Goal: Information Seeking & Learning: Learn about a topic

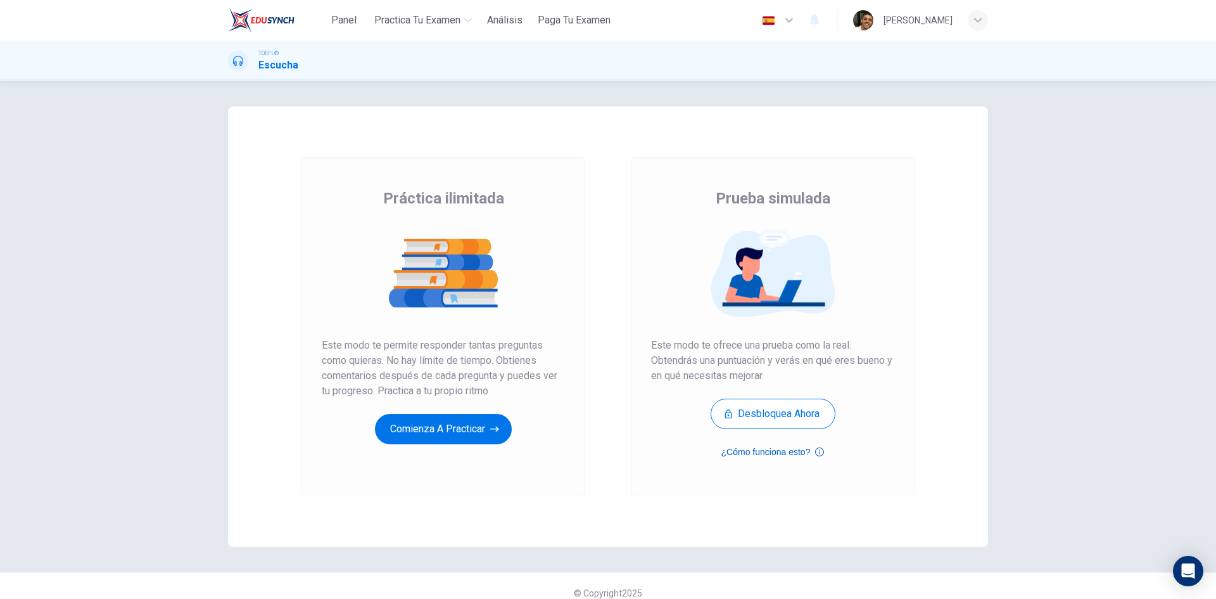
click at [772, 454] on button "¿Cómo funciona esto?" at bounding box center [773, 451] width 103 height 15
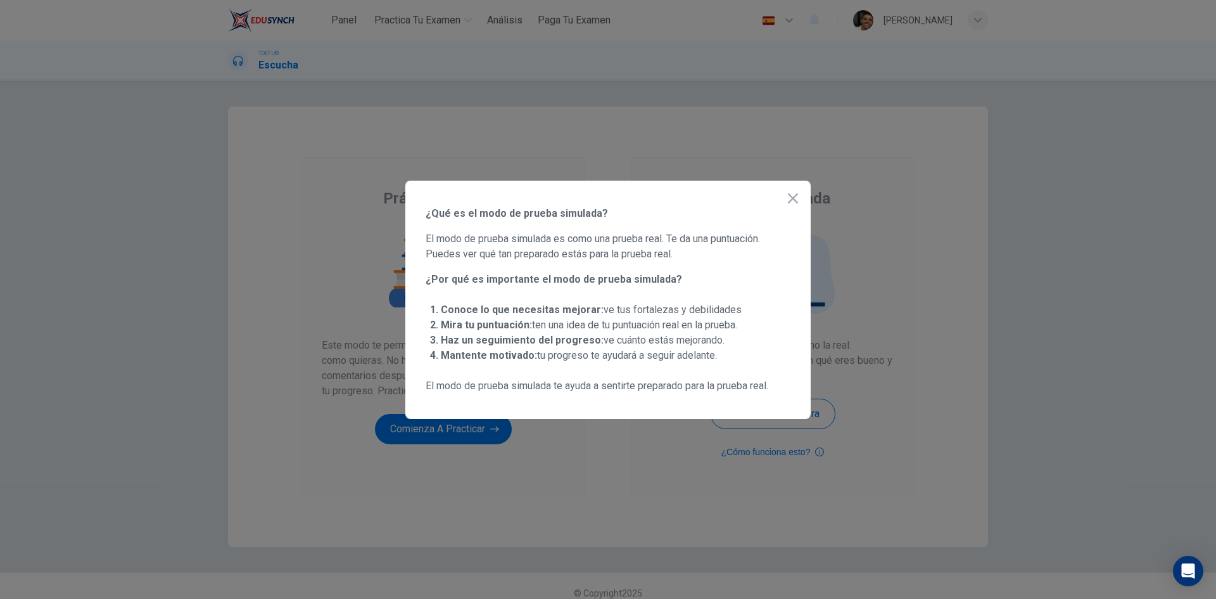
click at [789, 195] on icon "button" at bounding box center [792, 198] width 15 height 15
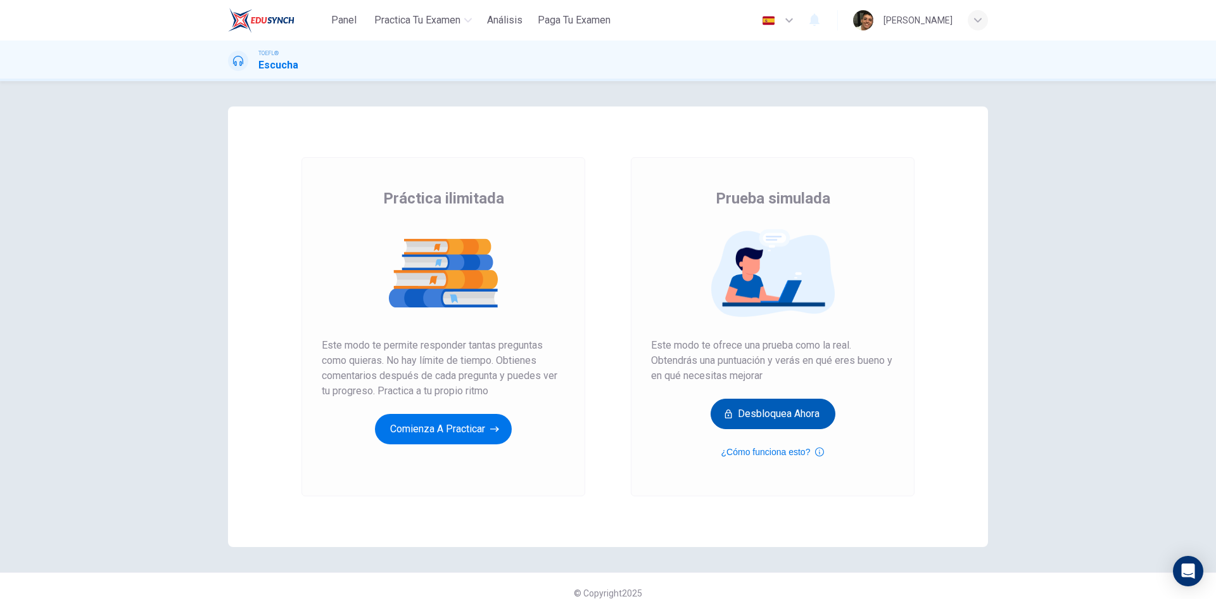
click at [795, 406] on button "Desbloquea ahora" at bounding box center [773, 413] width 125 height 30
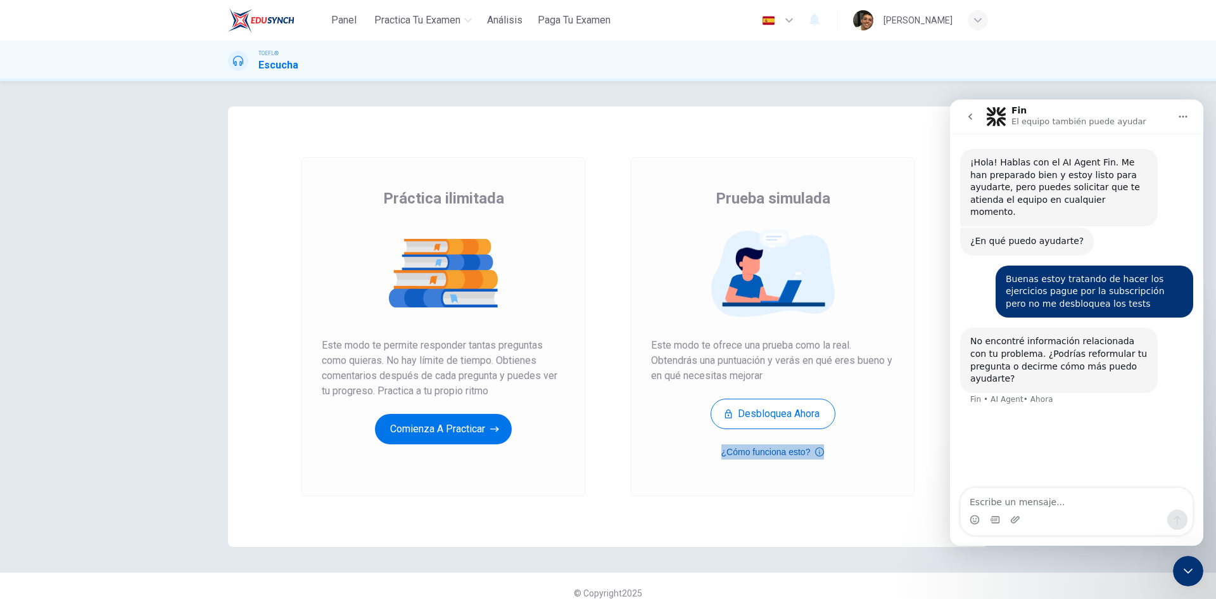
click at [754, 451] on button "¿Cómo funciona esto?" at bounding box center [773, 451] width 103 height 15
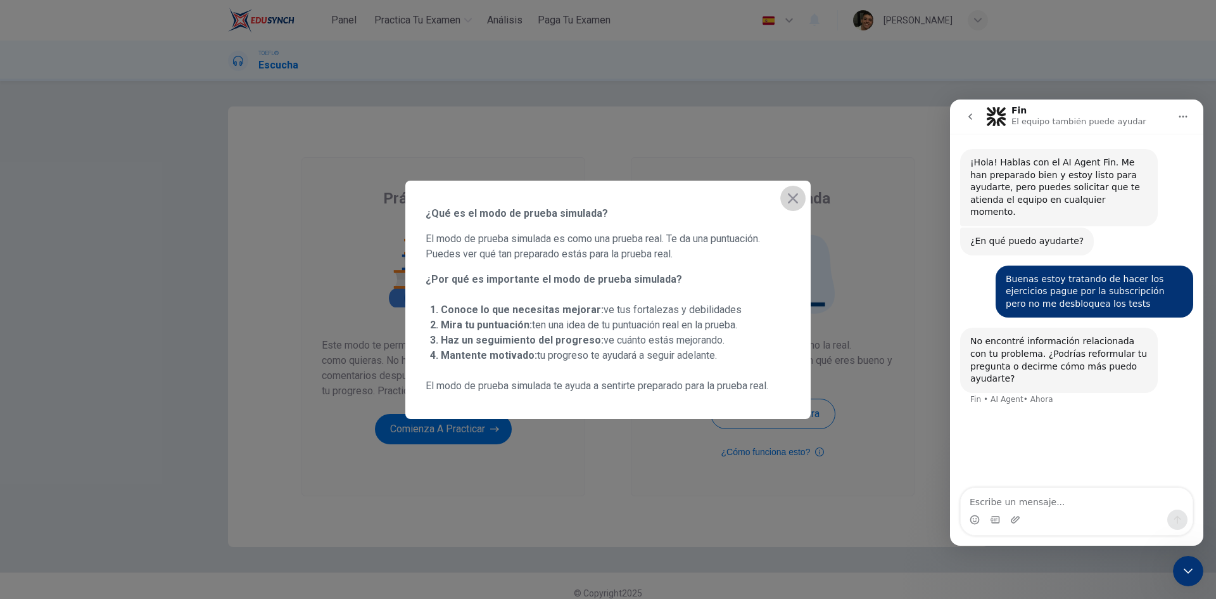
click at [794, 194] on icon "button" at bounding box center [792, 198] width 15 height 15
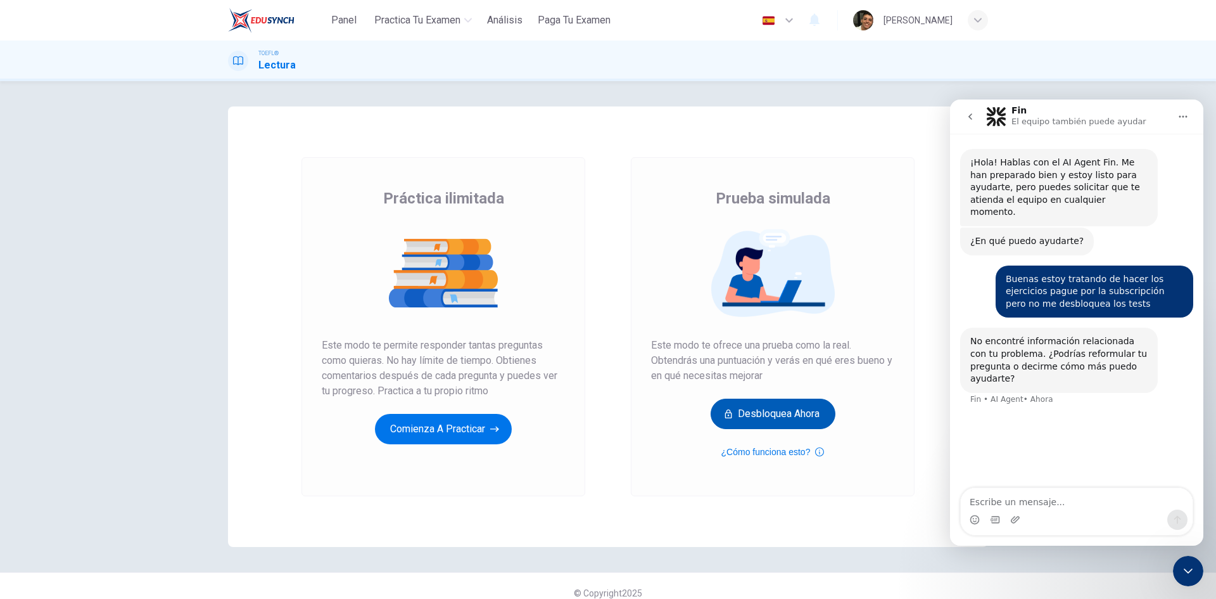
click at [756, 416] on button "Desbloquea ahora" at bounding box center [773, 413] width 125 height 30
drag, startPoint x: 449, startPoint y: 293, endPoint x: 443, endPoint y: 280, distance: 14.5
click at [906, 16] on div "[PERSON_NAME]" at bounding box center [918, 20] width 69 height 15
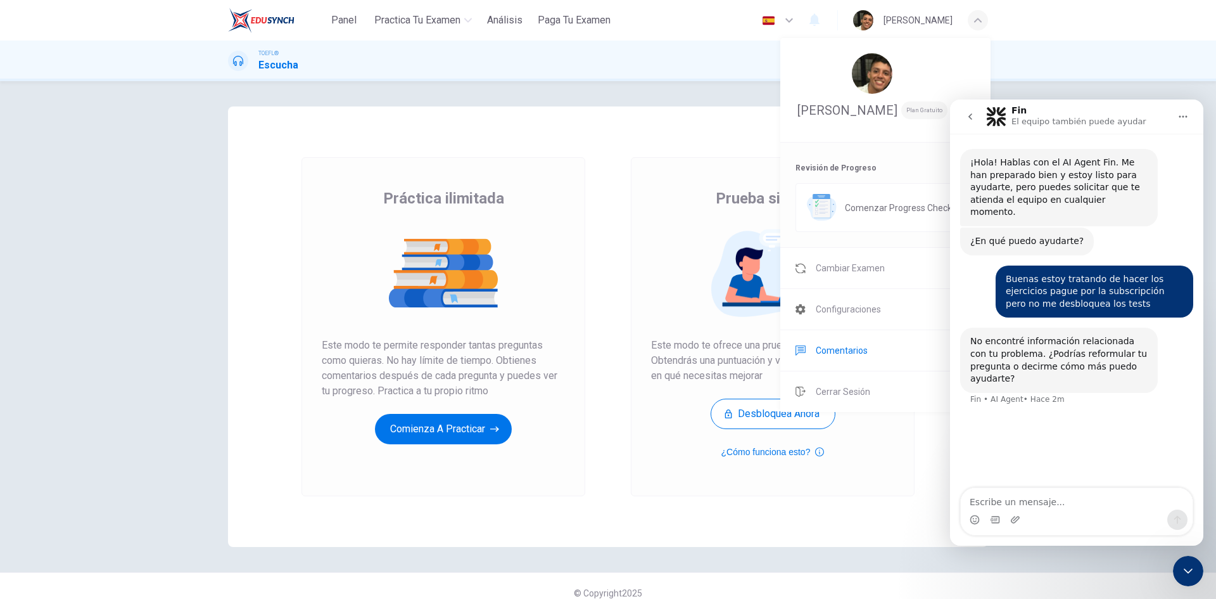
click at [853, 358] on span "Comentarios" at bounding box center [842, 350] width 52 height 15
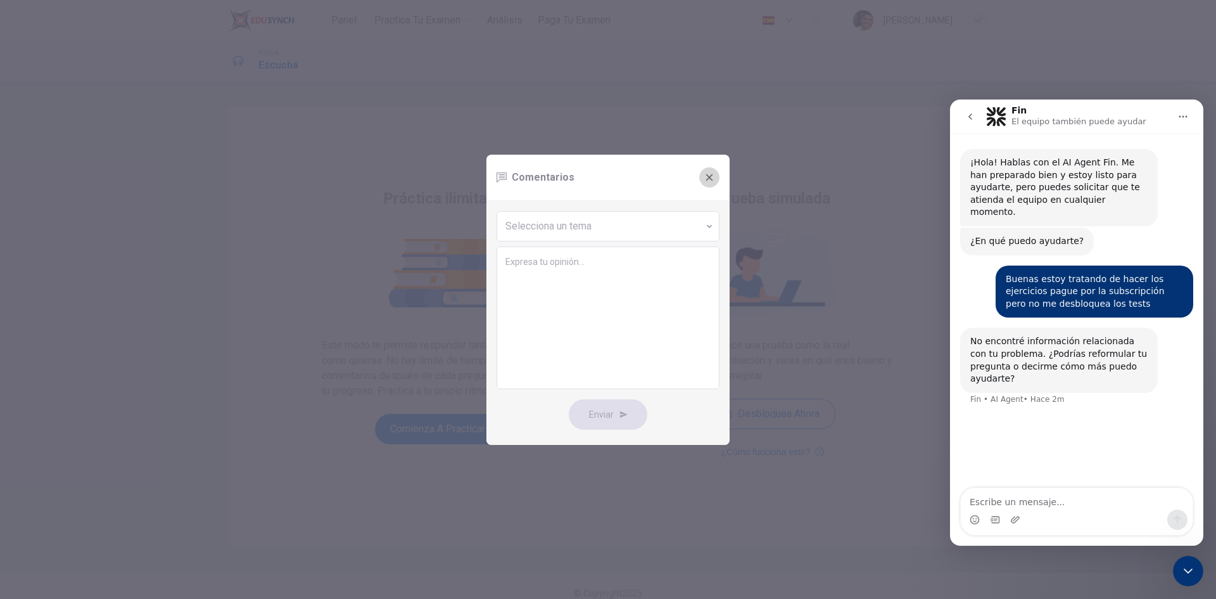
click at [709, 170] on button "button" at bounding box center [709, 177] width 20 height 20
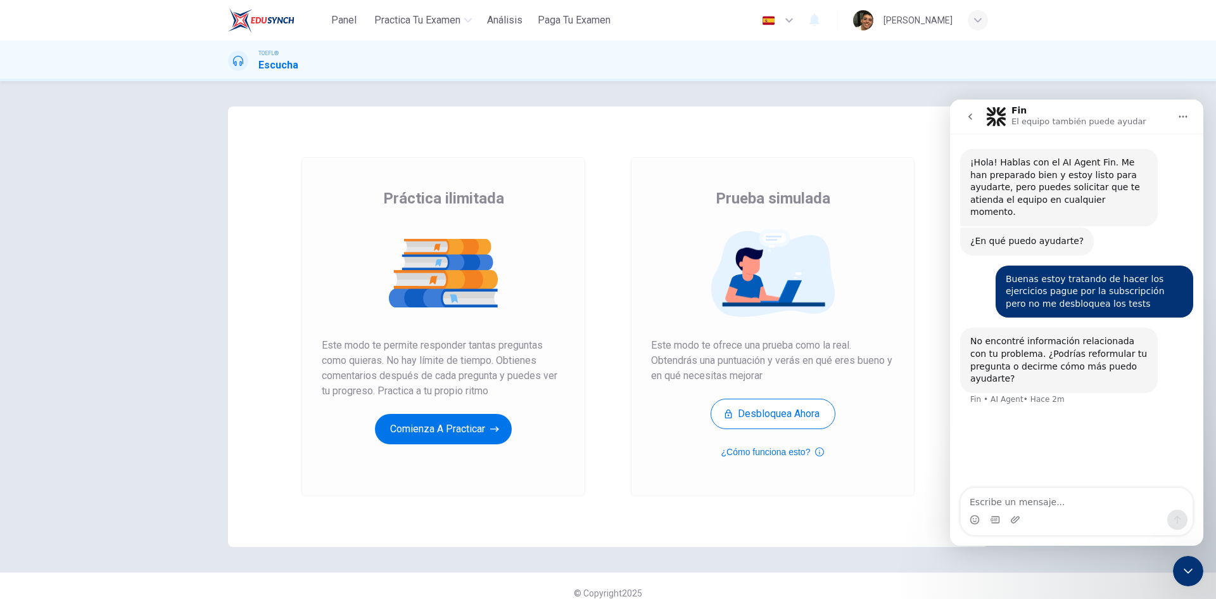
click at [898, 16] on div "[PERSON_NAME]" at bounding box center [918, 20] width 69 height 15
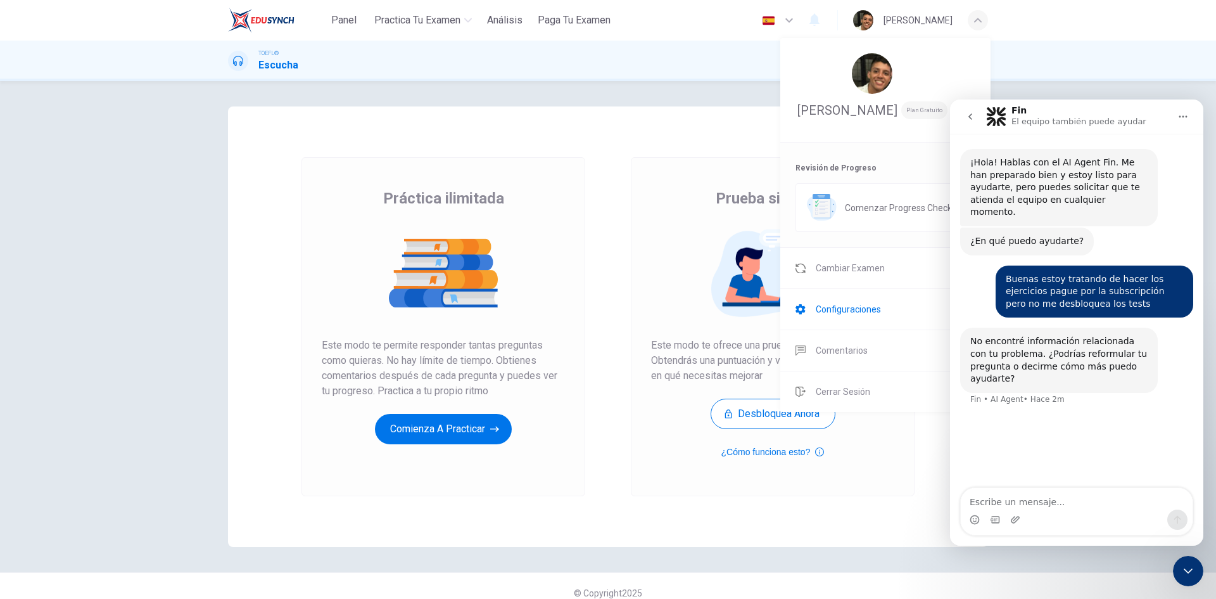
click at [849, 318] on li "Configuraciones" at bounding box center [885, 309] width 210 height 41
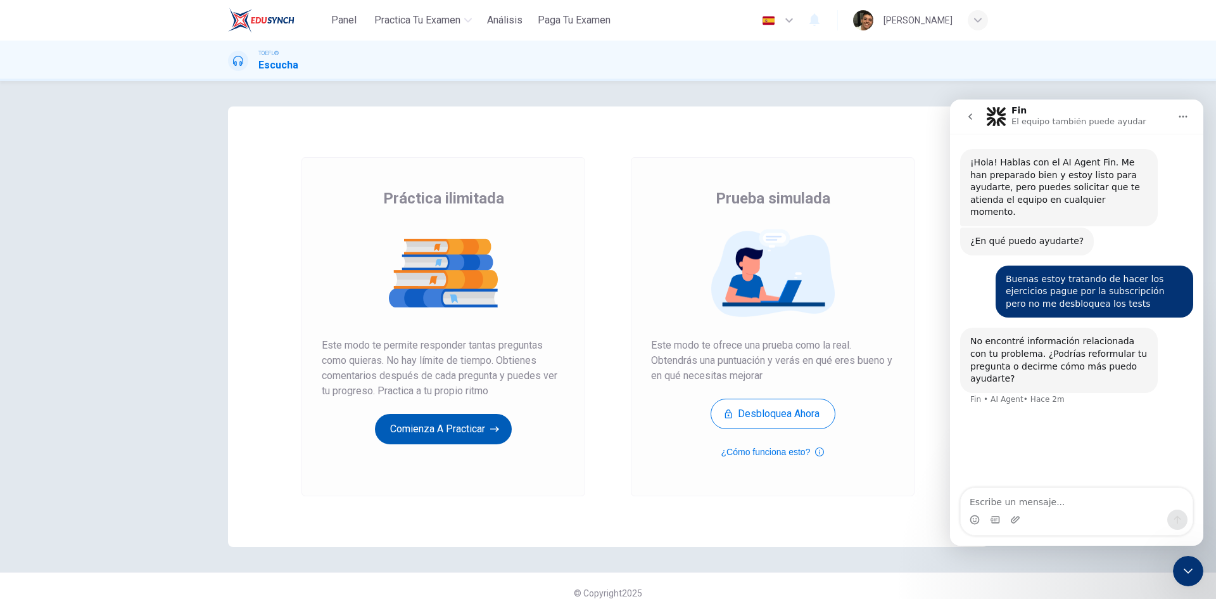
click at [469, 424] on button "Comienza a practicar" at bounding box center [443, 429] width 137 height 30
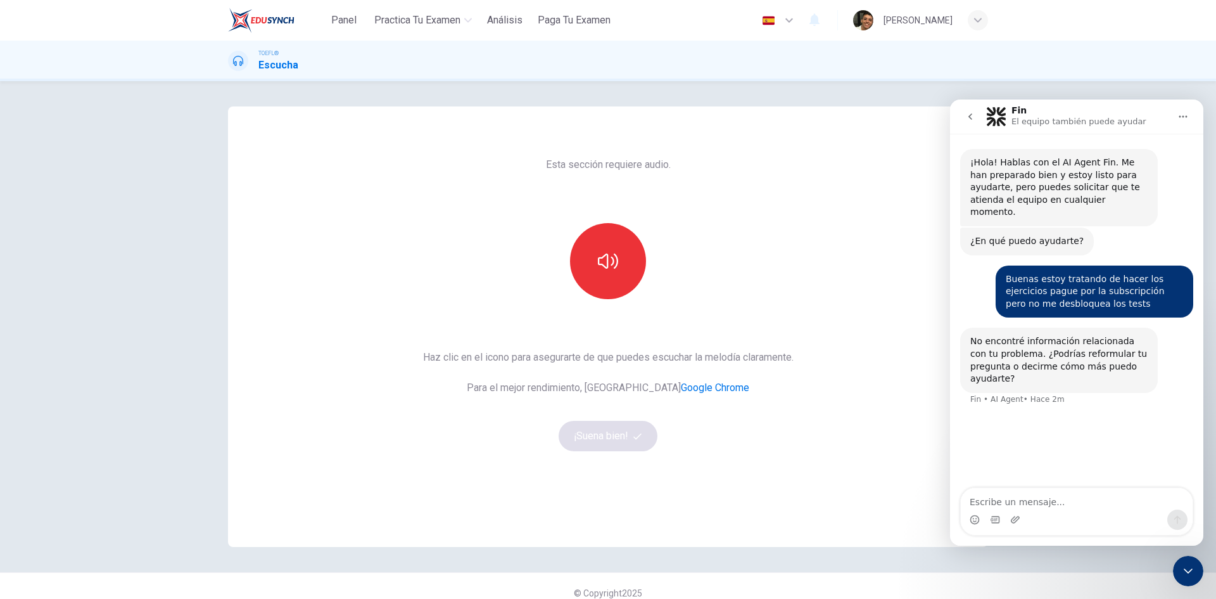
drag, startPoint x: 974, startPoint y: 118, endPoint x: 1766, endPoint y: 292, distance: 811.4
click at [974, 118] on icon "go back" at bounding box center [970, 116] width 10 height 10
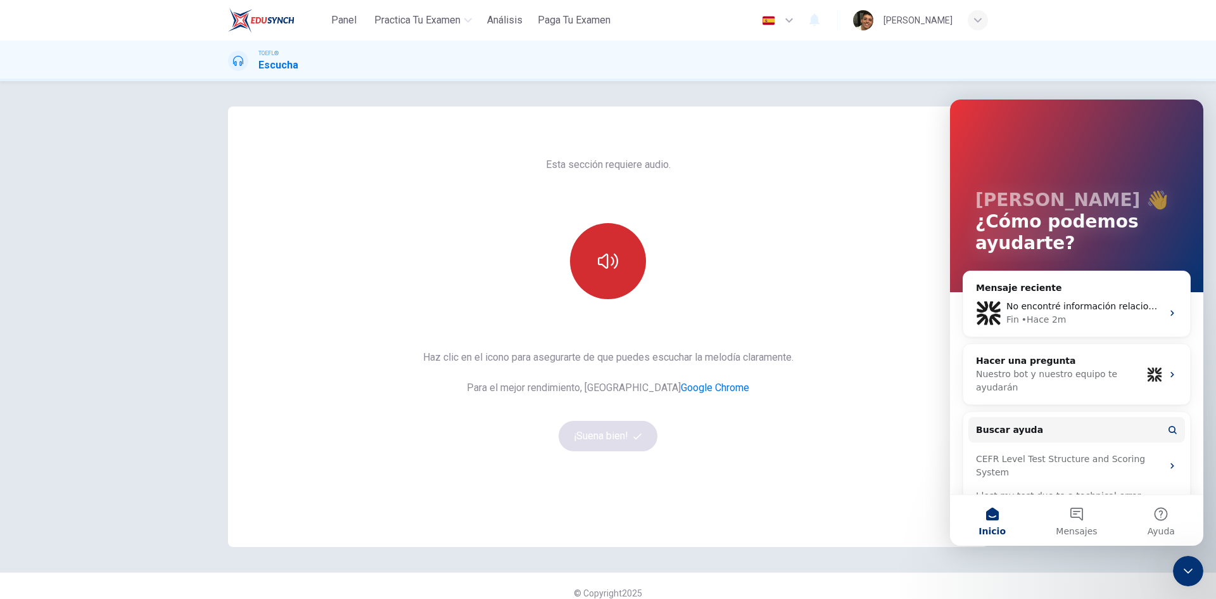
click at [609, 264] on icon "button" at bounding box center [608, 260] width 20 height 15
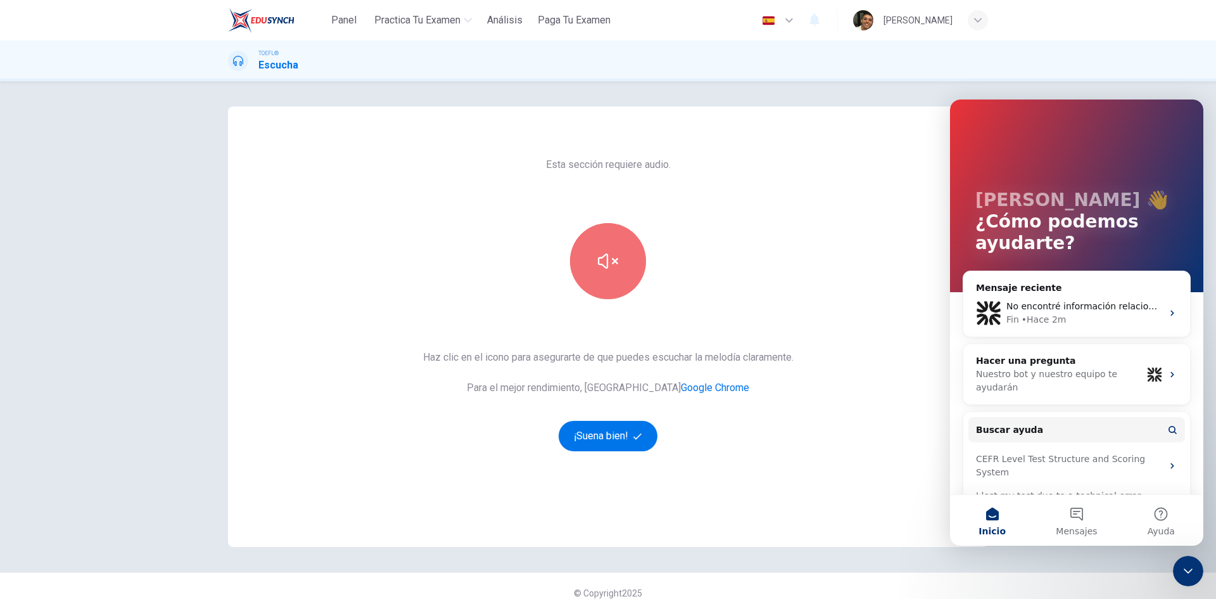
drag, startPoint x: 581, startPoint y: 257, endPoint x: 595, endPoint y: 256, distance: 14.6
click at [588, 257] on button "button" at bounding box center [608, 261] width 76 height 76
click at [614, 265] on icon "button" at bounding box center [608, 261] width 20 height 20
click at [606, 261] on icon "button" at bounding box center [608, 261] width 20 height 20
click at [611, 270] on icon "button" at bounding box center [608, 261] width 20 height 20
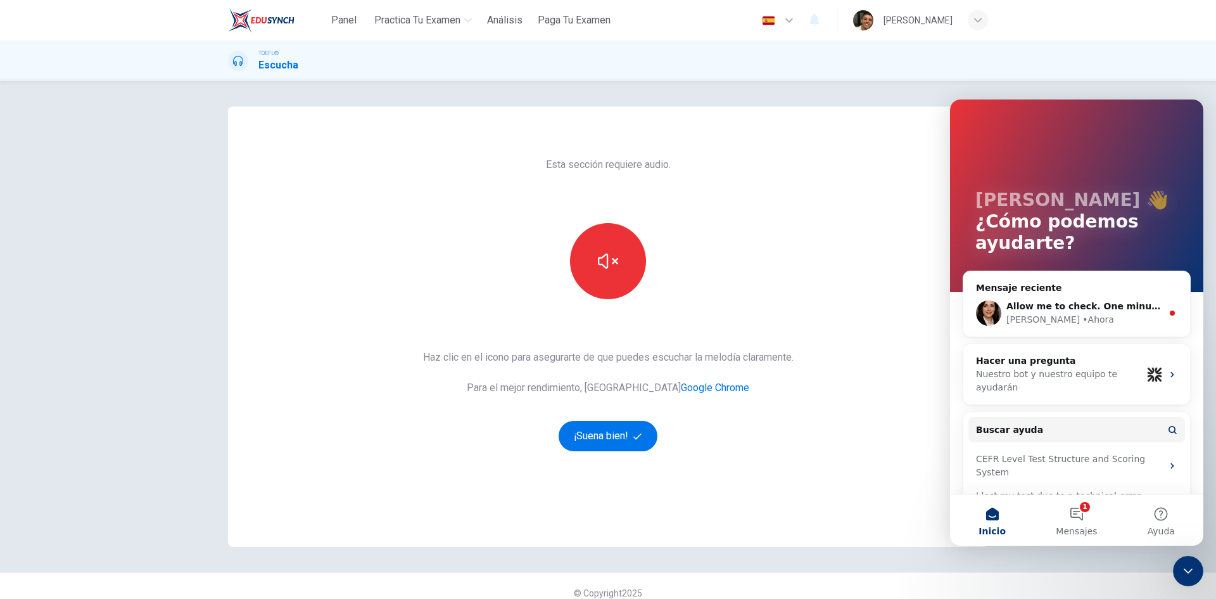
click at [618, 275] on button "button" at bounding box center [608, 261] width 76 height 76
click at [602, 271] on button "button" at bounding box center [608, 261] width 76 height 76
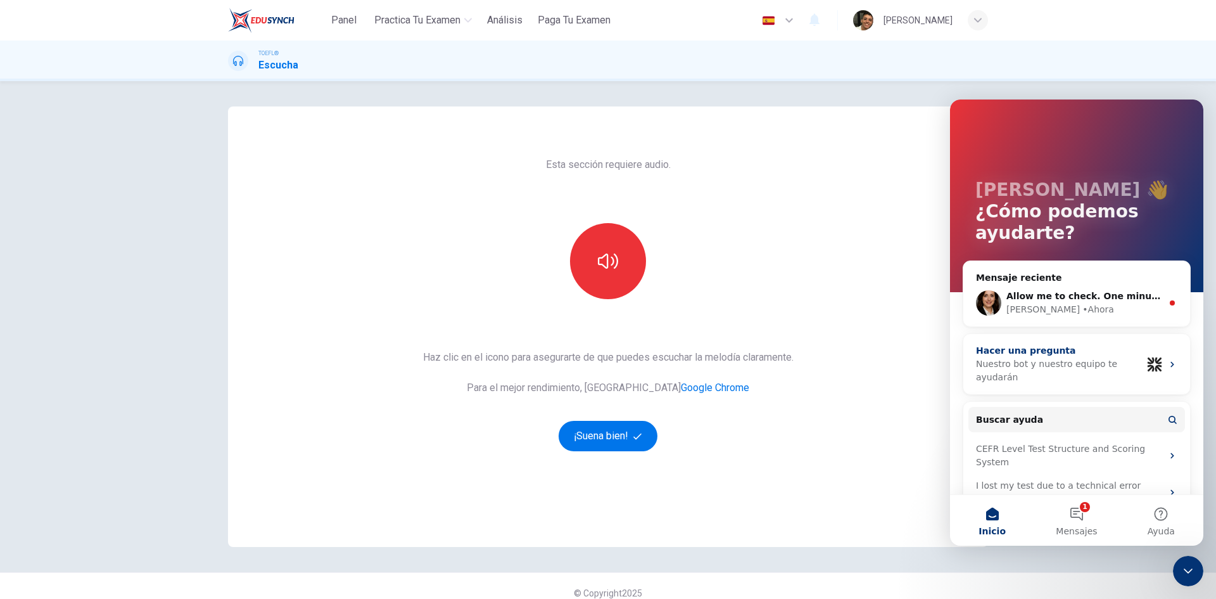
scroll to position [25, 0]
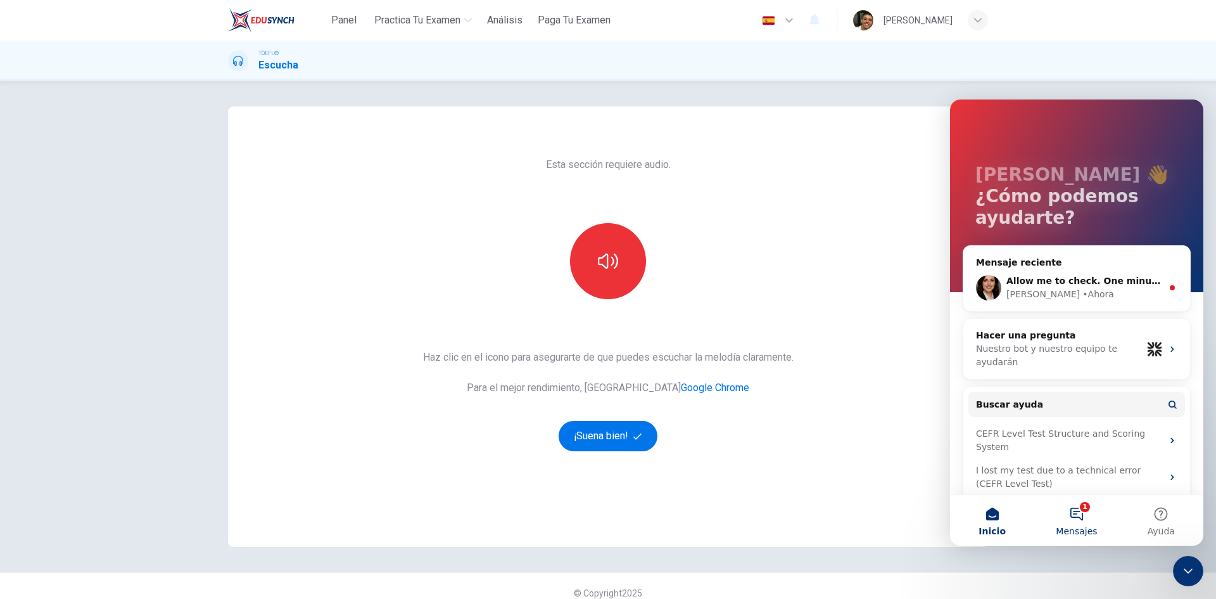
click at [1084, 518] on button "1 Mensajes" at bounding box center [1076, 520] width 84 height 51
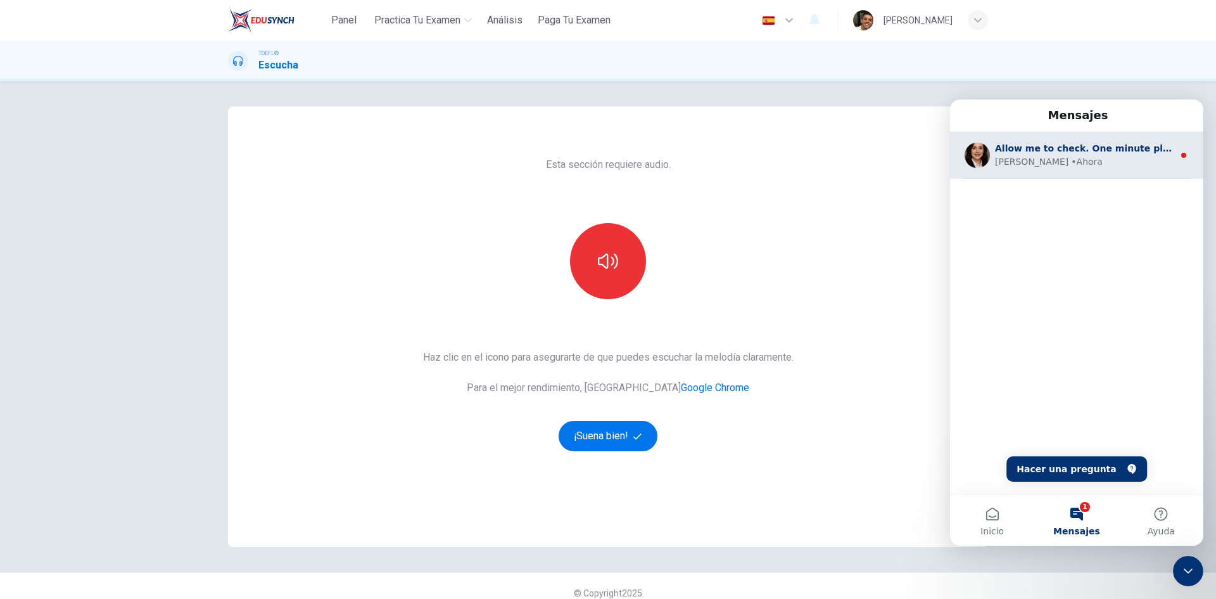
click at [1101, 150] on span "Allow me to check. One minute please" at bounding box center [1090, 148] width 191 height 10
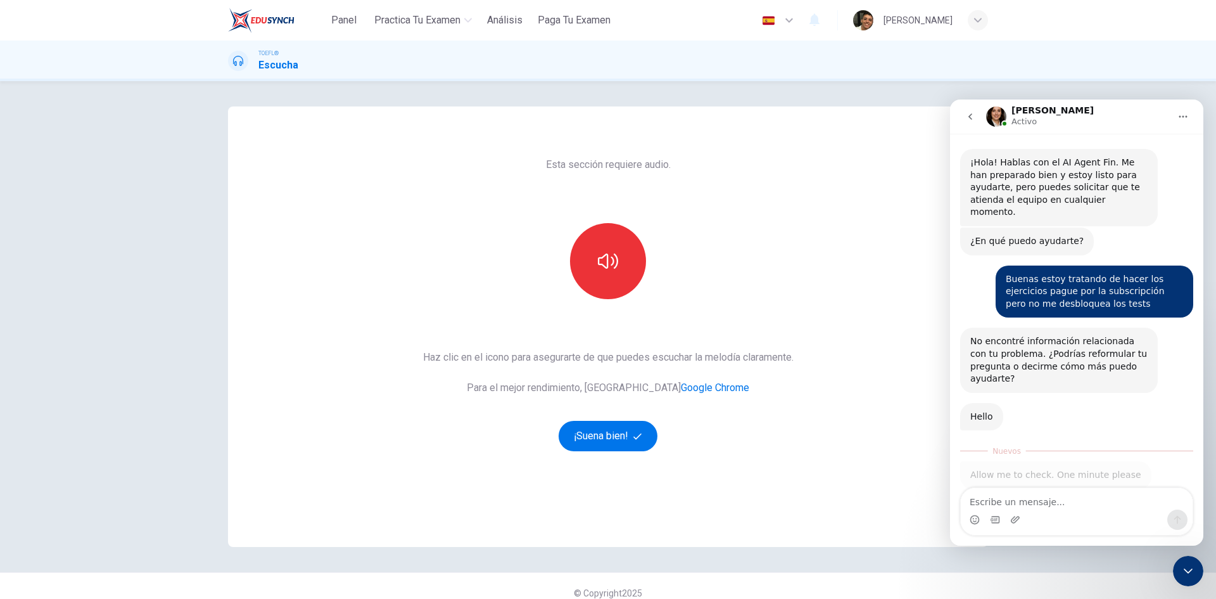
scroll to position [2, 0]
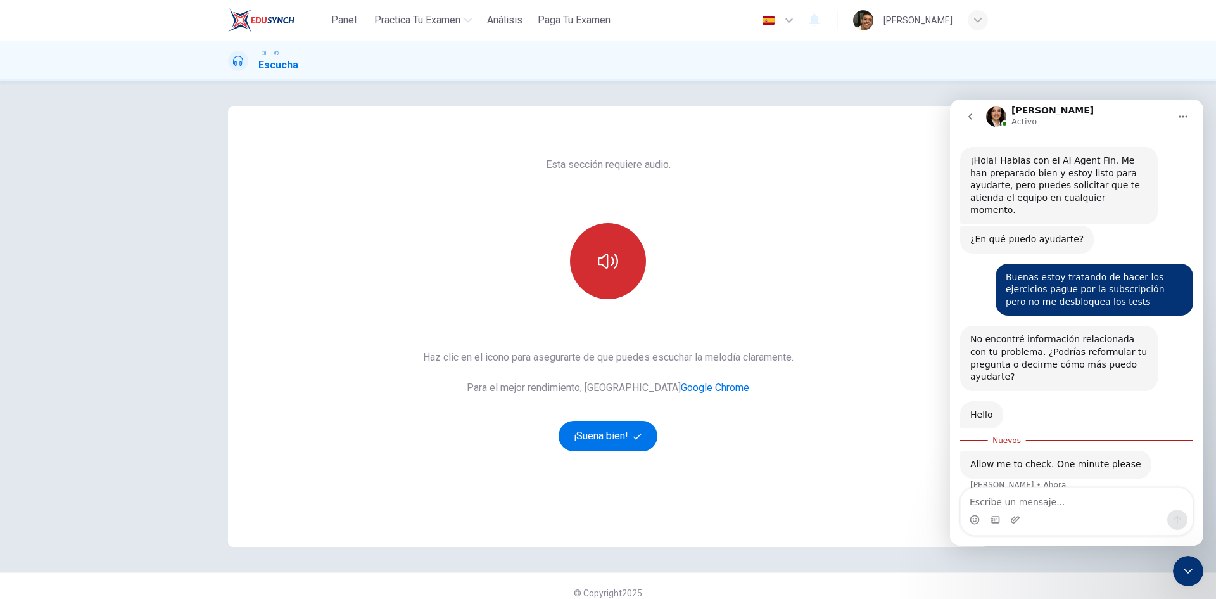
click at [614, 262] on icon "button" at bounding box center [608, 260] width 20 height 15
click at [1126, 508] on div "Intercom Messenger" at bounding box center [1077, 511] width 232 height 47
click at [1119, 500] on textarea "Escribe un mensaje..." at bounding box center [1077, 499] width 232 height 22
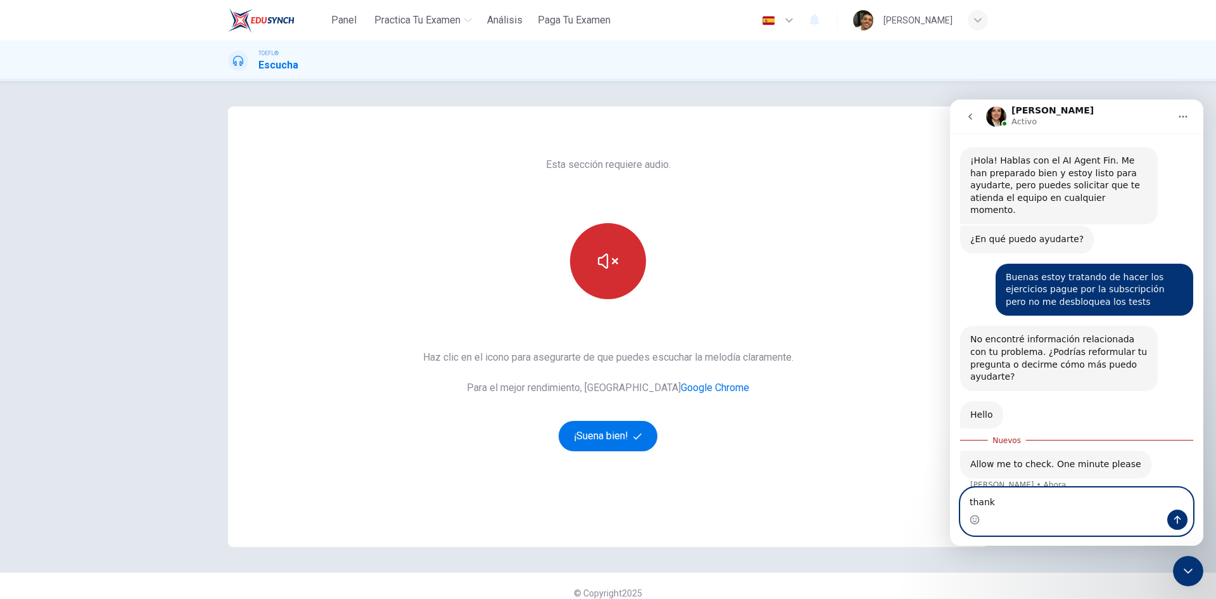
type textarea "thanks"
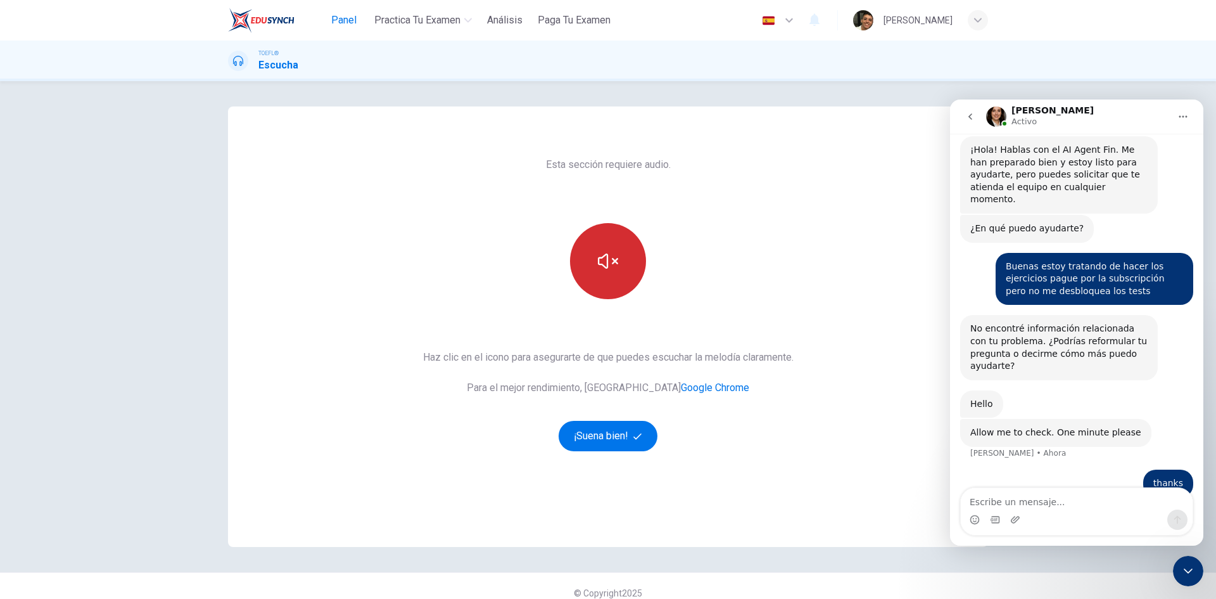
click at [353, 30] on button "Panel" at bounding box center [344, 20] width 41 height 23
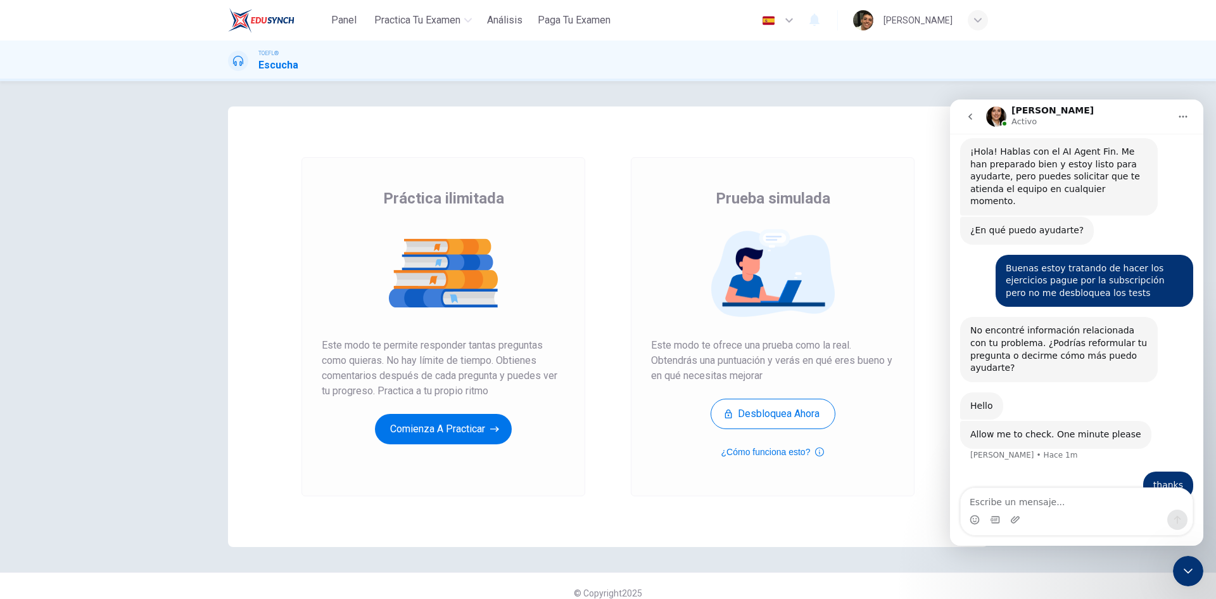
scroll to position [2, 0]
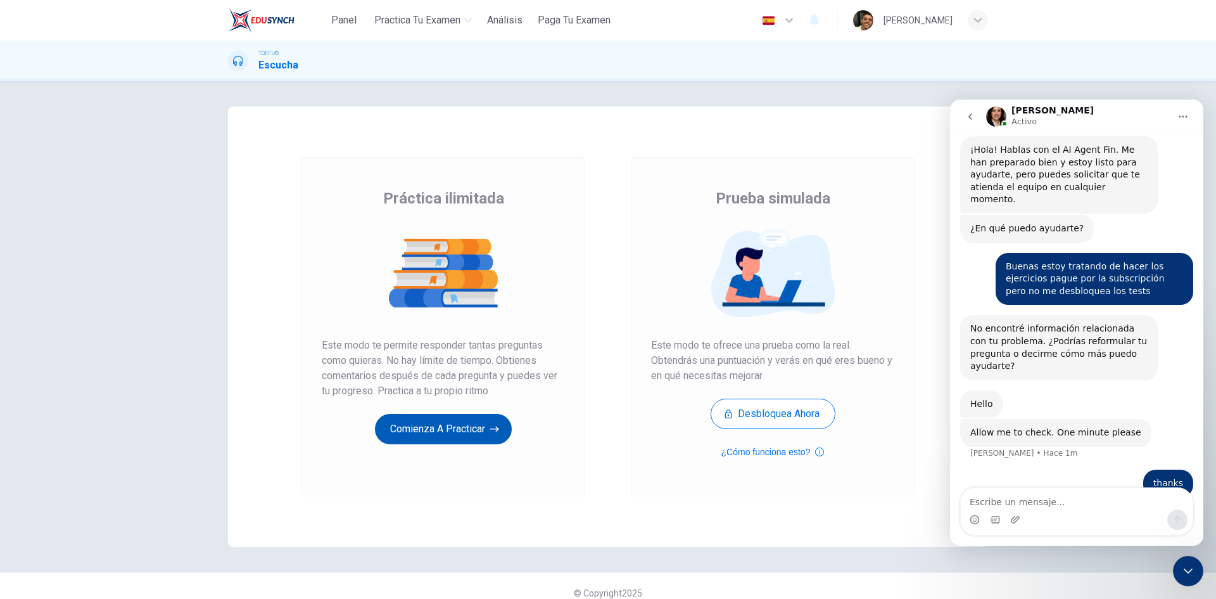
click at [478, 428] on button "Comienza a practicar" at bounding box center [443, 429] width 137 height 30
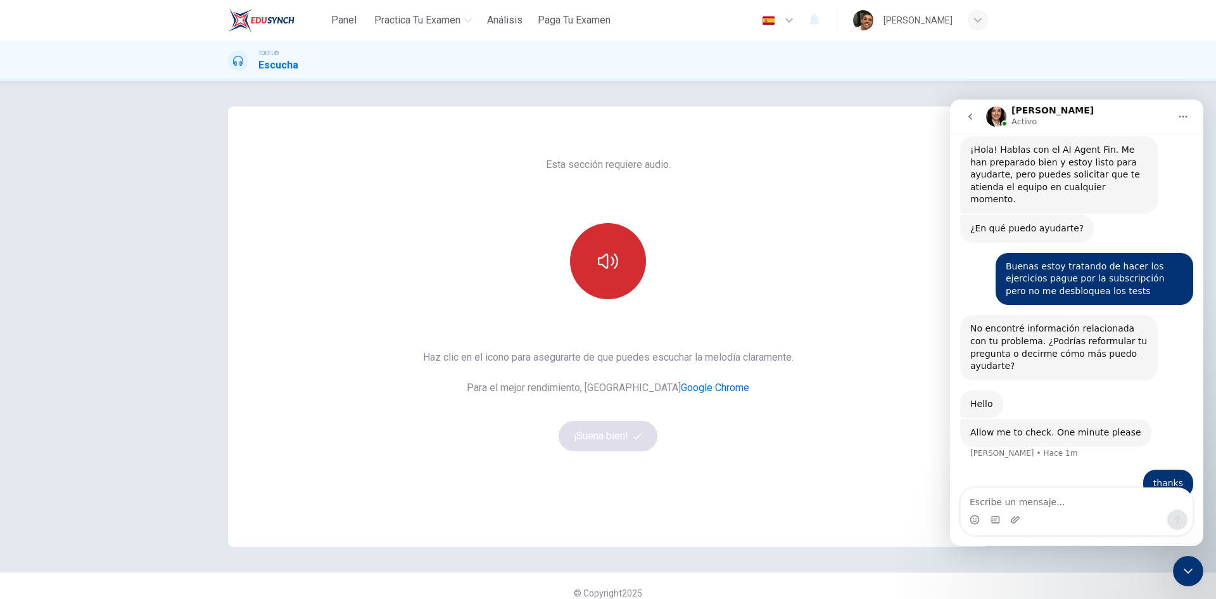
click at [609, 270] on icon "button" at bounding box center [608, 261] width 20 height 20
click at [626, 430] on button "¡Suena bien!" at bounding box center [608, 436] width 99 height 30
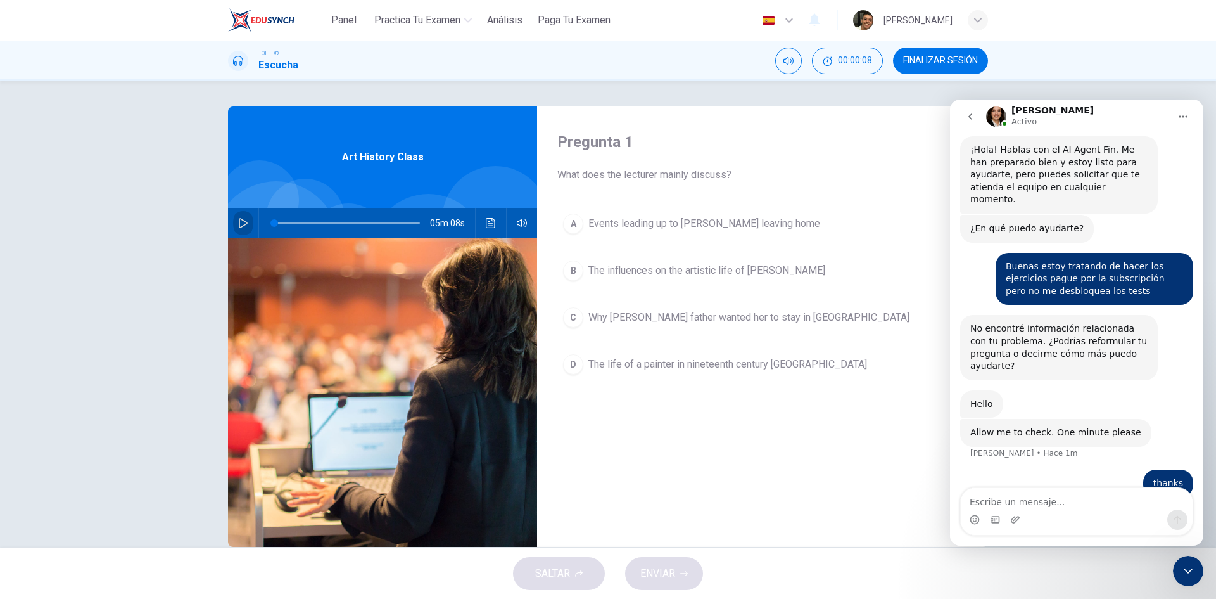
click at [243, 221] on icon "button" at bounding box center [243, 223] width 10 height 10
click at [739, 277] on span "The influences on the artistic life of Mary Cassatt" at bounding box center [706, 270] width 237 height 15
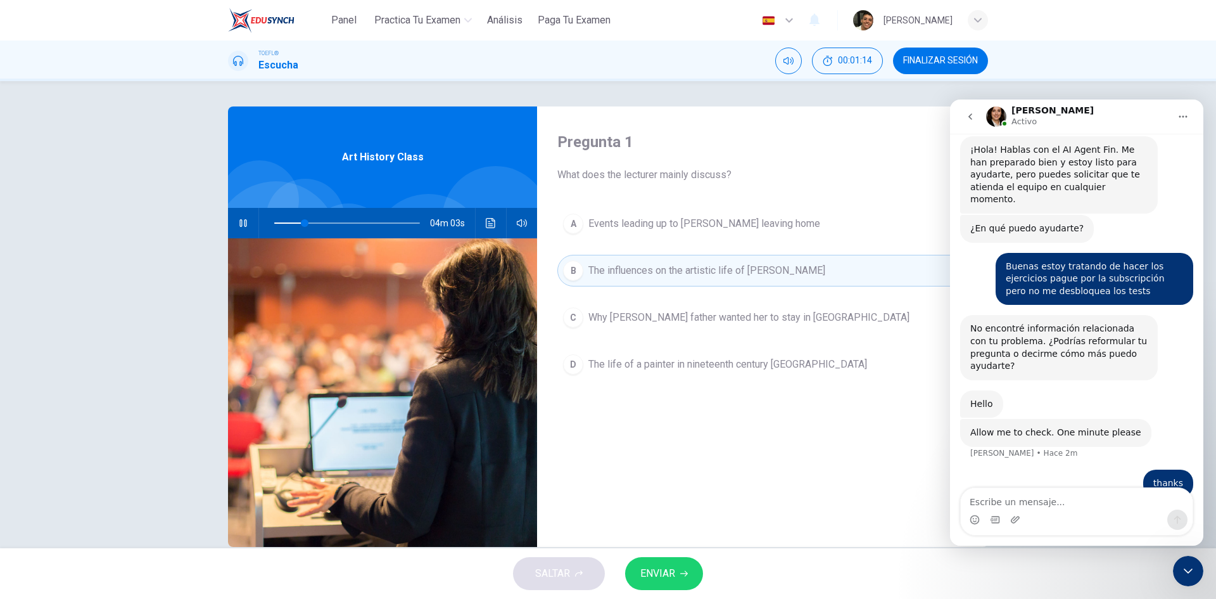
click at [663, 583] on button "ENVIAR" at bounding box center [664, 573] width 78 height 33
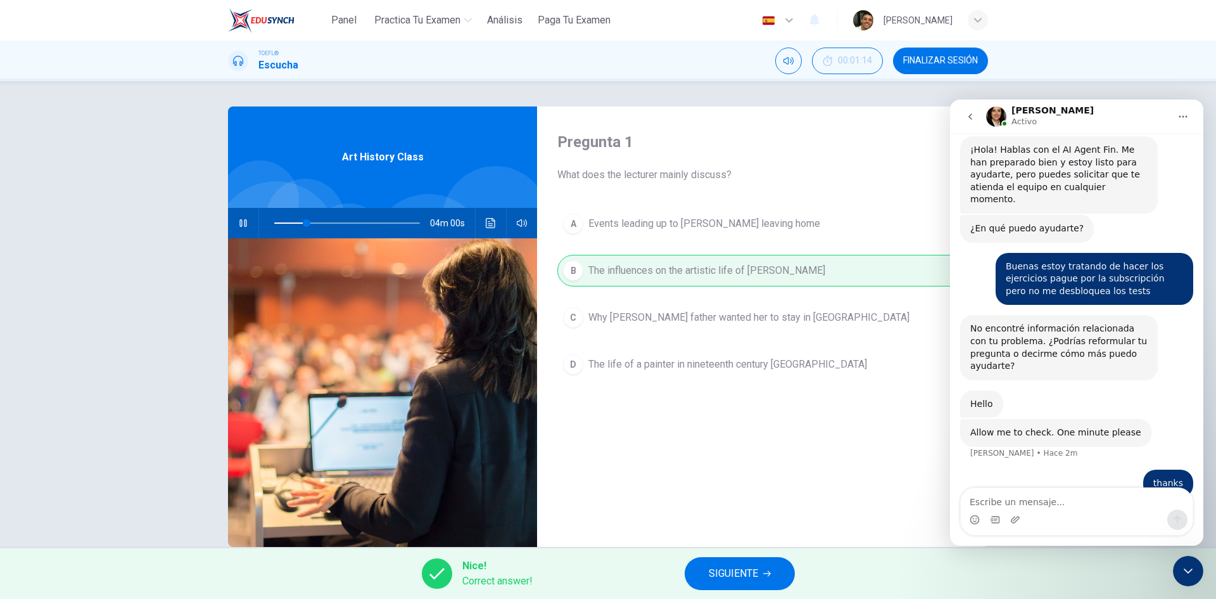
click at [761, 576] on button "SIGUIENTE" at bounding box center [740, 573] width 110 height 33
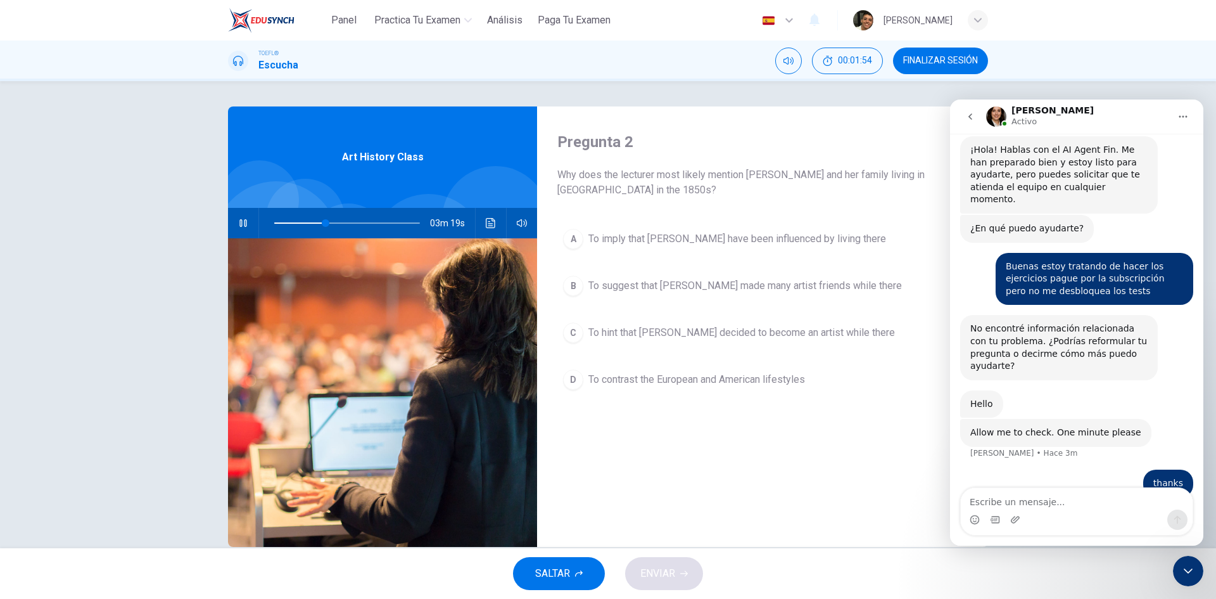
click at [239, 227] on icon "button" at bounding box center [243, 223] width 10 height 10
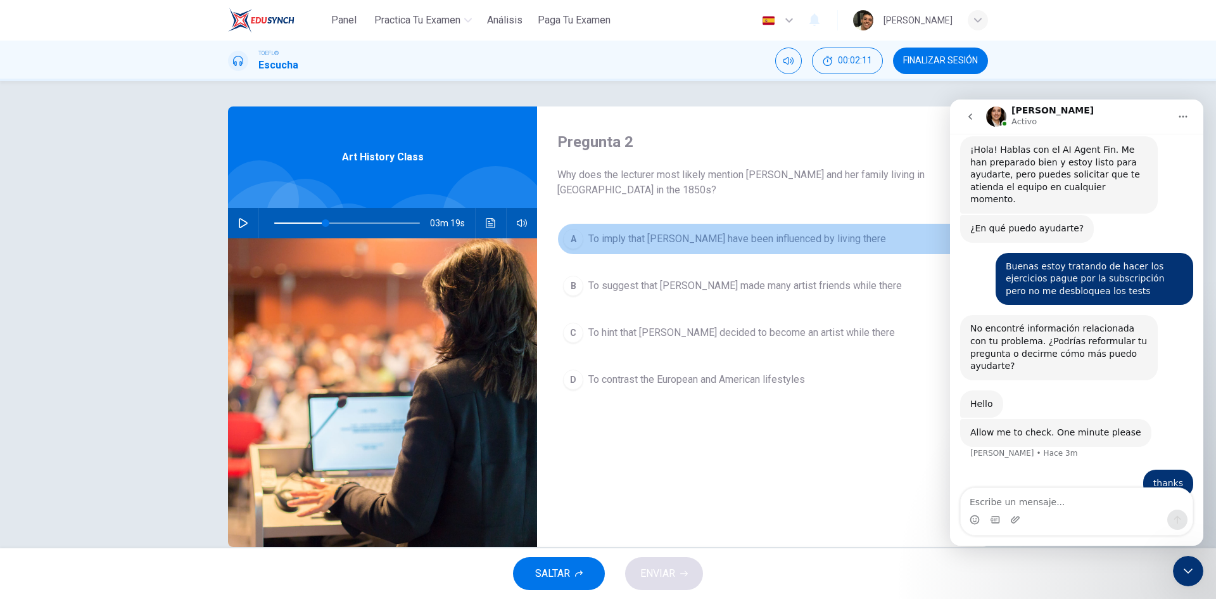
click at [750, 236] on span "To imply that Mary may have been influenced by living there" at bounding box center [737, 238] width 298 height 15
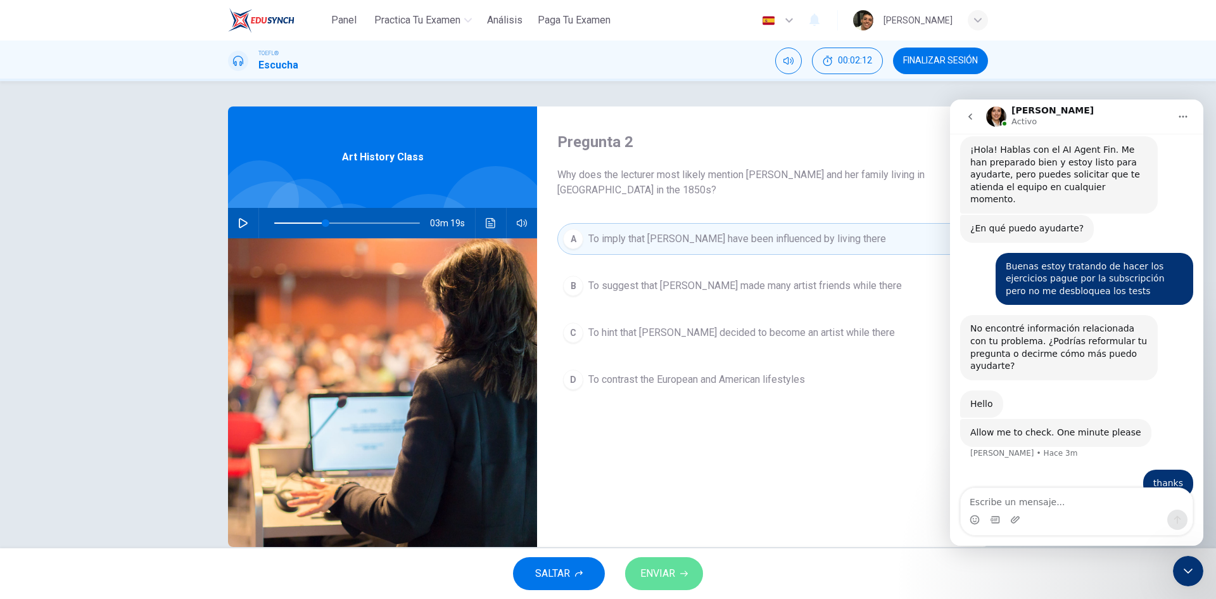
click at [677, 572] on button "ENVIAR" at bounding box center [664, 573] width 78 height 33
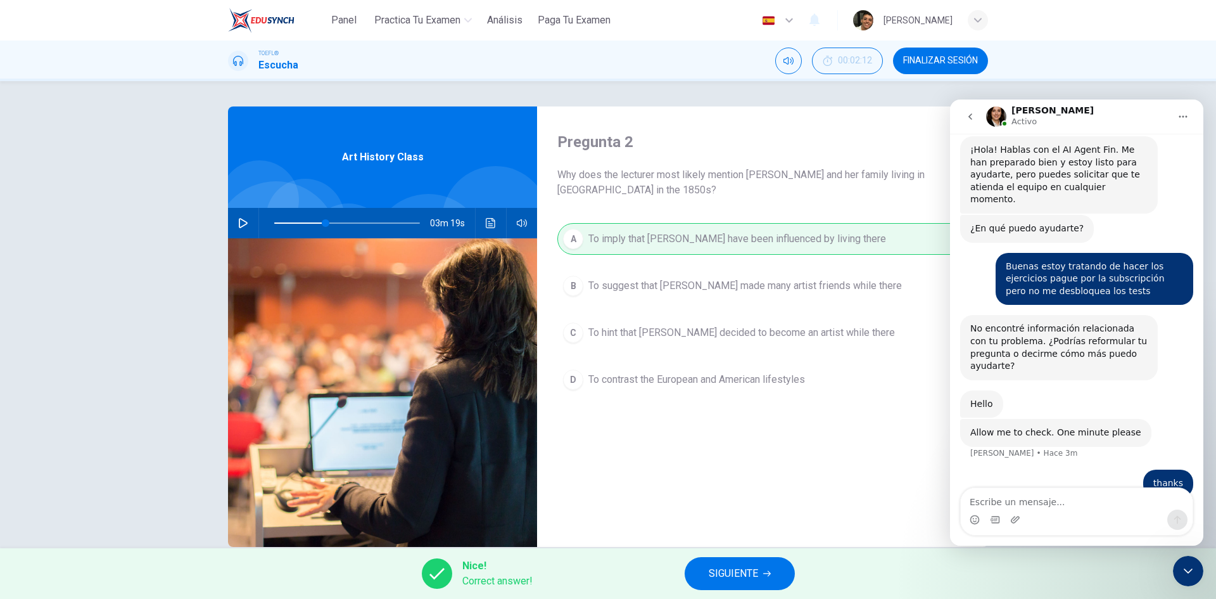
click at [235, 219] on button "button" at bounding box center [243, 223] width 20 height 30
click at [734, 576] on span "SIGUIENTE" at bounding box center [733, 573] width 49 height 18
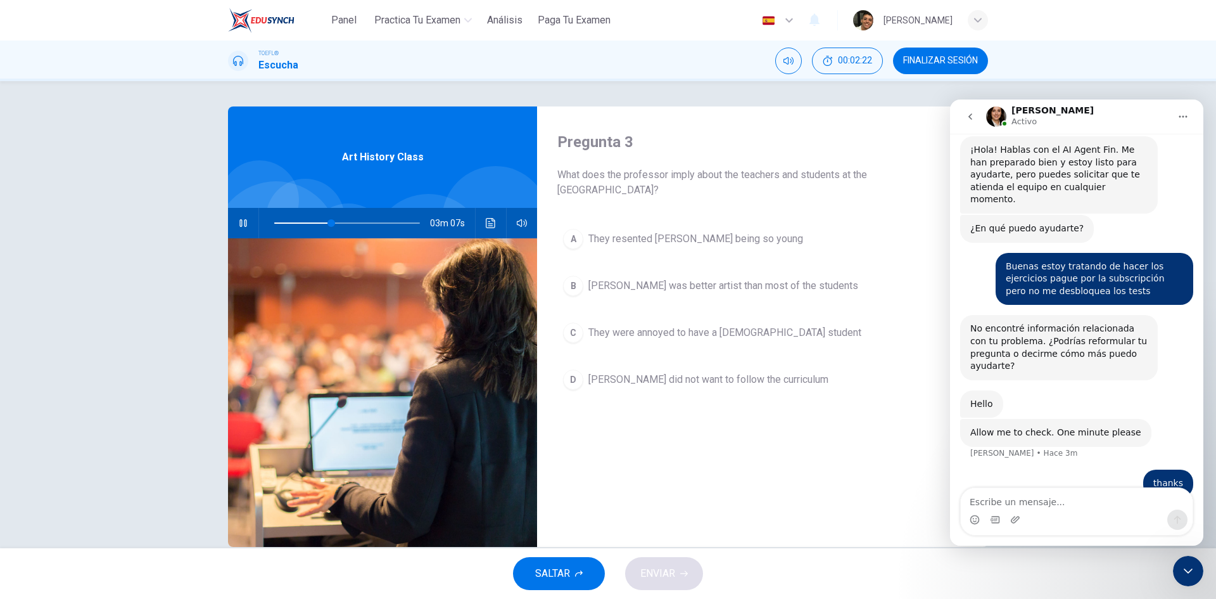
click at [715, 283] on span "Cassatt was better artist than most of the students" at bounding box center [723, 285] width 270 height 15
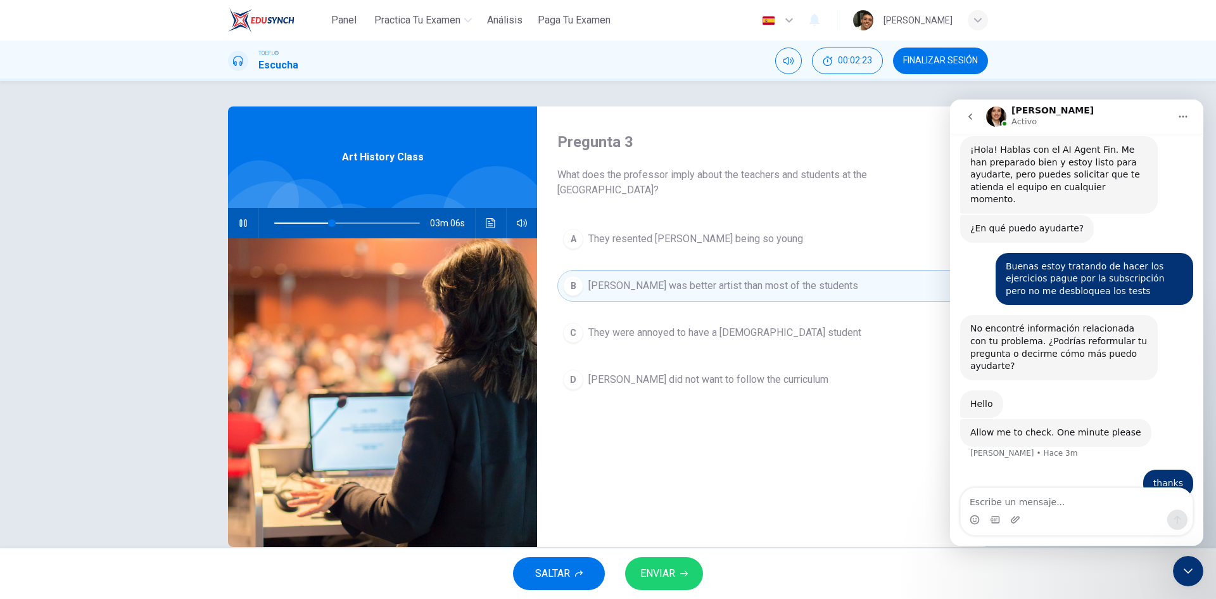
click at [680, 568] on button "ENVIAR" at bounding box center [664, 573] width 78 height 33
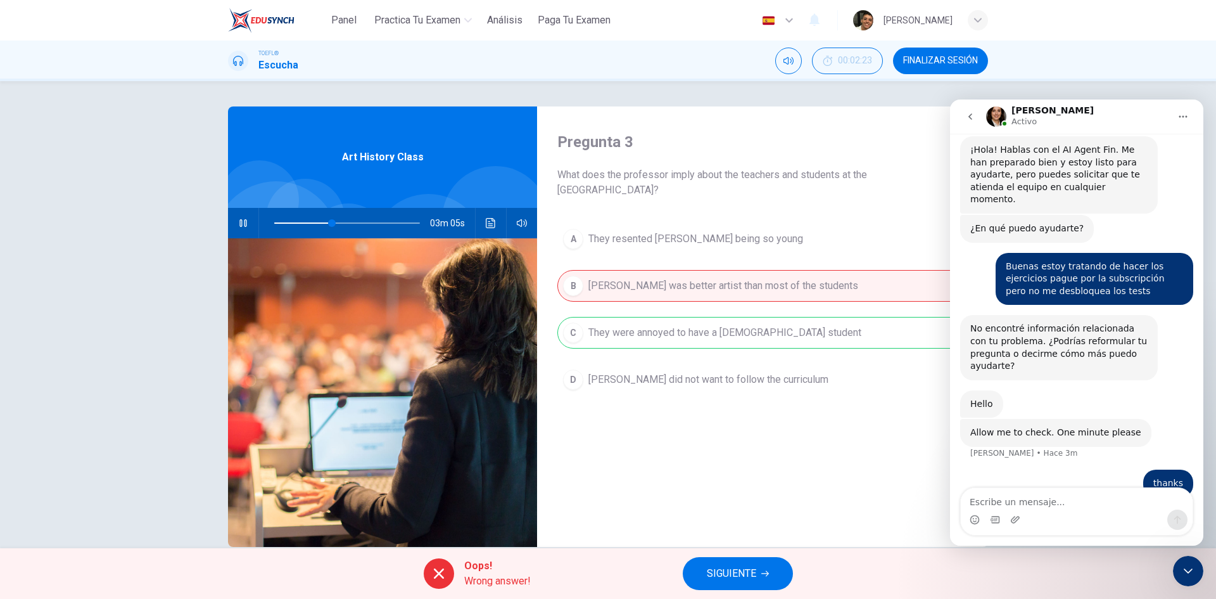
click at [711, 566] on span "SIGUIENTE" at bounding box center [731, 573] width 49 height 18
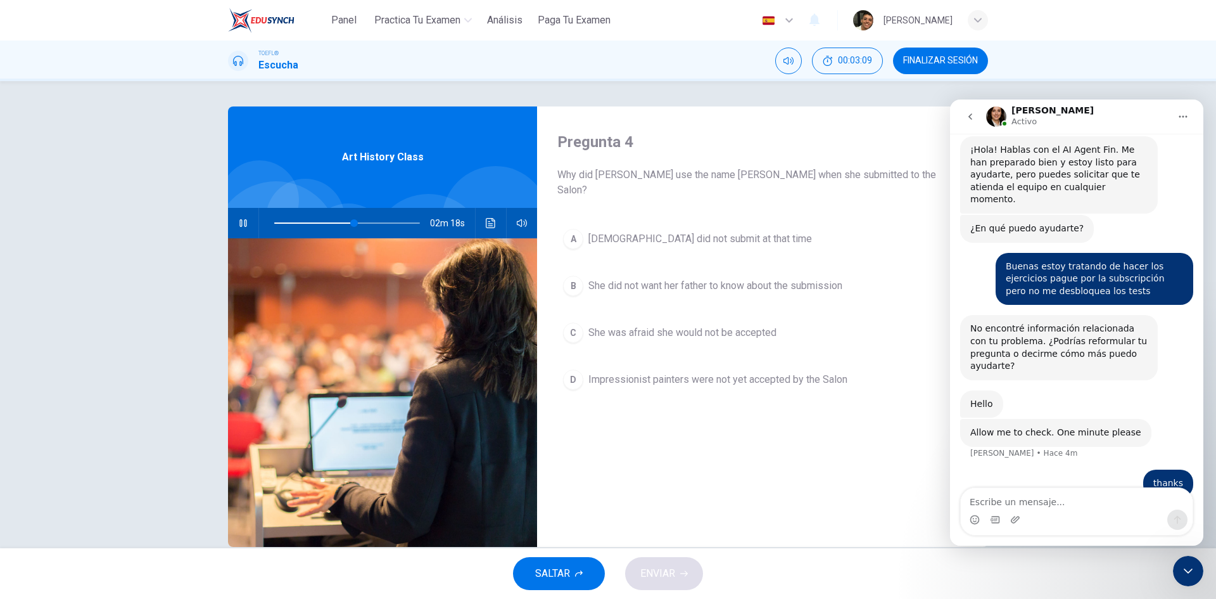
click at [682, 278] on span "She did not want her father to know about the submission" at bounding box center [715, 285] width 254 height 15
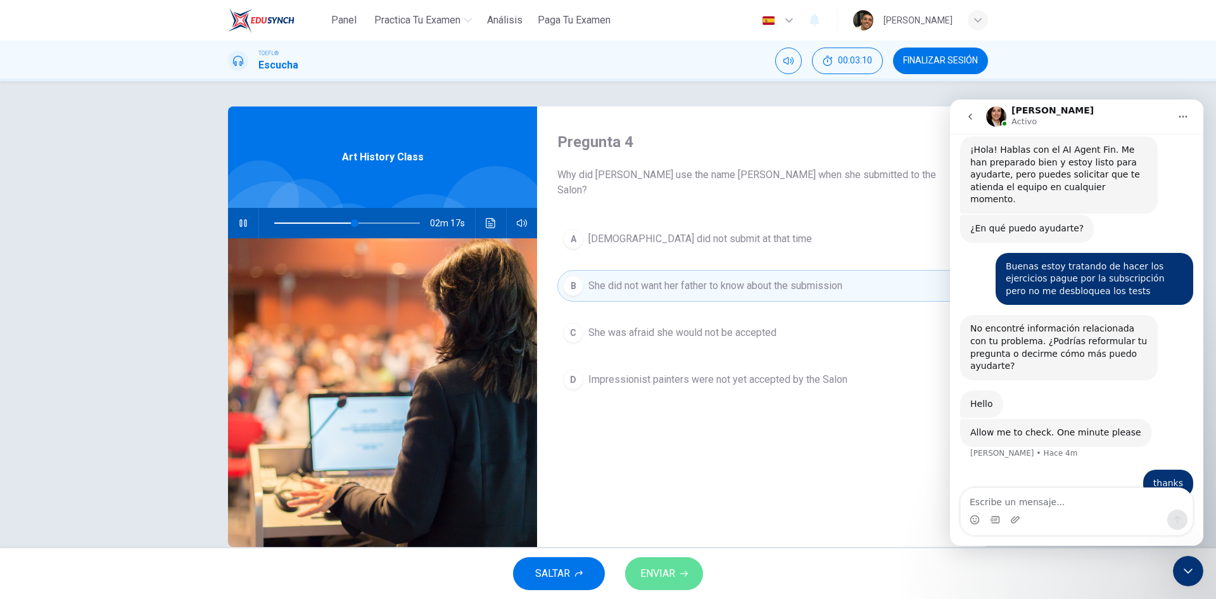
click at [678, 567] on button "ENVIAR" at bounding box center [664, 573] width 78 height 33
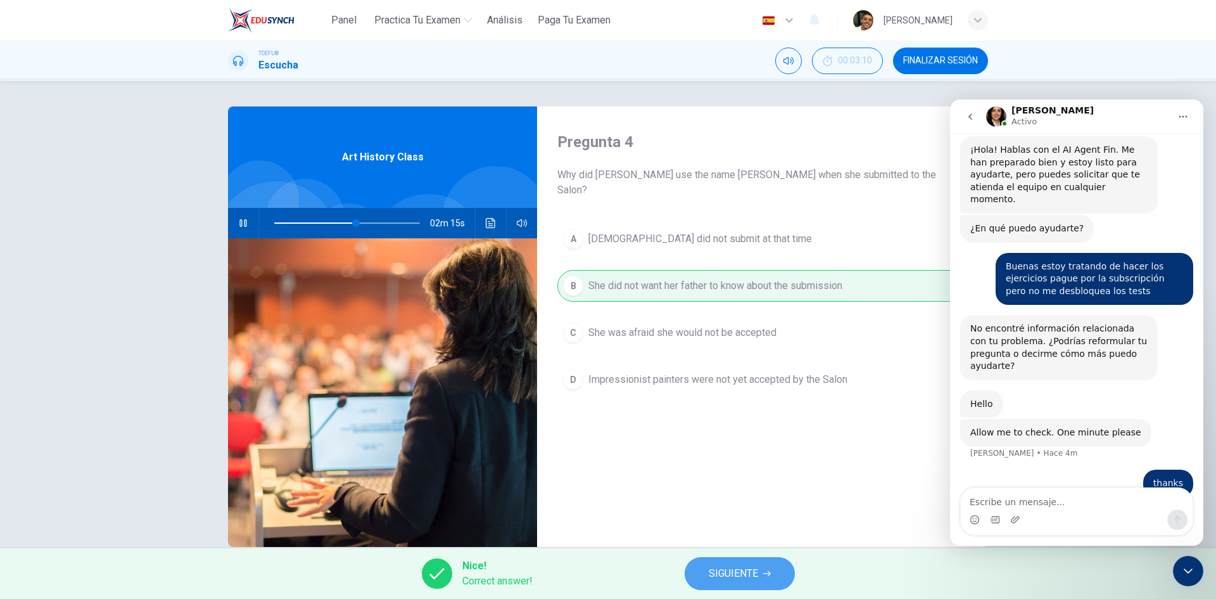
click at [717, 577] on span "SIGUIENTE" at bounding box center [733, 573] width 49 height 18
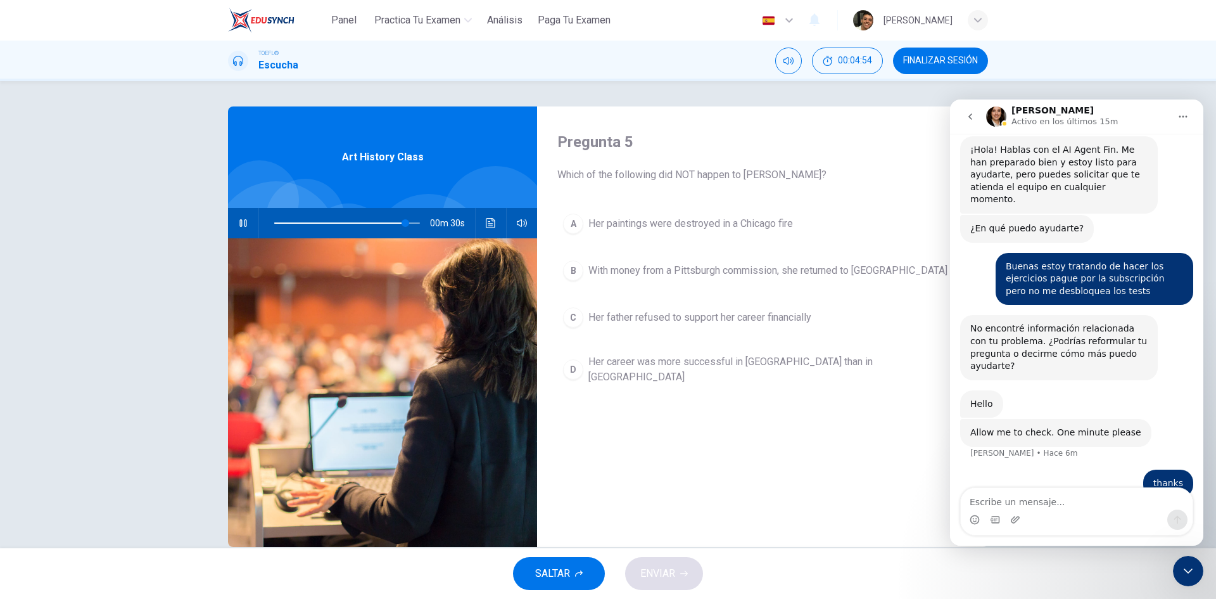
click at [977, 116] on button "go back" at bounding box center [970, 117] width 24 height 24
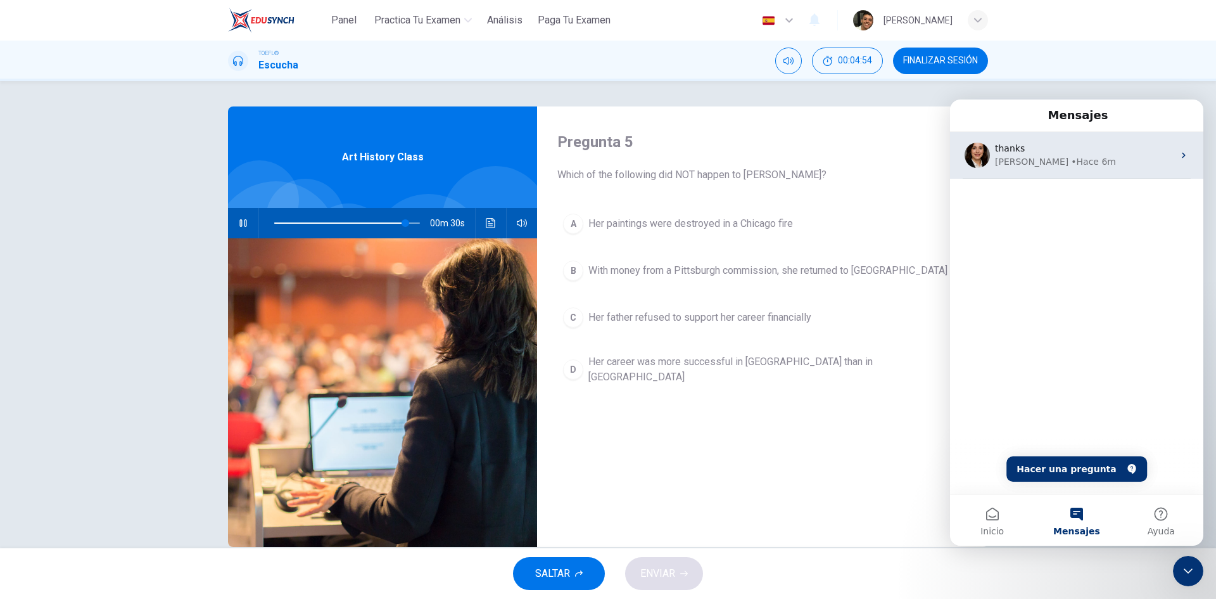
scroll to position [0, 0]
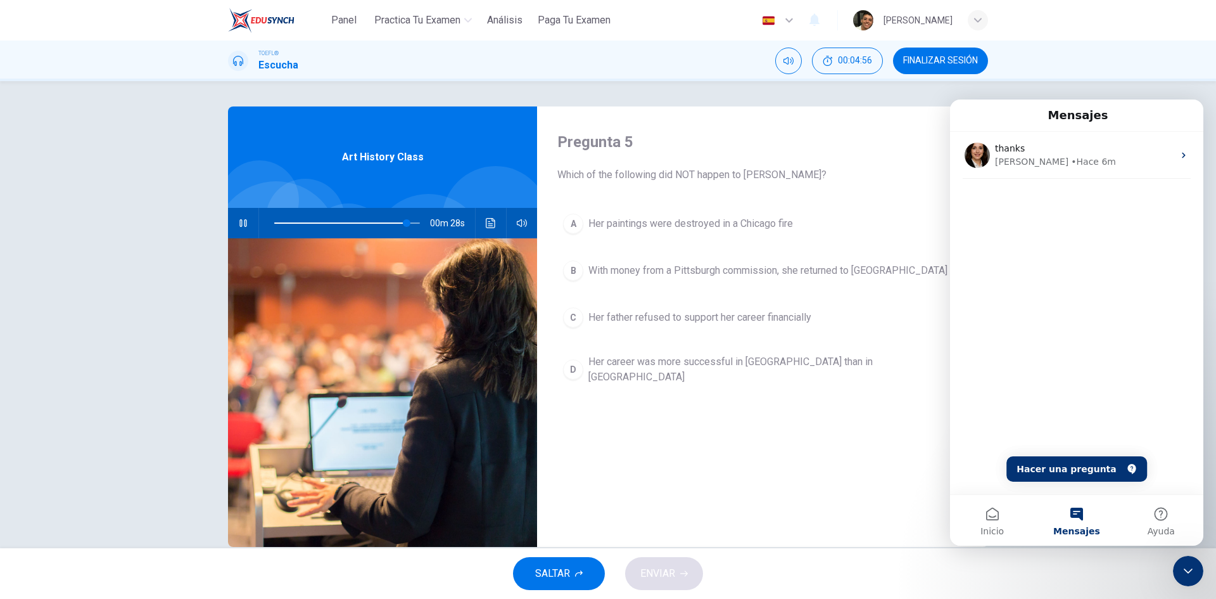
drag, startPoint x: 1078, startPoint y: 537, endPoint x: 1085, endPoint y: 528, distance: 11.3
click at [1079, 537] on button "Mensajes" at bounding box center [1076, 520] width 84 height 51
click at [1193, 559] on div "Cerrar Intercom Messenger" at bounding box center [1188, 571] width 30 height 30
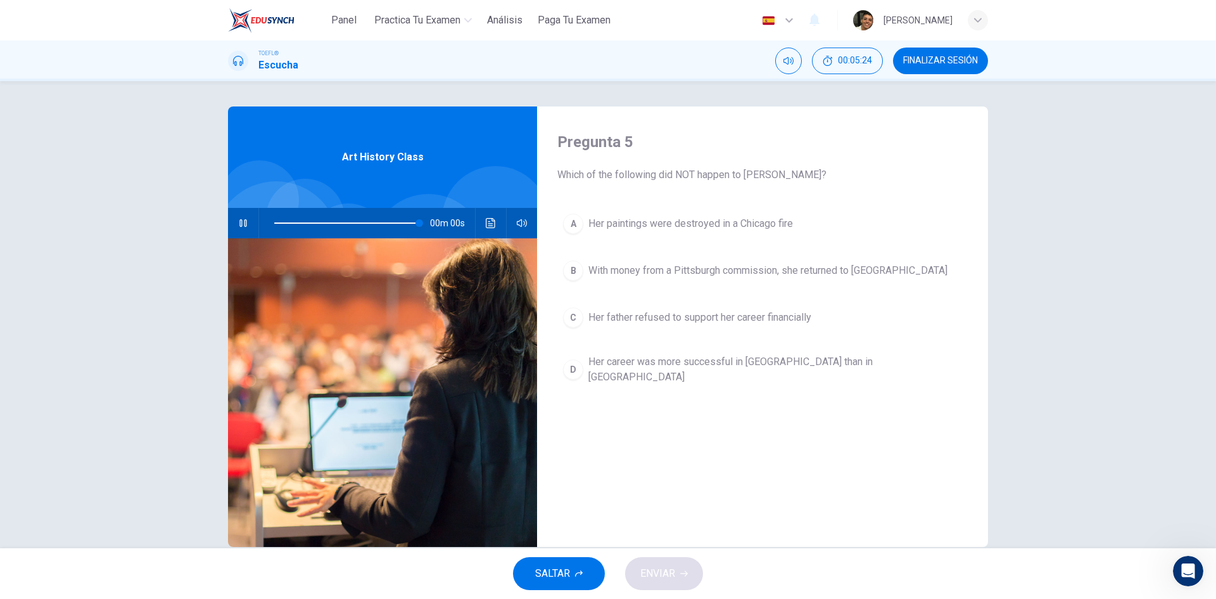
type input "0"
click at [706, 366] on span "Her career was more successful in America than in Europe" at bounding box center [775, 369] width 374 height 30
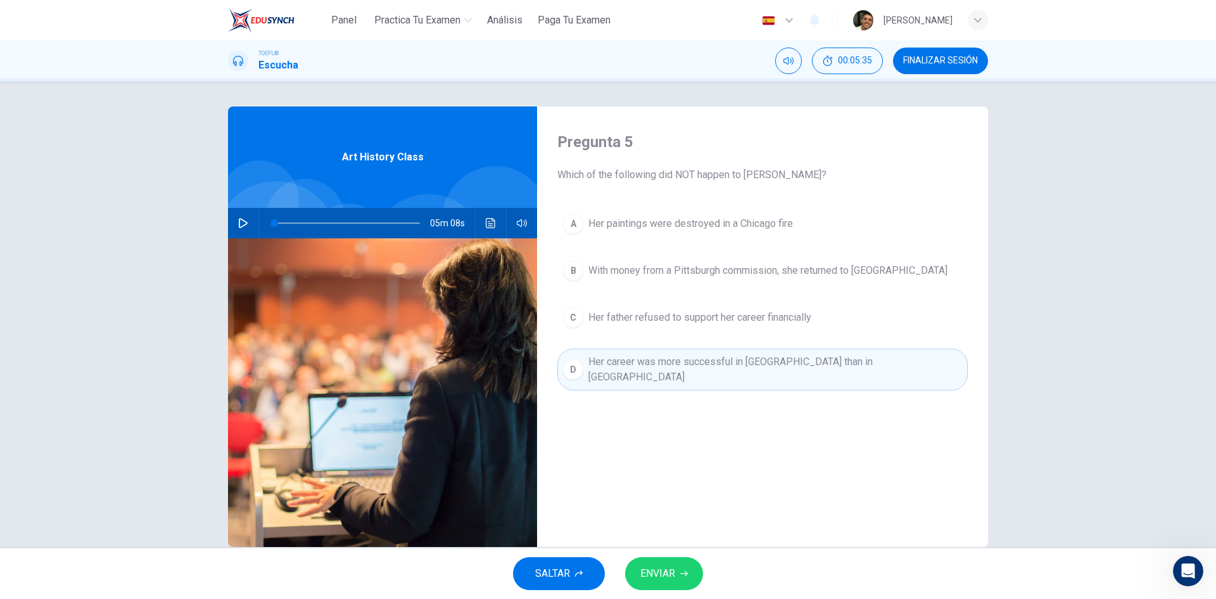
click at [678, 558] on button "ENVIAR" at bounding box center [664, 573] width 78 height 33
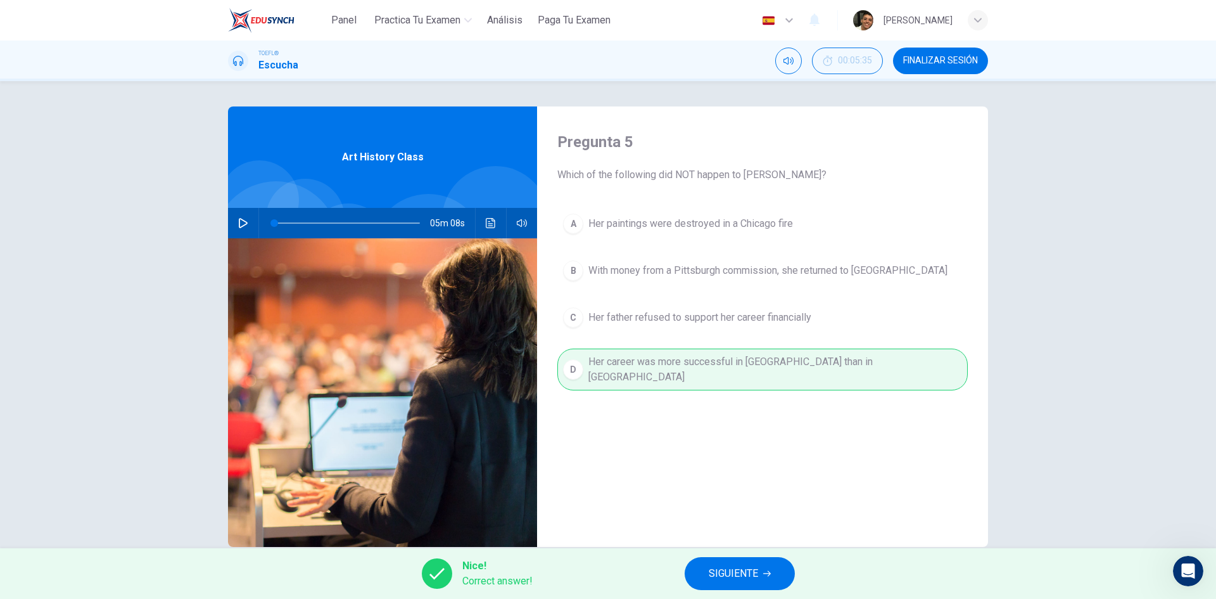
click at [728, 569] on span "SIGUIENTE" at bounding box center [733, 573] width 49 height 18
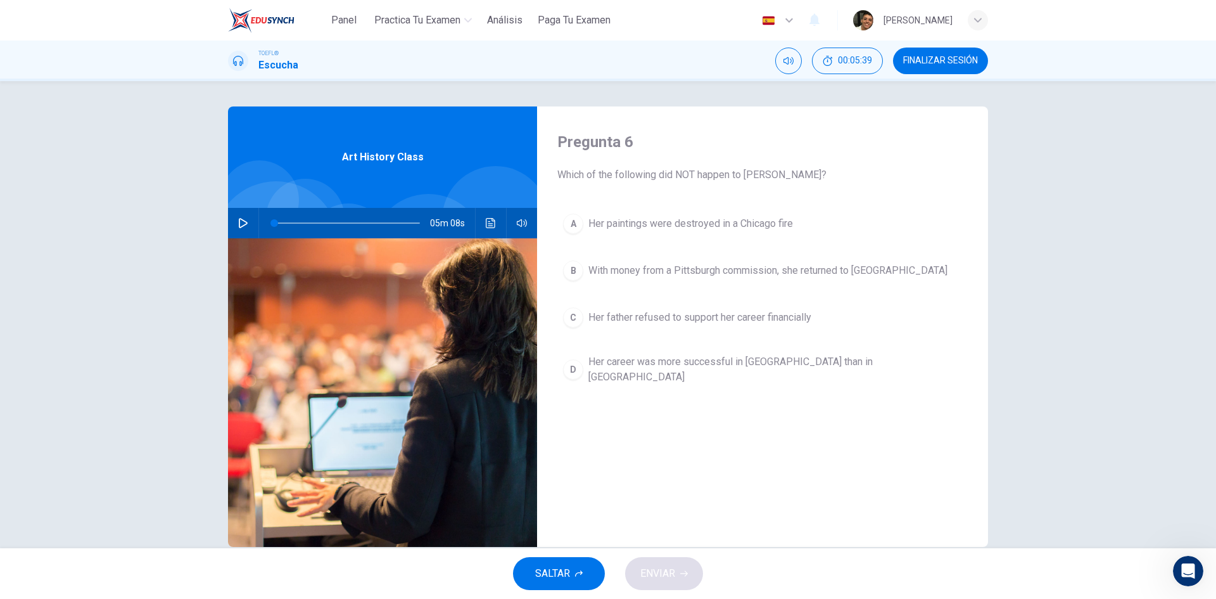
click at [717, 364] on span "Her career was more successful in America than in Europe" at bounding box center [775, 369] width 374 height 30
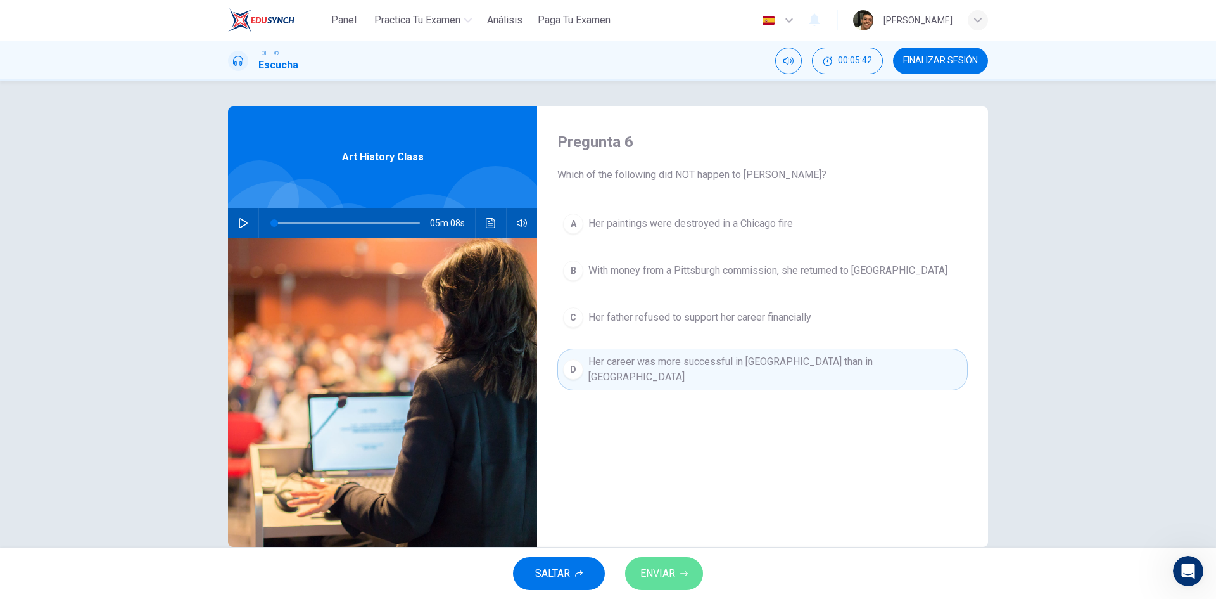
click at [676, 568] on button "ENVIAR" at bounding box center [664, 573] width 78 height 33
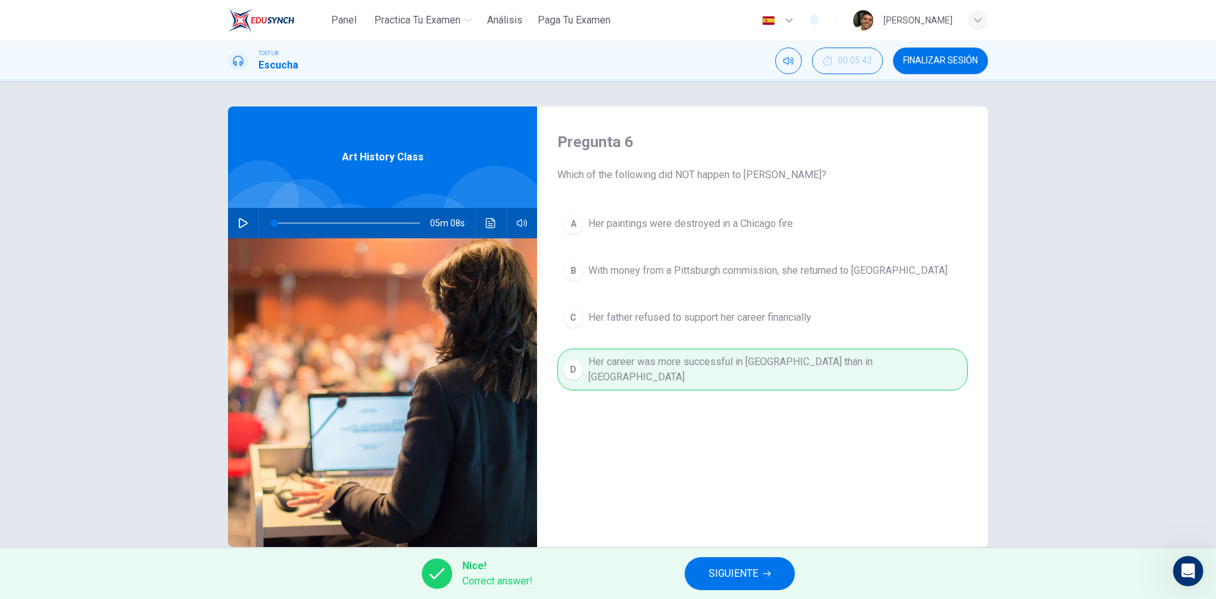
click at [743, 574] on span "SIGUIENTE" at bounding box center [733, 573] width 49 height 18
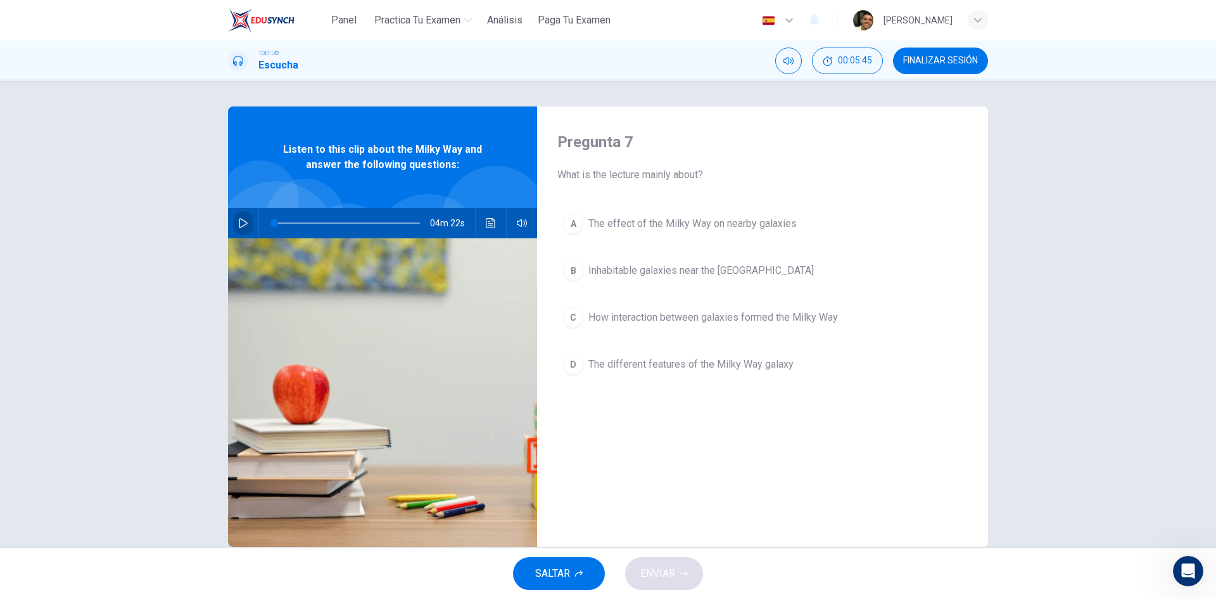
click at [245, 222] on button "button" at bounding box center [243, 223] width 20 height 30
type input "0"
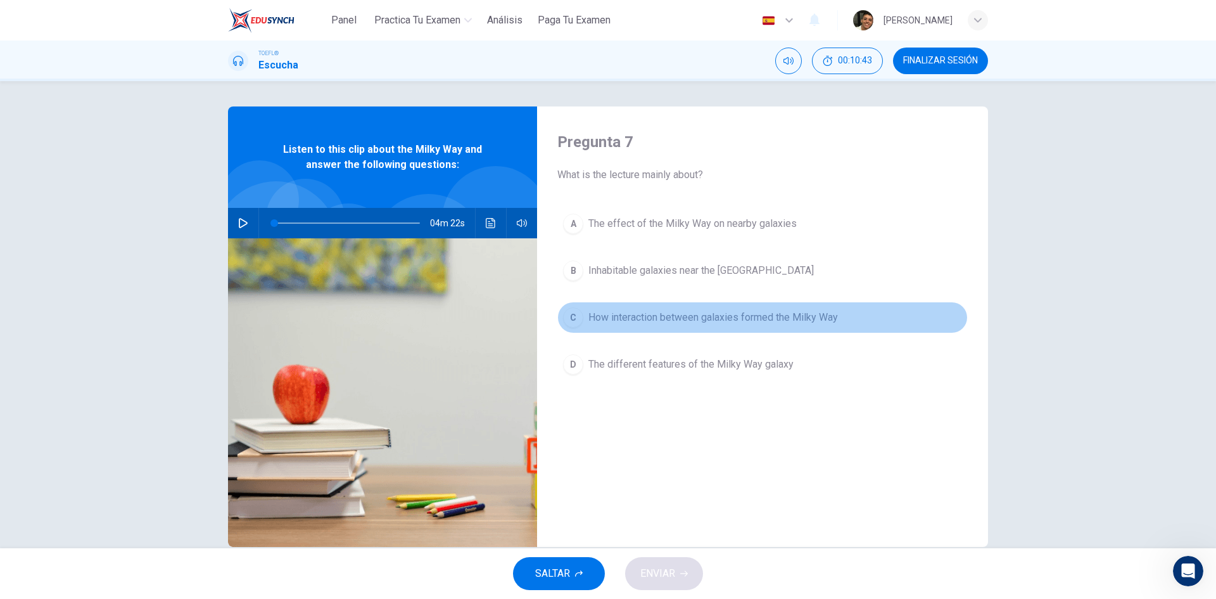
click at [618, 312] on span "How interaction between galaxies formed the Milky Way" at bounding box center [713, 317] width 250 height 15
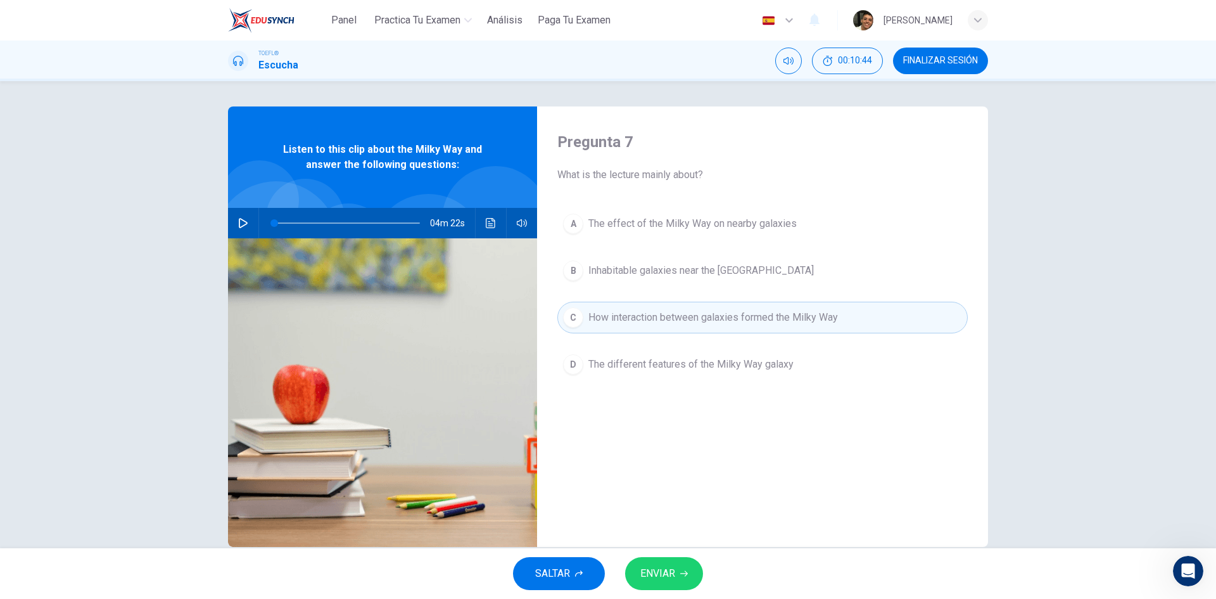
click at [668, 561] on button "ENVIAR" at bounding box center [664, 573] width 78 height 33
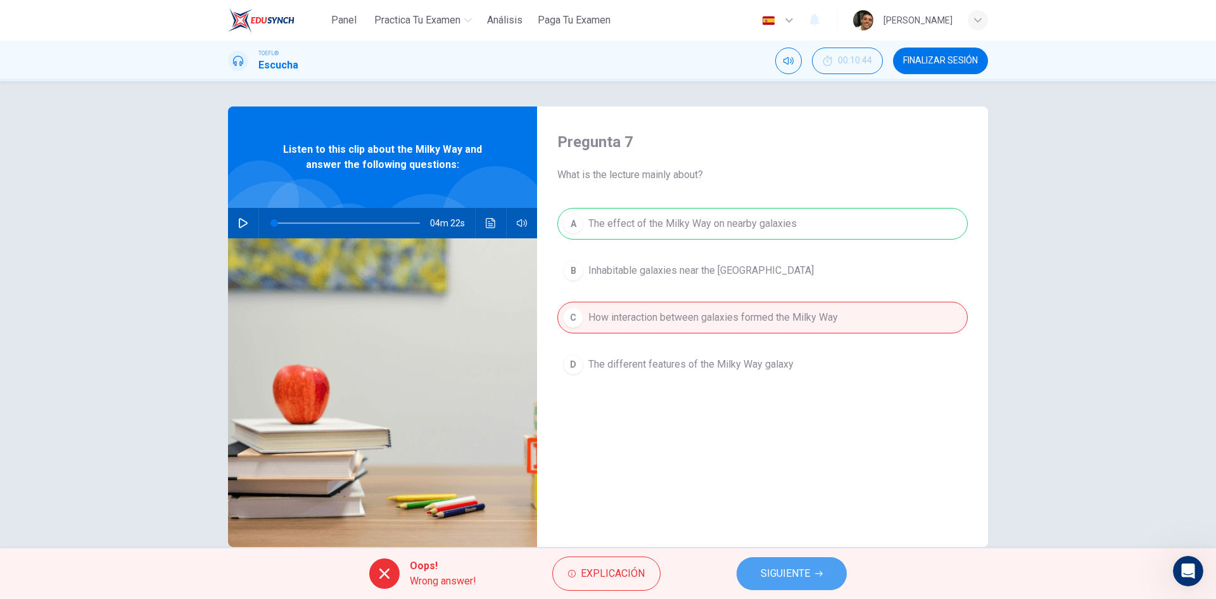
click at [773, 574] on span "SIGUIENTE" at bounding box center [785, 573] width 49 height 18
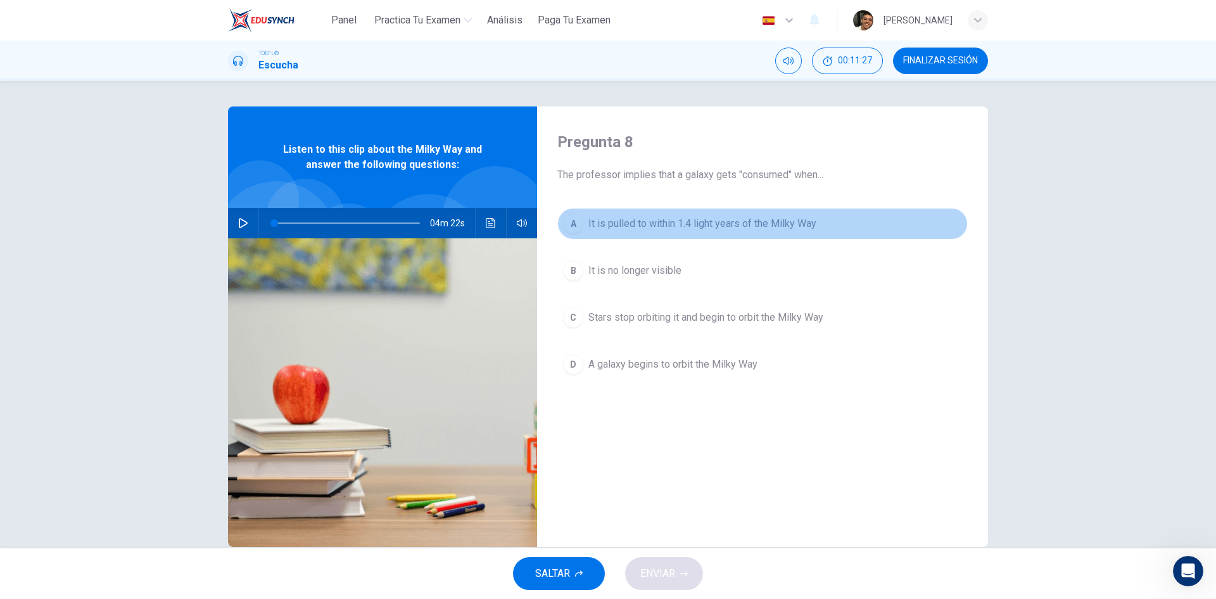
click at [752, 231] on button "A It is pulled to within 1.4 light years of the Milky Way" at bounding box center [762, 224] width 410 height 32
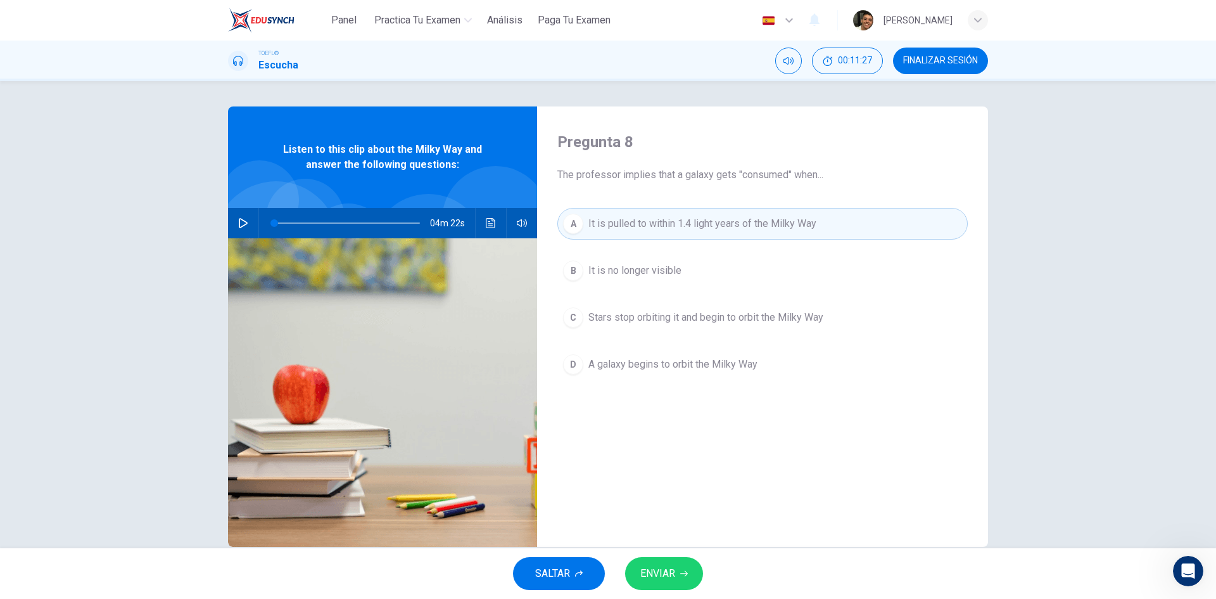
click at [673, 569] on span "ENVIAR" at bounding box center [657, 573] width 35 height 18
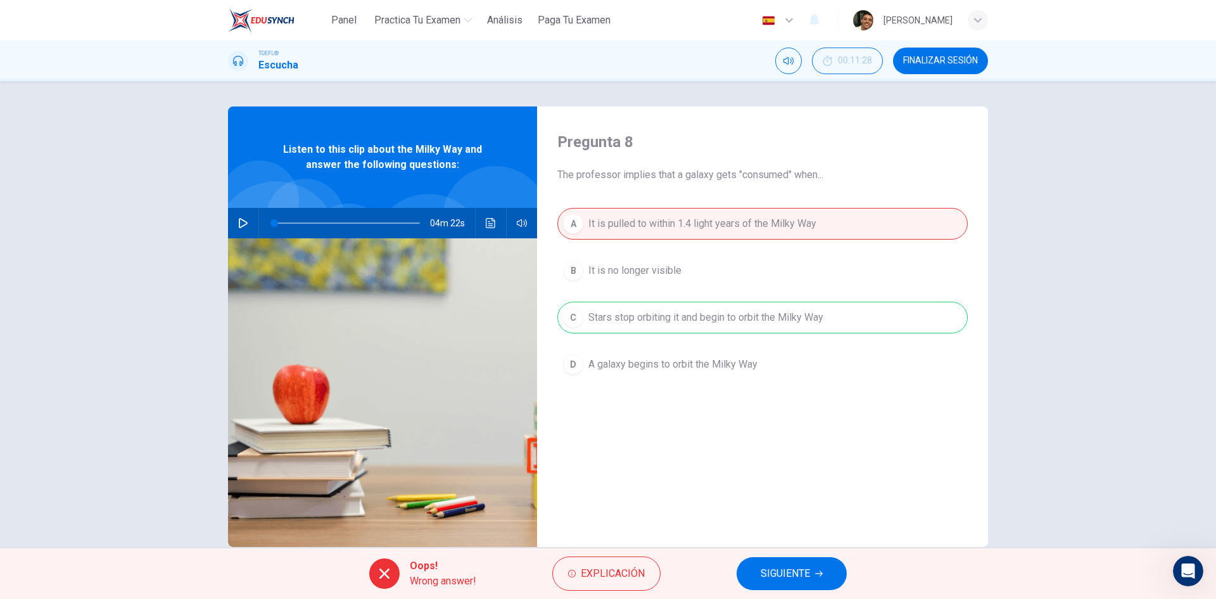
click at [775, 567] on span "SIGUIENTE" at bounding box center [785, 573] width 49 height 18
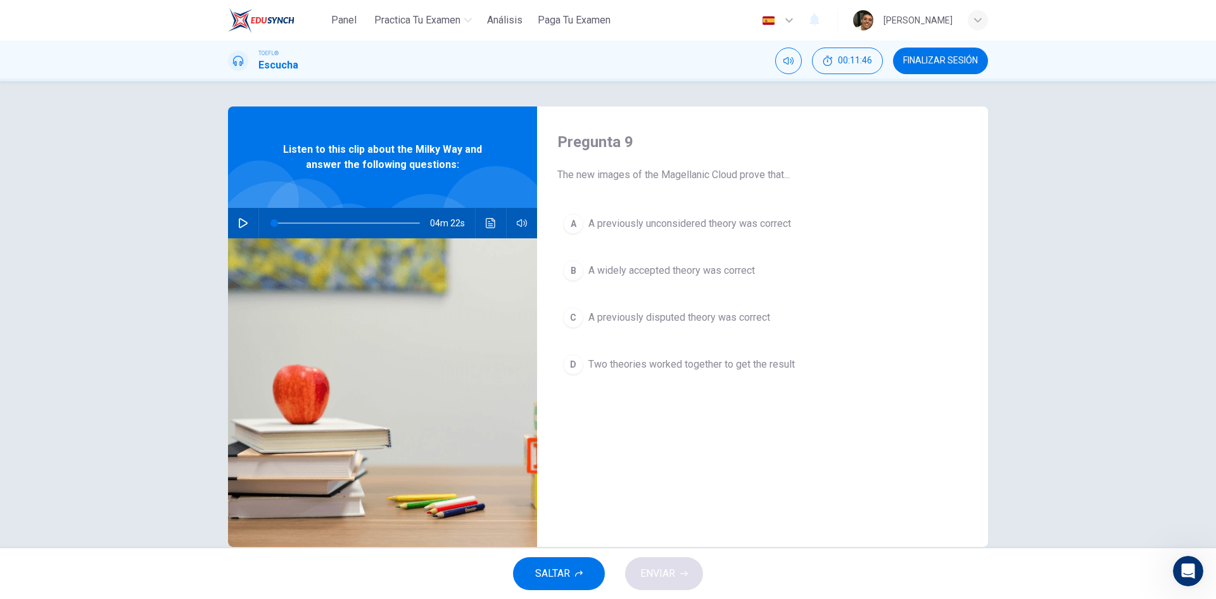
click at [696, 324] on span "A previously disputed theory was correct" at bounding box center [679, 317] width 182 height 15
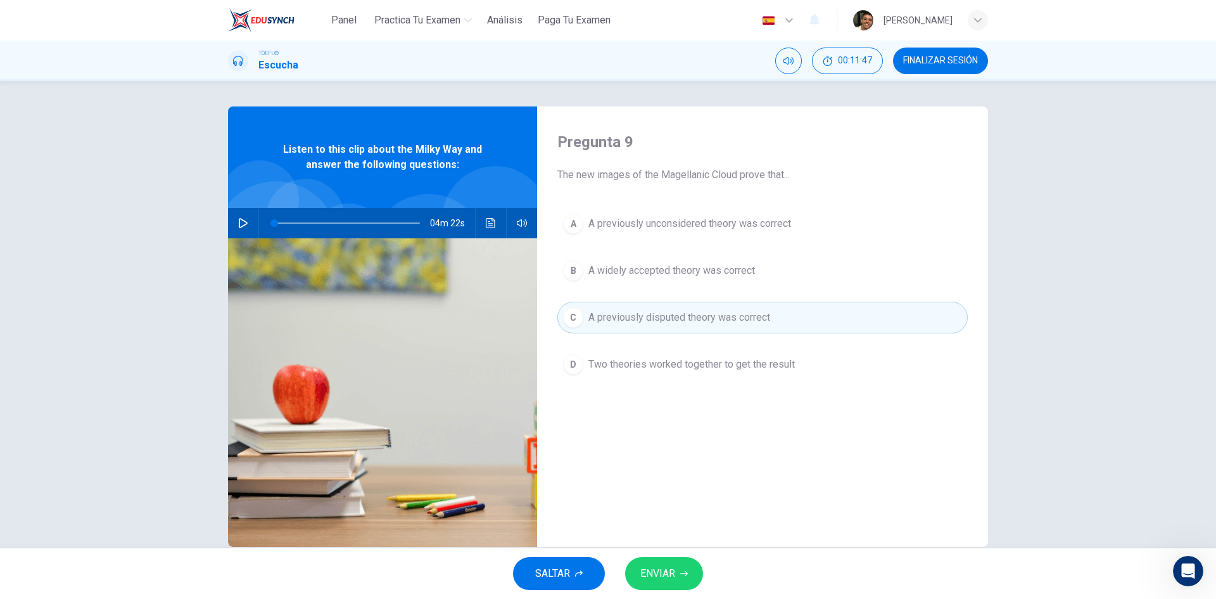
click at [670, 561] on button "ENVIAR" at bounding box center [664, 573] width 78 height 33
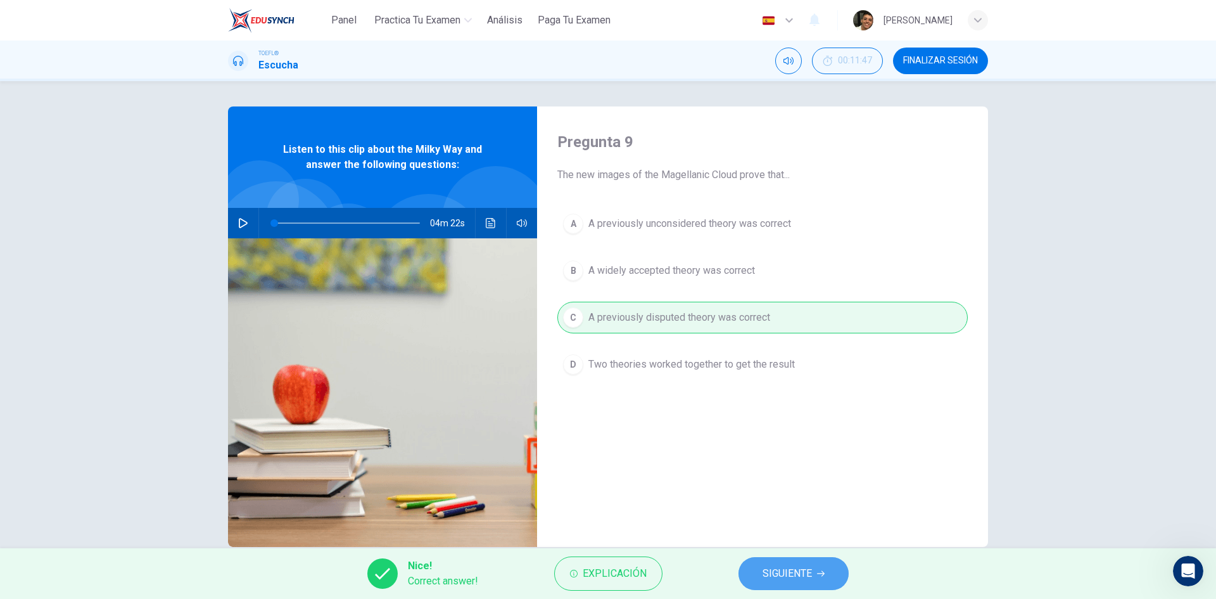
click at [780, 570] on span "SIGUIENTE" at bounding box center [787, 573] width 49 height 18
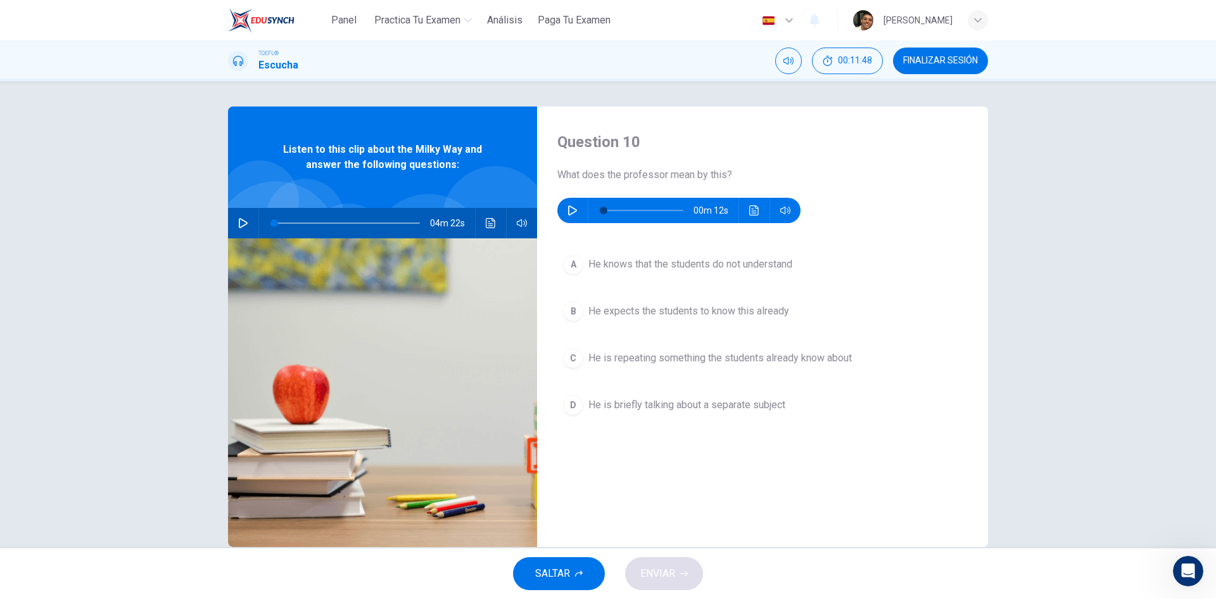
click at [569, 208] on icon "button" at bounding box center [573, 210] width 10 height 10
click at [625, 262] on span "He knows that the students do not understand" at bounding box center [690, 264] width 204 height 15
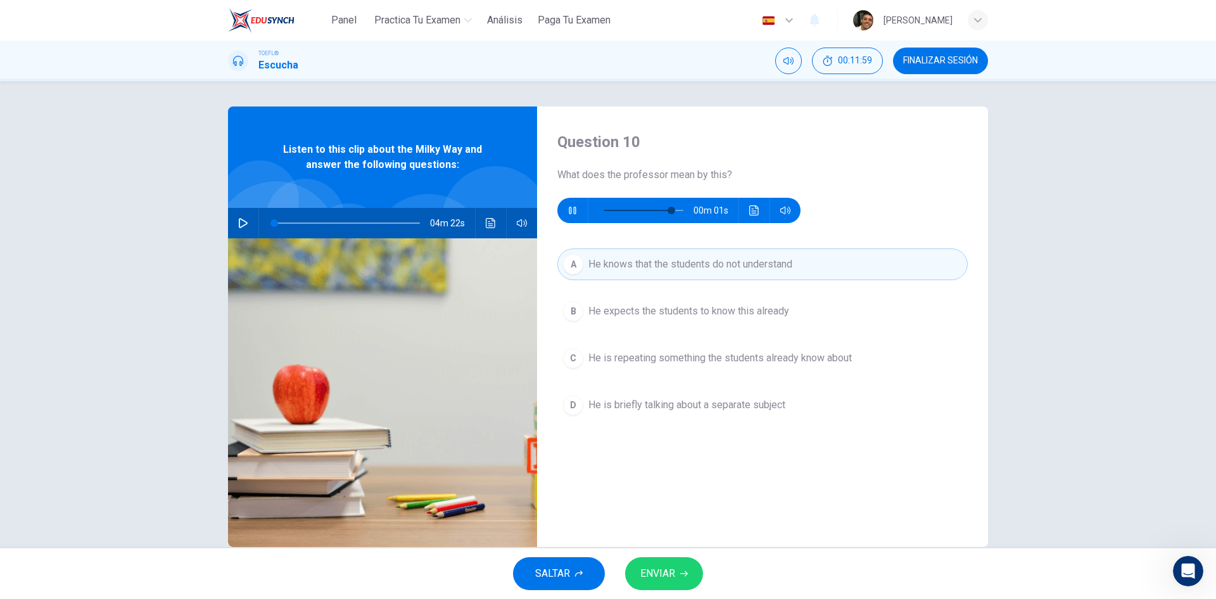
click at [674, 576] on span "ENVIAR" at bounding box center [657, 573] width 35 height 18
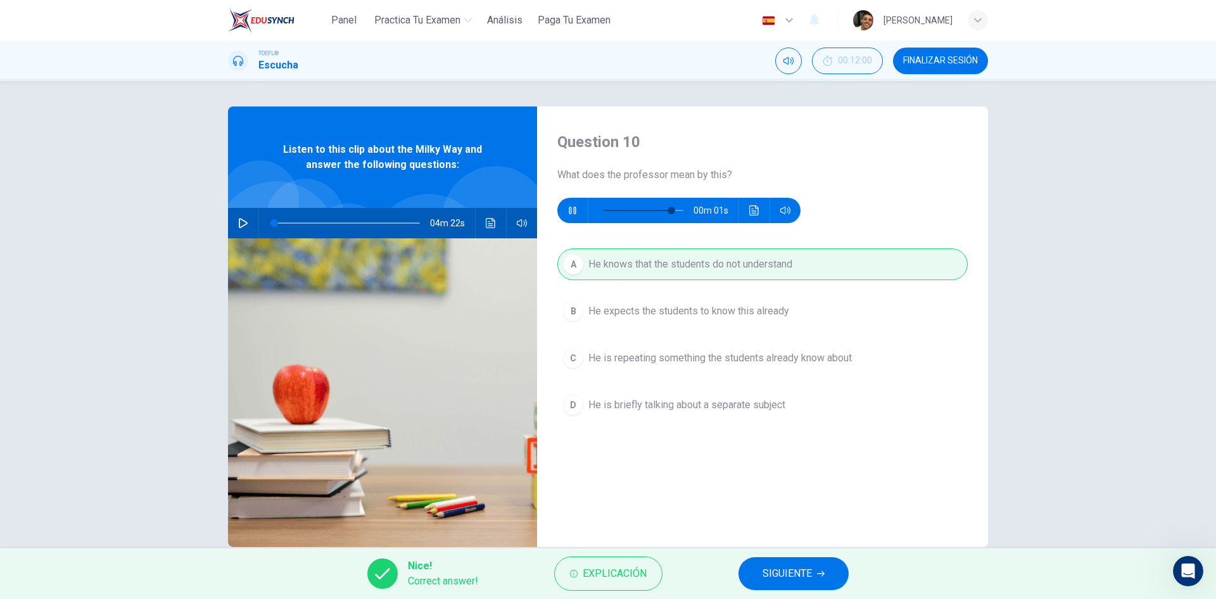
type input "93"
click at [792, 584] on button "SIGUIENTE" at bounding box center [794, 573] width 110 height 33
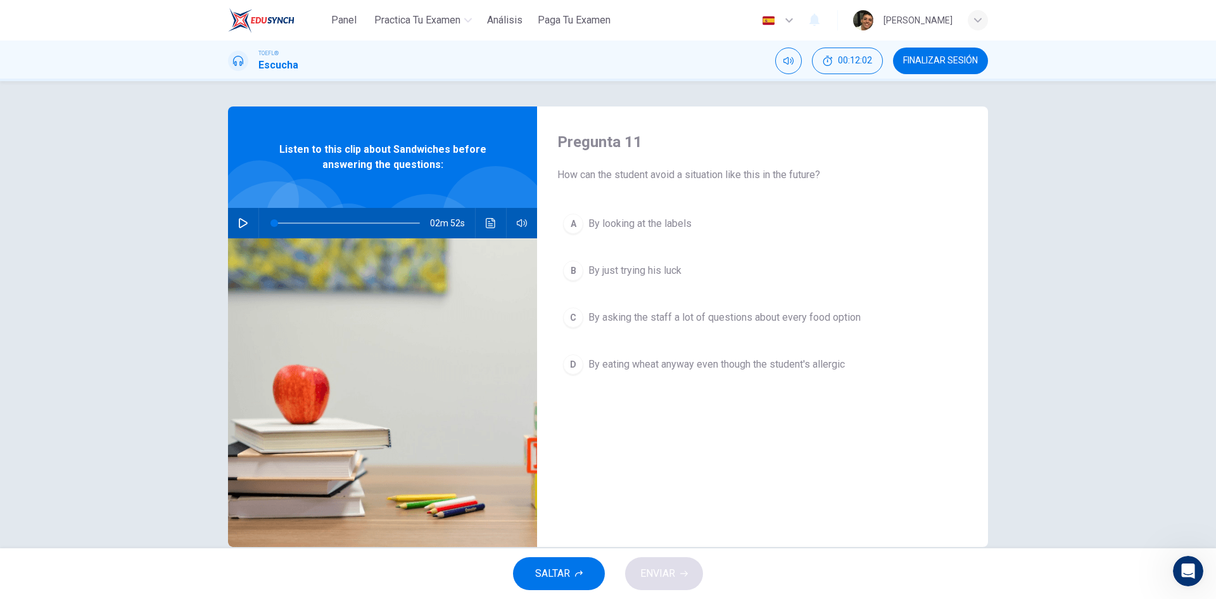
click at [238, 220] on icon "button" at bounding box center [243, 223] width 10 height 10
click at [1185, 569] on icon "Abrir Intercom Messenger" at bounding box center [1188, 571] width 21 height 21
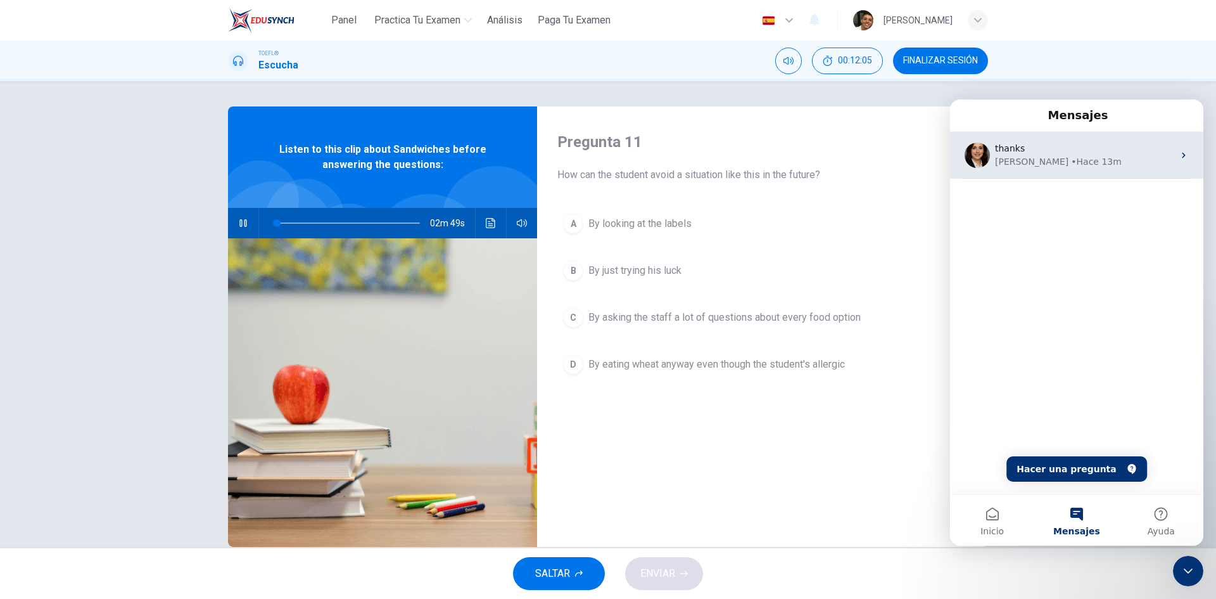
click at [1087, 158] on div "Katherine • Hace 13m" at bounding box center [1084, 161] width 179 height 13
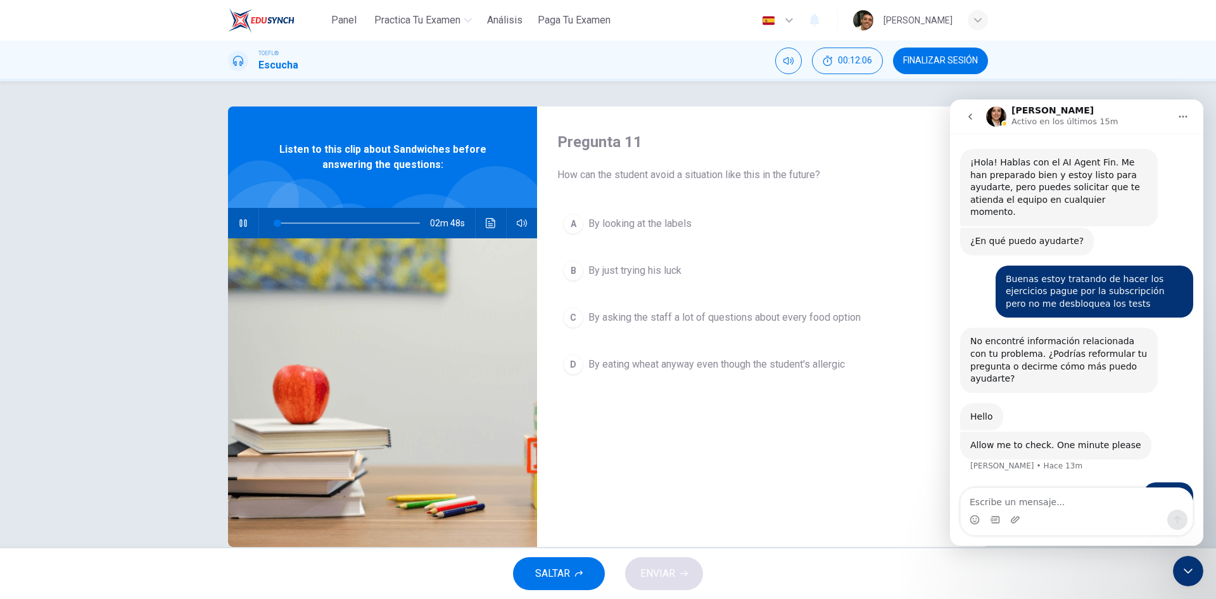
scroll to position [11, 0]
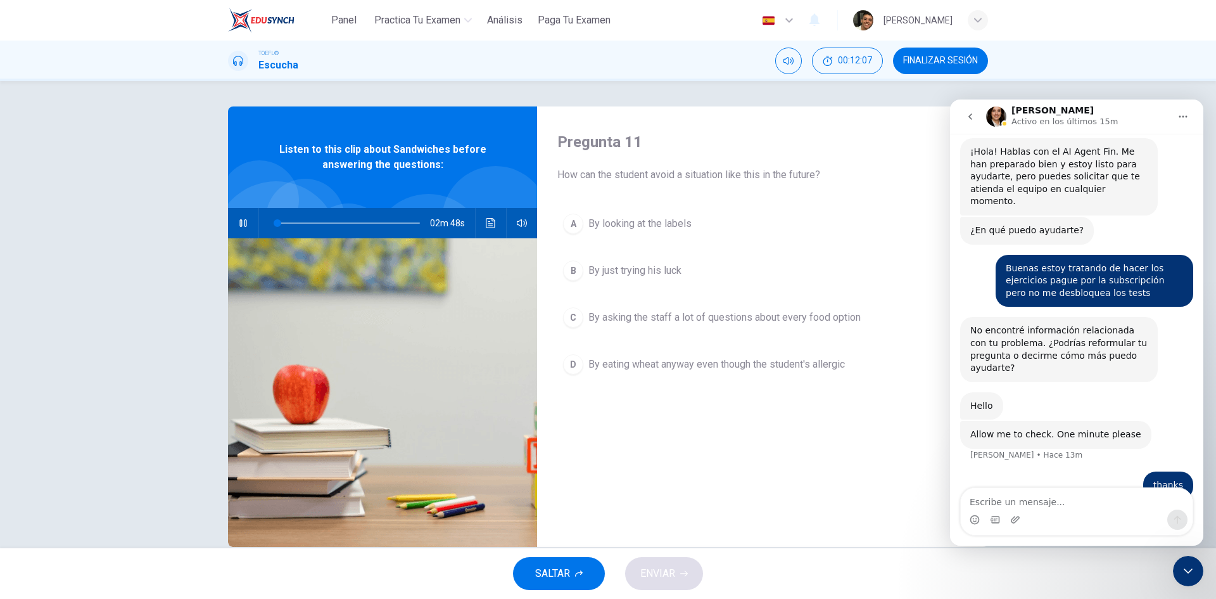
click at [969, 108] on button "go back" at bounding box center [970, 117] width 24 height 24
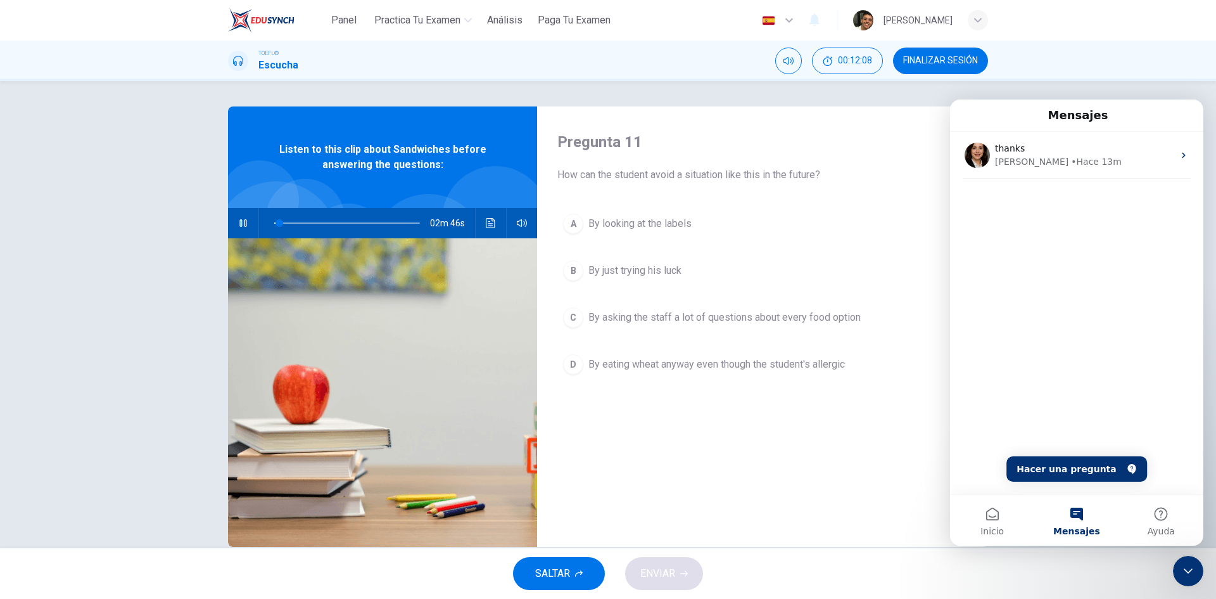
click at [1087, 528] on span "Mensajes" at bounding box center [1076, 530] width 47 height 9
click at [1180, 565] on div "Cerrar Intercom Messenger" at bounding box center [1188, 571] width 30 height 30
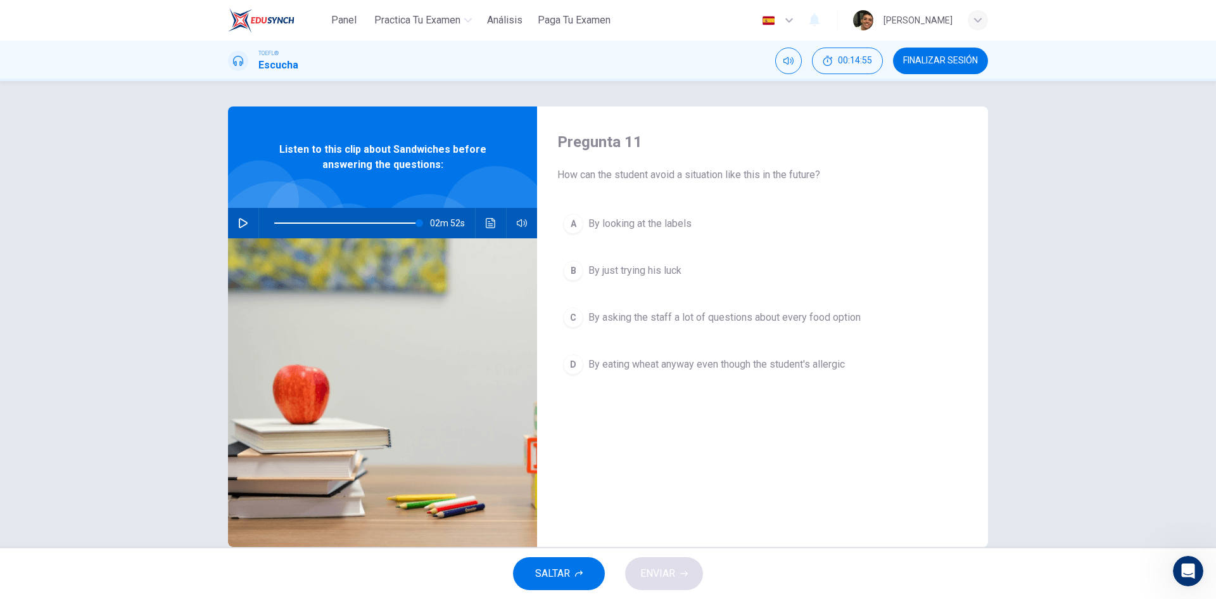
type input "0"
click at [653, 219] on span "By looking at the labels" at bounding box center [639, 223] width 103 height 15
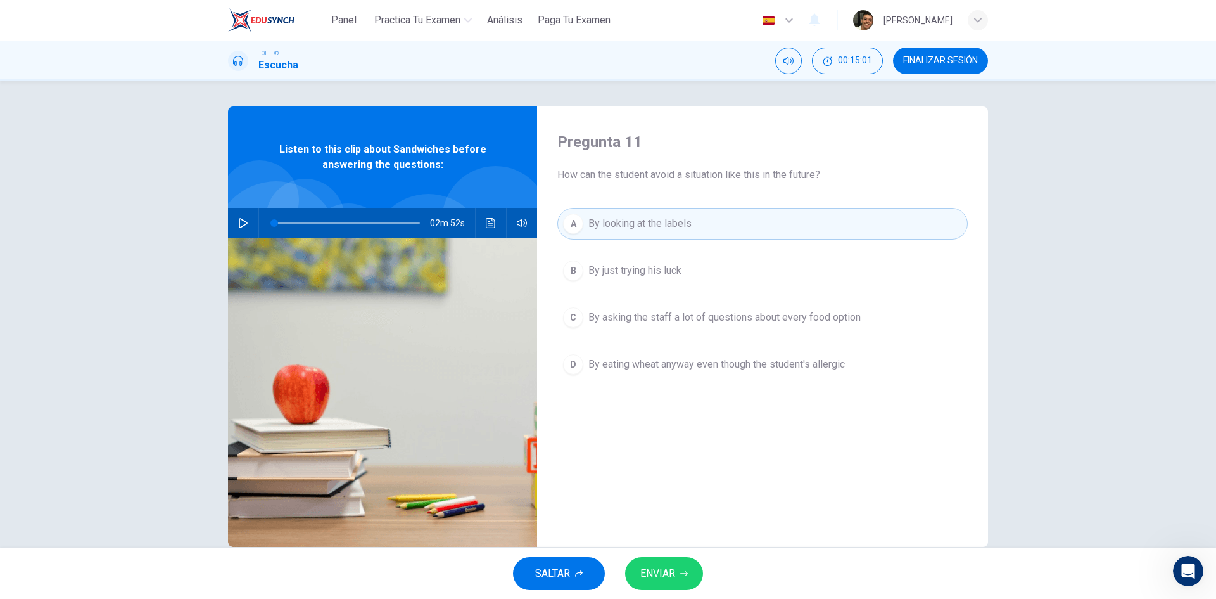
click at [675, 571] on span "ENVIAR" at bounding box center [657, 573] width 35 height 18
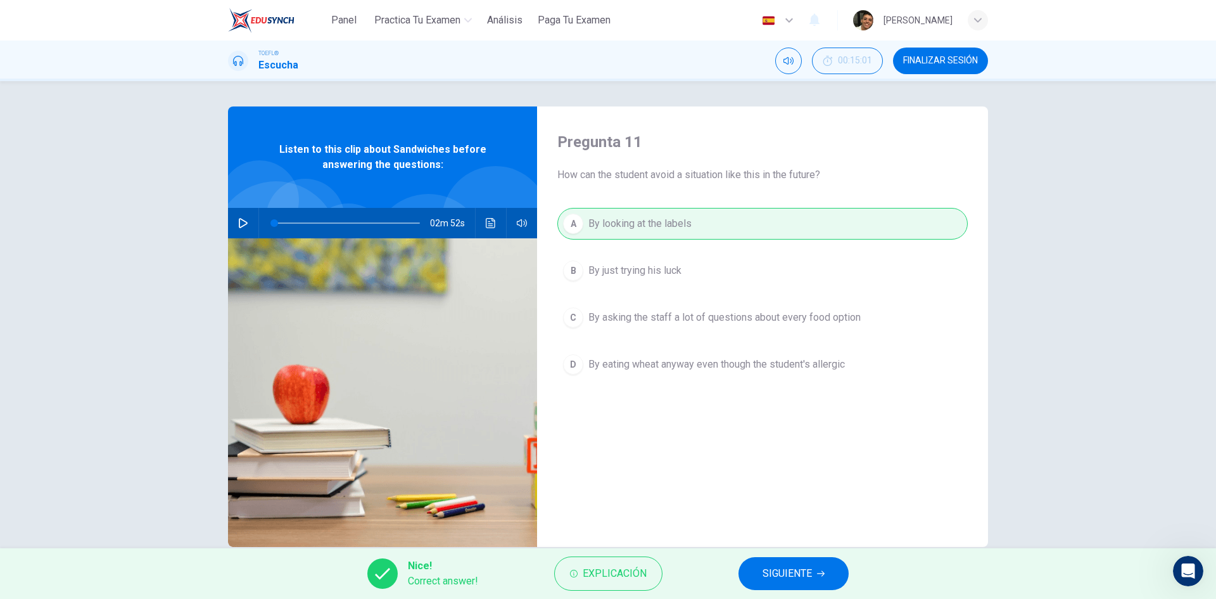
click at [782, 584] on button "SIGUIENTE" at bounding box center [794, 573] width 110 height 33
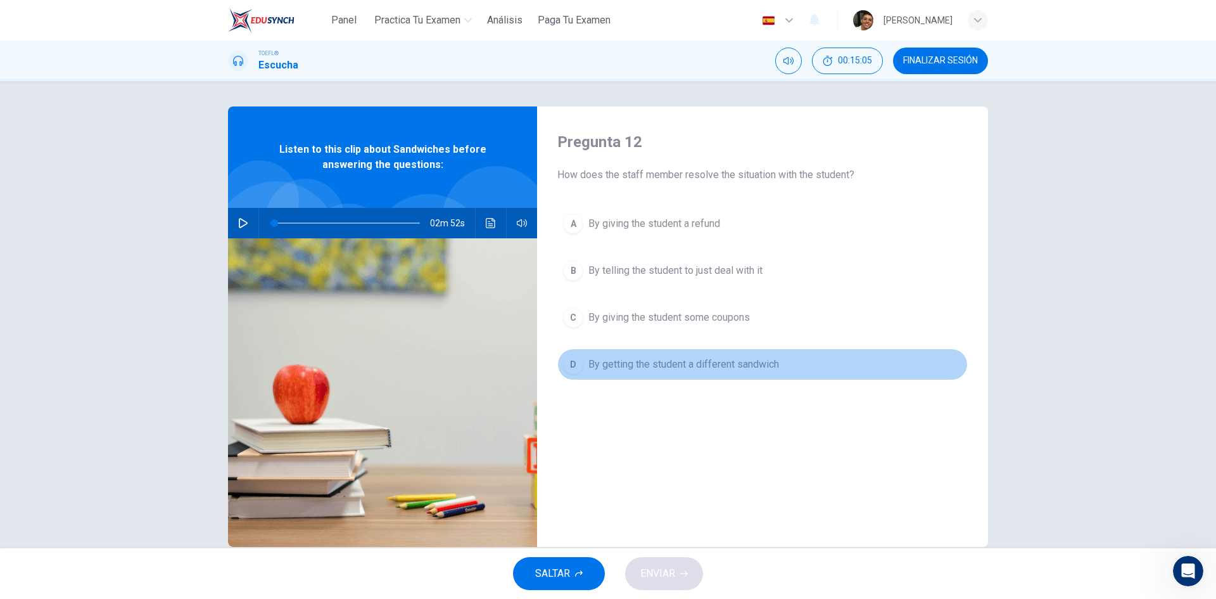
click at [690, 367] on span "By getting the student a different sandwich" at bounding box center [683, 364] width 191 height 15
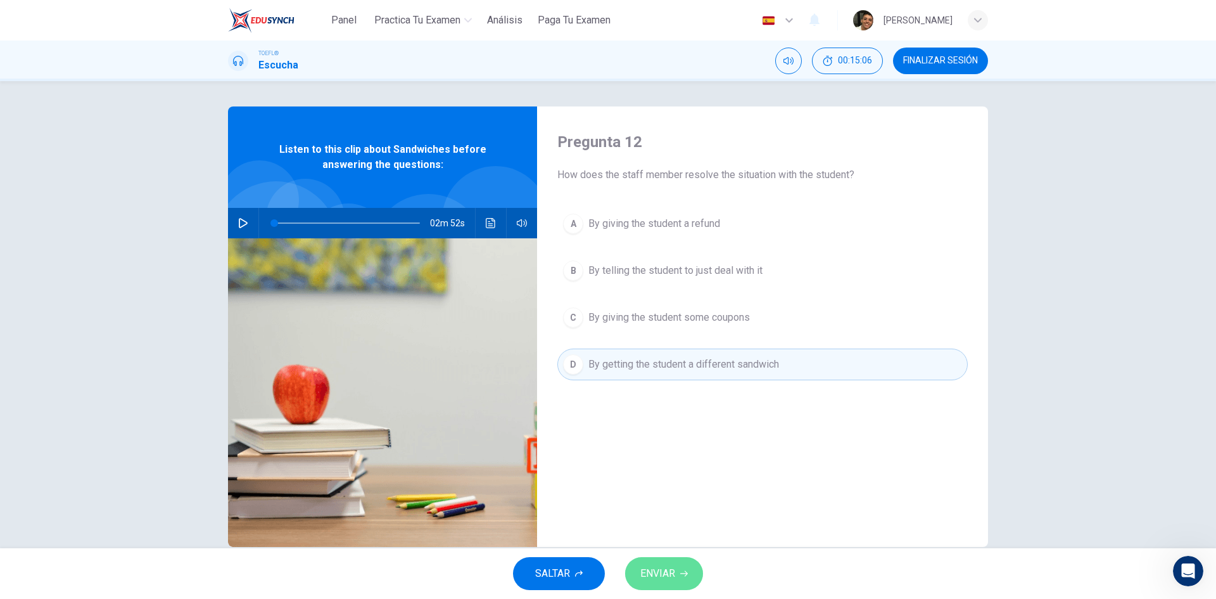
click at [677, 578] on button "ENVIAR" at bounding box center [664, 573] width 78 height 33
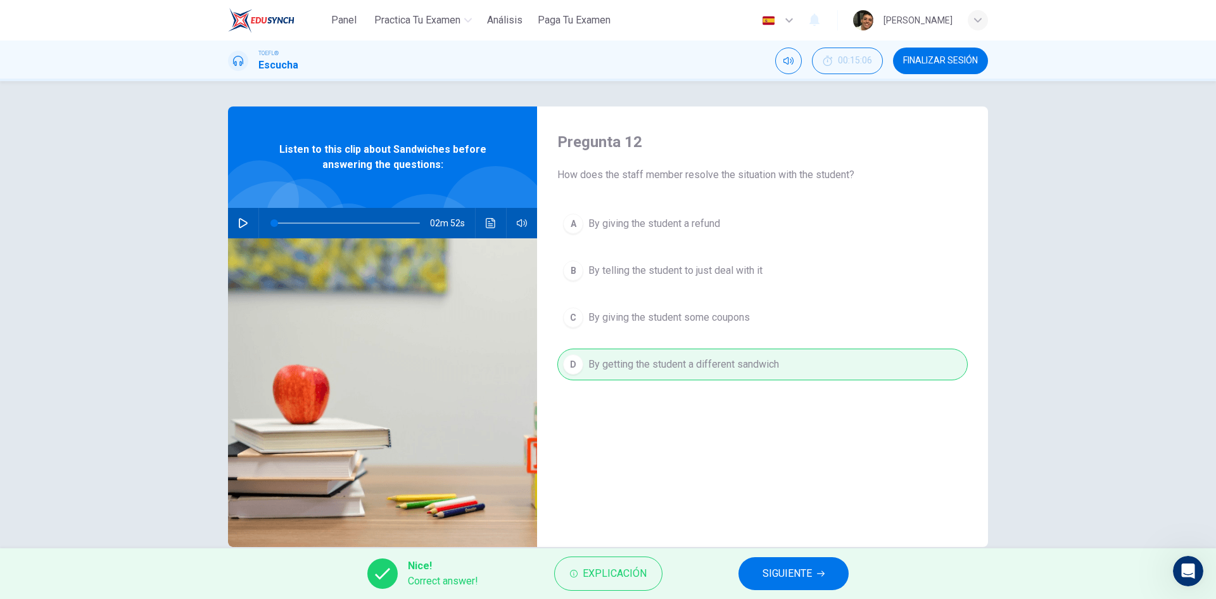
click at [753, 570] on button "SIGUIENTE" at bounding box center [794, 573] width 110 height 33
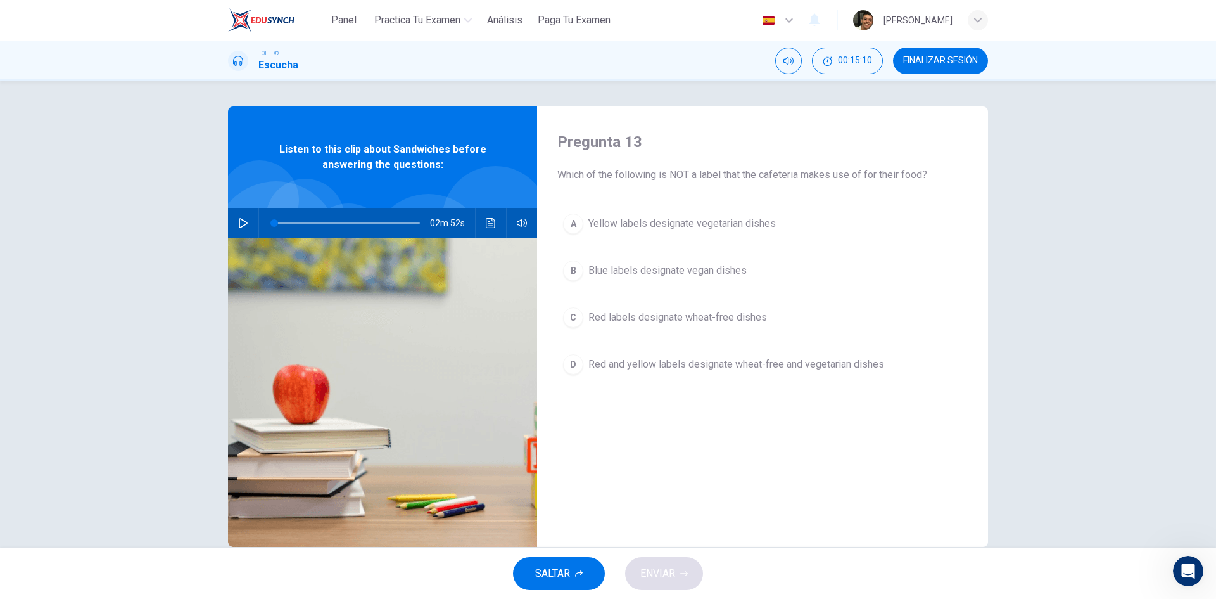
click at [666, 269] on span "Blue labels designate vegan dishes" at bounding box center [667, 270] width 158 height 15
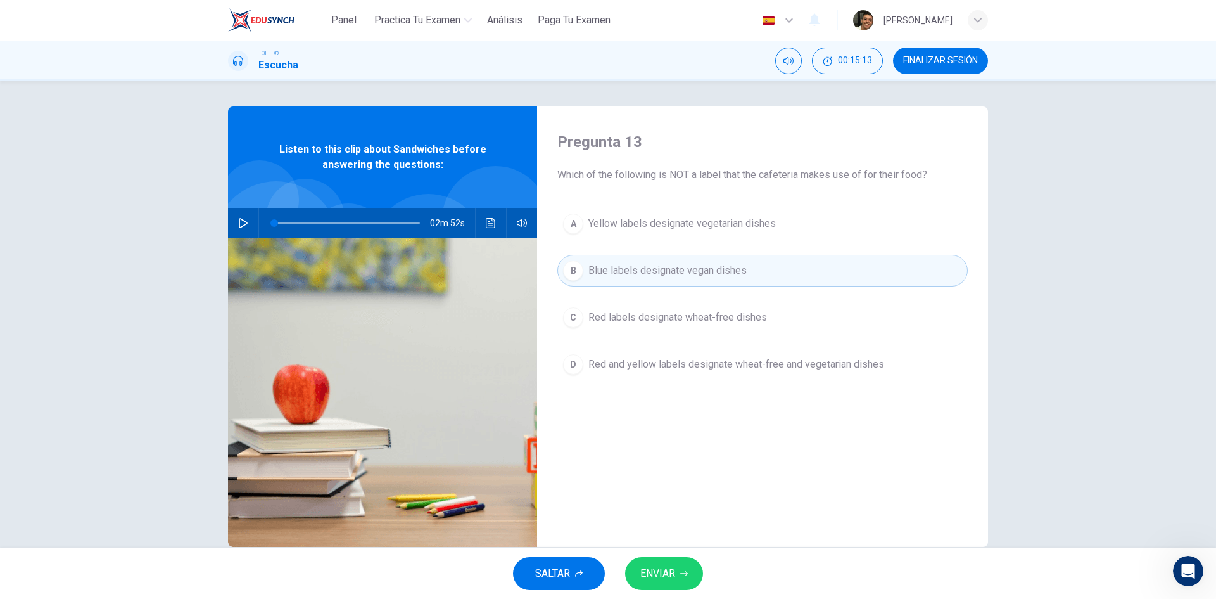
click at [689, 562] on button "ENVIAR" at bounding box center [664, 573] width 78 height 33
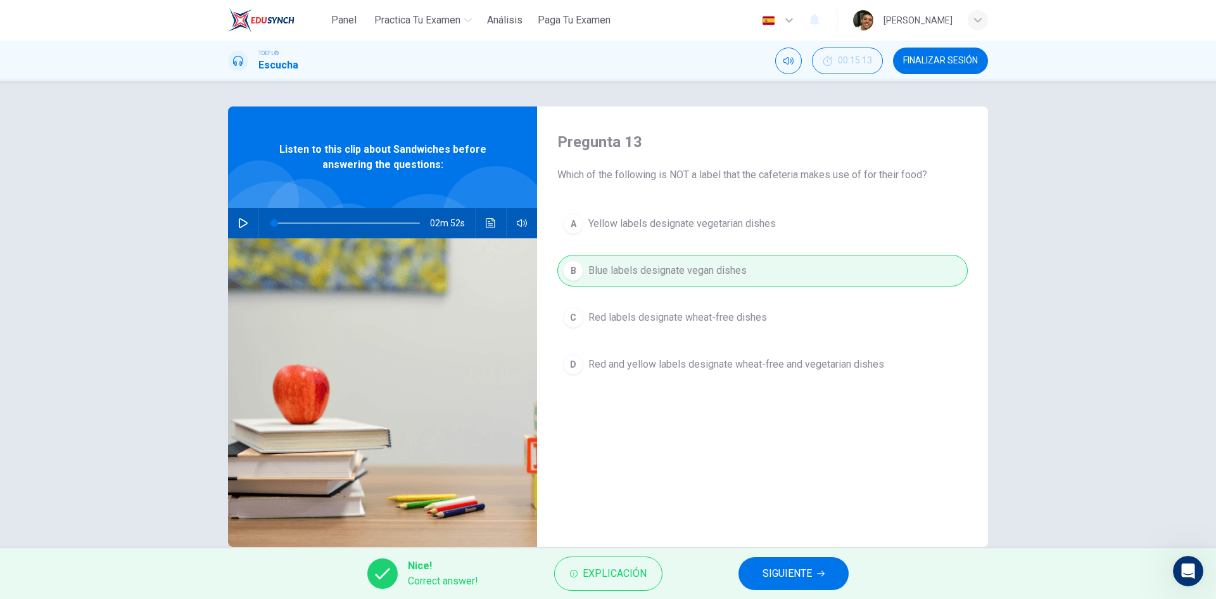
click at [785, 569] on span "SIGUIENTE" at bounding box center [787, 573] width 49 height 18
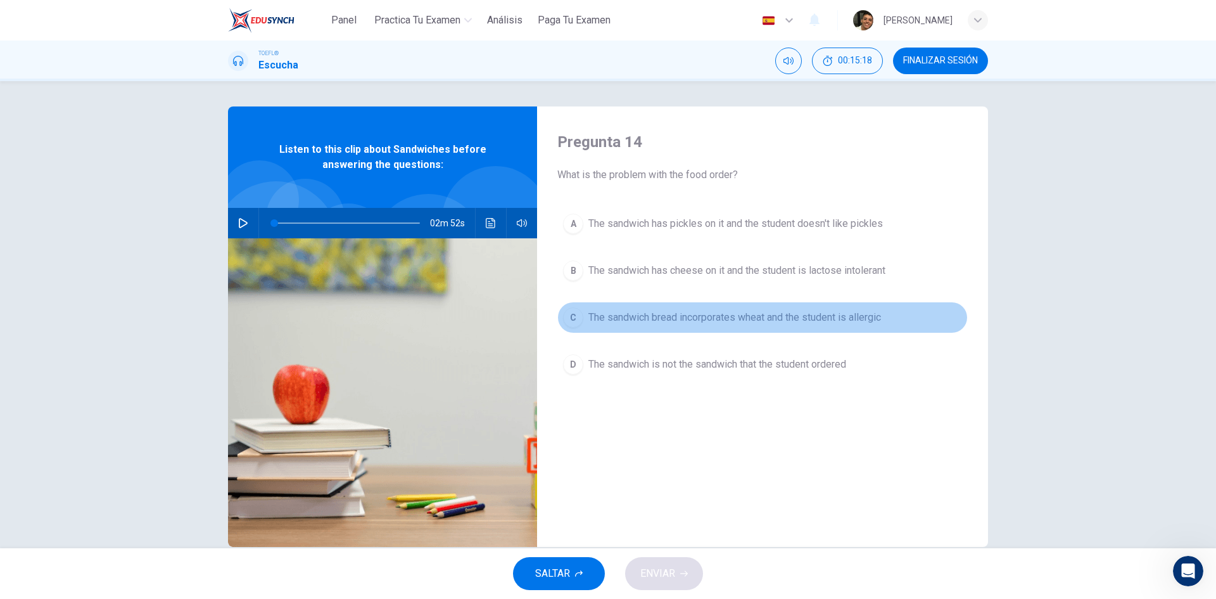
click at [745, 315] on span "The sandwich bread incorporates wheat and the student is allergic" at bounding box center [734, 317] width 293 height 15
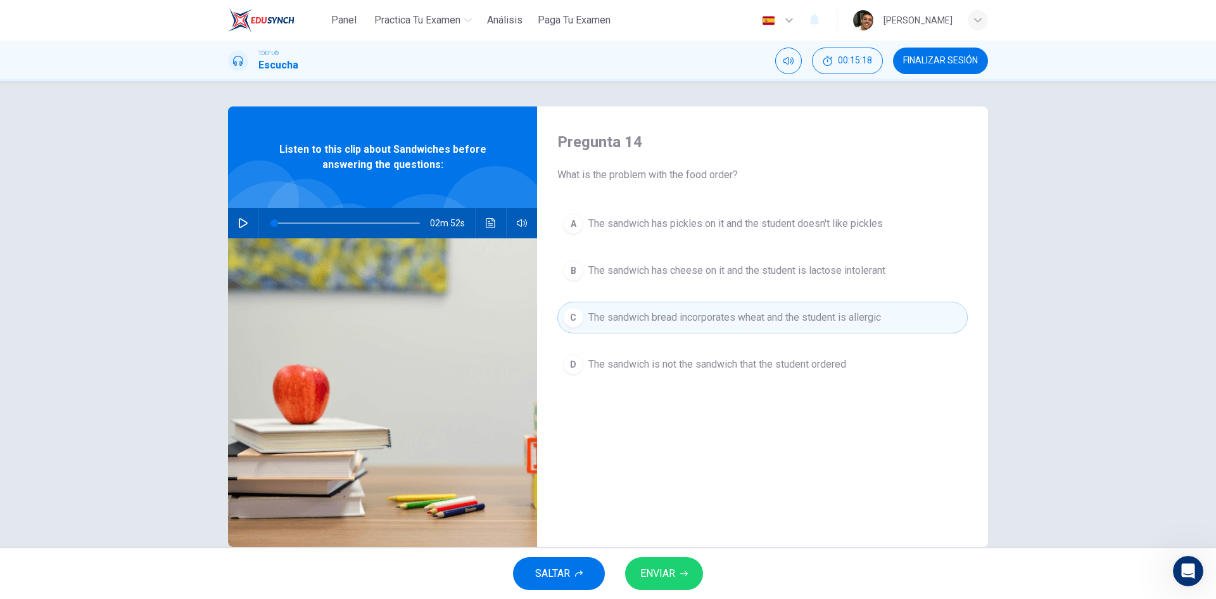
click at [684, 568] on button "ENVIAR" at bounding box center [664, 573] width 78 height 33
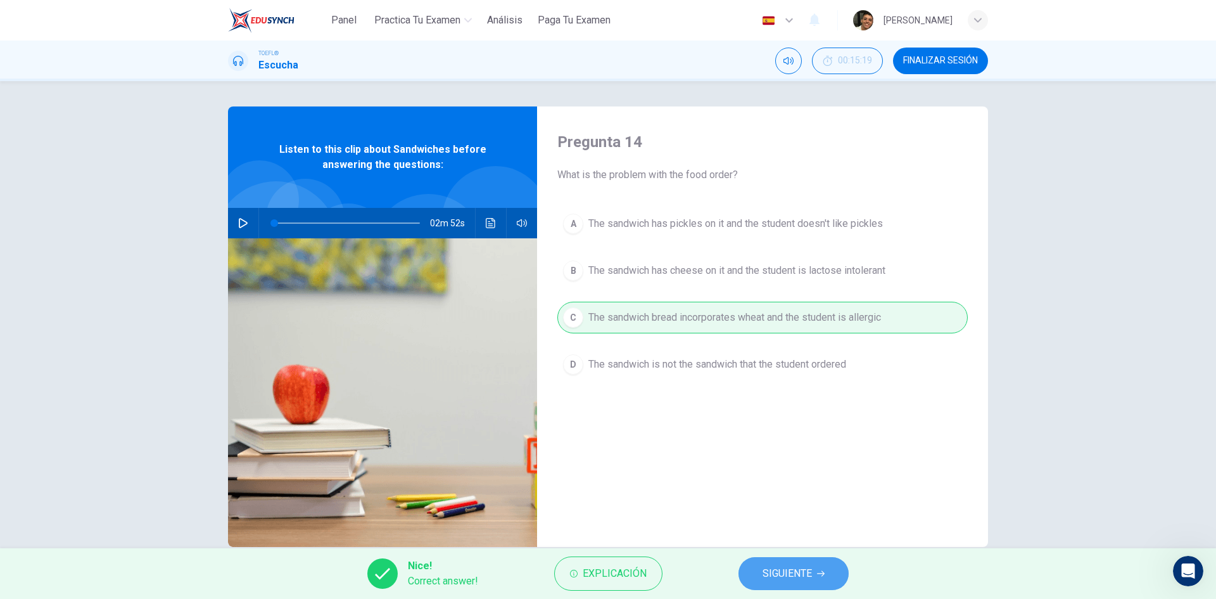
click at [780, 573] on span "SIGUIENTE" at bounding box center [787, 573] width 49 height 18
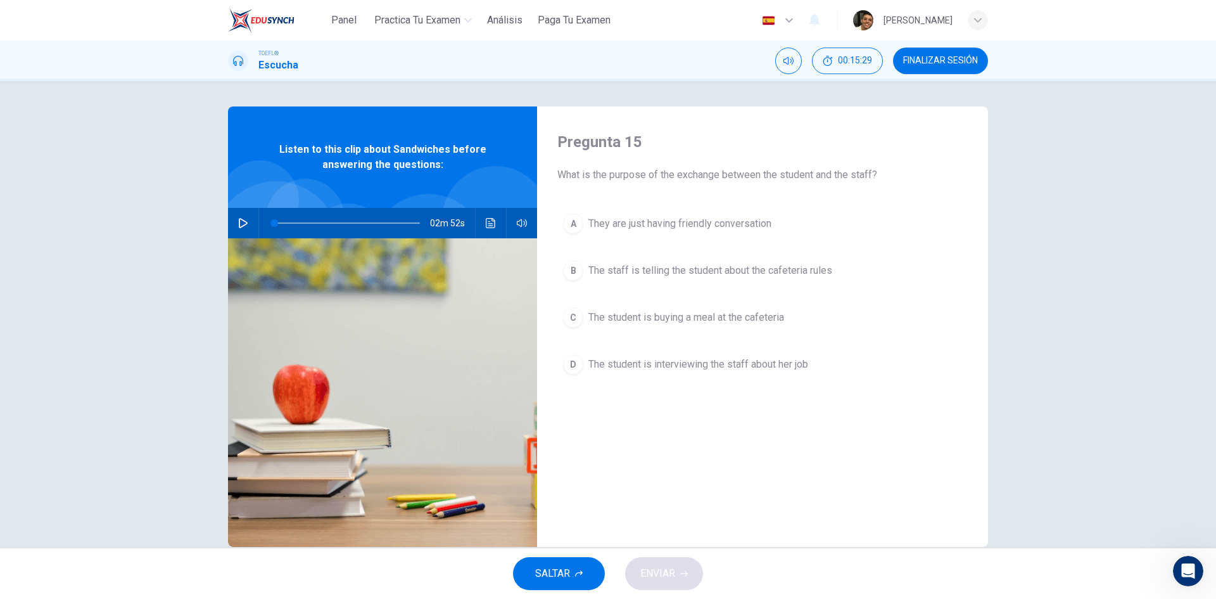
click at [715, 316] on span "The student is buying a meal at the cafeteria" at bounding box center [686, 317] width 196 height 15
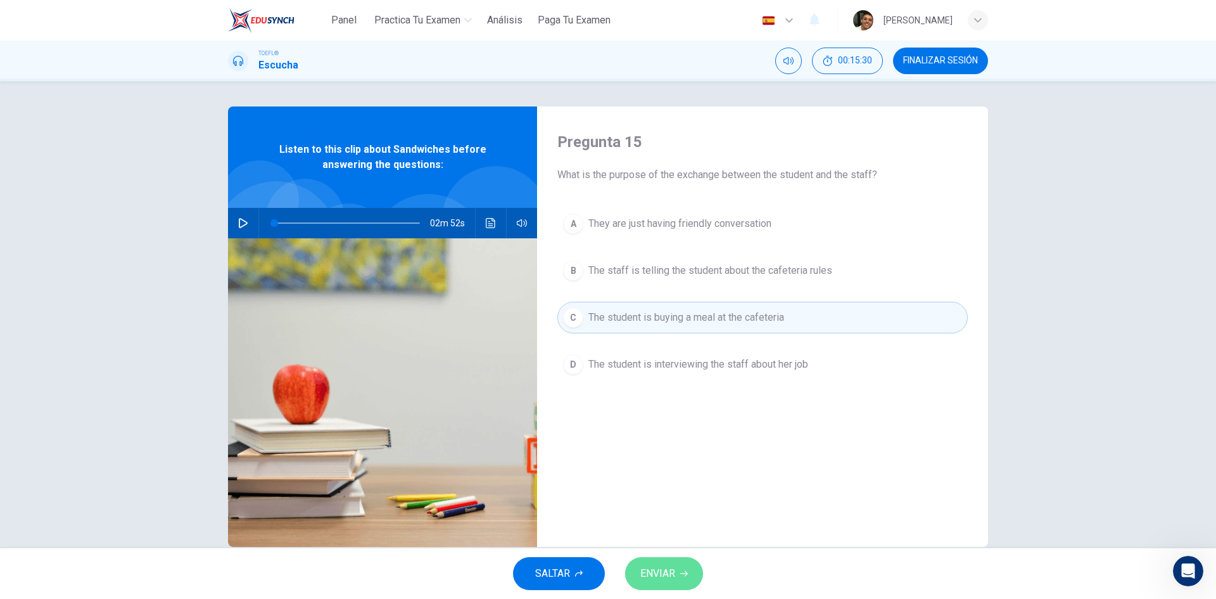
click at [684, 563] on button "ENVIAR" at bounding box center [664, 573] width 78 height 33
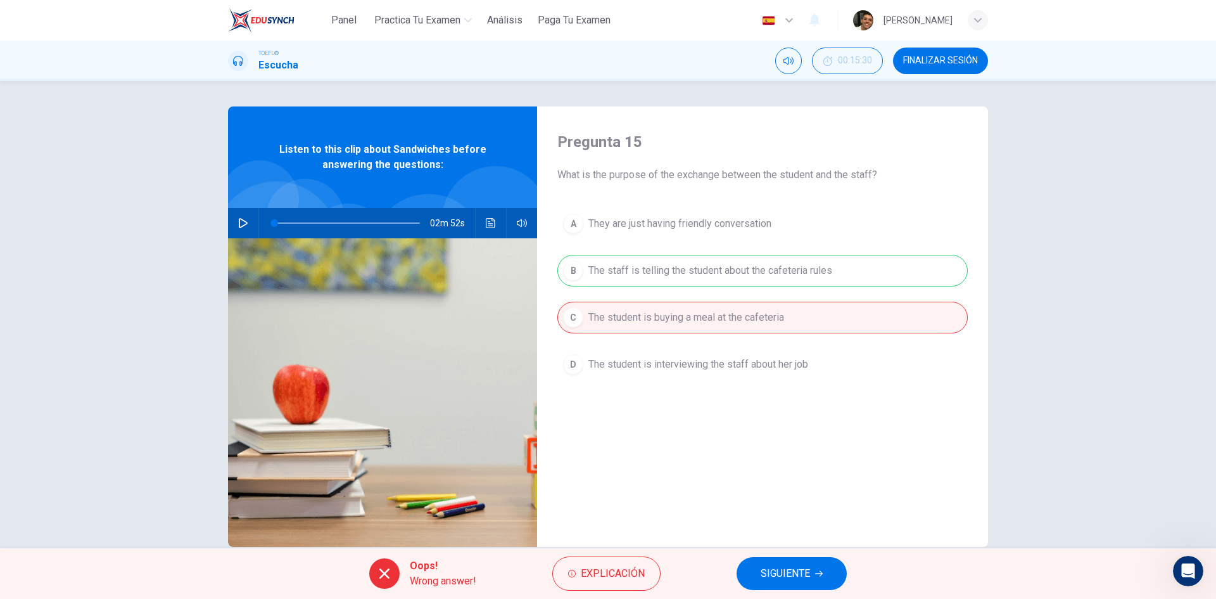
click at [772, 578] on span "SIGUIENTE" at bounding box center [785, 573] width 49 height 18
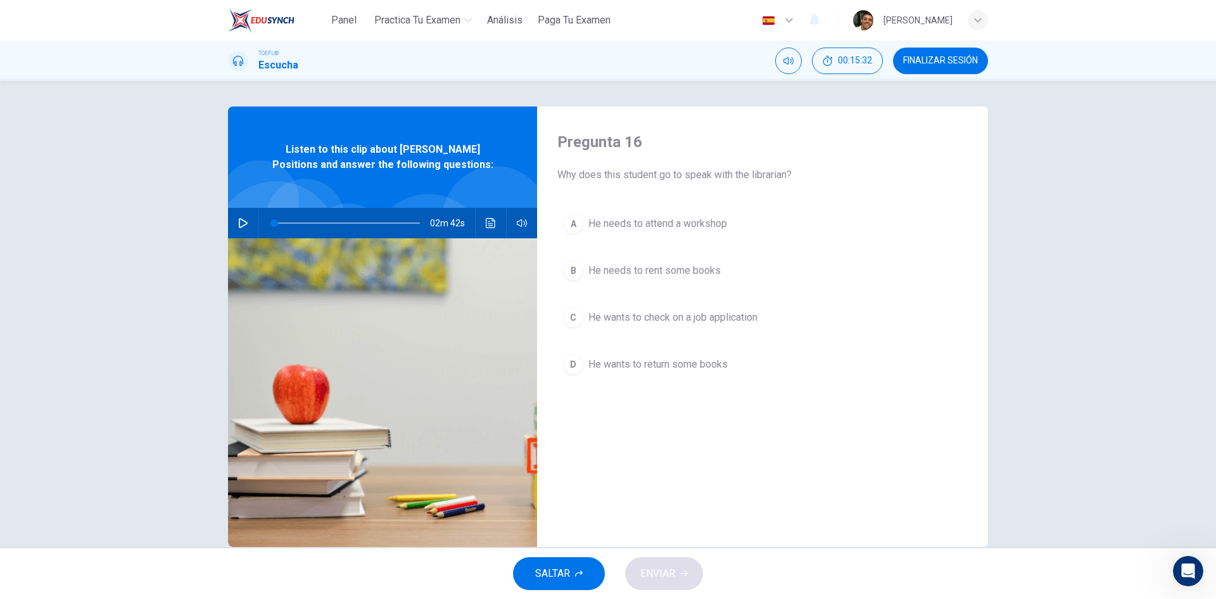
click at [922, 72] on button "FINALIZAR SESIÓN" at bounding box center [940, 61] width 95 height 27
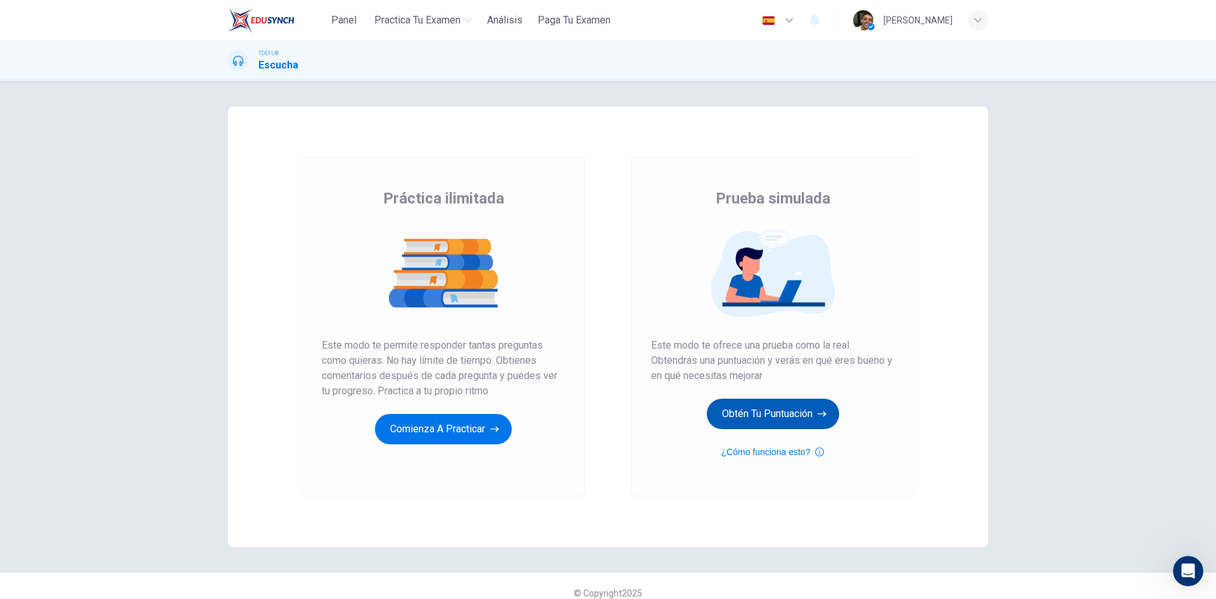
click at [756, 418] on button "Obtén tu puntuación" at bounding box center [773, 413] width 132 height 30
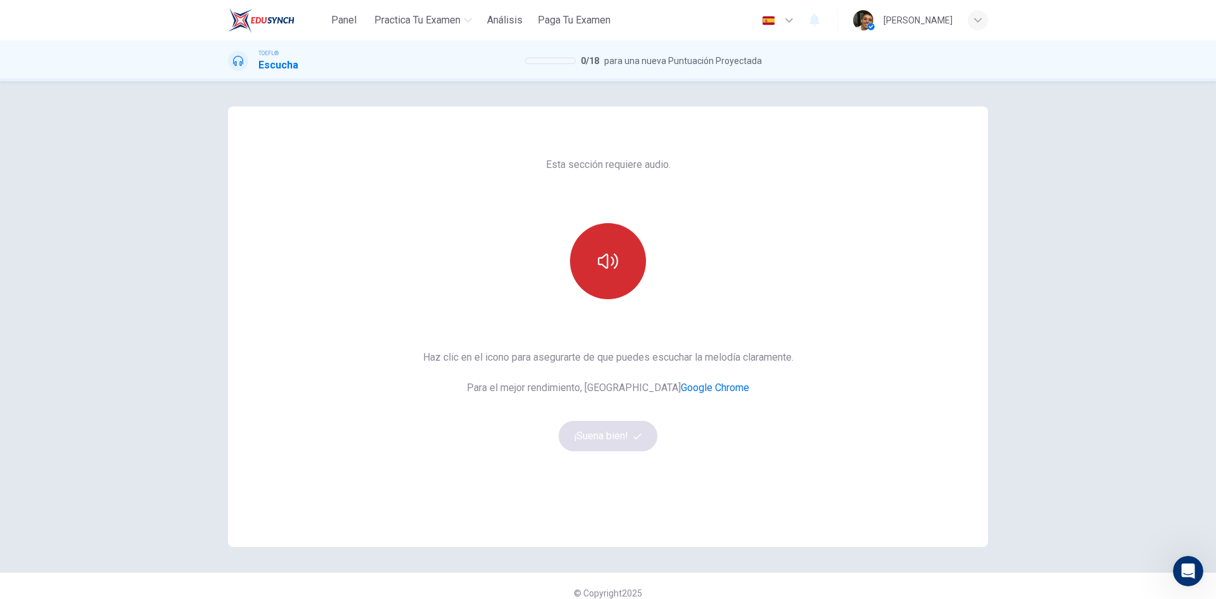
click at [589, 257] on button "button" at bounding box center [608, 261] width 76 height 76
click at [613, 440] on button "¡Suena bien!" at bounding box center [608, 436] width 99 height 30
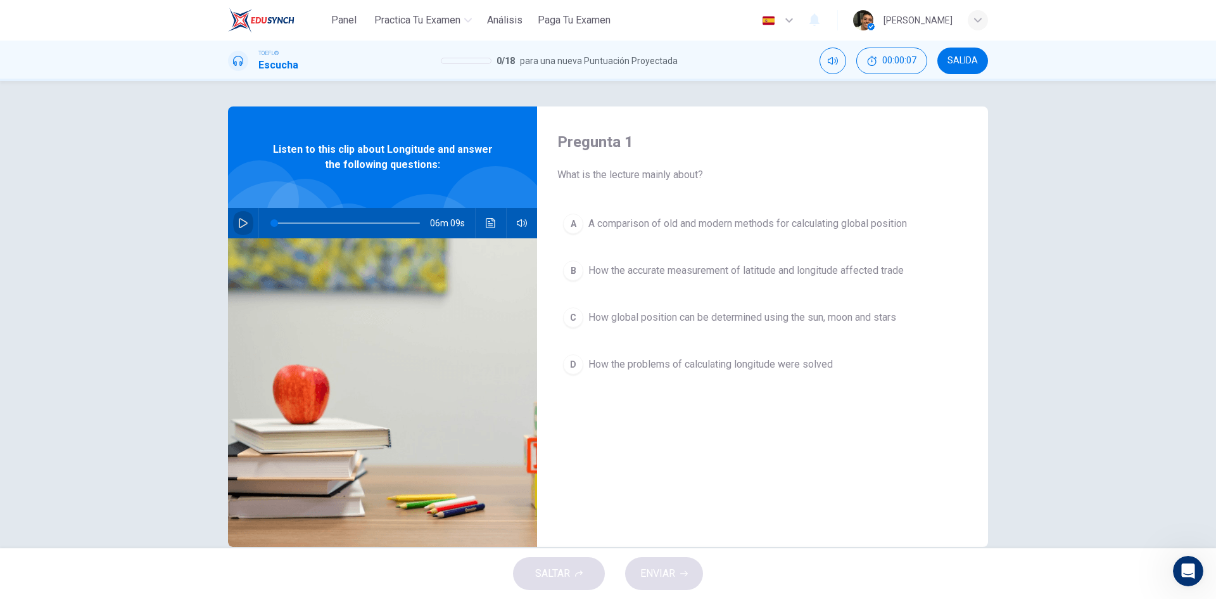
click at [242, 220] on icon "button" at bounding box center [243, 223] width 10 height 10
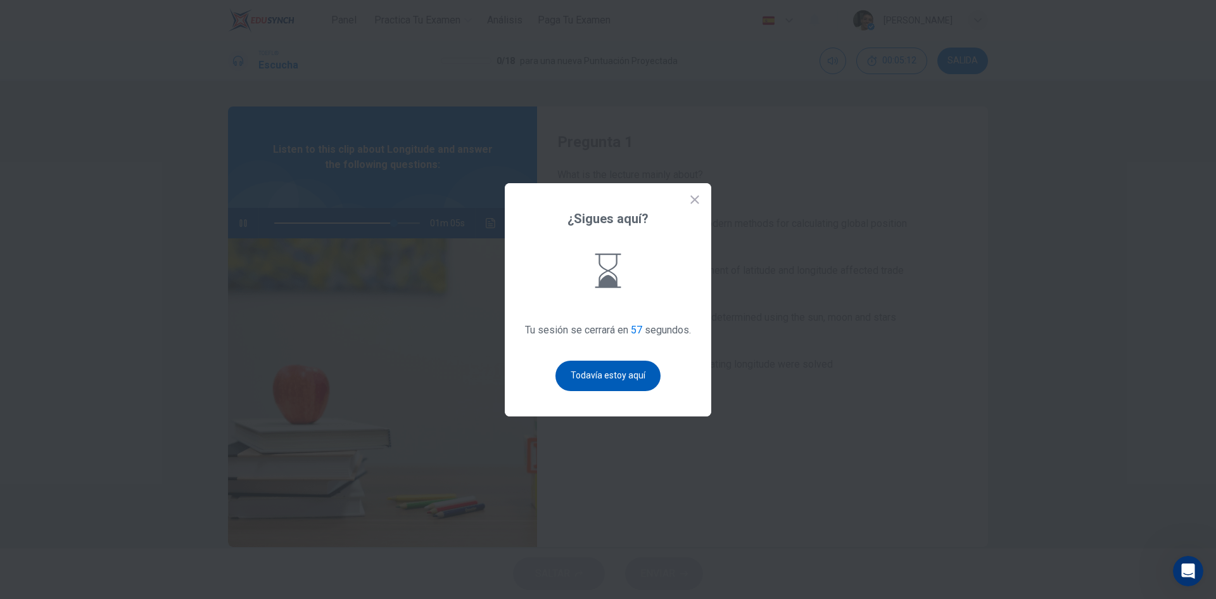
click at [584, 380] on button "Todavía estoy aquí" at bounding box center [608, 375] width 105 height 30
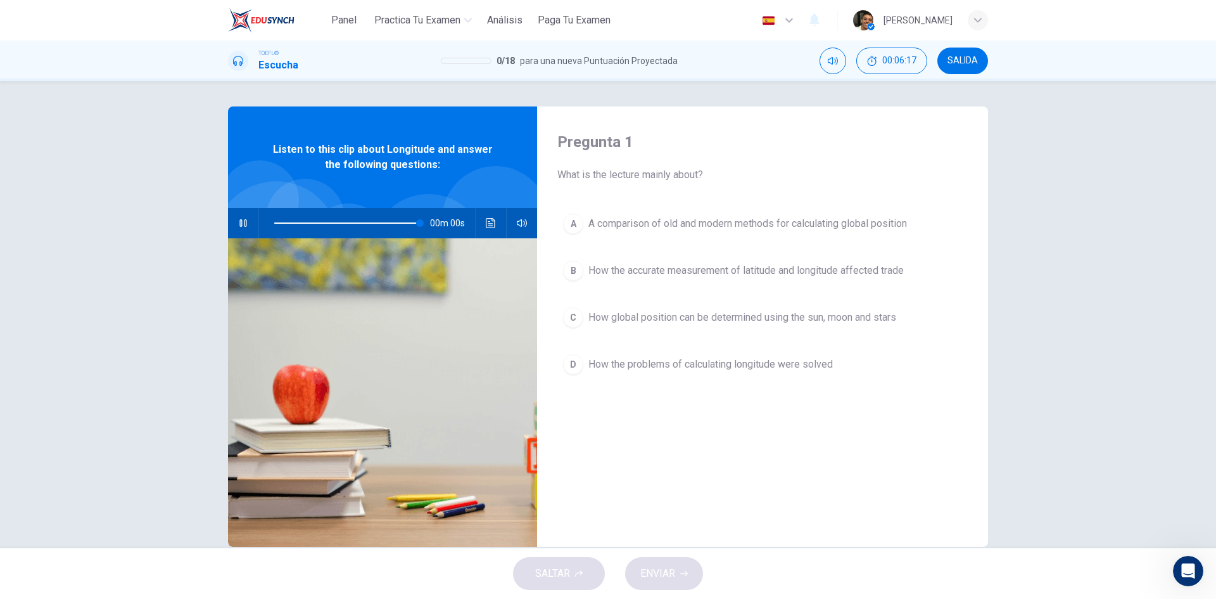
type input "0"
click at [669, 226] on span "A comparison of old and modern methods for calculating global position" at bounding box center [747, 223] width 319 height 15
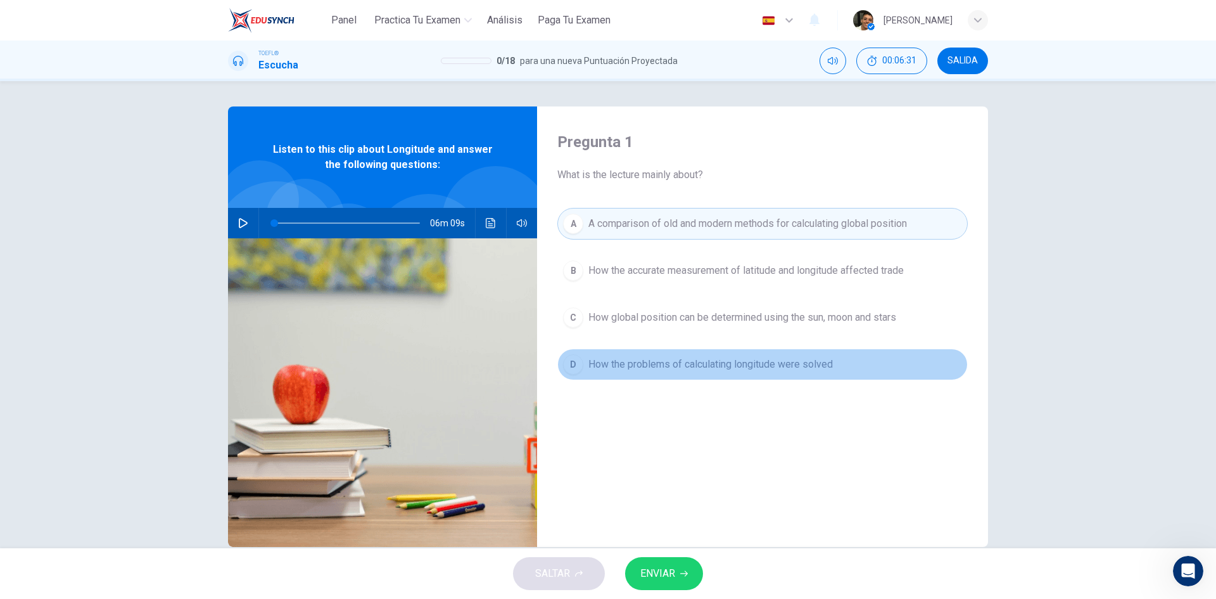
click at [777, 367] on span "How the problems of calculating longitude were solved" at bounding box center [710, 364] width 245 height 15
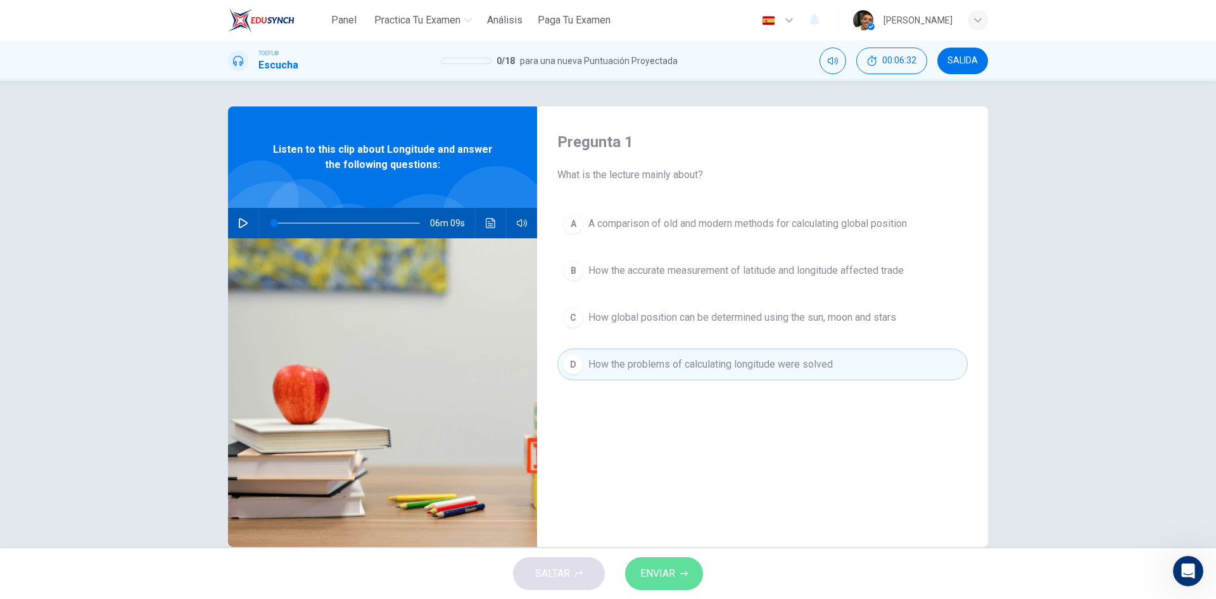
click at [687, 569] on icon "button" at bounding box center [684, 573] width 8 height 8
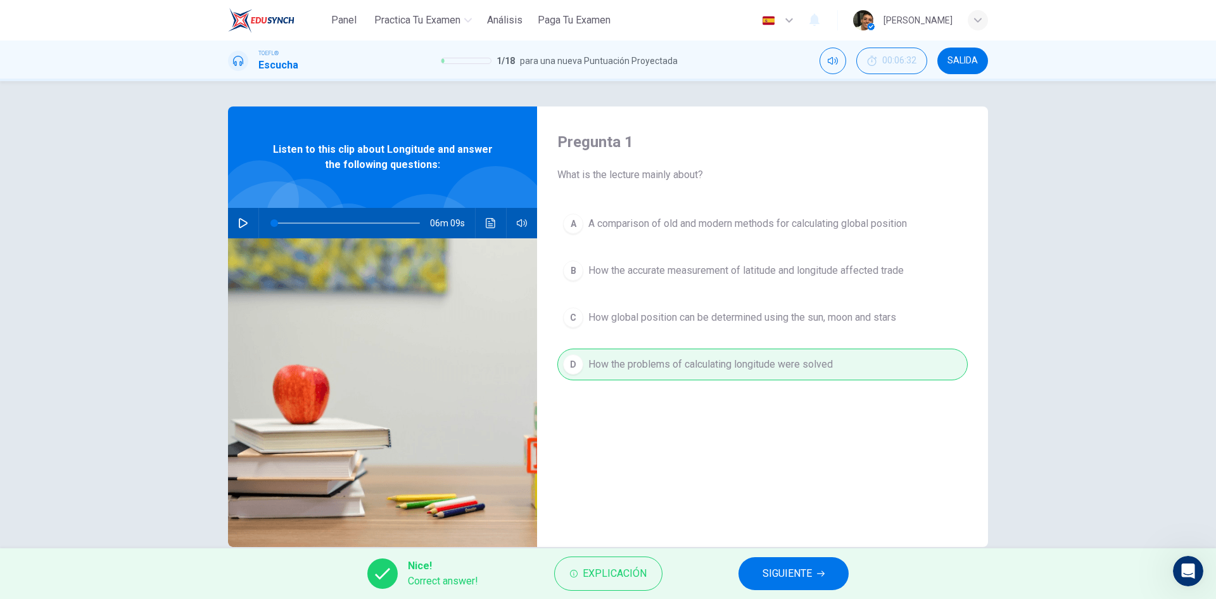
click at [796, 577] on span "SIGUIENTE" at bounding box center [787, 573] width 49 height 18
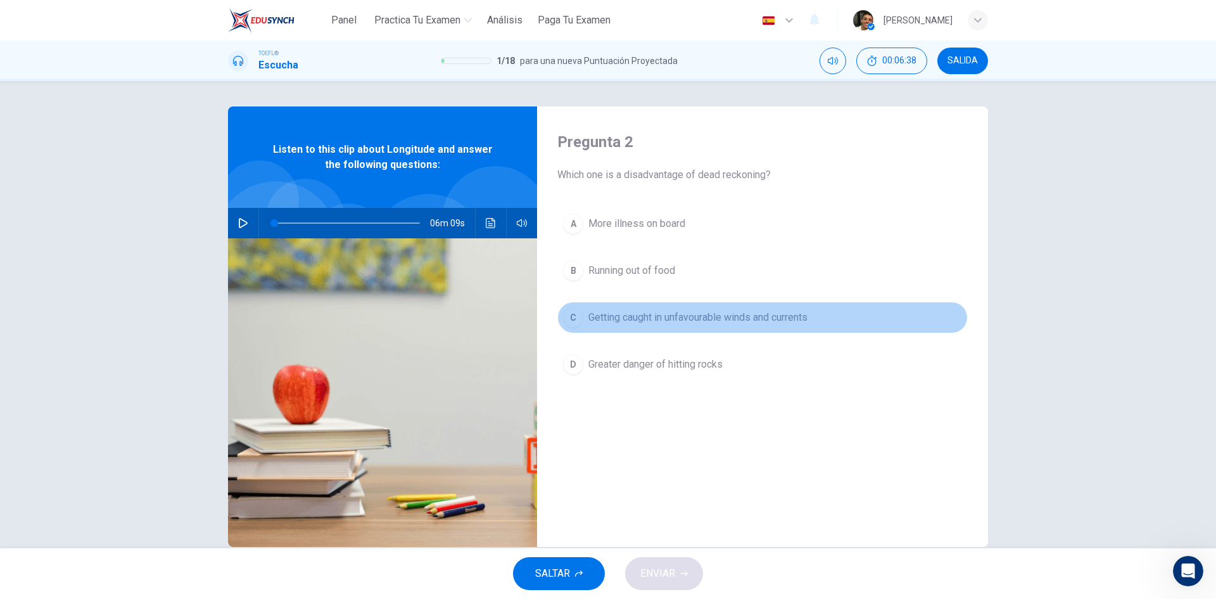
click at [732, 319] on span "Getting caught in unfavourable winds and currents" at bounding box center [697, 317] width 219 height 15
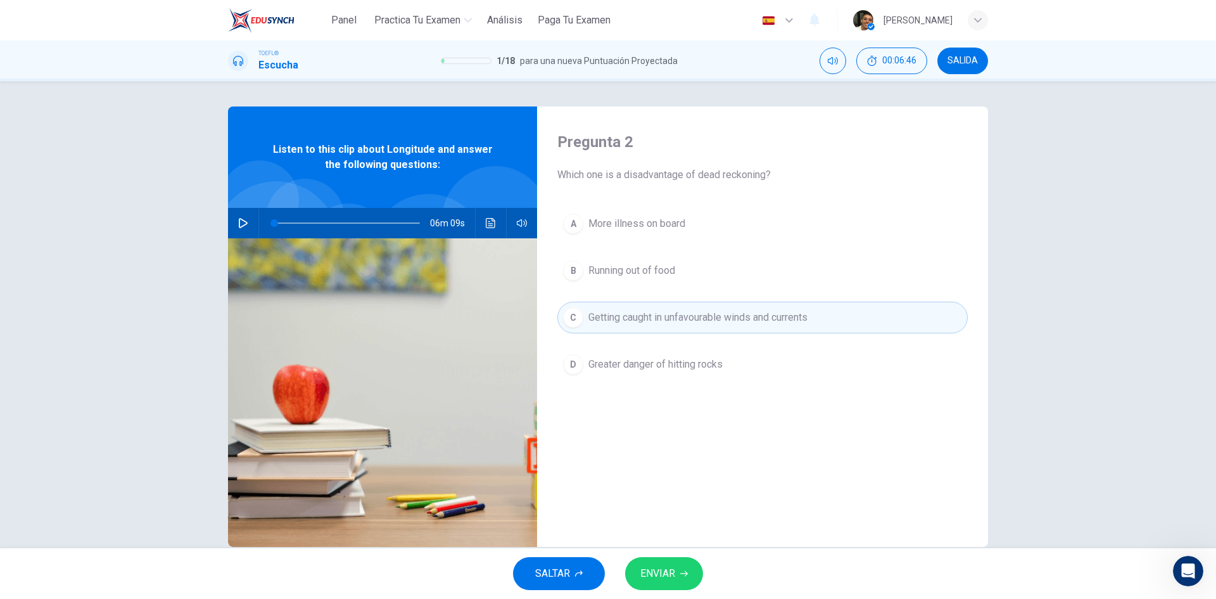
click at [709, 363] on span "Greater danger of hitting rocks" at bounding box center [655, 364] width 134 height 15
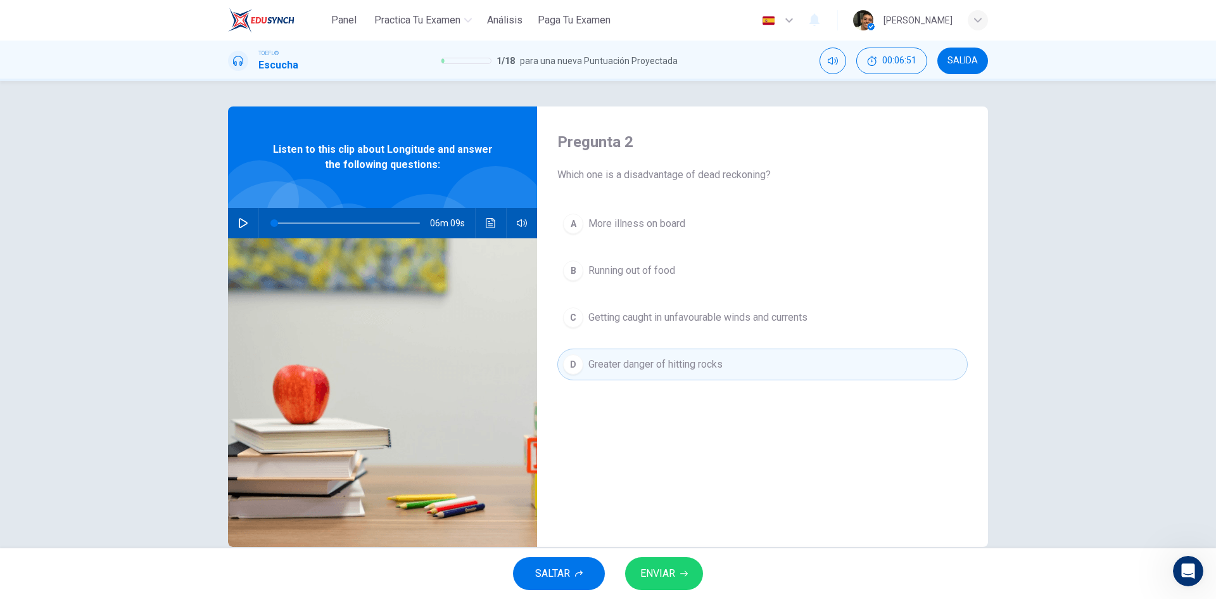
click at [749, 322] on span "Getting caught in unfavourable winds and currents" at bounding box center [697, 317] width 219 height 15
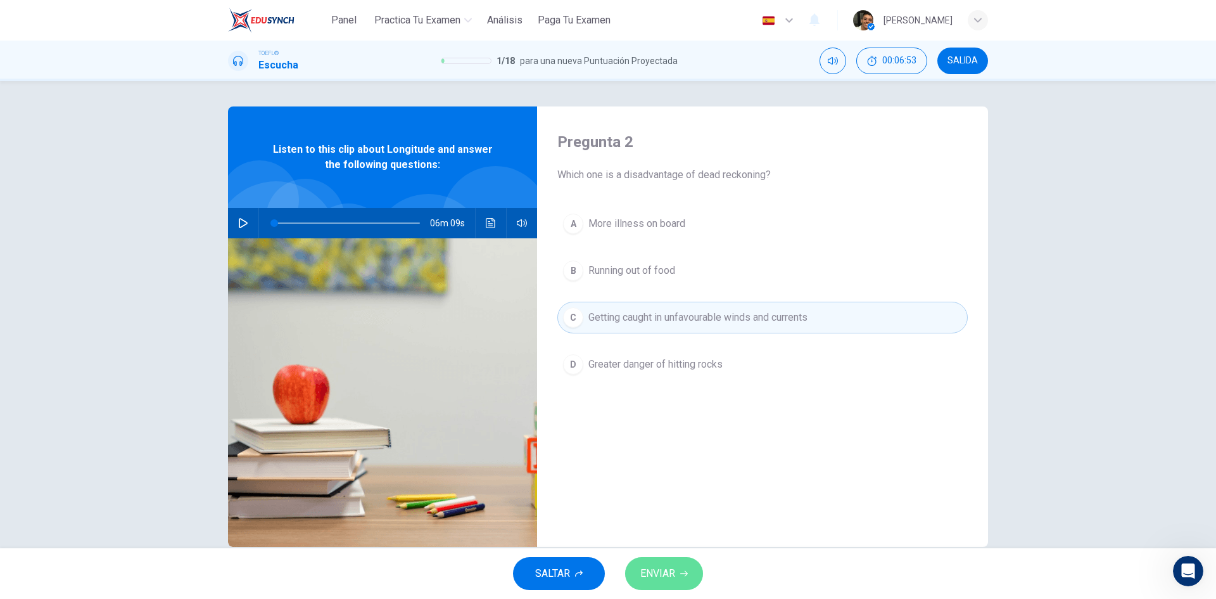
click at [681, 564] on button "ENVIAR" at bounding box center [664, 573] width 78 height 33
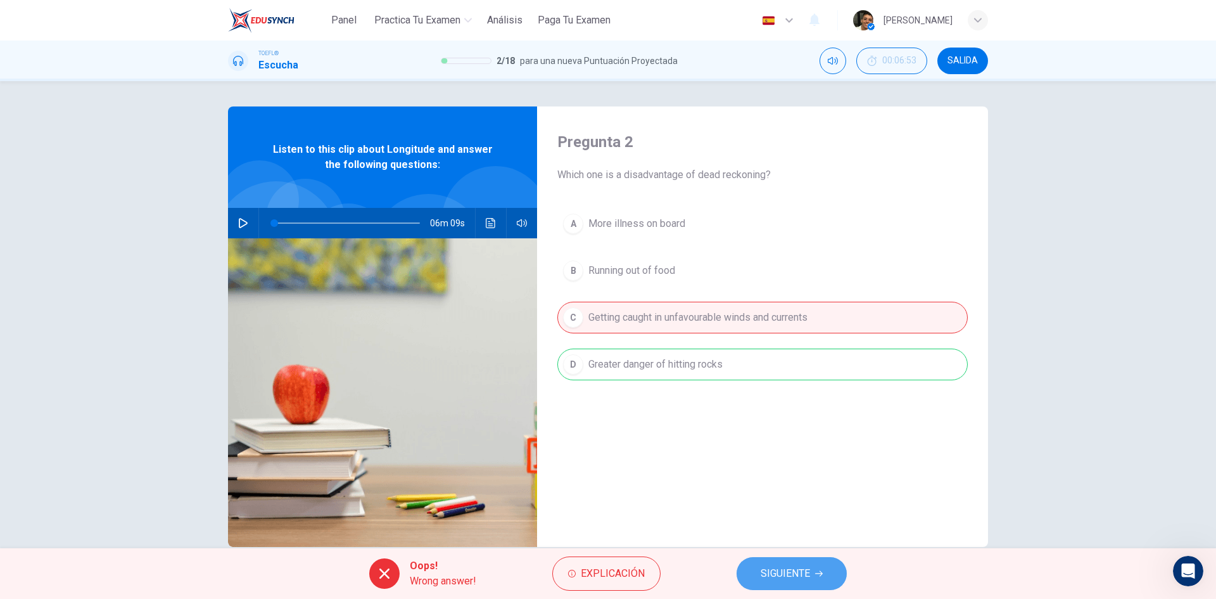
click at [796, 575] on span "SIGUIENTE" at bounding box center [785, 573] width 49 height 18
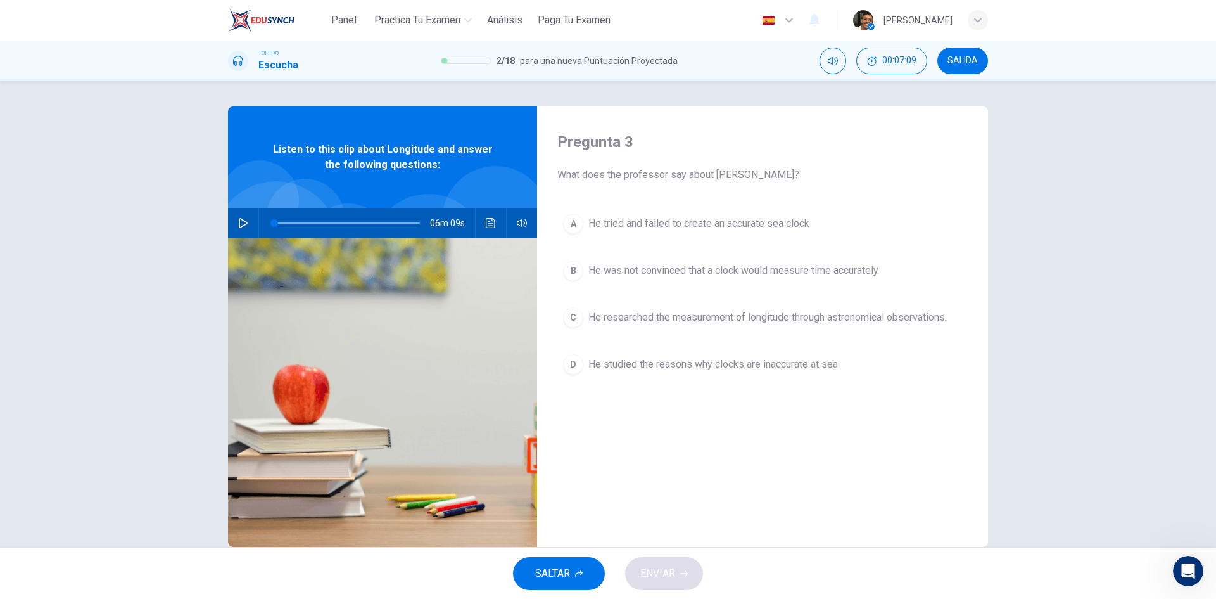
click at [692, 265] on span "He was not convinced that a clock would measure time accurately" at bounding box center [733, 270] width 290 height 15
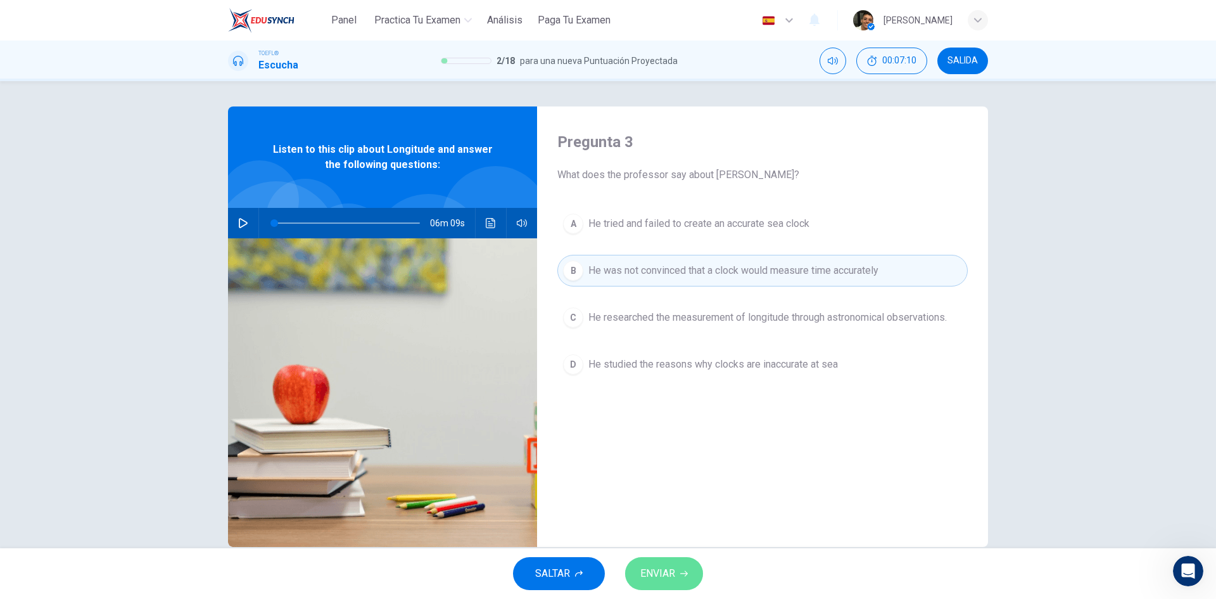
click at [678, 565] on button "ENVIAR" at bounding box center [664, 573] width 78 height 33
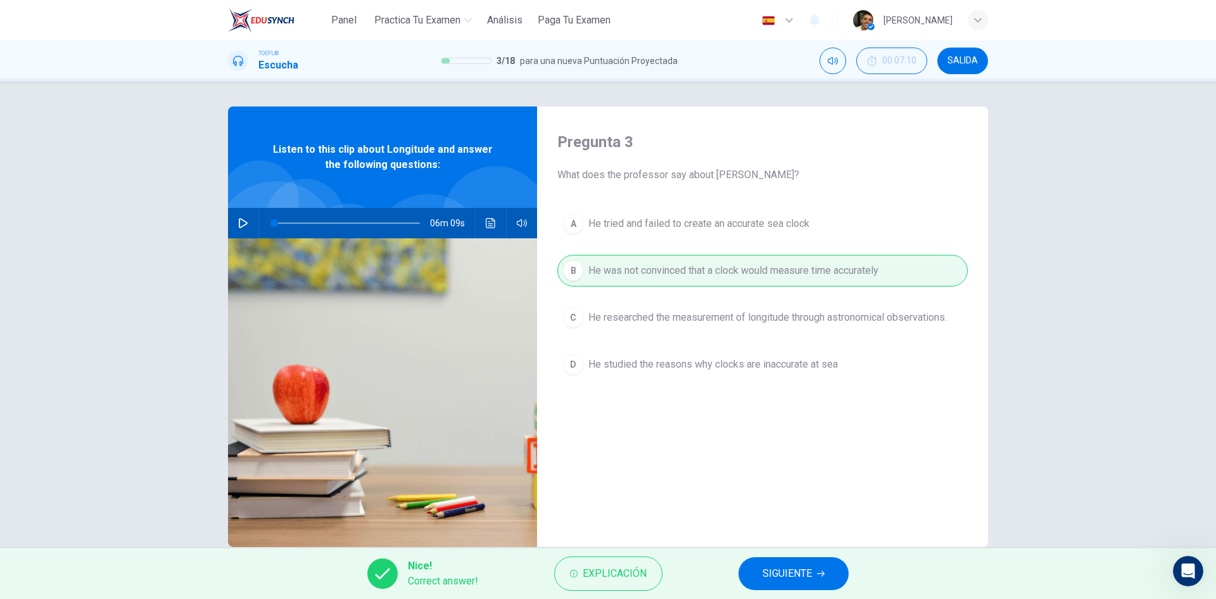
click at [776, 573] on span "SIGUIENTE" at bounding box center [787, 573] width 49 height 18
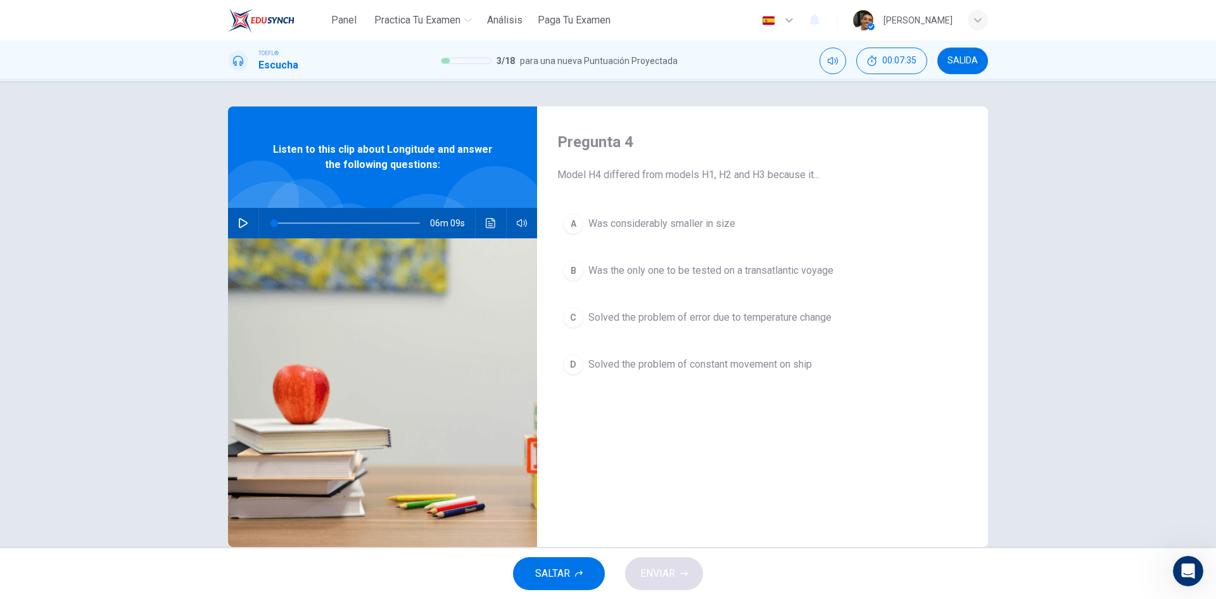
click at [715, 361] on span "Solved the problem of constant movement on ship" at bounding box center [700, 364] width 224 height 15
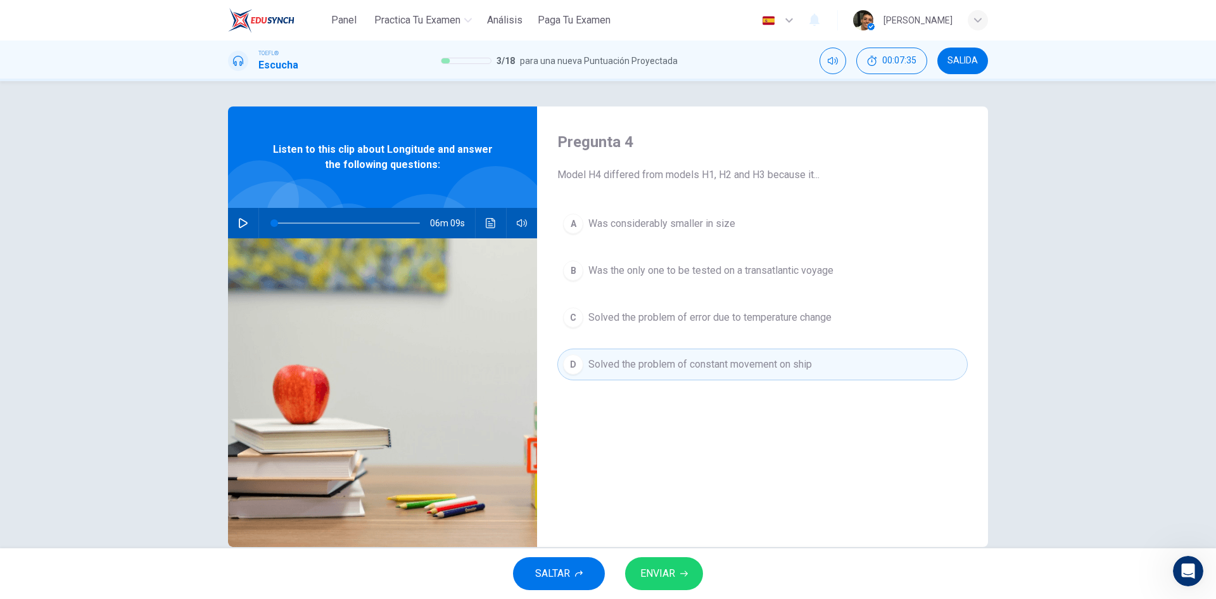
click at [671, 573] on span "ENVIAR" at bounding box center [657, 573] width 35 height 18
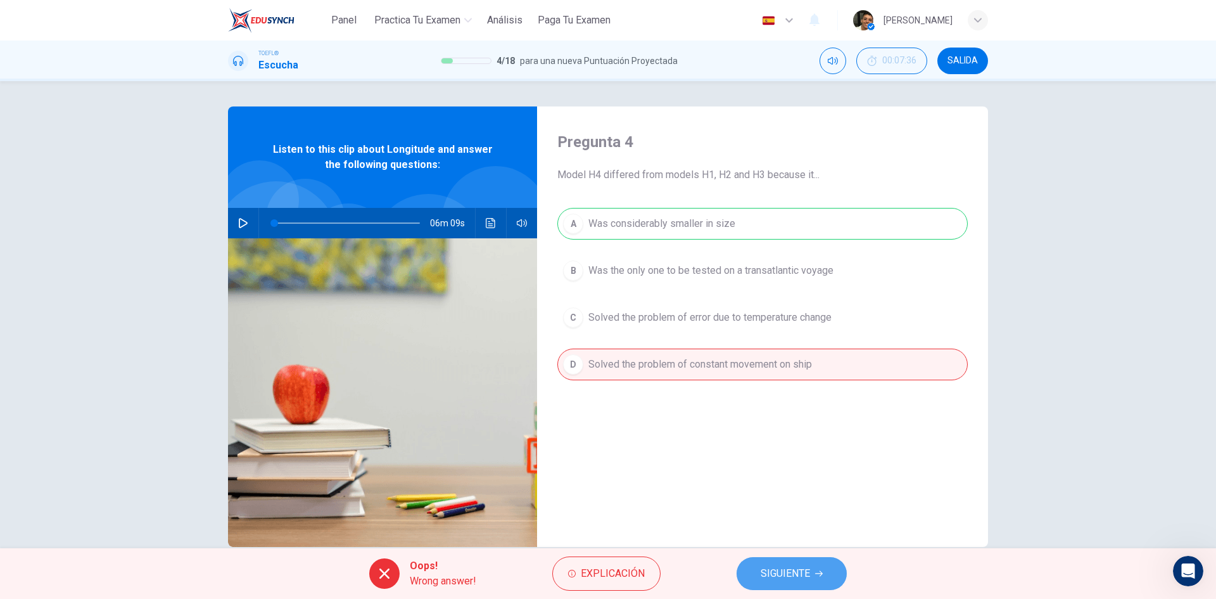
click at [801, 567] on span "SIGUIENTE" at bounding box center [785, 573] width 49 height 18
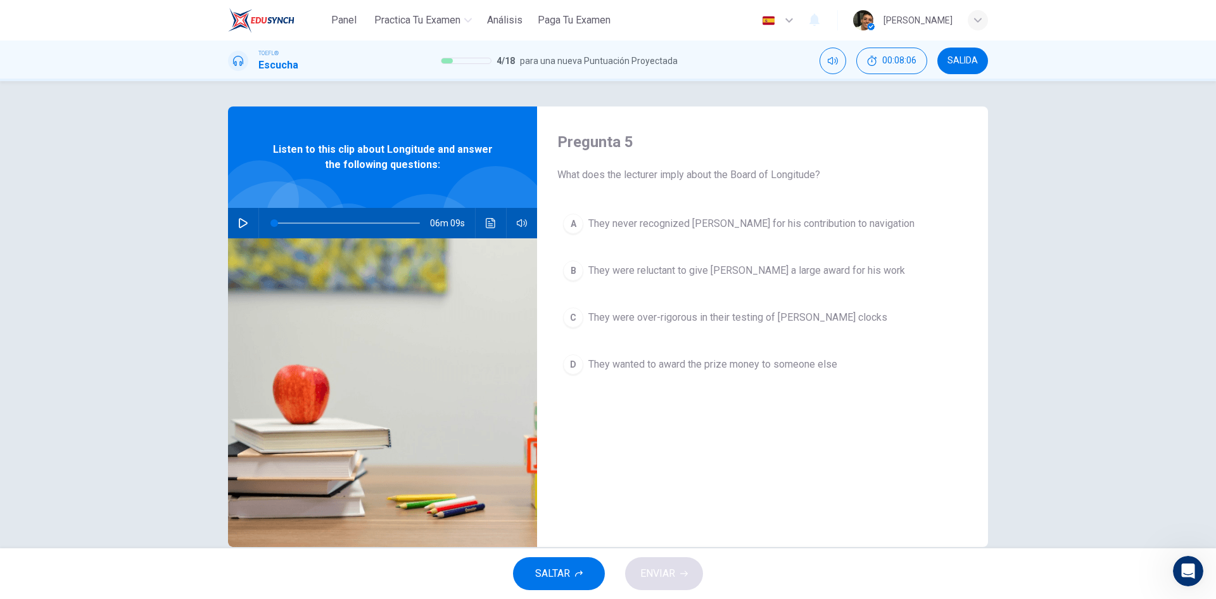
click at [751, 315] on span "They were over-rigorous in their testing of [PERSON_NAME] clocks" at bounding box center [737, 317] width 299 height 15
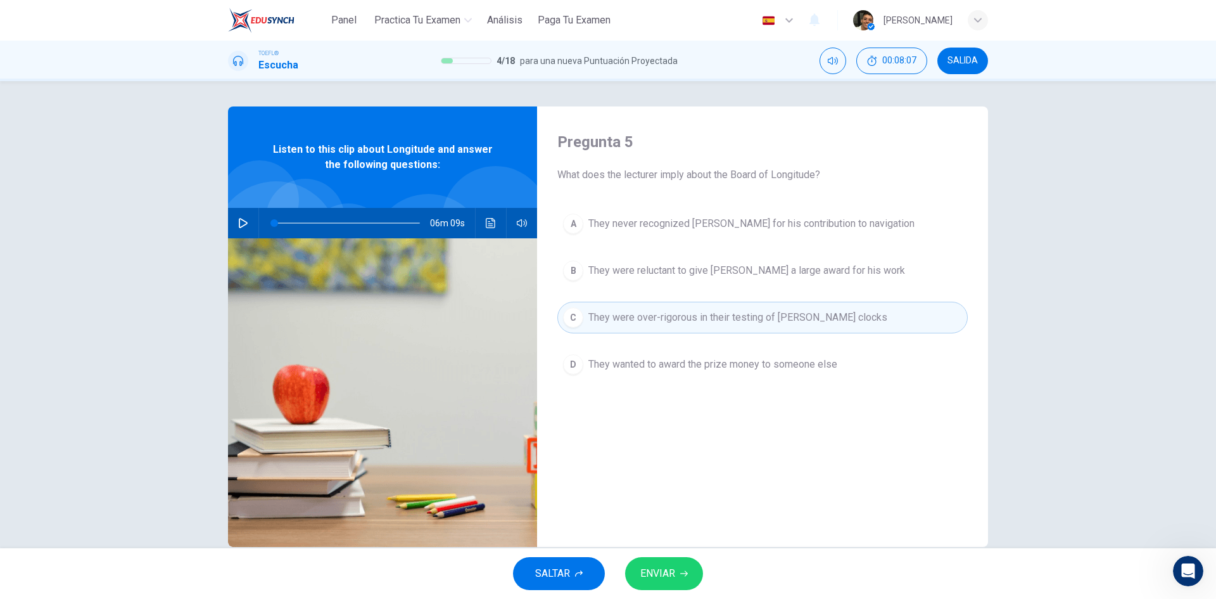
click at [677, 583] on button "ENVIAR" at bounding box center [664, 573] width 78 height 33
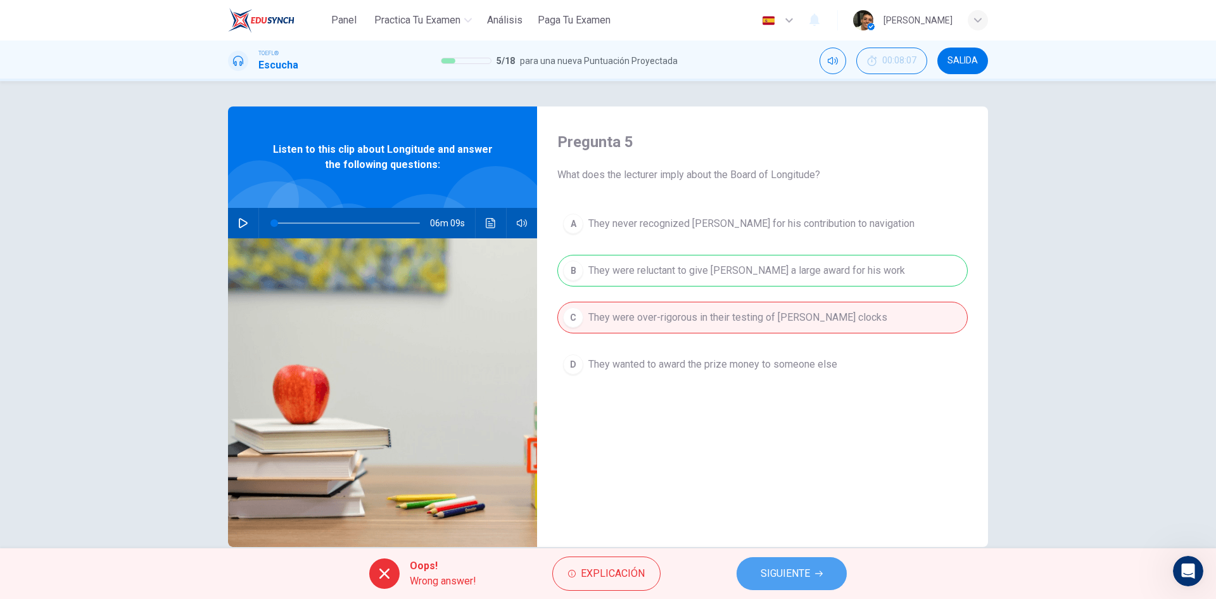
click at [779, 572] on span "SIGUIENTE" at bounding box center [785, 573] width 49 height 18
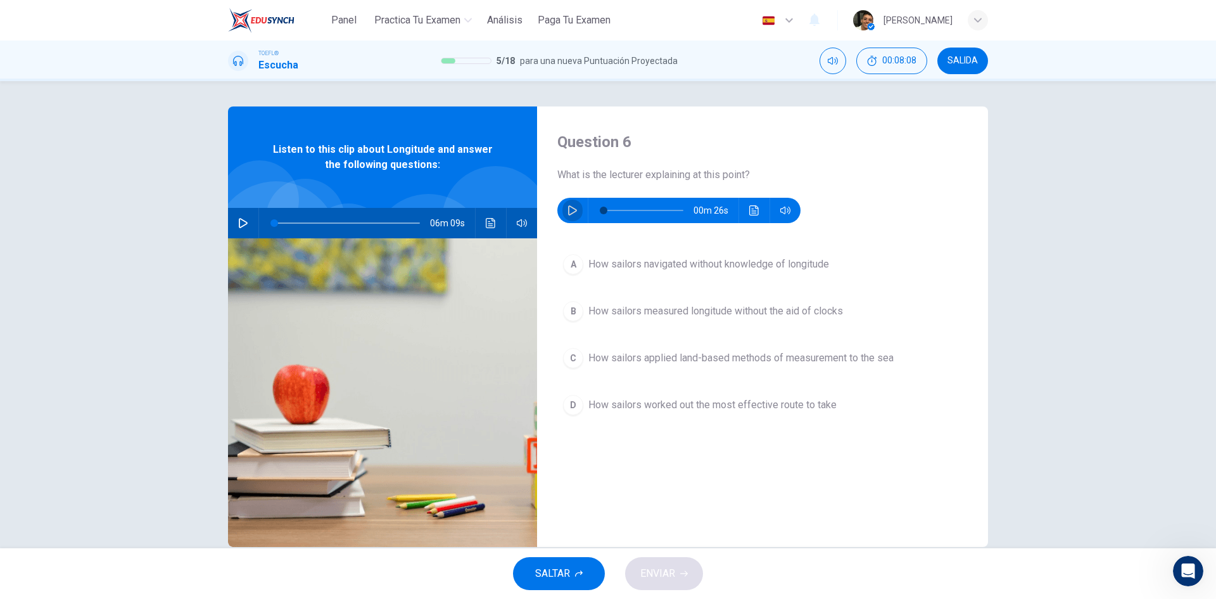
click at [578, 210] on button "button" at bounding box center [573, 210] width 20 height 25
click at [563, 215] on button "button" at bounding box center [573, 210] width 20 height 25
click at [637, 308] on span "How sailors measured longitude without the aid of clocks" at bounding box center [715, 310] width 255 height 15
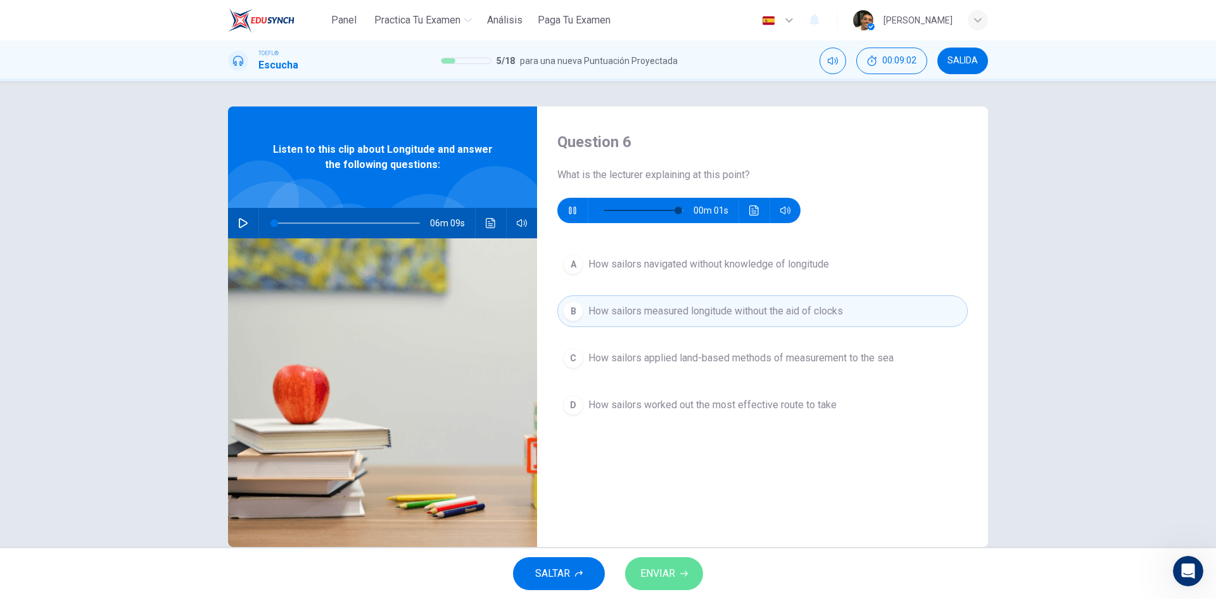
click at [687, 568] on button "ENVIAR" at bounding box center [664, 573] width 78 height 33
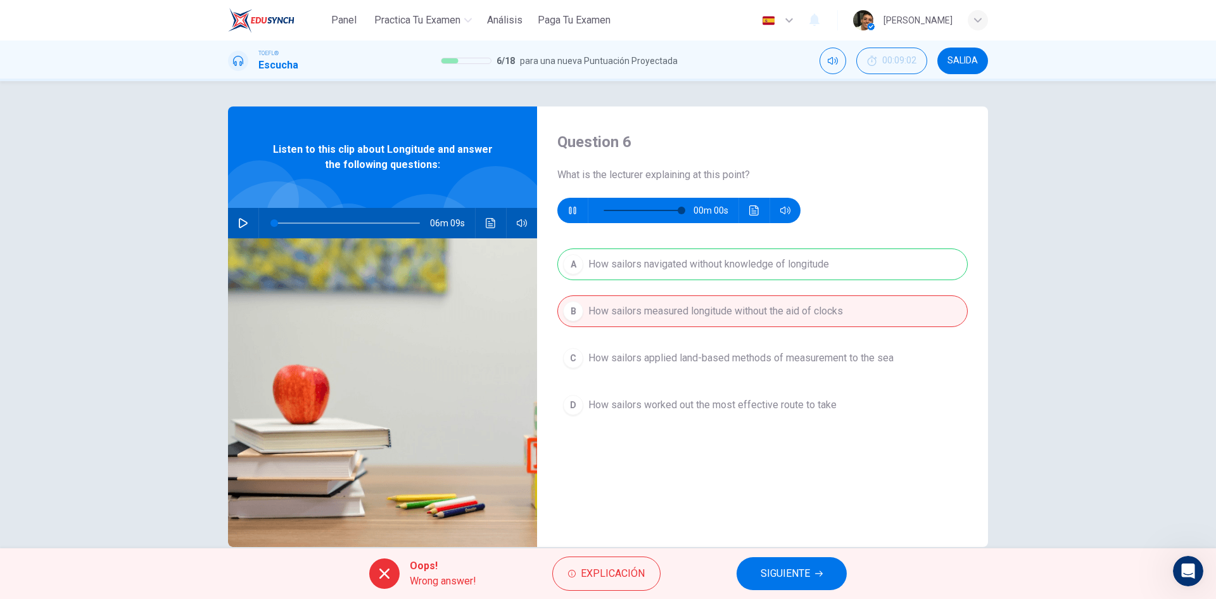
type input "0"
click at [793, 564] on span "SIGUIENTE" at bounding box center [785, 573] width 49 height 18
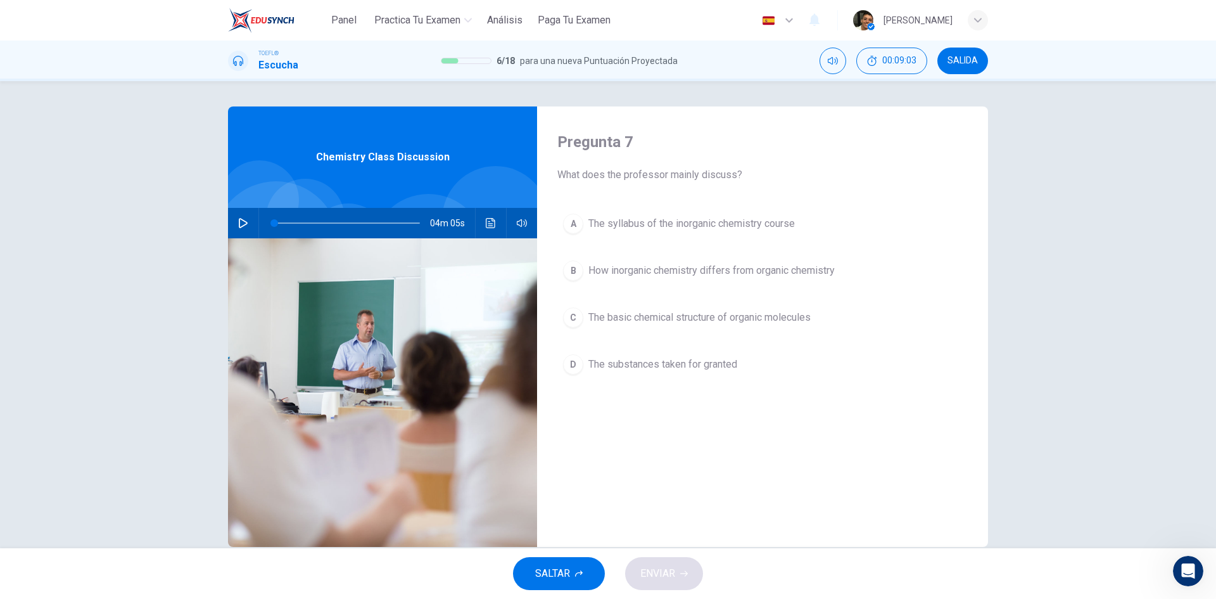
click at [234, 225] on button "button" at bounding box center [243, 223] width 20 height 30
type input "0"
click at [607, 220] on span "The syllabus of the inorganic chemistry course" at bounding box center [691, 223] width 207 height 15
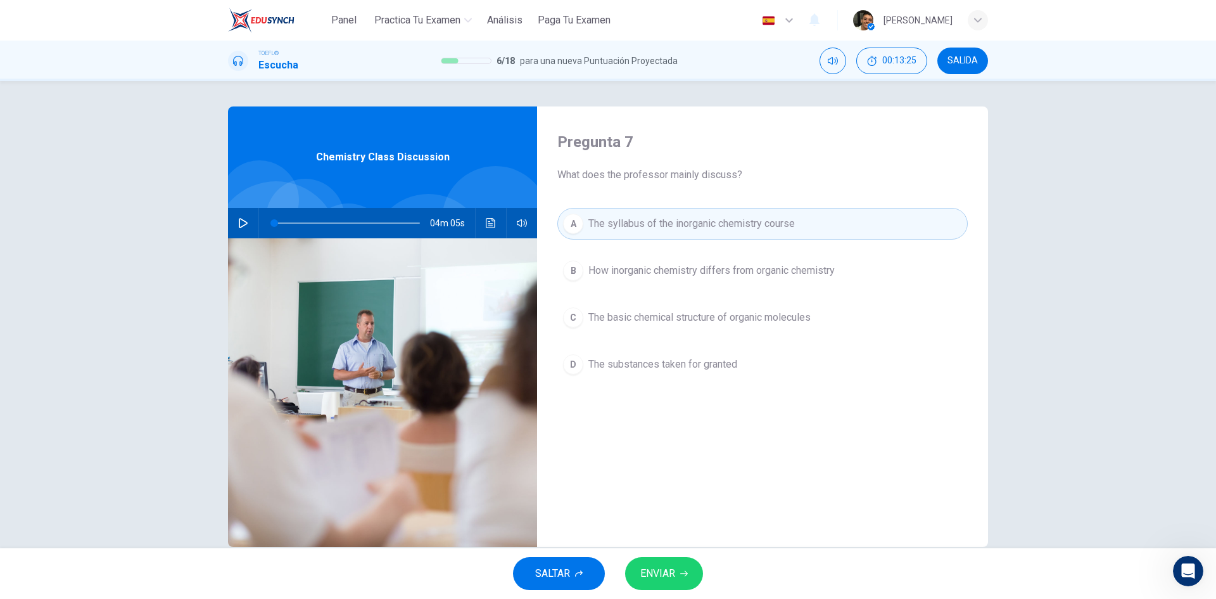
click at [671, 563] on button "ENVIAR" at bounding box center [664, 573] width 78 height 33
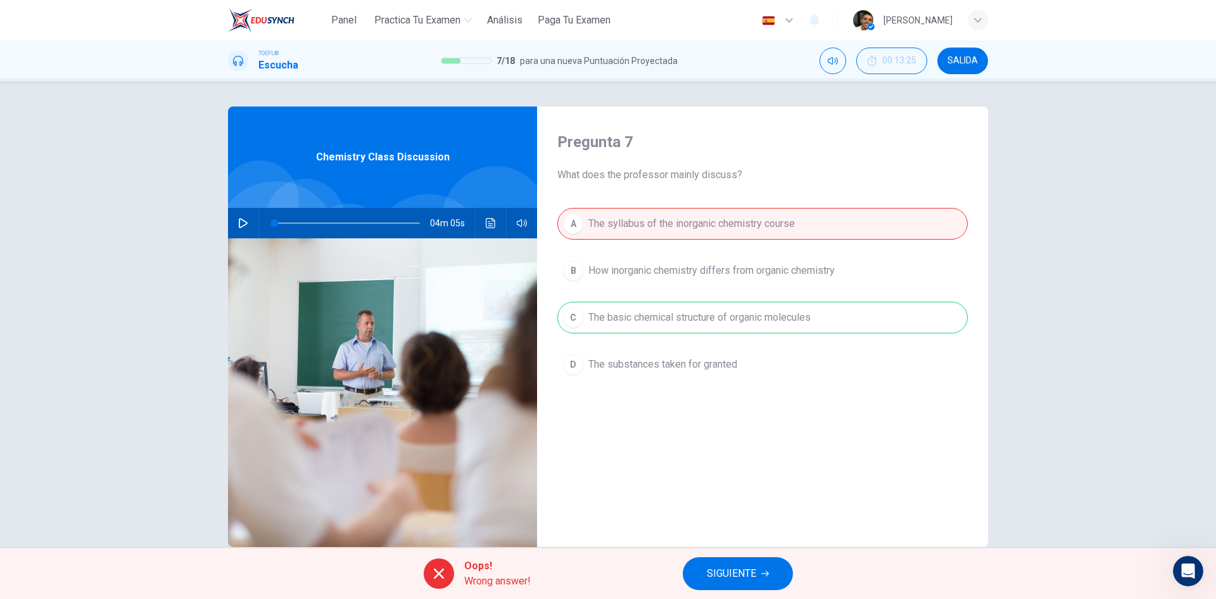
click at [715, 568] on span "SIGUIENTE" at bounding box center [731, 573] width 49 height 18
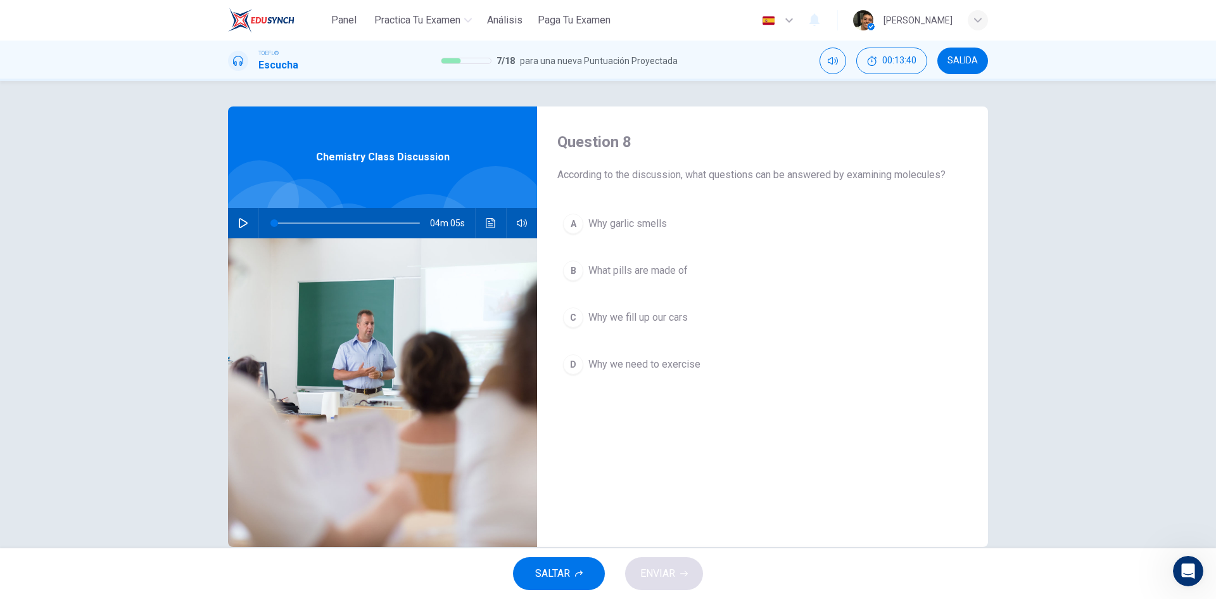
click at [601, 372] on button "D Why we need to exercise" at bounding box center [762, 364] width 410 height 32
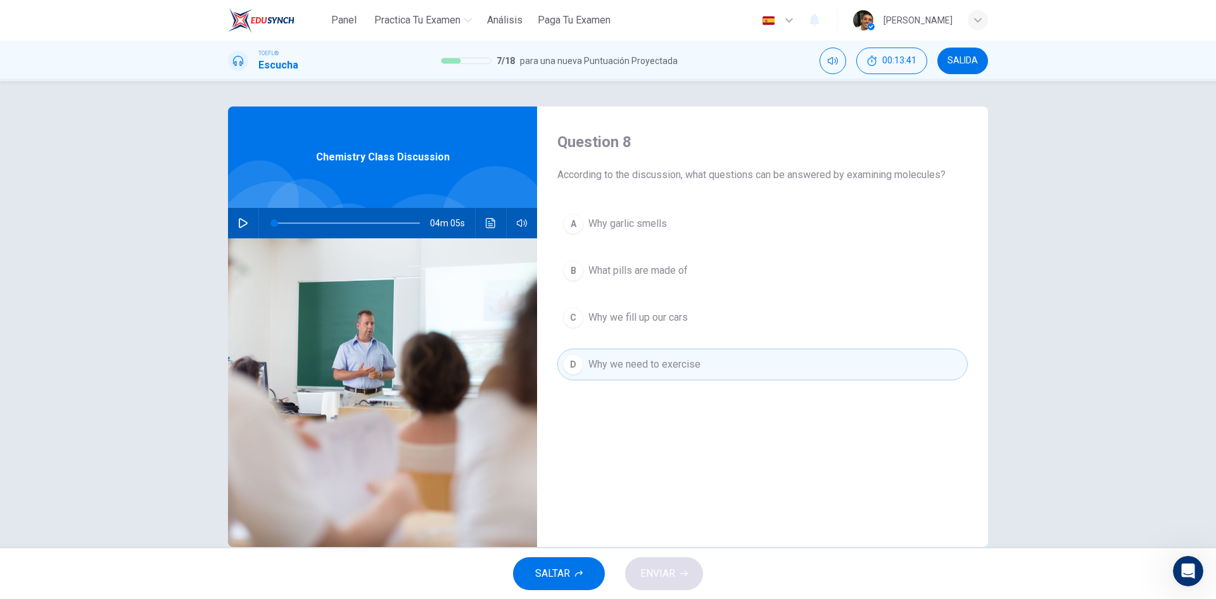
click at [694, 591] on div "SALTAR ENVIAR" at bounding box center [608, 573] width 1216 height 51
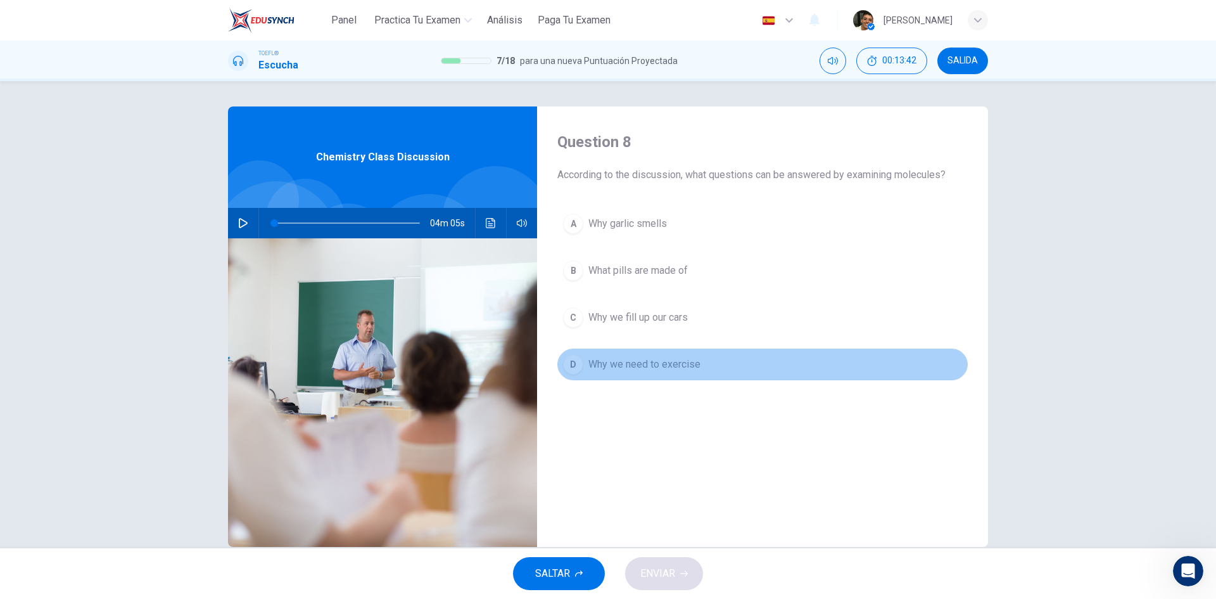
click at [626, 372] on button "D Why we need to exercise" at bounding box center [762, 364] width 410 height 32
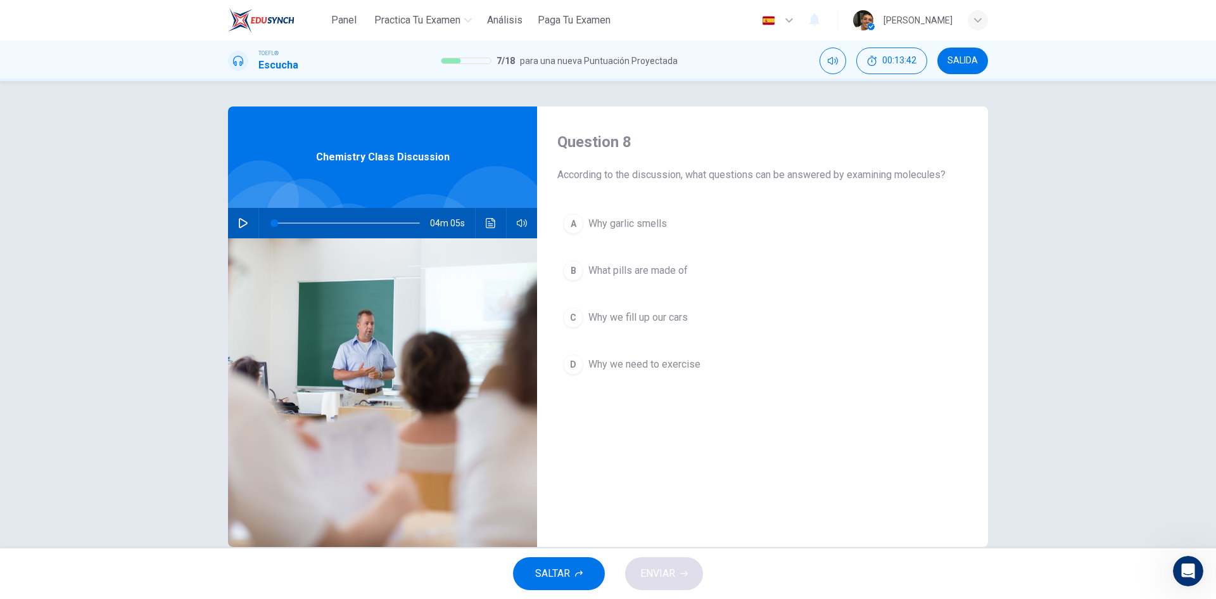
click at [652, 319] on span "Why we fill up our cars" at bounding box center [637, 317] width 99 height 15
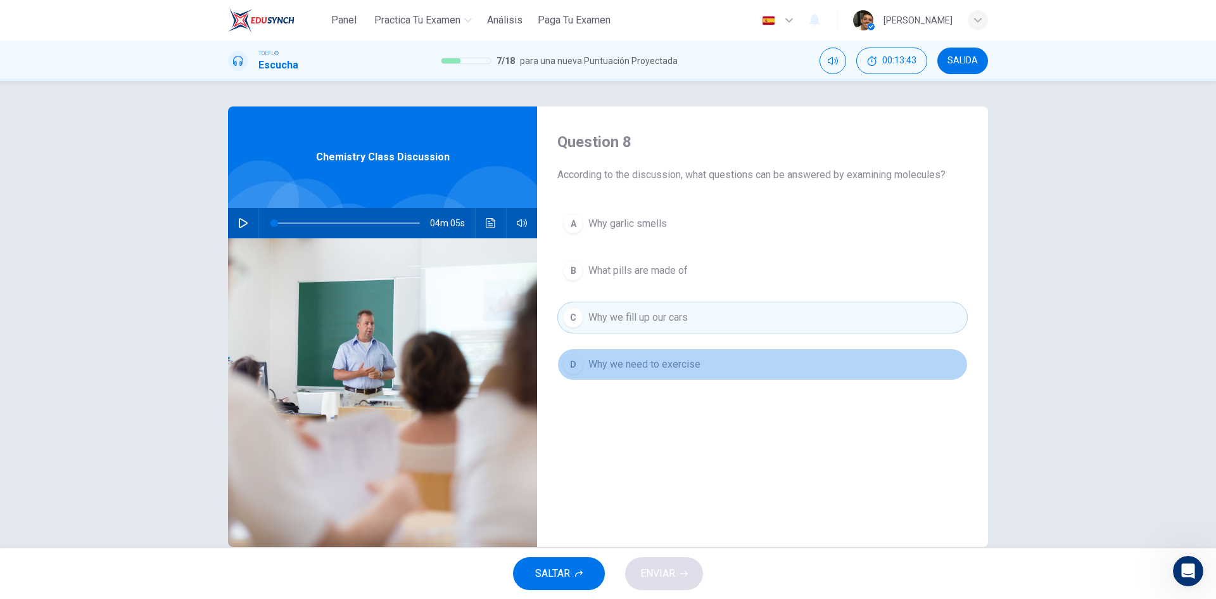
click at [656, 366] on span "Why we need to exercise" at bounding box center [644, 364] width 112 height 15
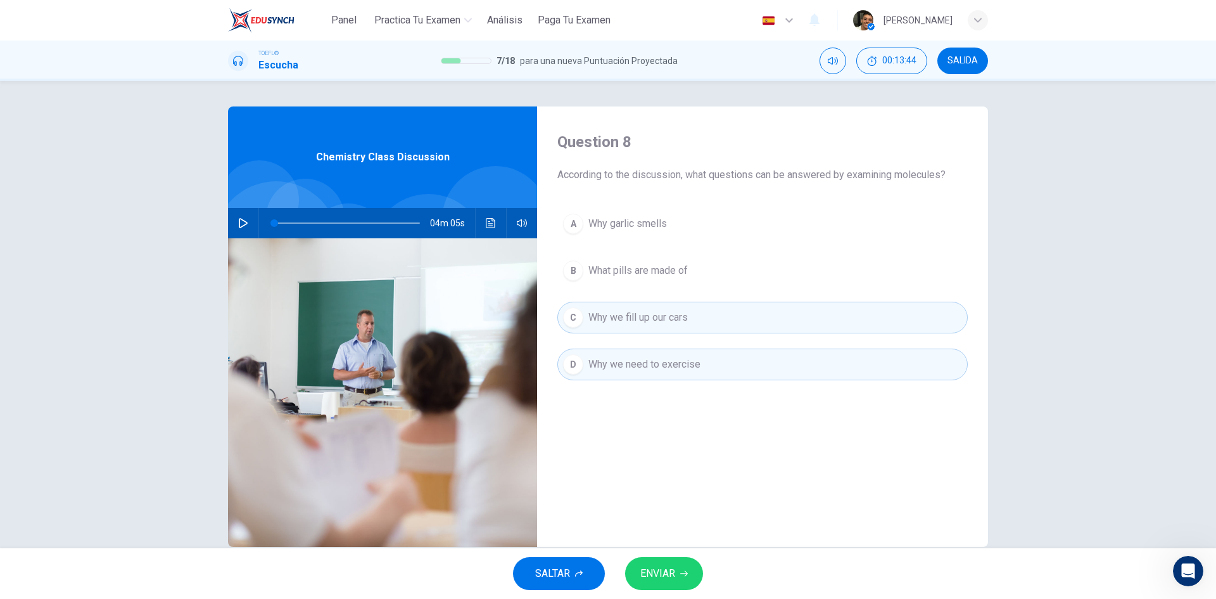
click at [649, 319] on span "Why we fill up our cars" at bounding box center [637, 317] width 99 height 15
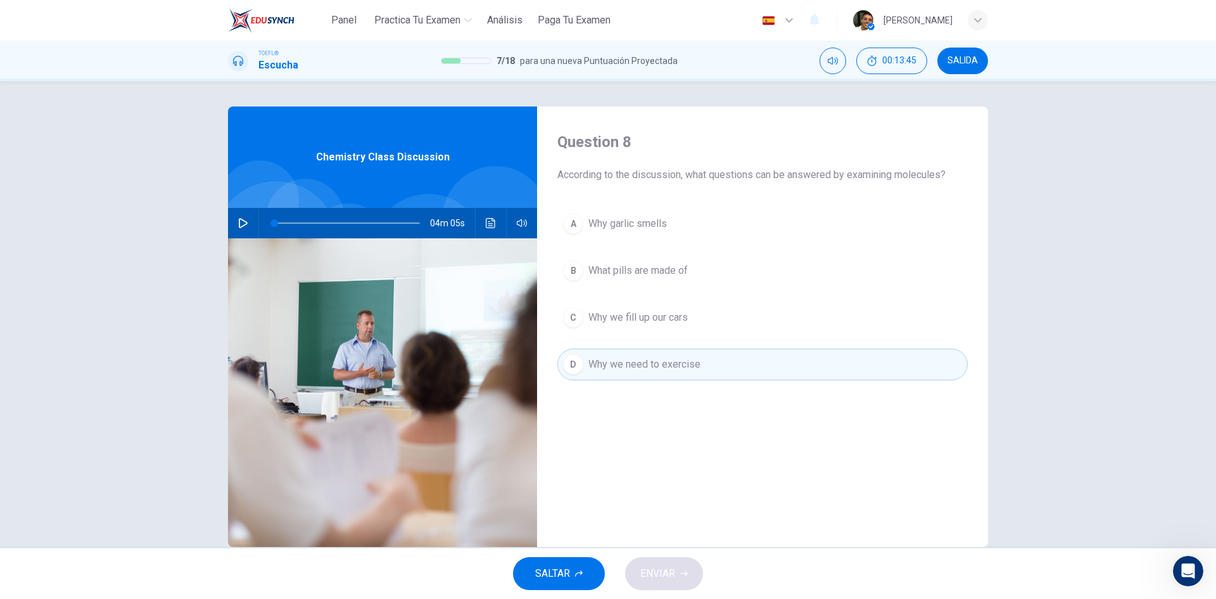
click at [661, 356] on button "D Why we need to exercise" at bounding box center [762, 364] width 410 height 32
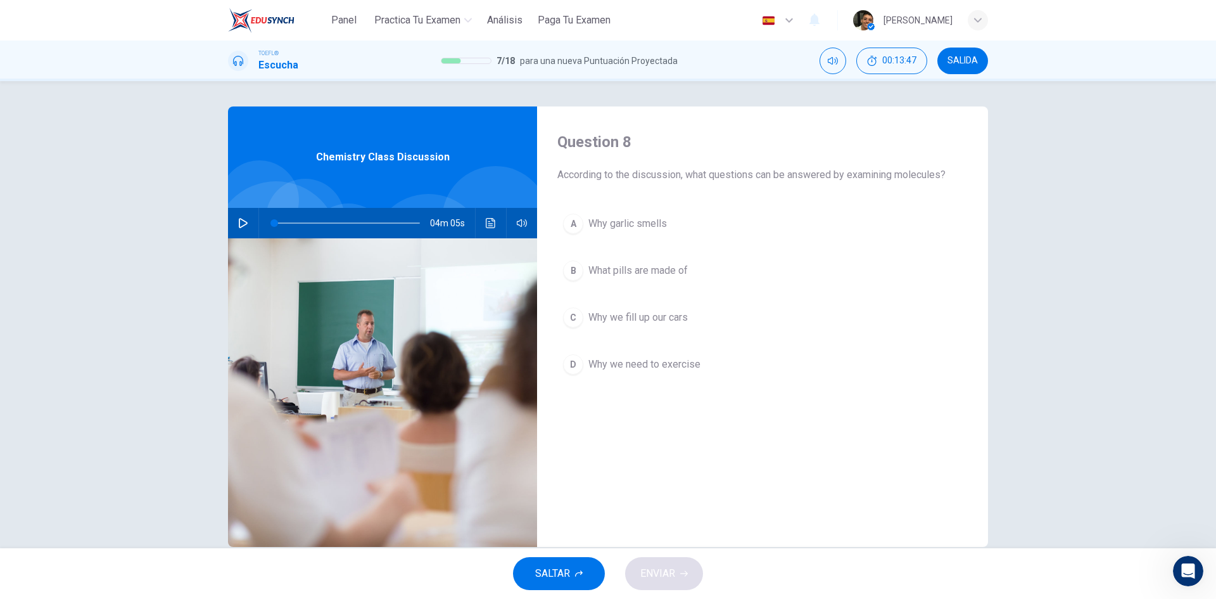
click at [659, 273] on span "What pills are made of" at bounding box center [637, 270] width 99 height 15
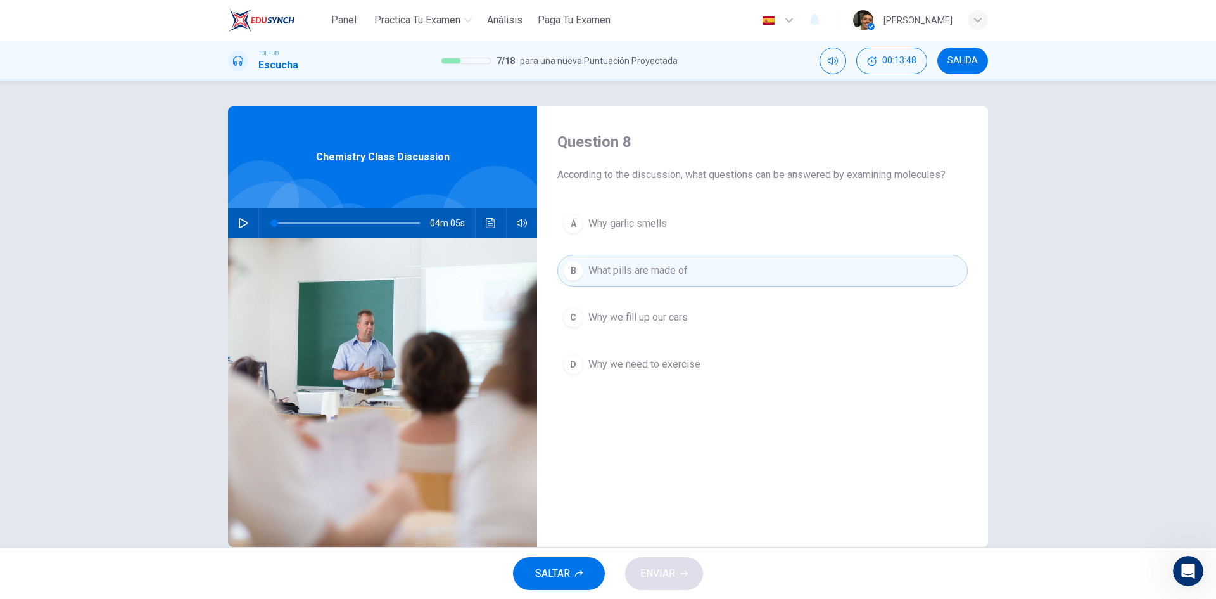
click at [631, 223] on span "Why garlic smells" at bounding box center [627, 223] width 79 height 15
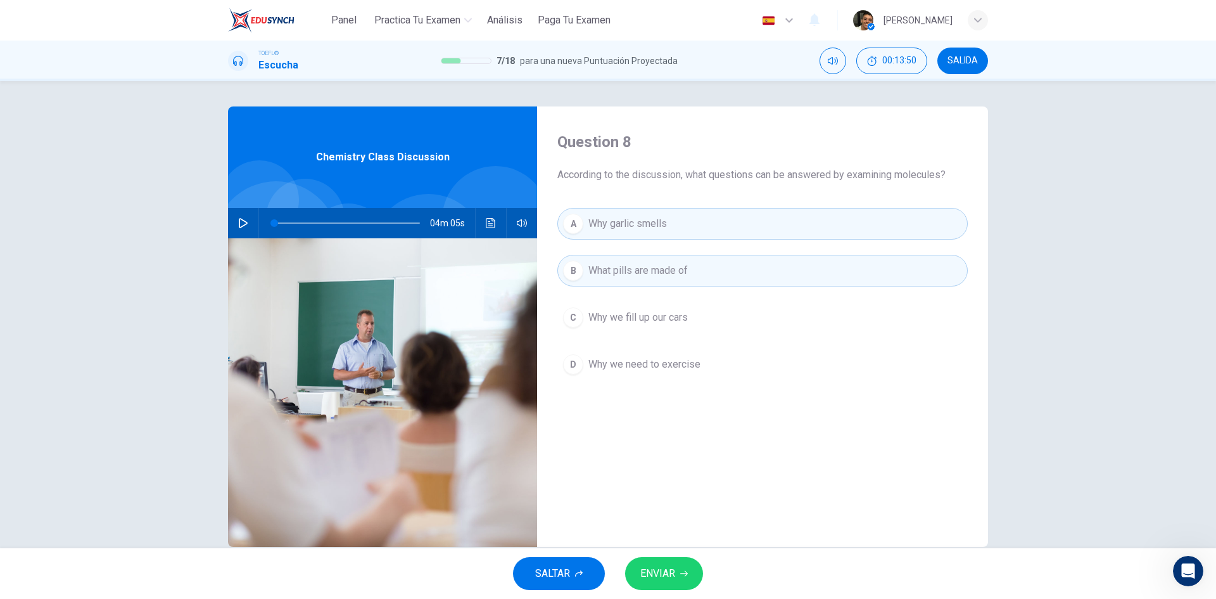
click at [673, 569] on span "ENVIAR" at bounding box center [657, 573] width 35 height 18
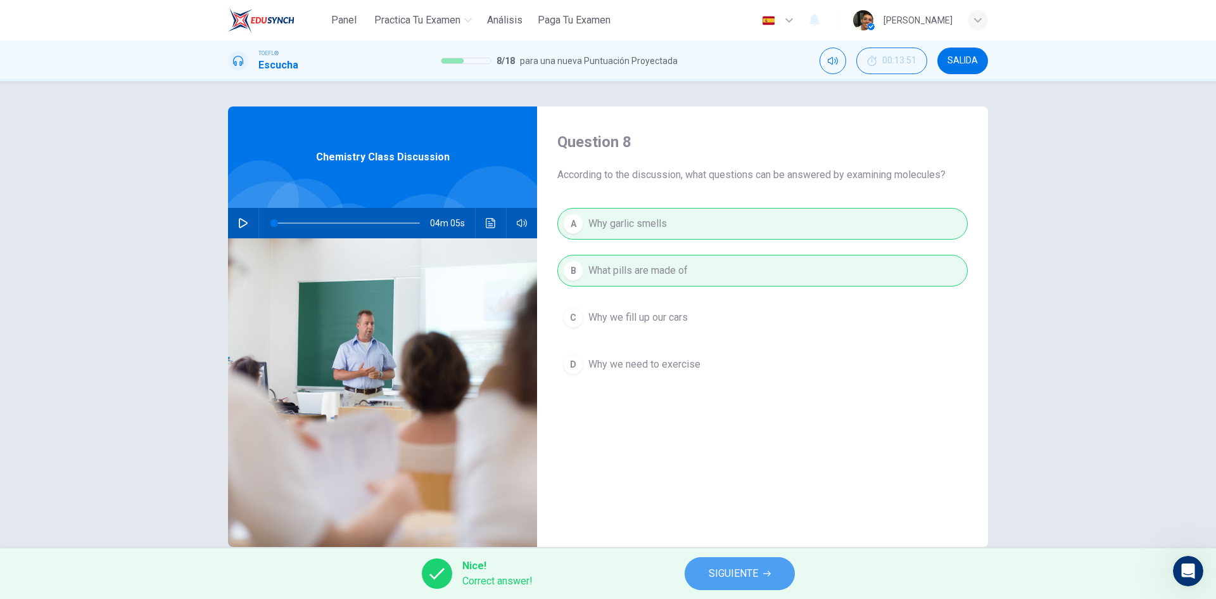
click at [701, 568] on button "SIGUIENTE" at bounding box center [740, 573] width 110 height 33
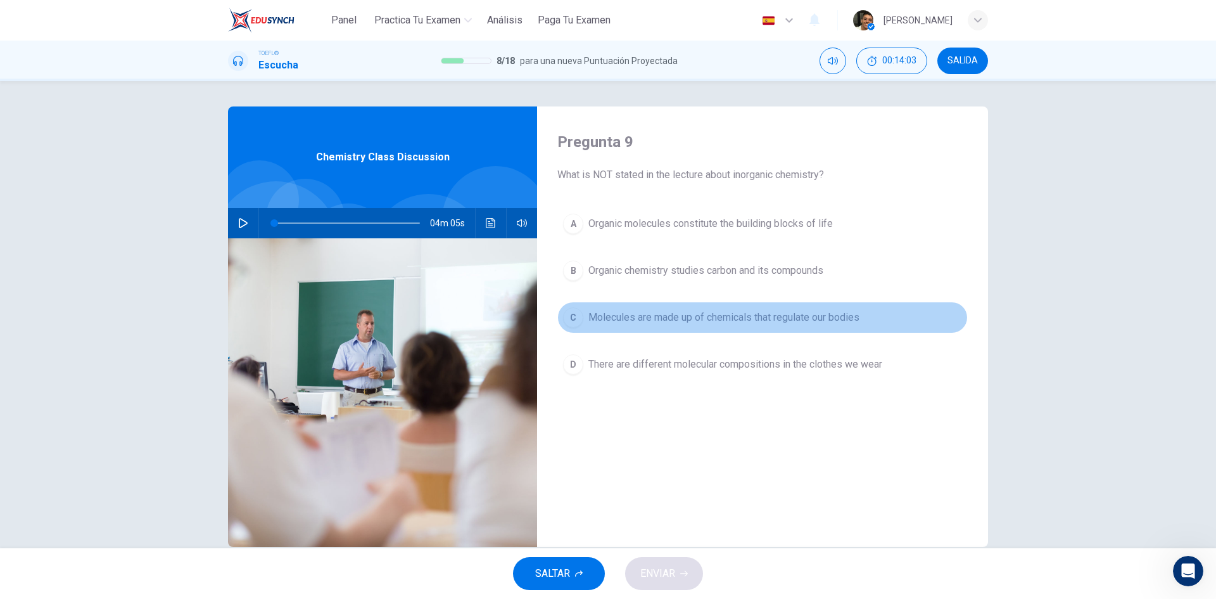
click at [689, 313] on span "Molecules are made up of chemicals that regulate our bodies" at bounding box center [723, 317] width 271 height 15
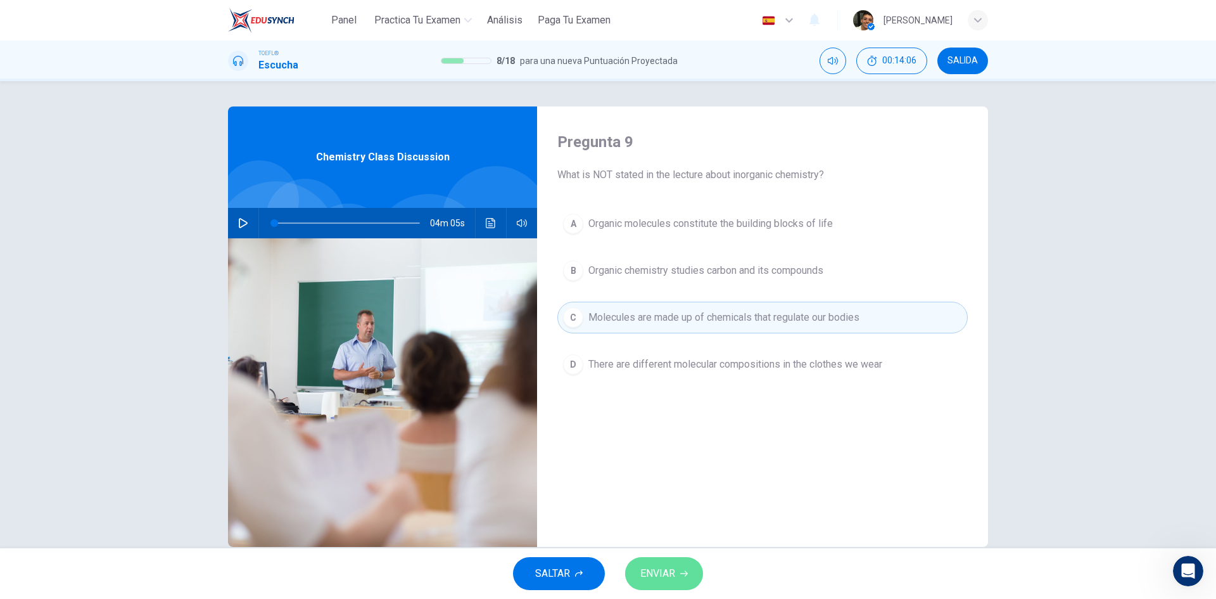
click at [688, 561] on button "ENVIAR" at bounding box center [664, 573] width 78 height 33
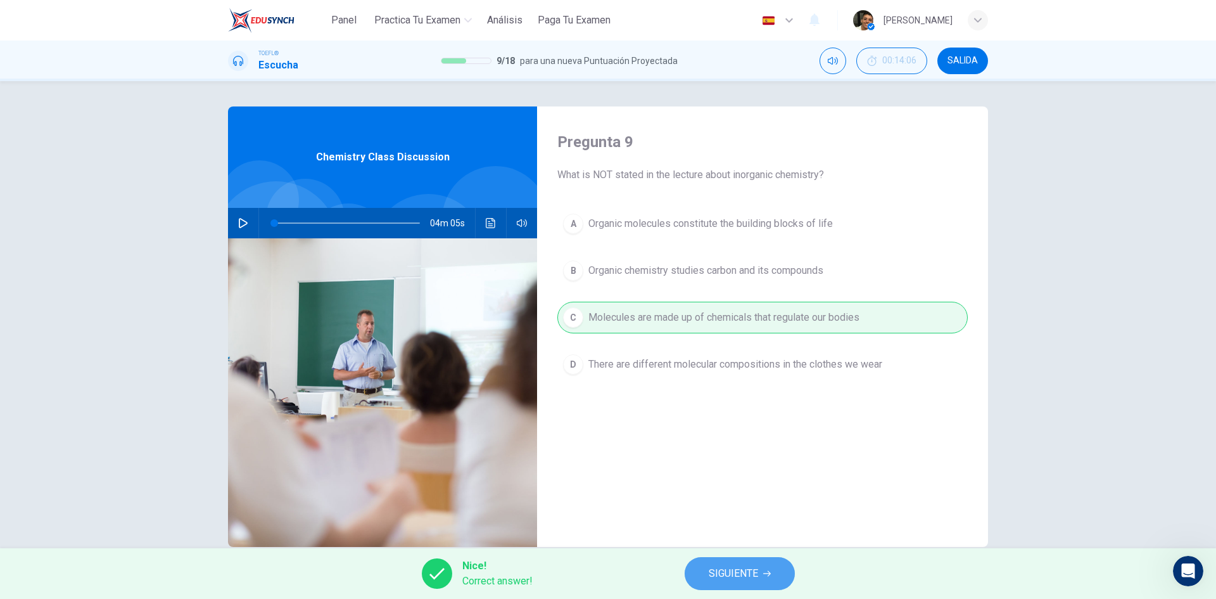
click at [734, 566] on span "SIGUIENTE" at bounding box center [733, 573] width 49 height 18
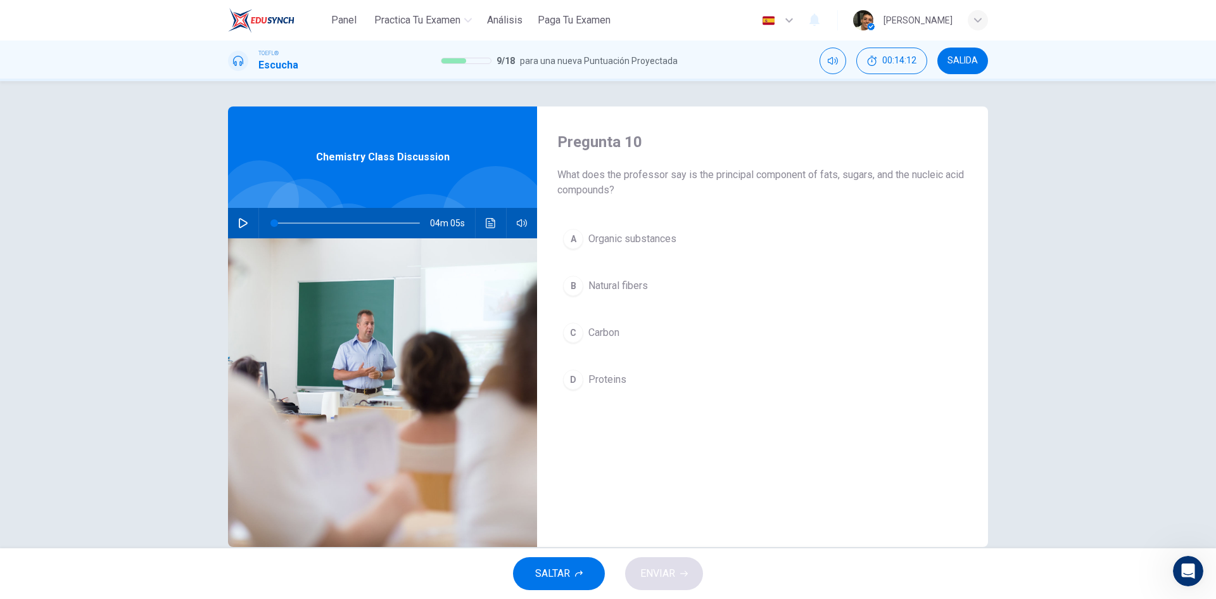
click at [598, 335] on span "Carbon" at bounding box center [603, 332] width 31 height 15
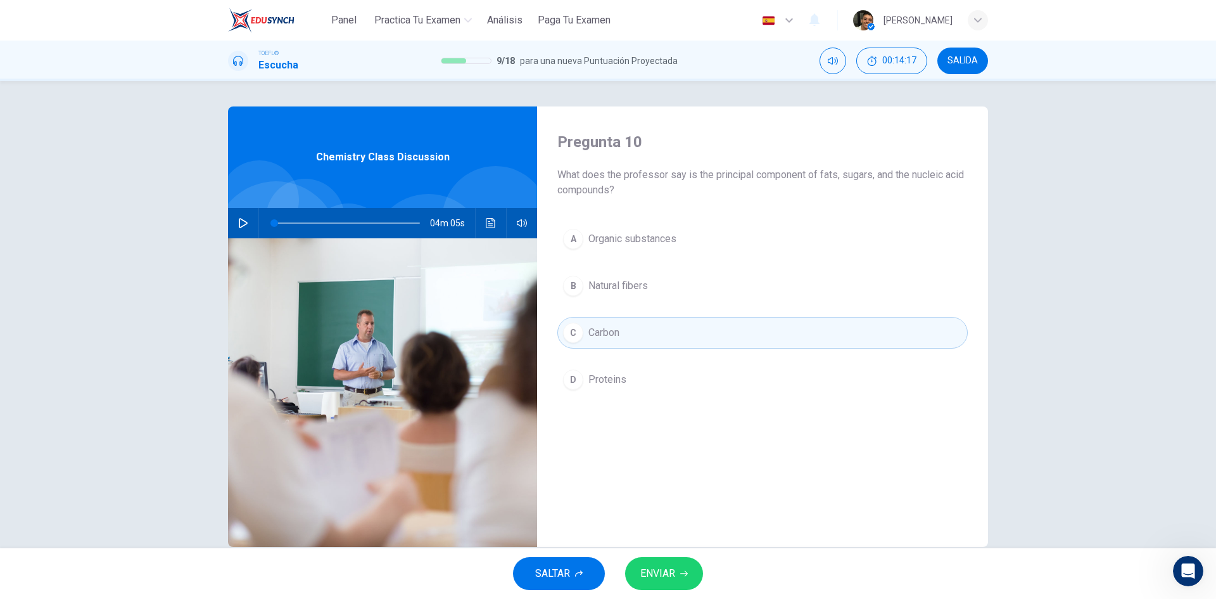
click at [678, 563] on button "ENVIAR" at bounding box center [664, 573] width 78 height 33
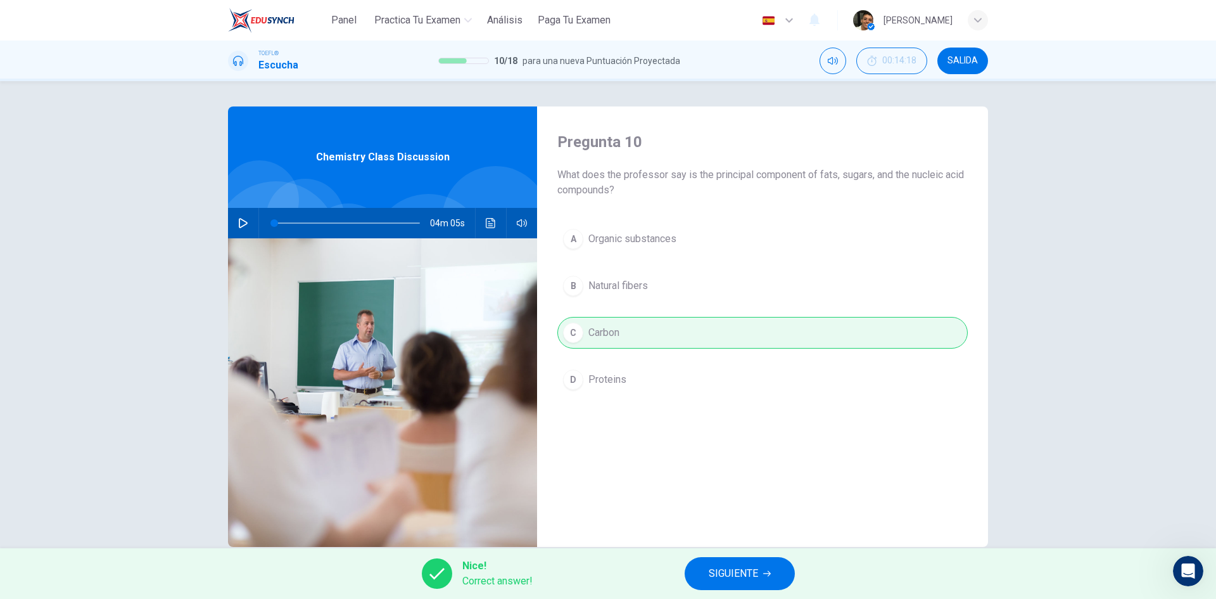
click at [720, 561] on button "SIGUIENTE" at bounding box center [740, 573] width 110 height 33
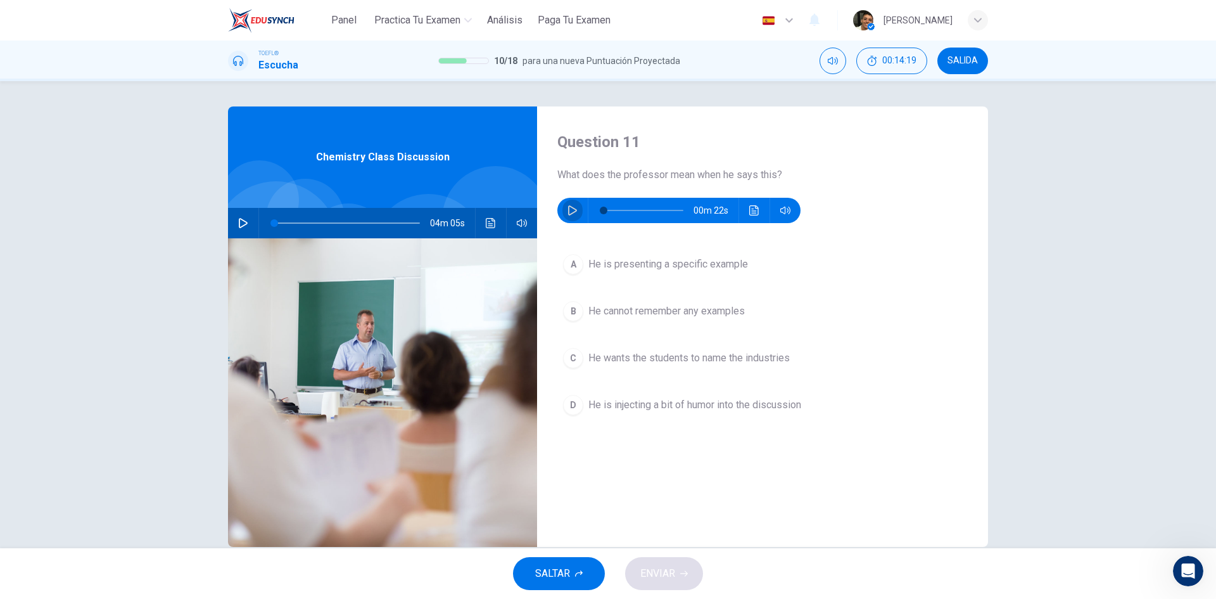
click at [568, 212] on icon "button" at bounding box center [573, 210] width 10 height 10
click at [632, 268] on span "He is presenting a specific example" at bounding box center [668, 264] width 160 height 15
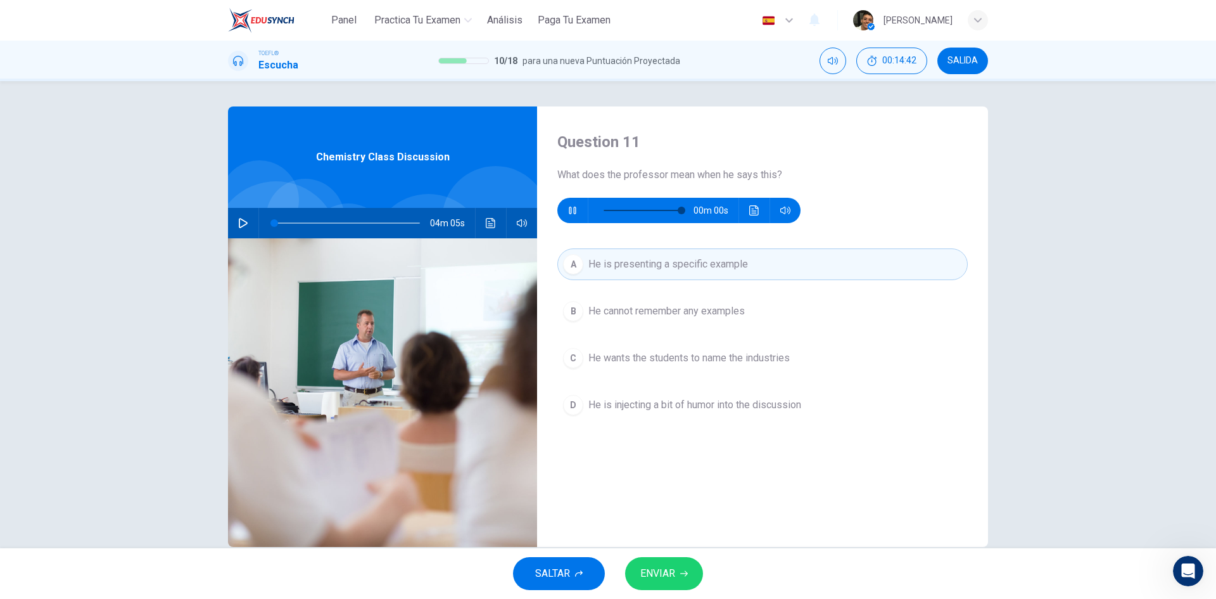
type input "0"
click at [656, 359] on span "He wants the students to name the industries" at bounding box center [688, 357] width 201 height 15
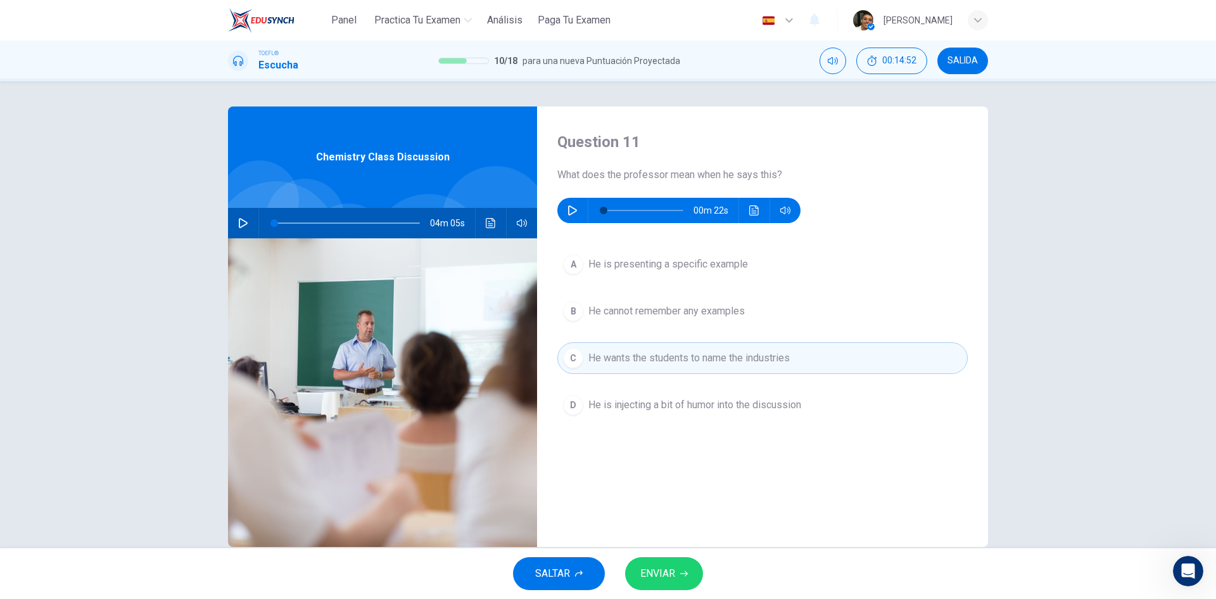
click at [678, 570] on button "ENVIAR" at bounding box center [664, 573] width 78 height 33
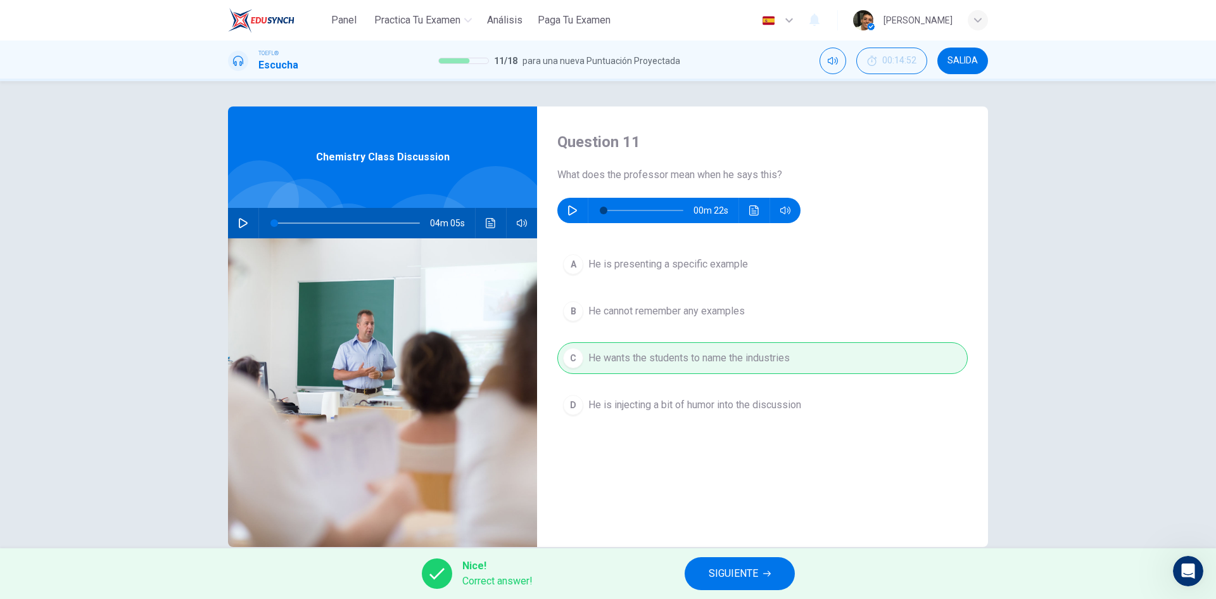
click at [732, 566] on span "SIGUIENTE" at bounding box center [733, 573] width 49 height 18
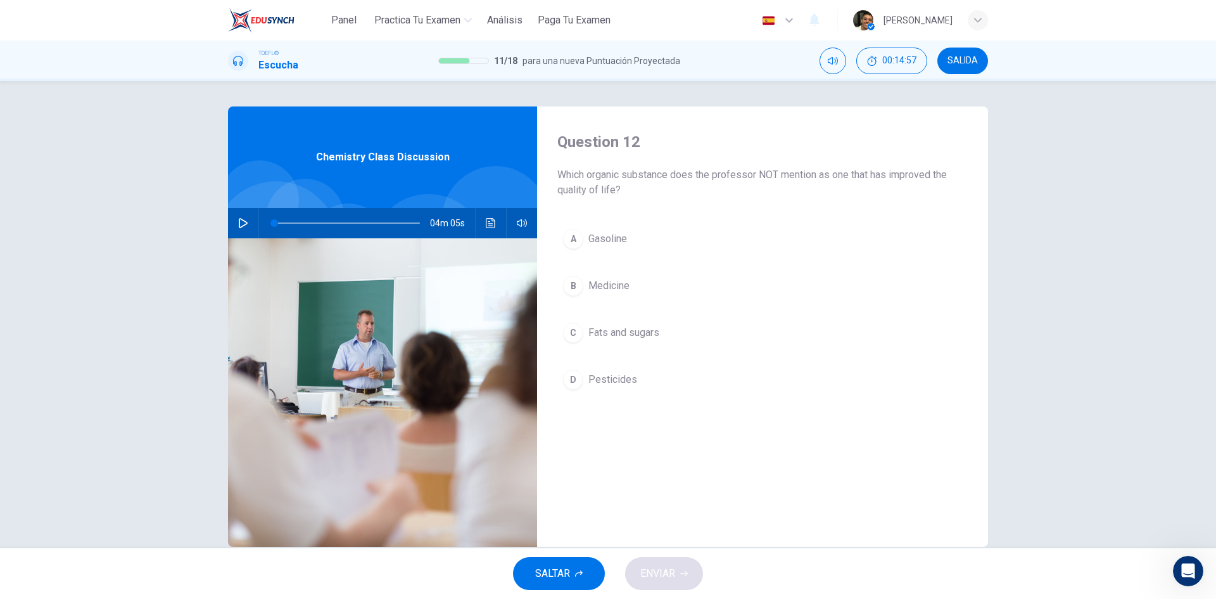
click at [608, 382] on span "Pesticides" at bounding box center [612, 379] width 49 height 15
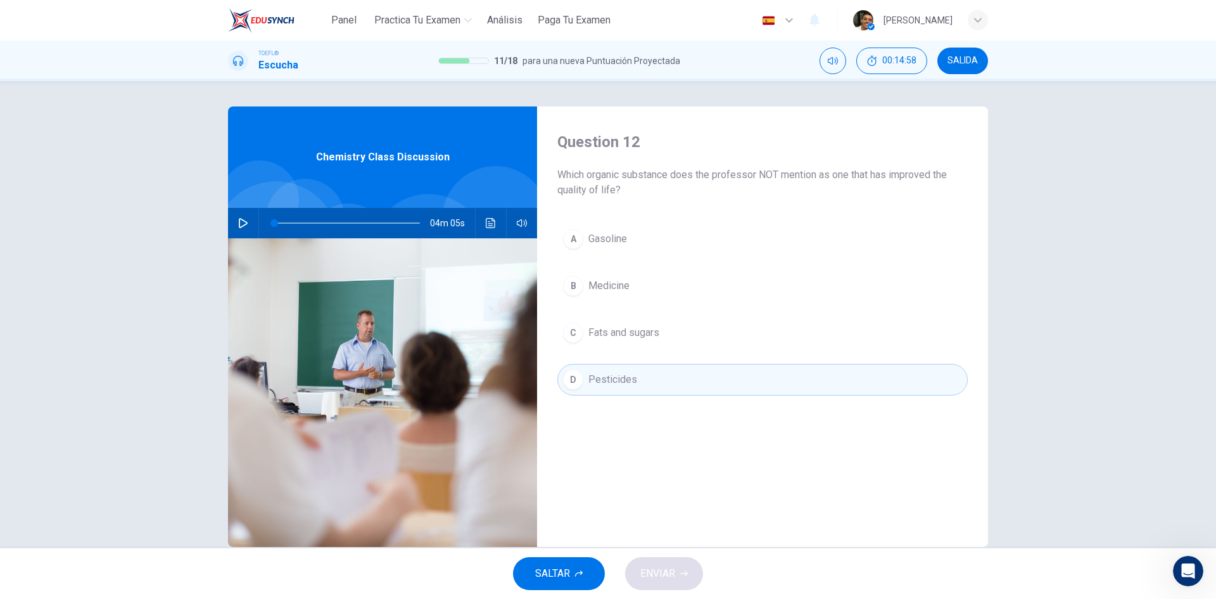
click at [695, 563] on div "SALTAR ENVIAR" at bounding box center [608, 573] width 1216 height 51
click at [633, 227] on button "A Gasoline" at bounding box center [762, 239] width 410 height 32
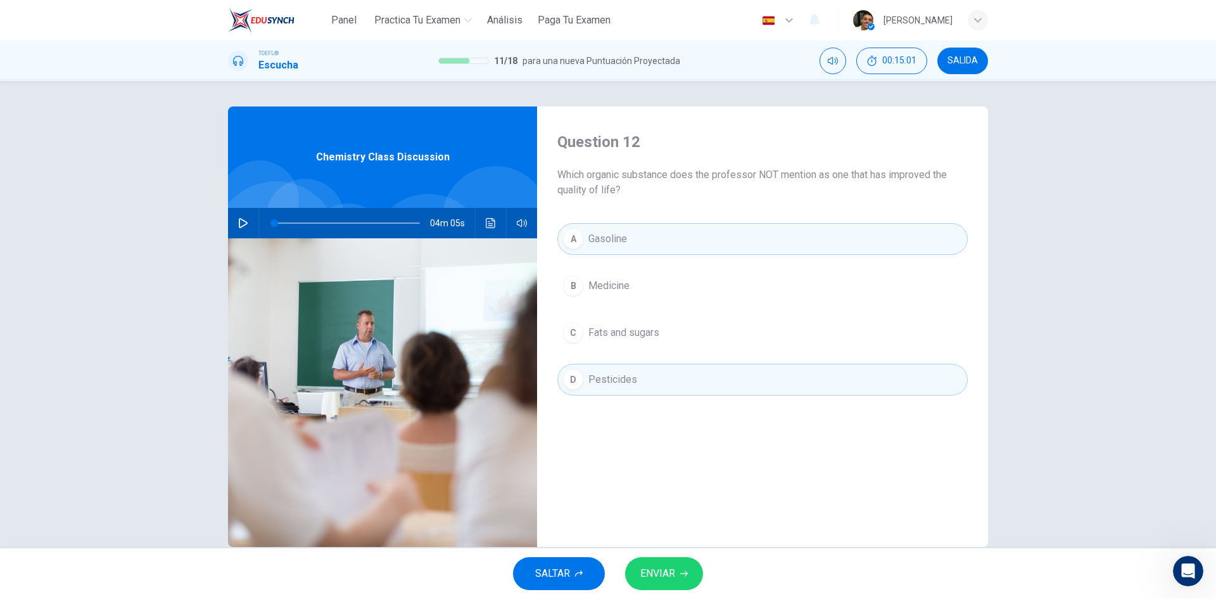
click at [670, 576] on span "ENVIAR" at bounding box center [657, 573] width 35 height 18
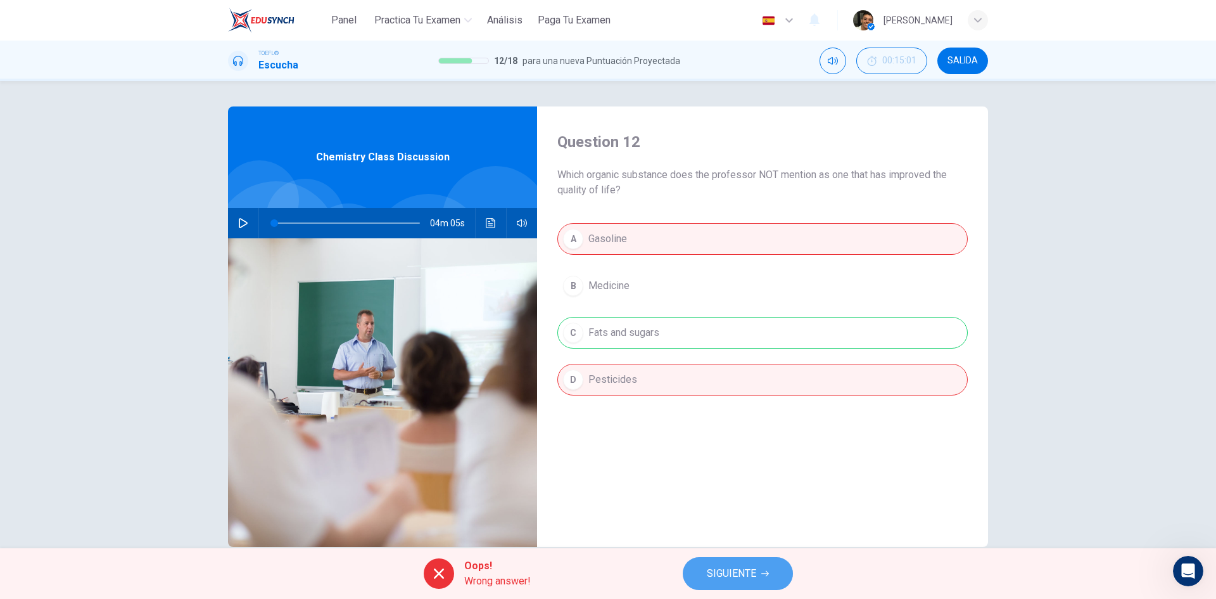
click at [708, 566] on span "SIGUIENTE" at bounding box center [731, 573] width 49 height 18
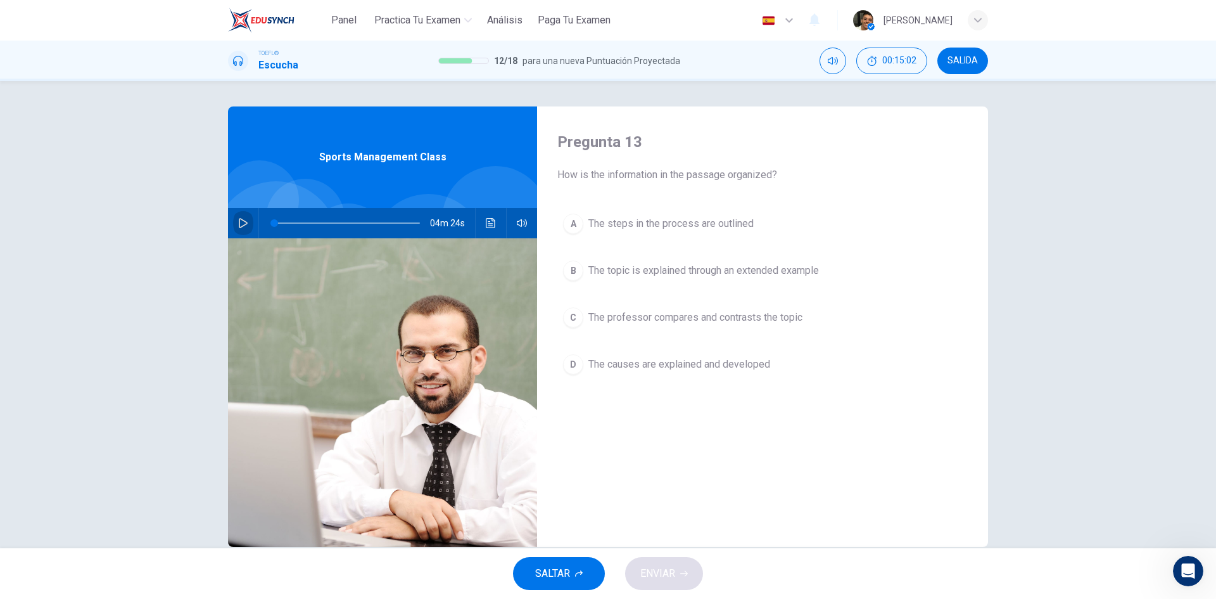
click at [239, 221] on icon "button" at bounding box center [243, 223] width 10 height 10
type input "0"
click at [763, 314] on span "The professor compares and contrasts the topic" at bounding box center [695, 317] width 214 height 15
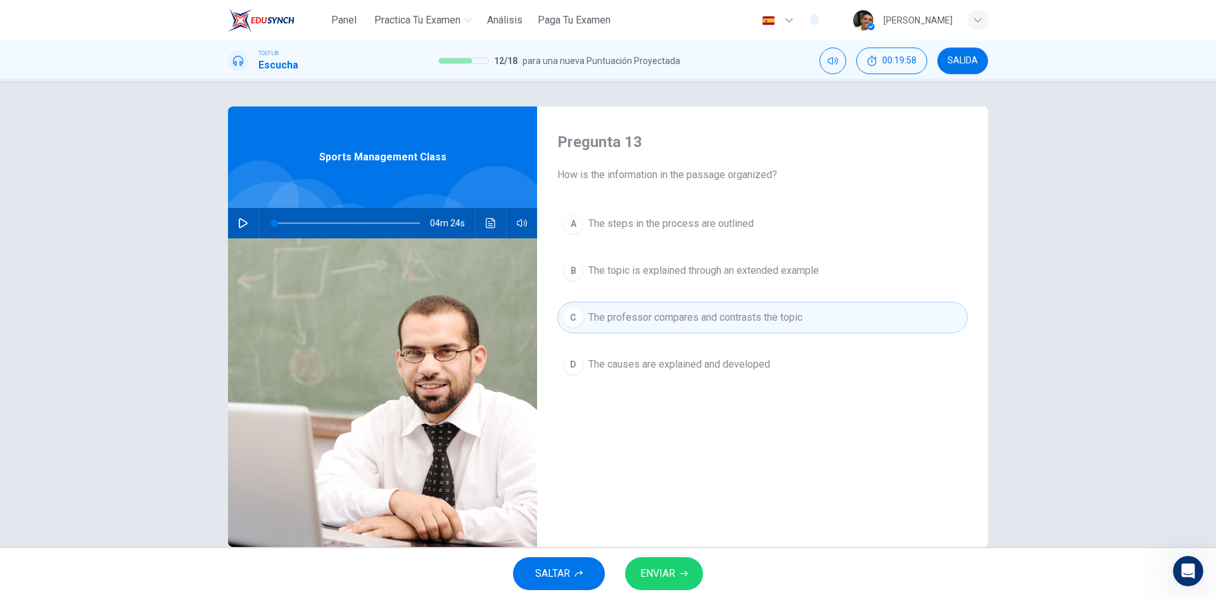
click at [686, 571] on icon "button" at bounding box center [684, 573] width 8 height 8
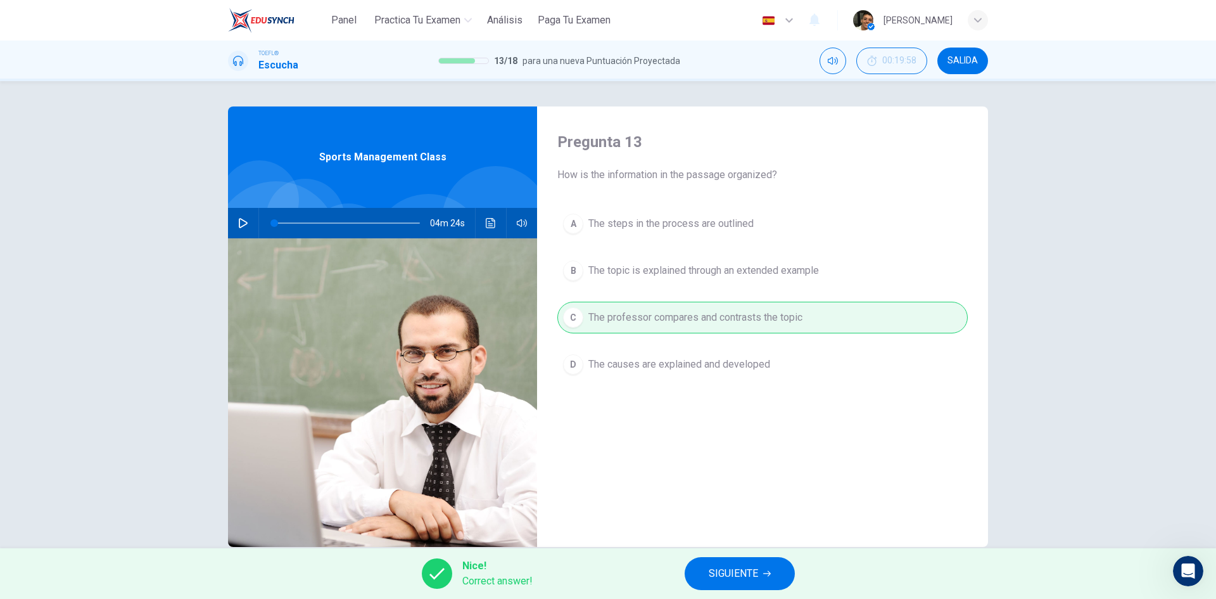
click at [727, 566] on span "SIGUIENTE" at bounding box center [733, 573] width 49 height 18
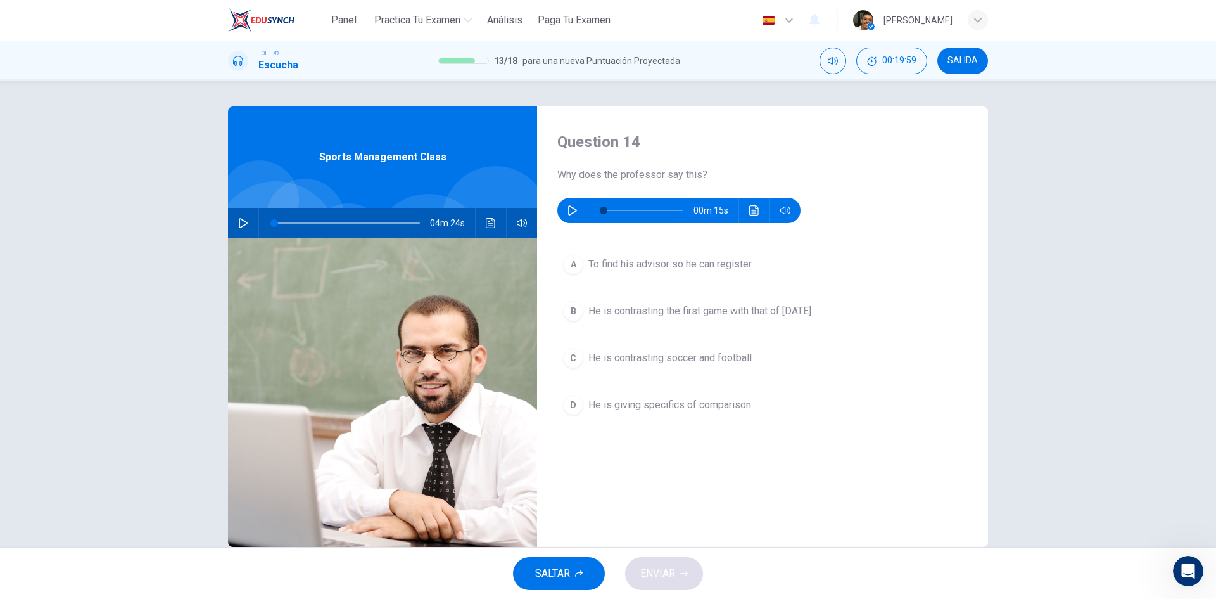
click at [559, 201] on div "00m 15s" at bounding box center [678, 210] width 243 height 25
click at [568, 206] on icon "button" at bounding box center [572, 210] width 9 height 10
click at [574, 210] on icon "button" at bounding box center [573, 210] width 10 height 10
click at [649, 407] on span "He is giving specifics of comparison" at bounding box center [669, 404] width 163 height 15
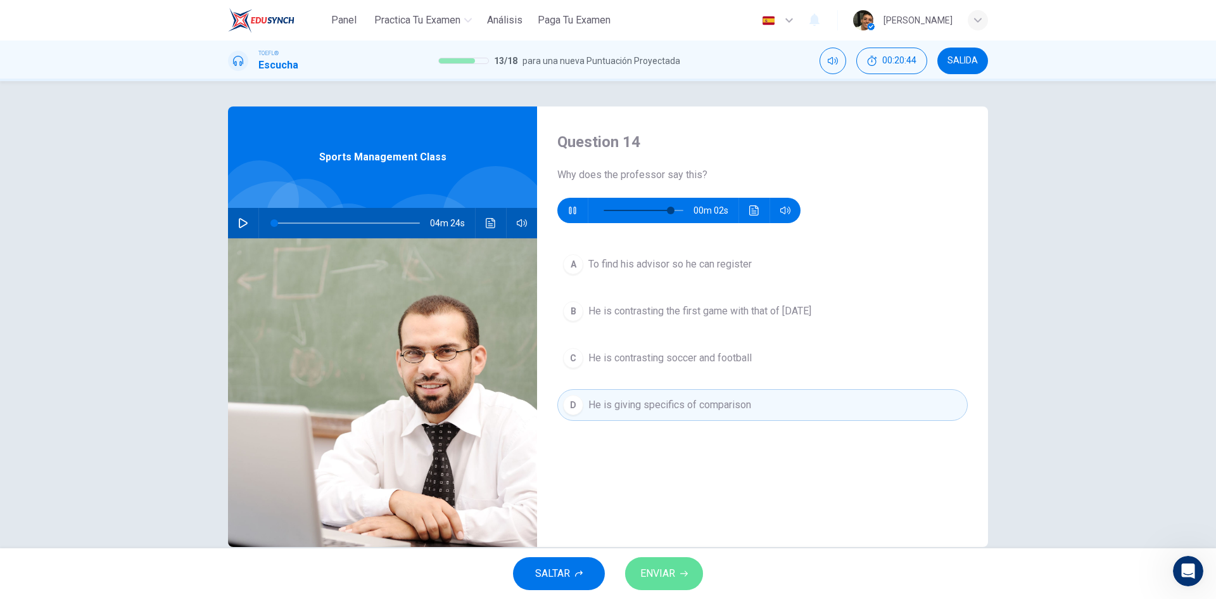
click at [677, 564] on button "ENVIAR" at bounding box center [664, 573] width 78 height 33
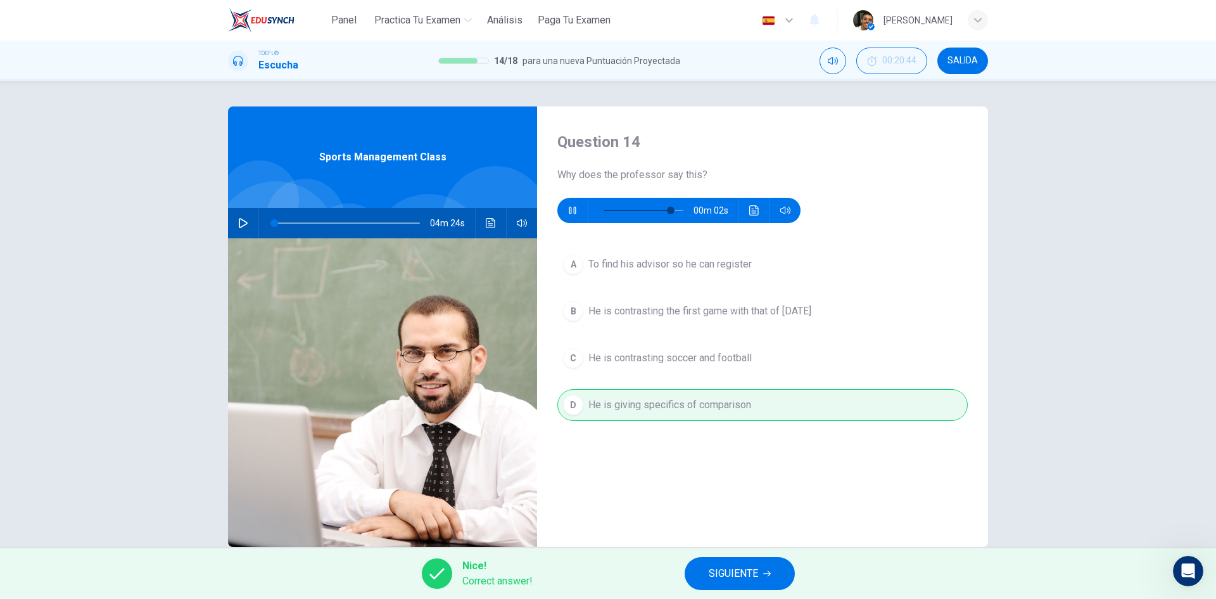
type input "90"
click at [720, 569] on span "SIGUIENTE" at bounding box center [733, 573] width 49 height 18
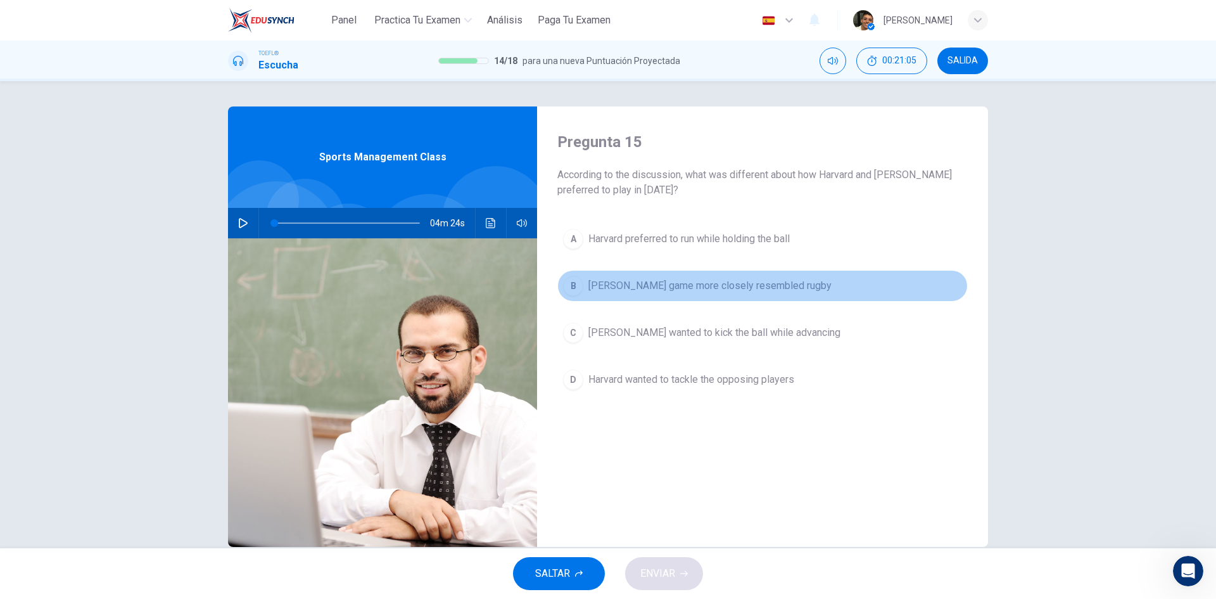
click at [727, 289] on span "[PERSON_NAME] game more closely resembled rugby" at bounding box center [709, 285] width 243 height 15
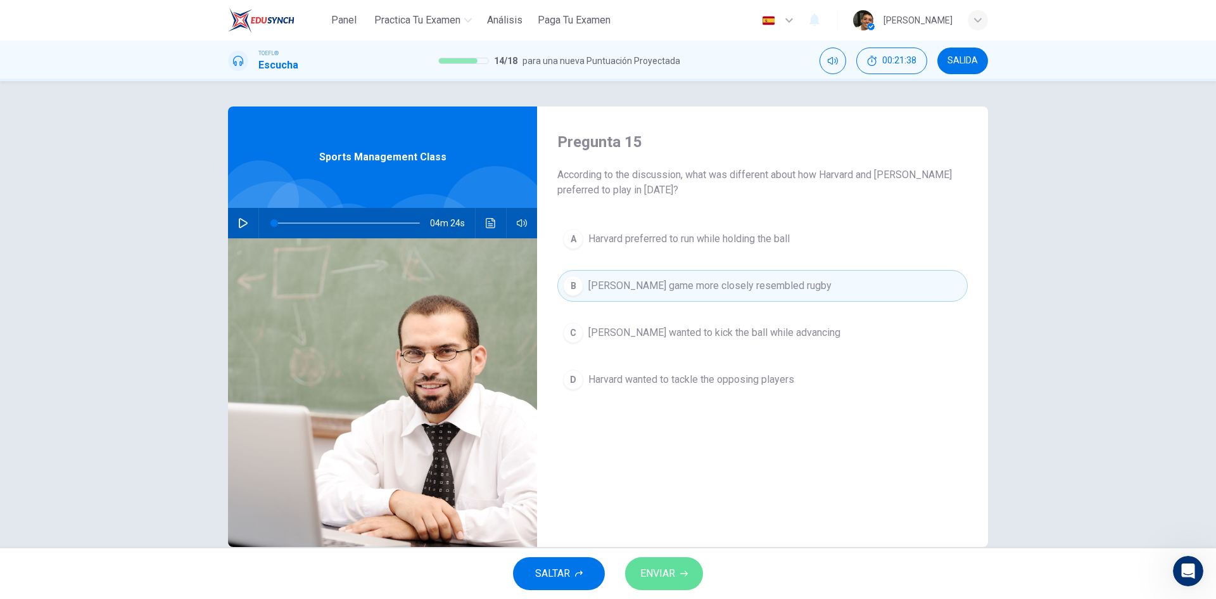
click at [688, 564] on button "ENVIAR" at bounding box center [664, 573] width 78 height 33
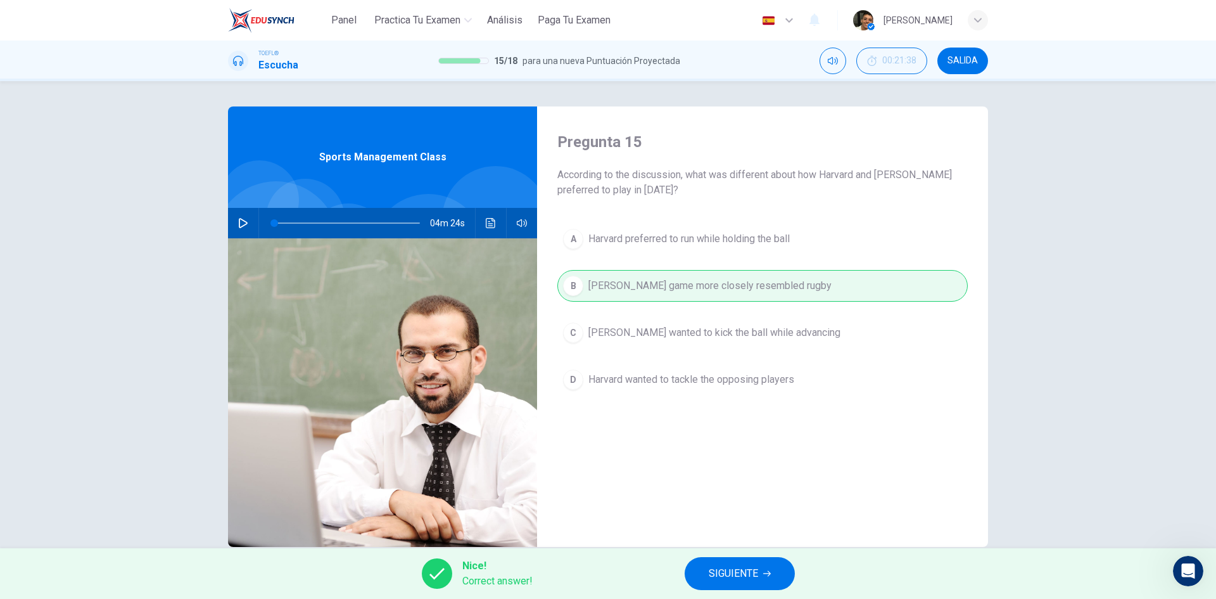
click at [711, 574] on span "SIGUIENTE" at bounding box center [733, 573] width 49 height 18
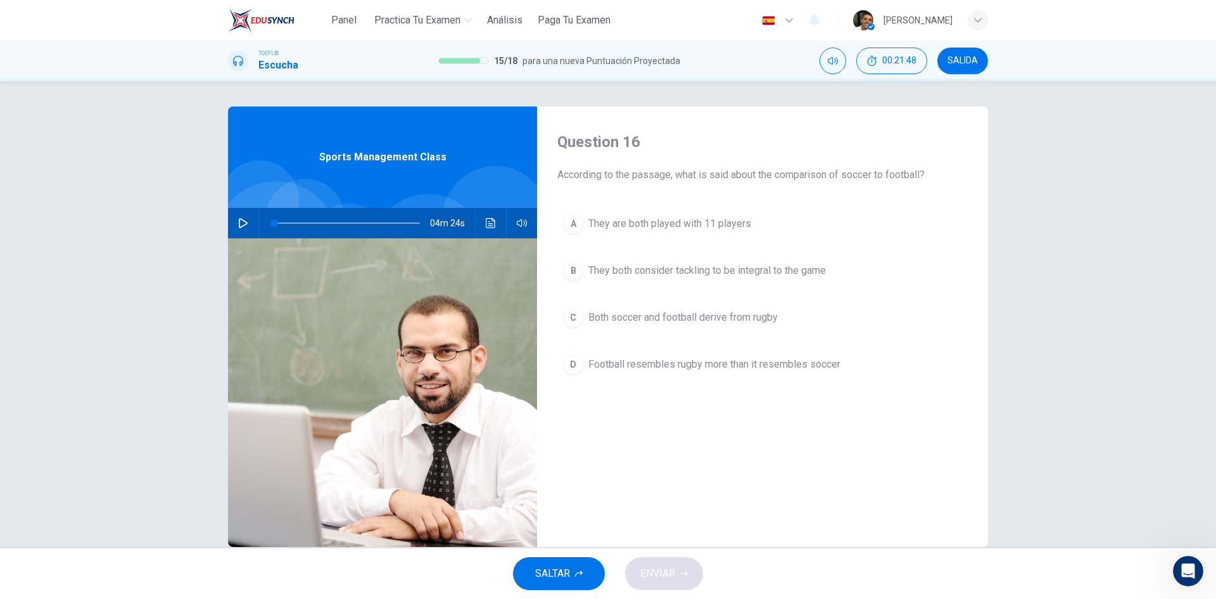
click at [629, 231] on span "They are both played with 11 players" at bounding box center [669, 223] width 163 height 15
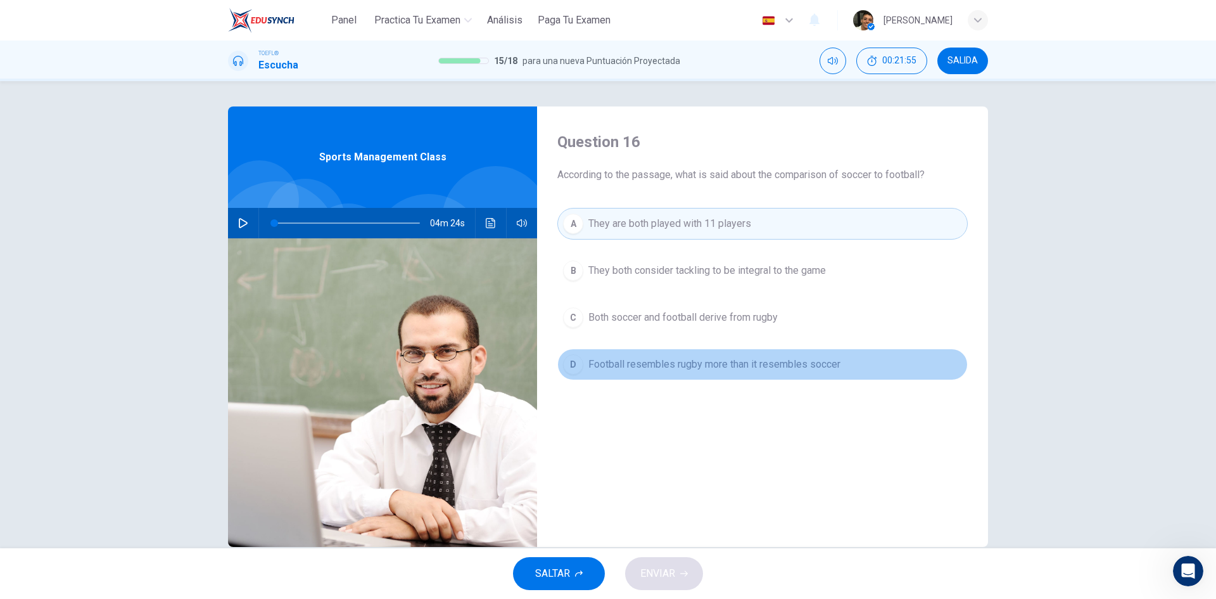
click at [665, 372] on button "D Football resembles rugby more than it resembles soccer" at bounding box center [762, 364] width 410 height 32
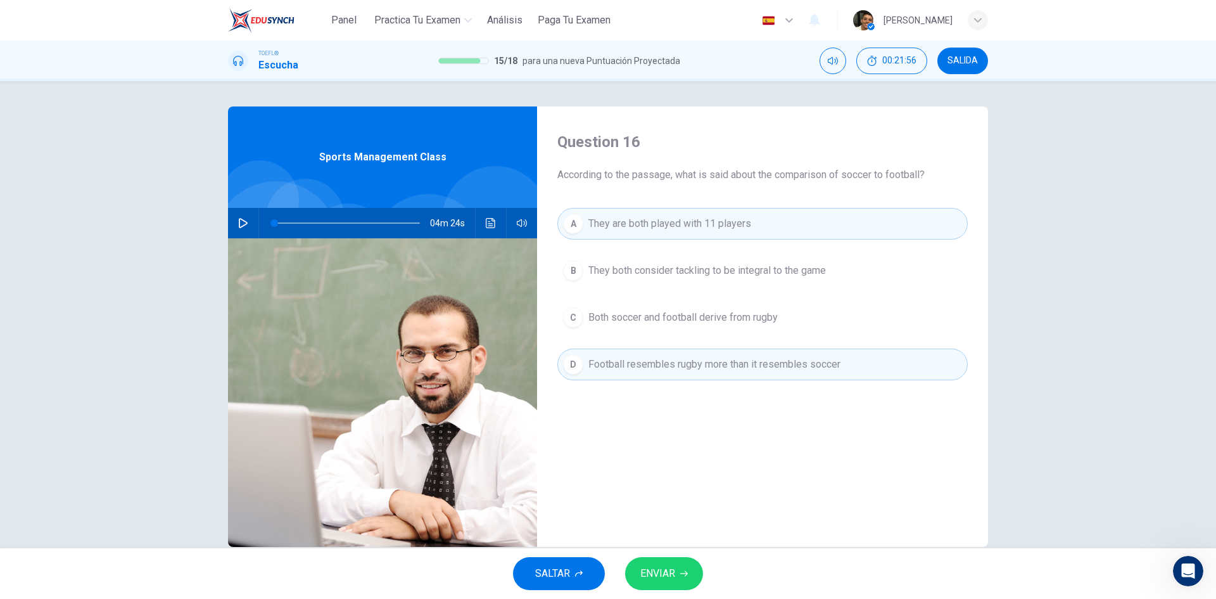
click at [680, 571] on icon "button" at bounding box center [684, 573] width 8 height 8
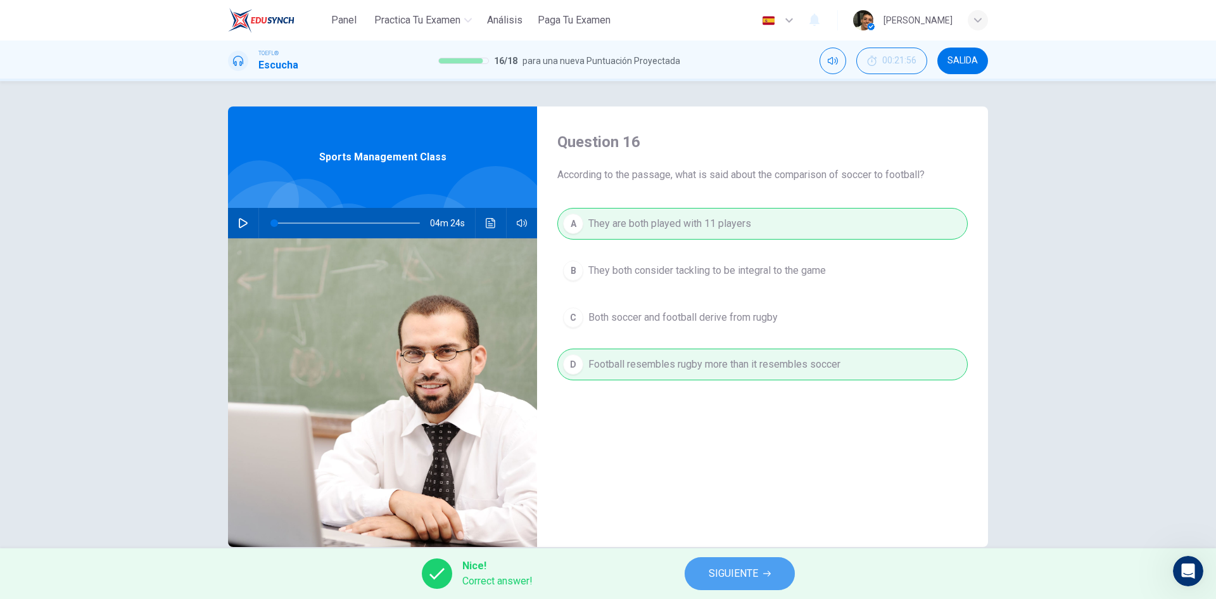
click at [715, 567] on span "SIGUIENTE" at bounding box center [733, 573] width 49 height 18
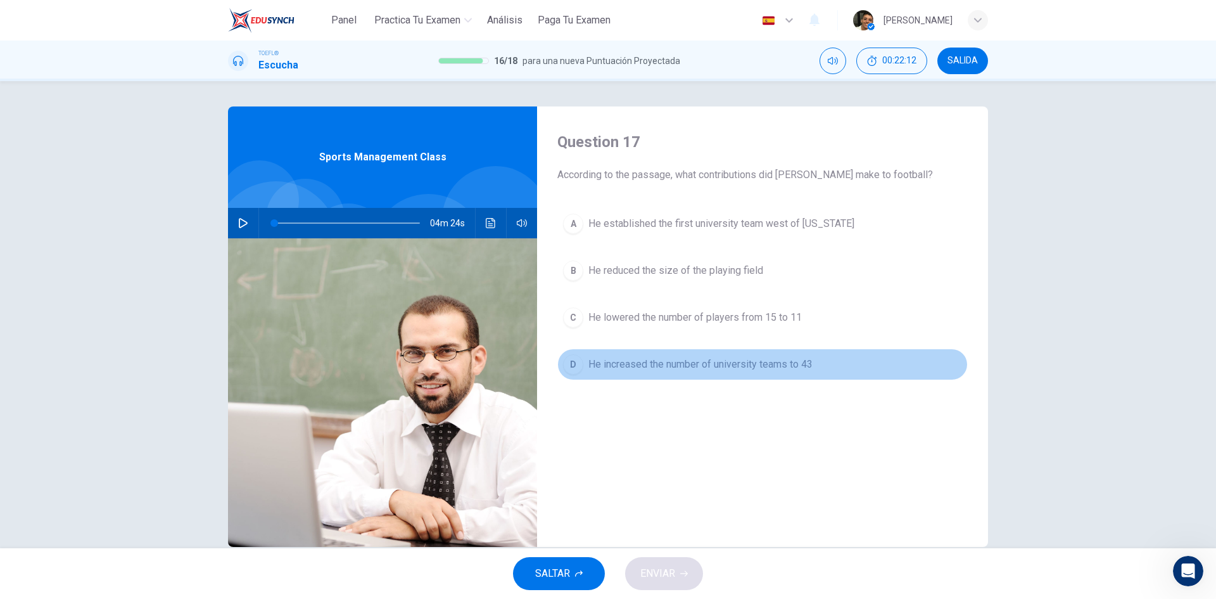
click at [629, 371] on span "He increased the number of university teams to 43" at bounding box center [700, 364] width 224 height 15
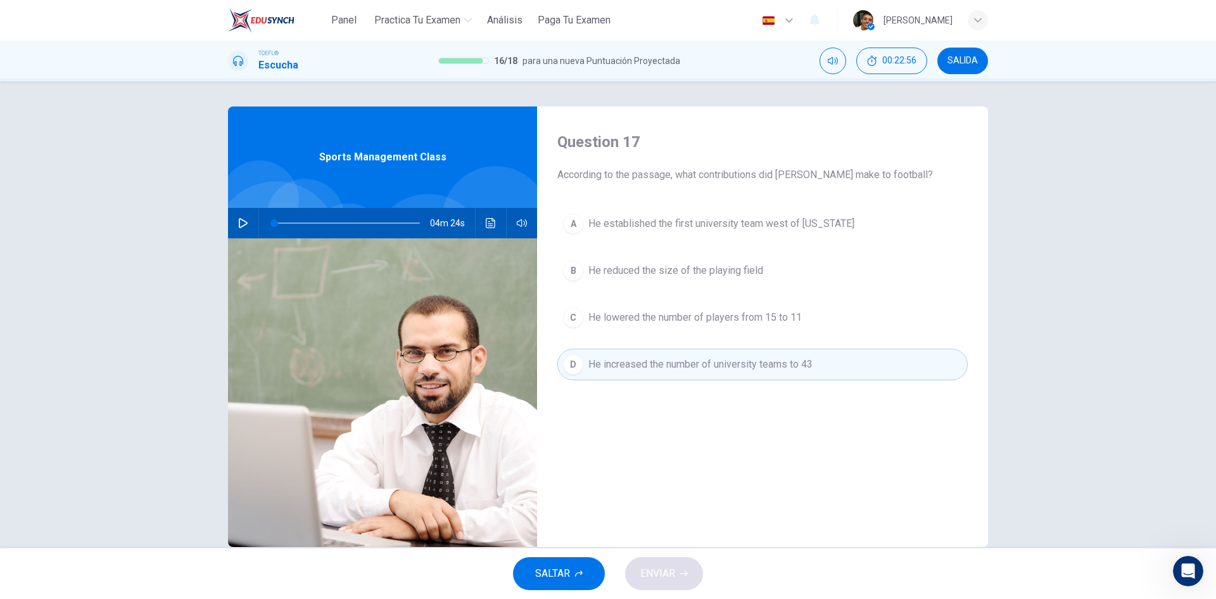
click at [626, 238] on button "A He established the first university team west of [US_STATE]" at bounding box center [762, 224] width 410 height 32
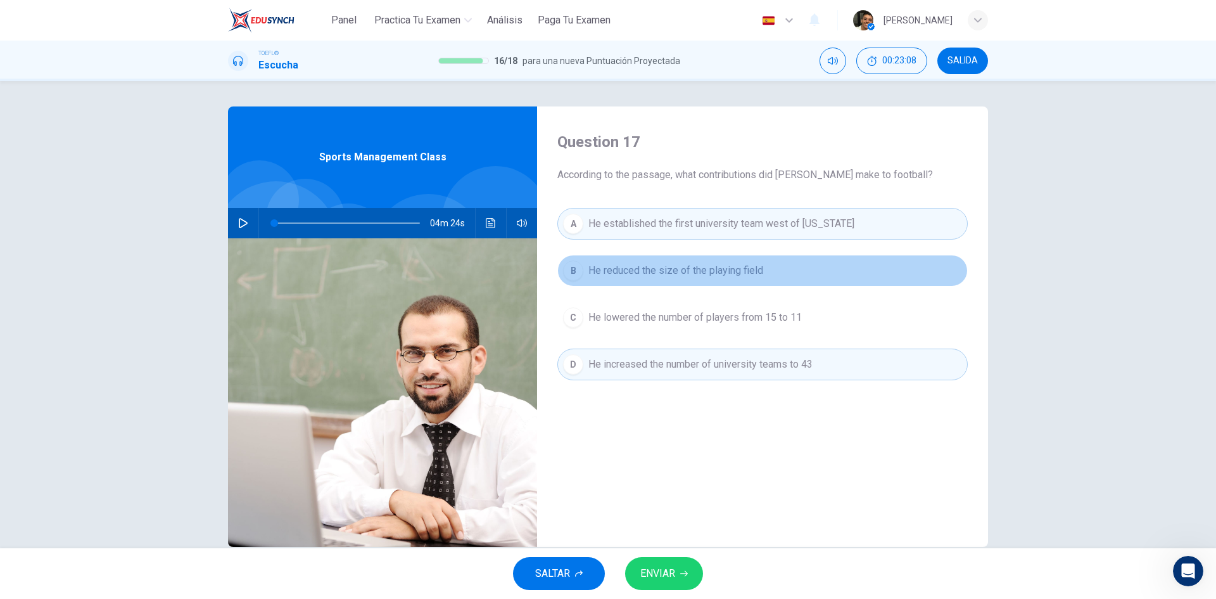
click at [697, 276] on span "He reduced the size of the playing field" at bounding box center [675, 270] width 175 height 15
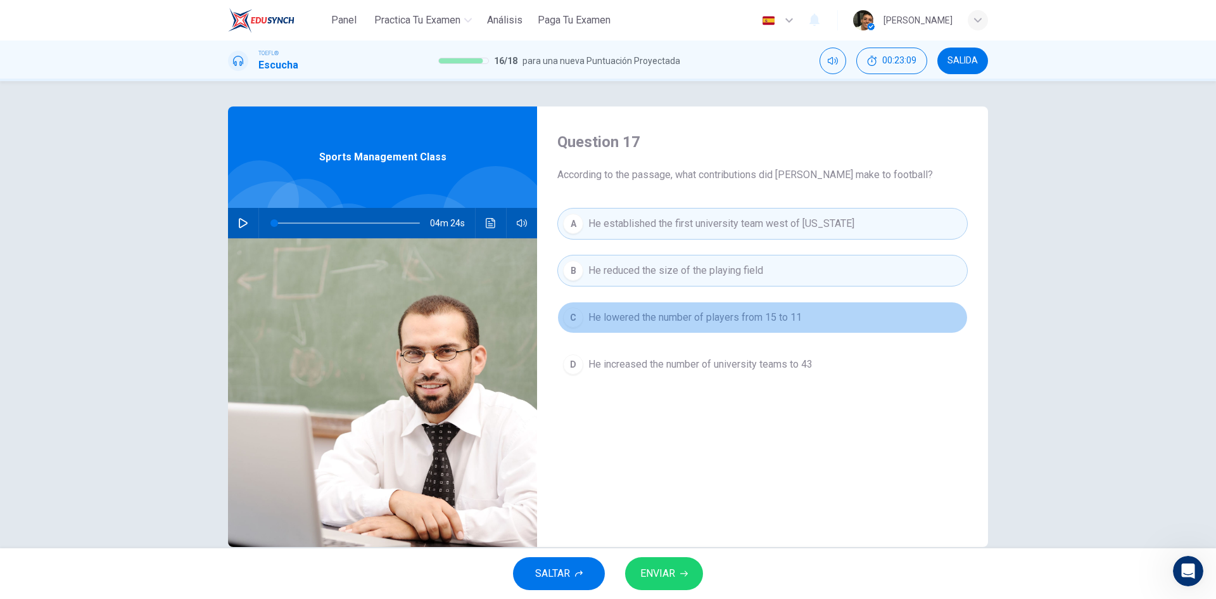
click at [701, 316] on span "He lowered the number of players from 15 to 11" at bounding box center [694, 317] width 213 height 15
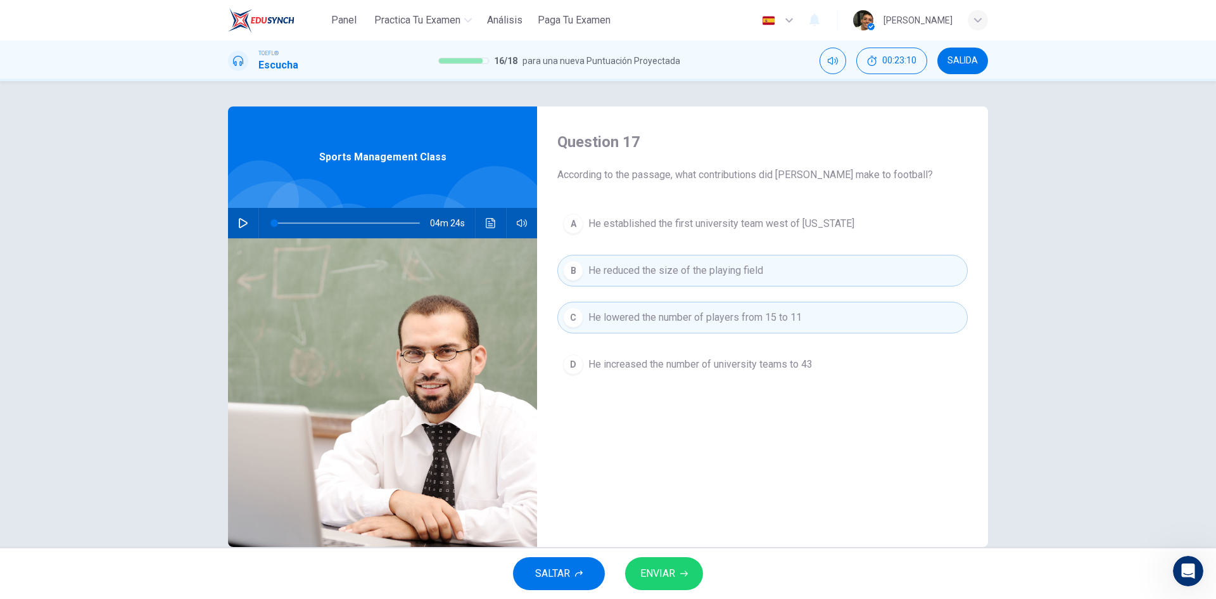
click at [671, 569] on span "ENVIAR" at bounding box center [657, 573] width 35 height 18
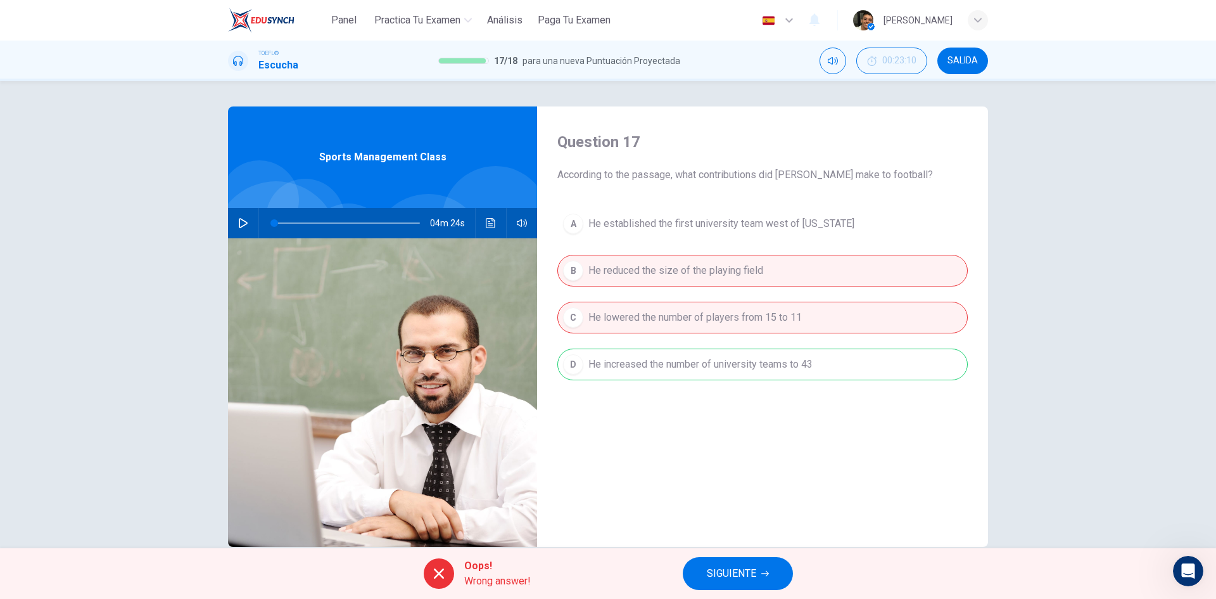
click at [642, 317] on div "A He established the first university team west of [US_STATE] B He reduced the …" at bounding box center [762, 307] width 410 height 198
click at [720, 563] on button "SIGUIENTE" at bounding box center [738, 573] width 110 height 33
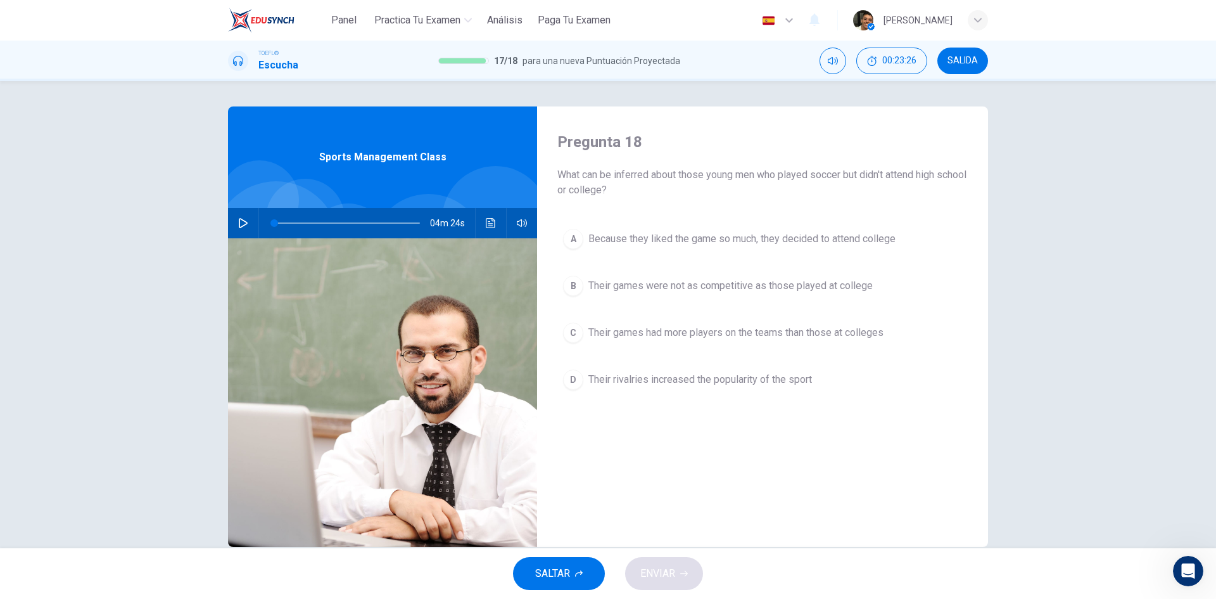
click at [693, 383] on span "Their rivalries increased the popularity of the sport" at bounding box center [700, 379] width 224 height 15
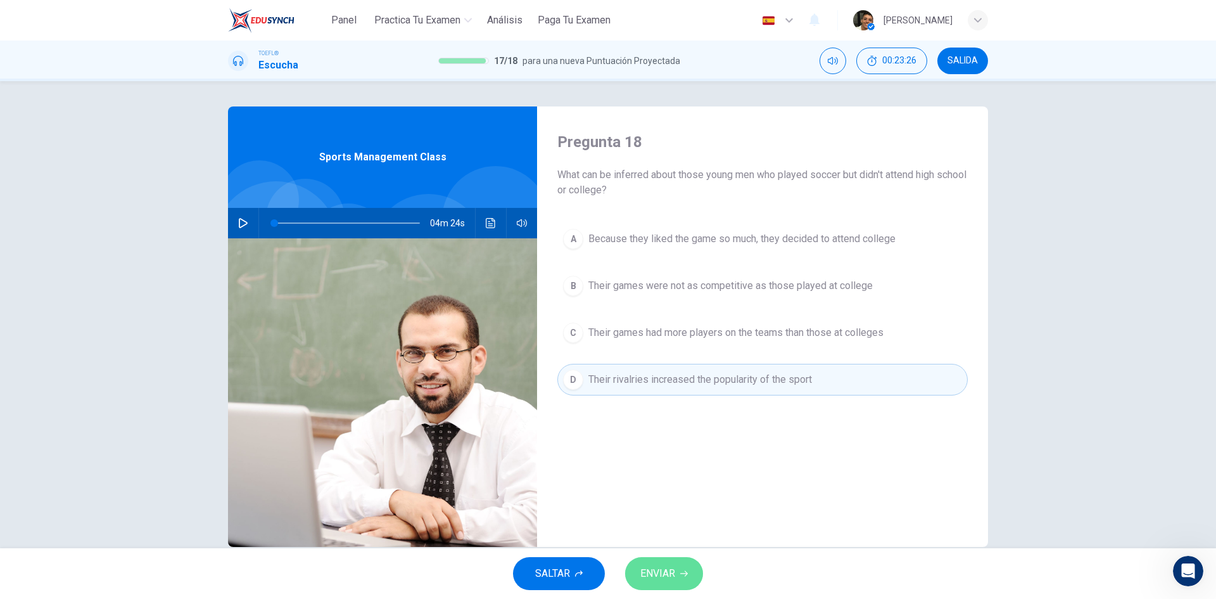
click at [673, 566] on span "ENVIAR" at bounding box center [657, 573] width 35 height 18
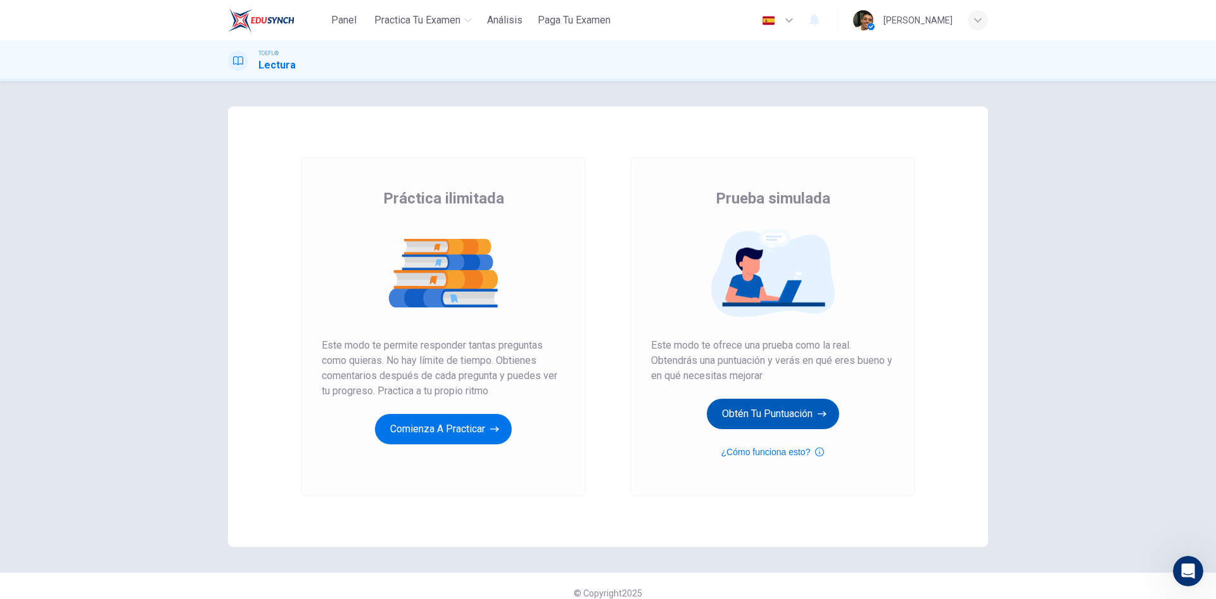
click at [721, 419] on button "Obtén tu puntuación" at bounding box center [773, 413] width 132 height 30
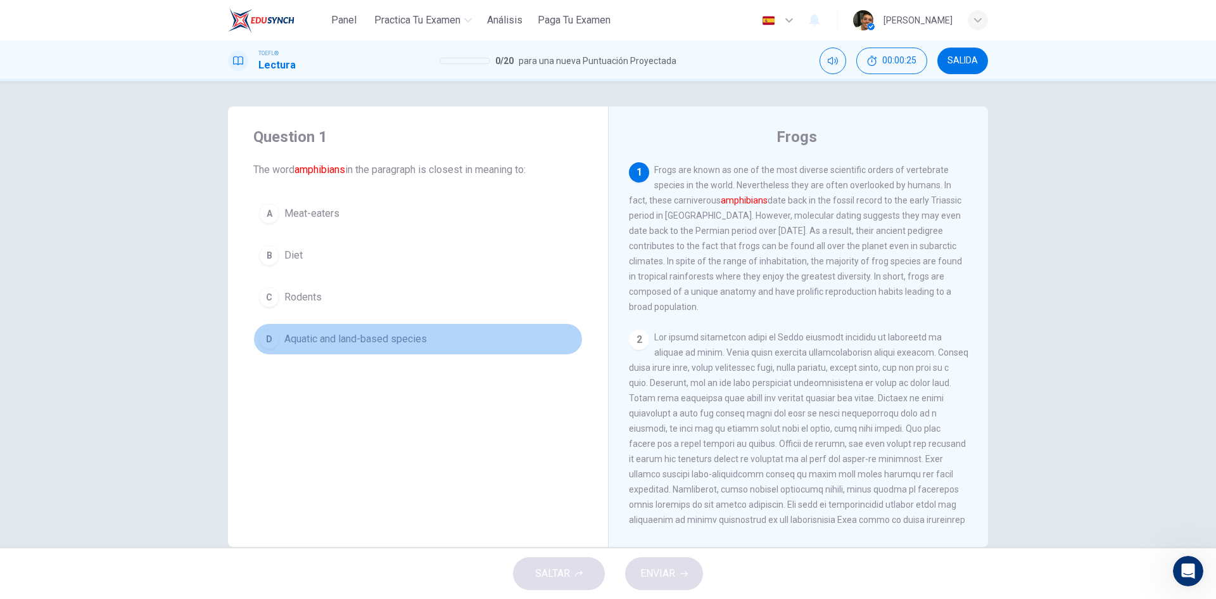
click at [345, 338] on span "Aquatic and land-based species" at bounding box center [355, 338] width 143 height 15
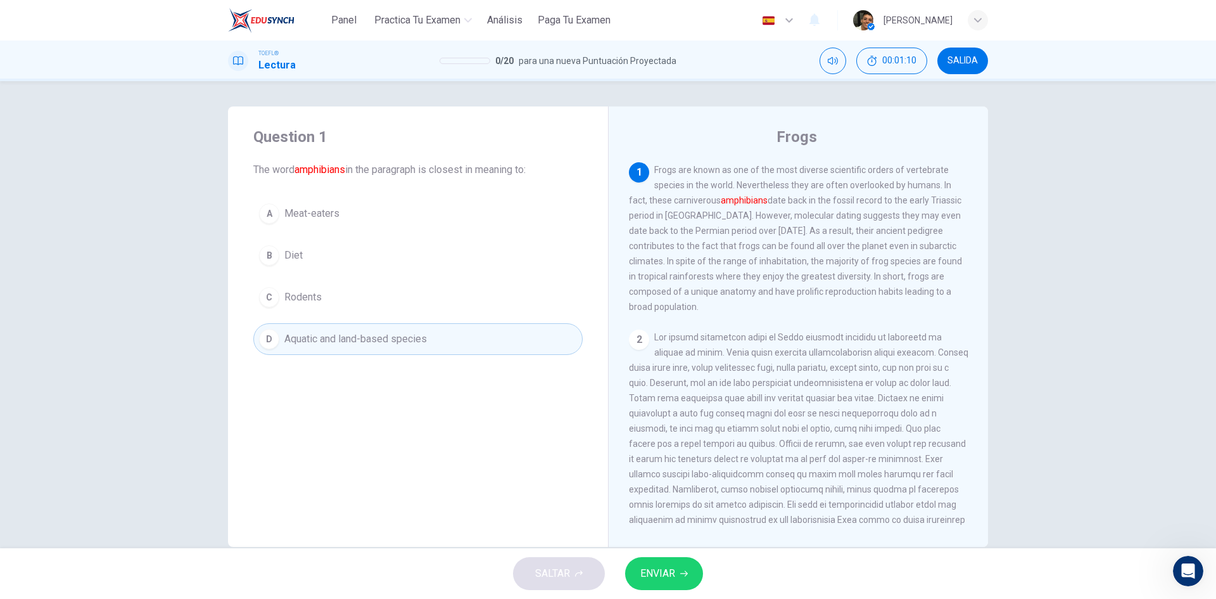
click at [666, 580] on span "ENVIAR" at bounding box center [657, 573] width 35 height 18
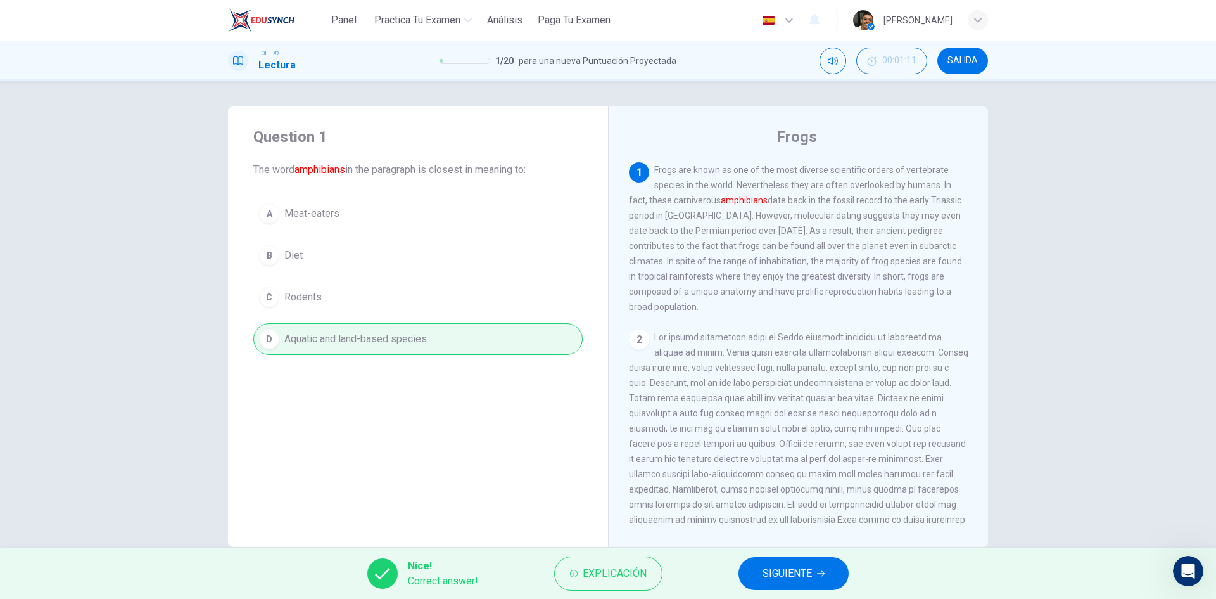
click at [781, 565] on span "SIGUIENTE" at bounding box center [787, 573] width 49 height 18
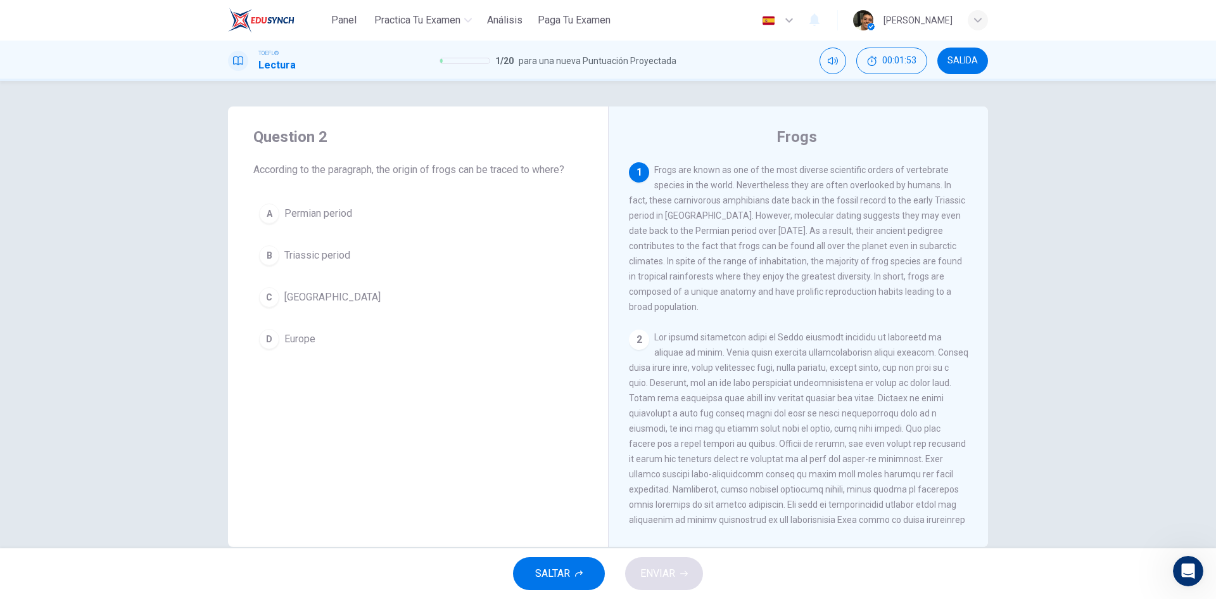
click at [310, 207] on span "Permian period" at bounding box center [318, 213] width 68 height 15
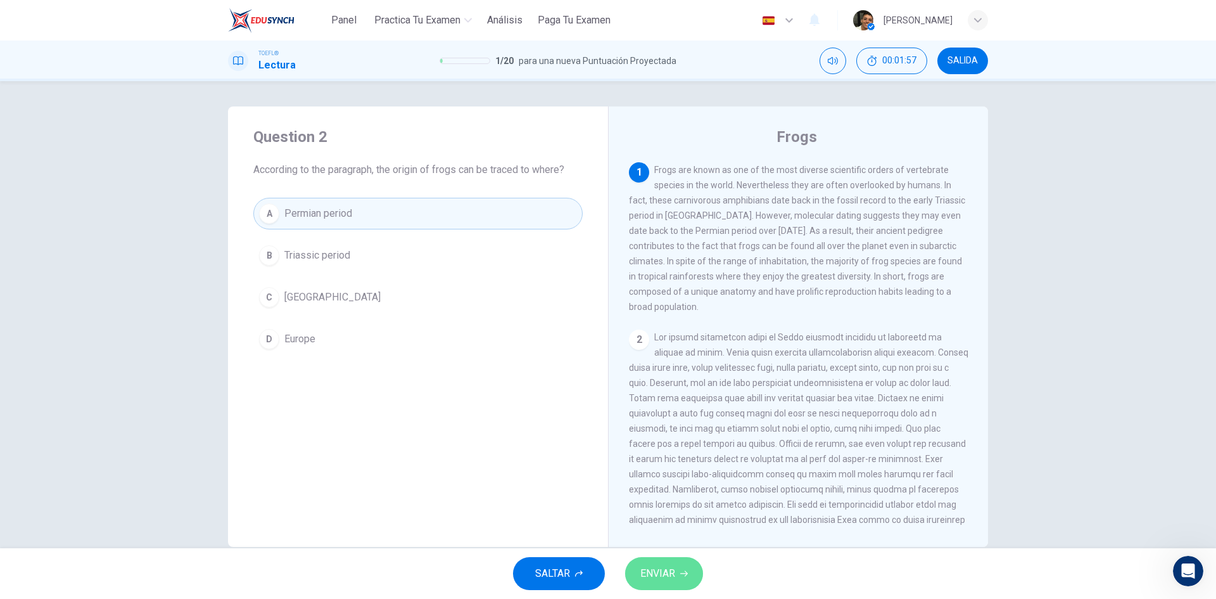
click at [675, 567] on span "ENVIAR" at bounding box center [657, 573] width 35 height 18
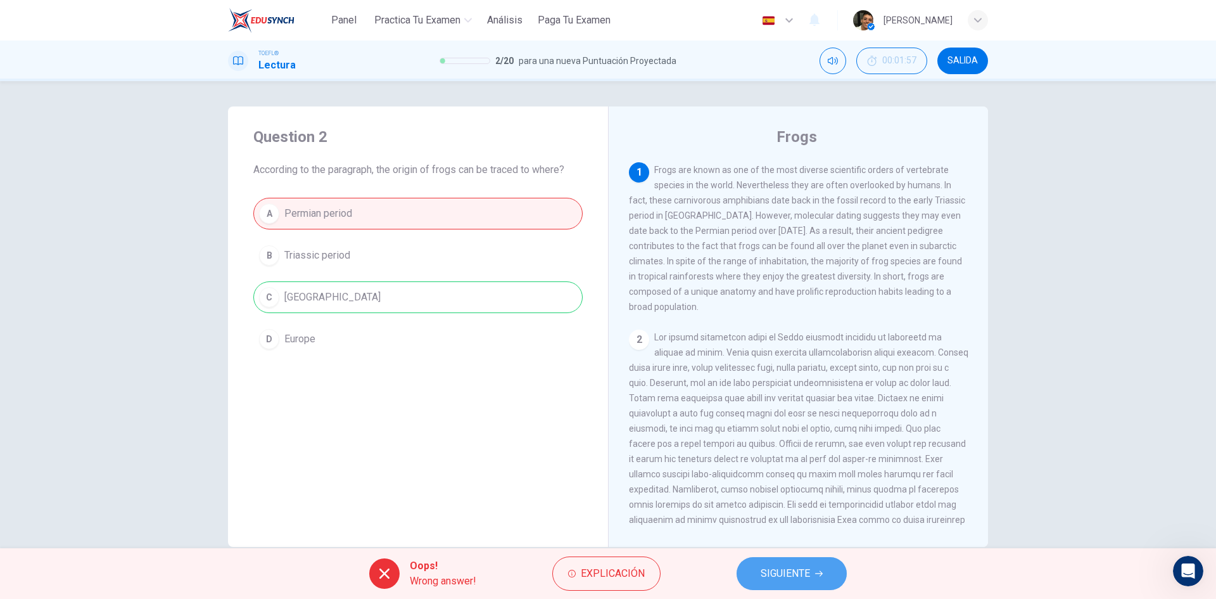
click at [825, 573] on button "SIGUIENTE" at bounding box center [792, 573] width 110 height 33
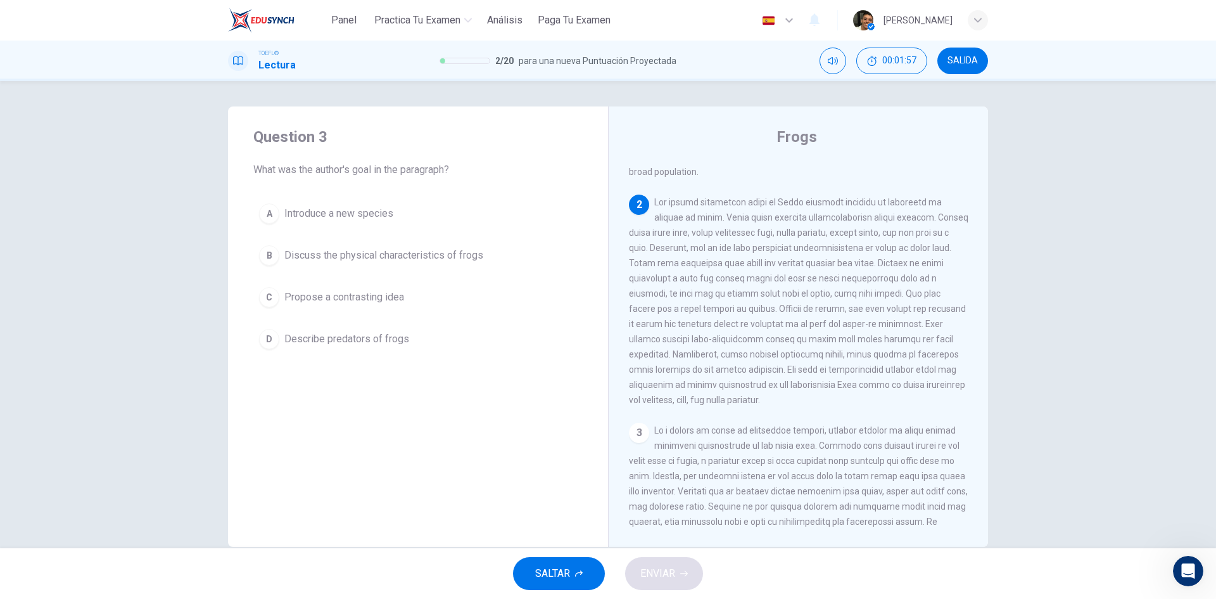
scroll to position [142, 0]
click at [417, 262] on span "Discuss the physical characteristics of frogs" at bounding box center [383, 255] width 199 height 15
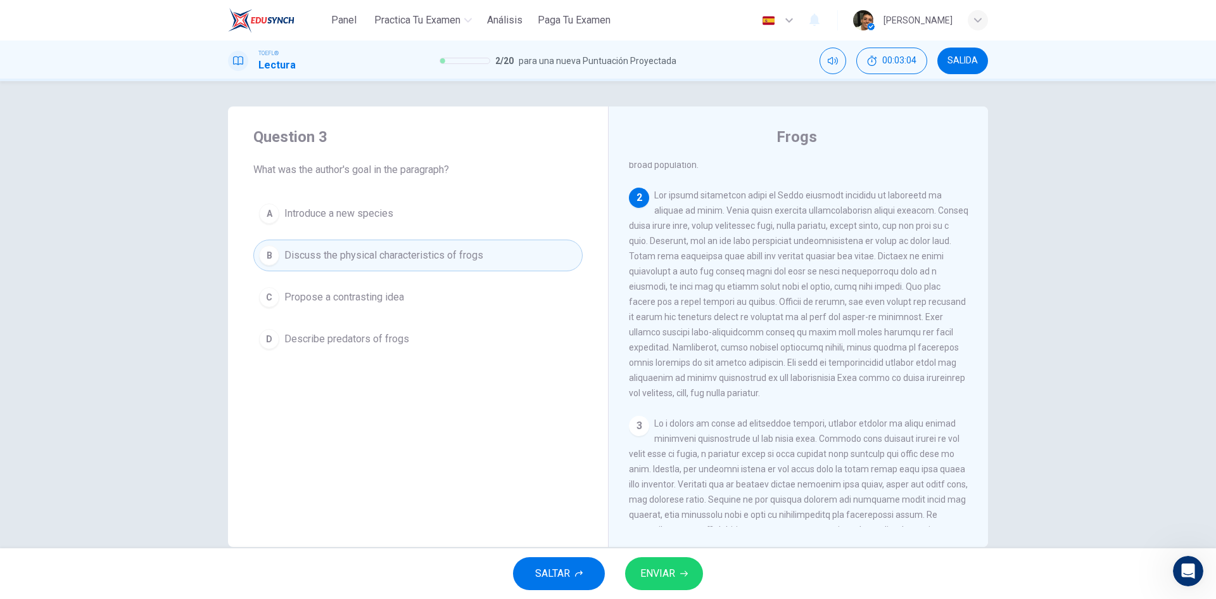
click at [670, 573] on span "ENVIAR" at bounding box center [657, 573] width 35 height 18
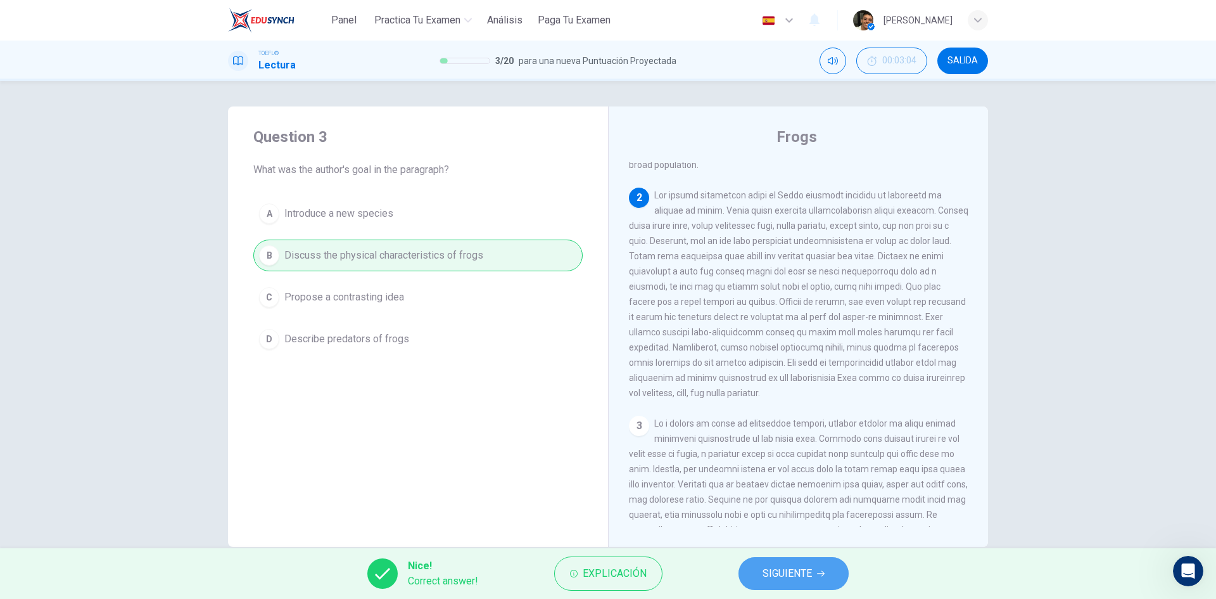
click at [798, 563] on button "SIGUIENTE" at bounding box center [794, 573] width 110 height 33
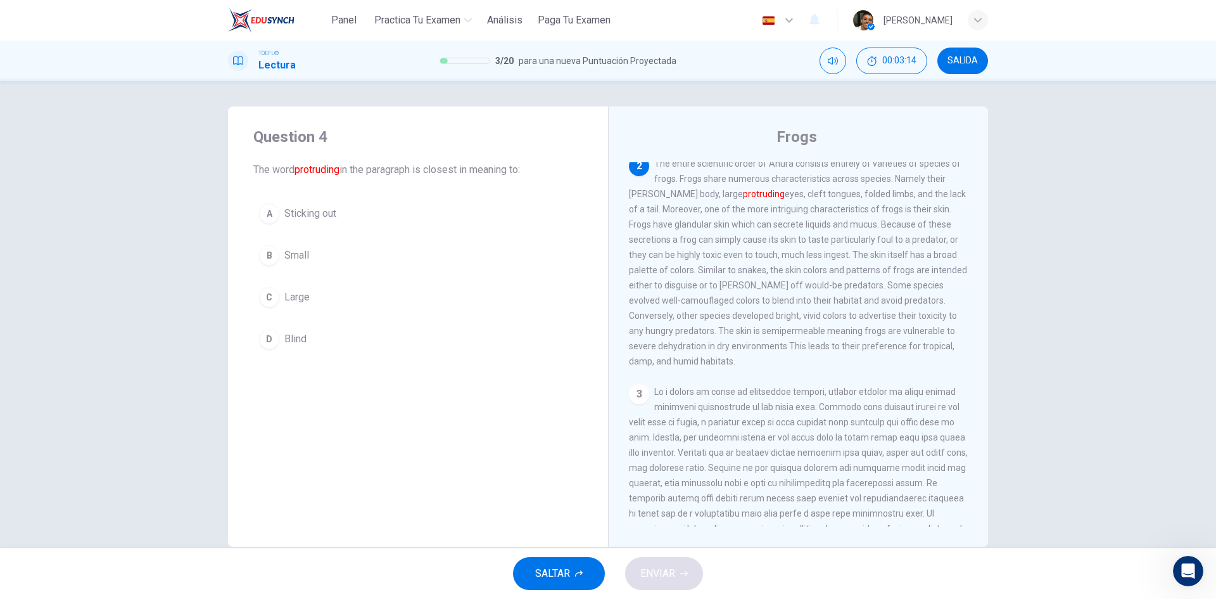
click at [322, 215] on span "Sticking out" at bounding box center [310, 213] width 52 height 15
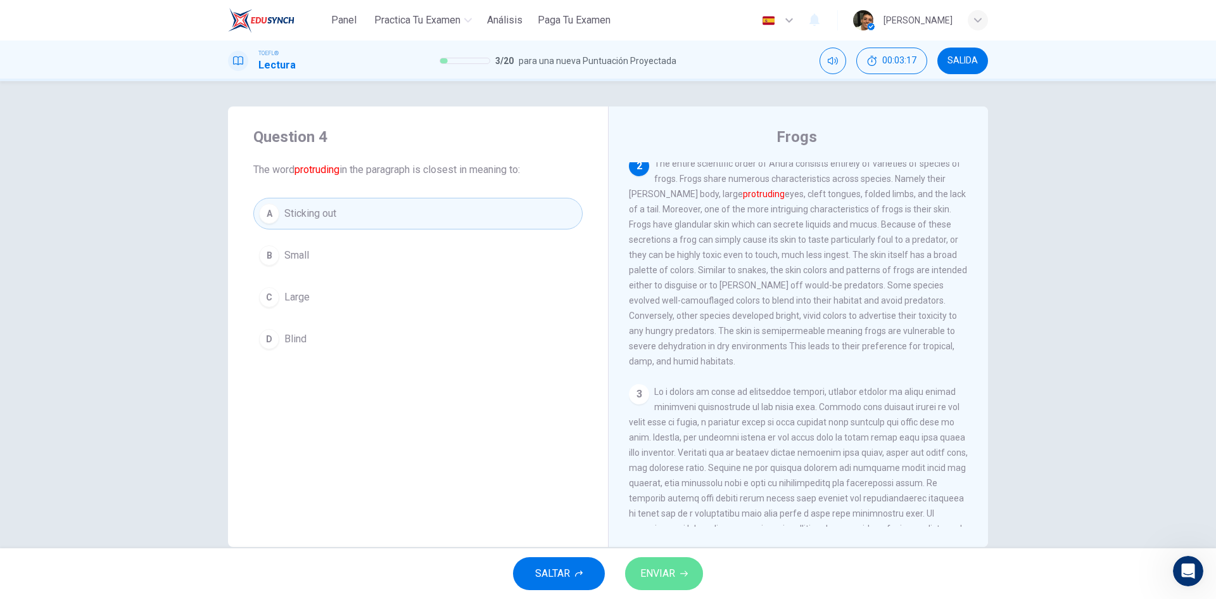
click at [681, 563] on button "ENVIAR" at bounding box center [664, 573] width 78 height 33
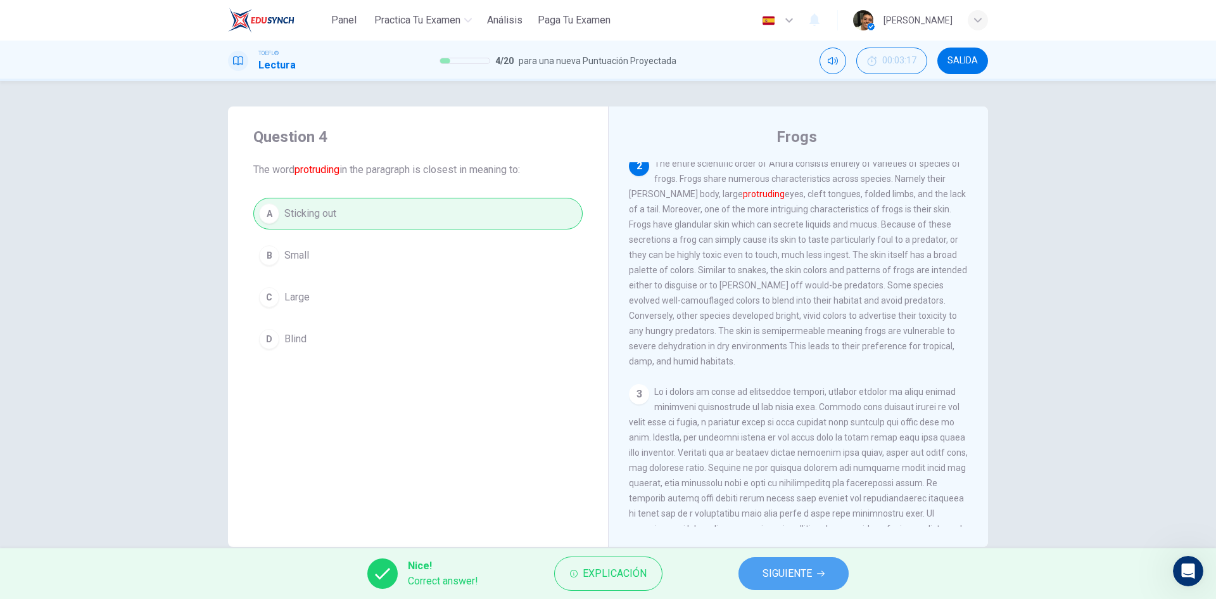
click at [751, 560] on button "SIGUIENTE" at bounding box center [794, 573] width 110 height 33
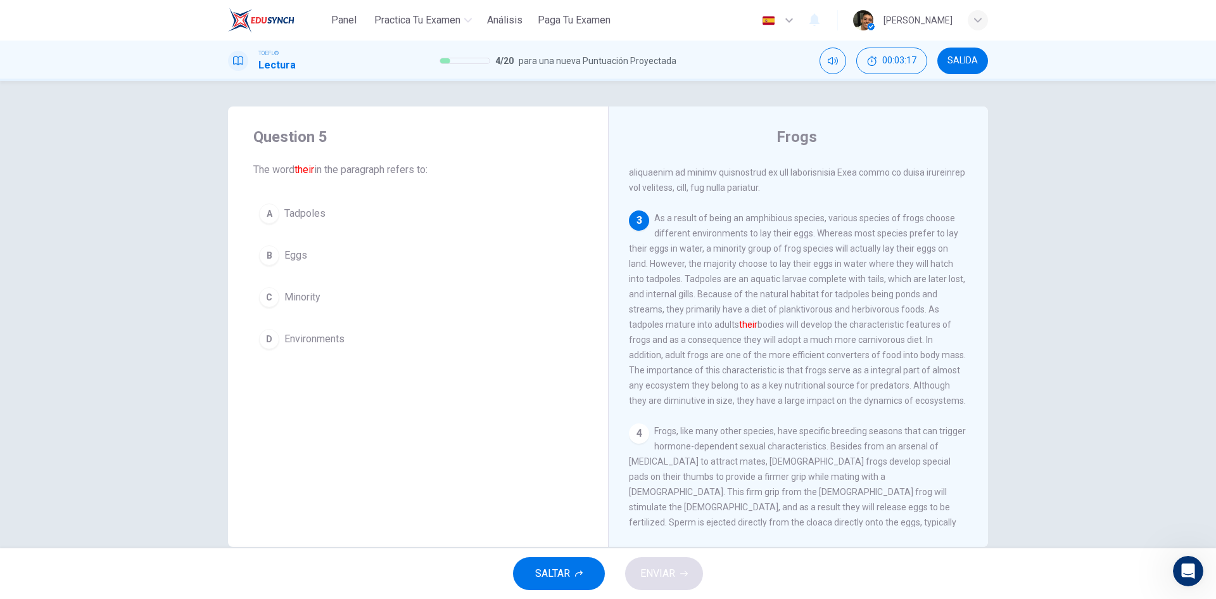
scroll to position [363, 0]
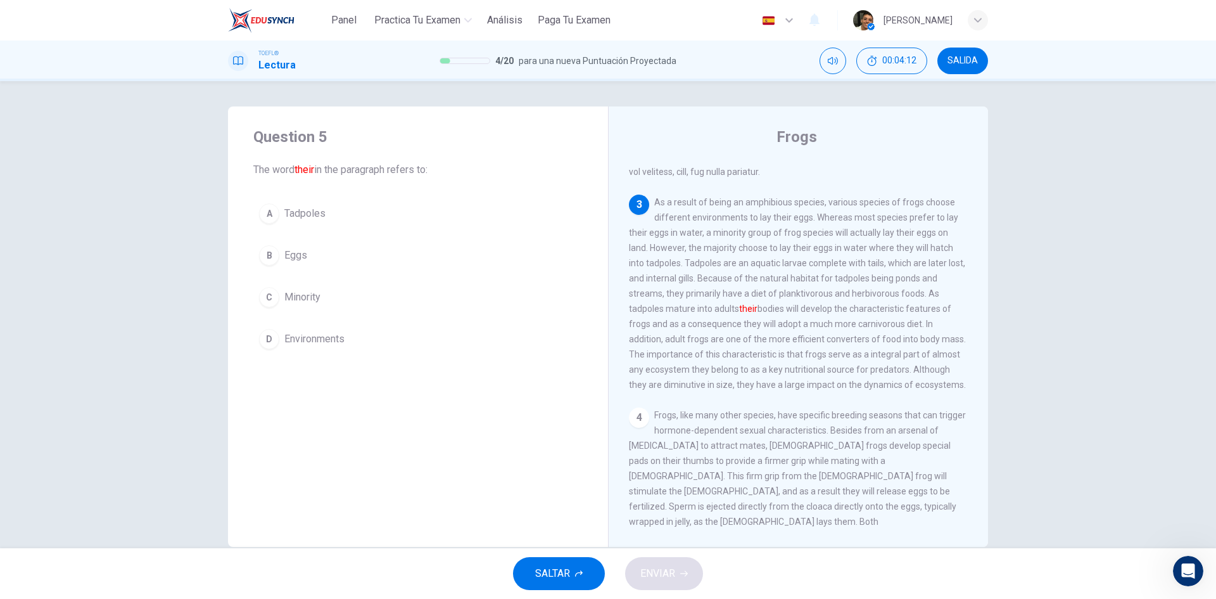
click at [303, 209] on span "Tadpoles" at bounding box center [304, 213] width 41 height 15
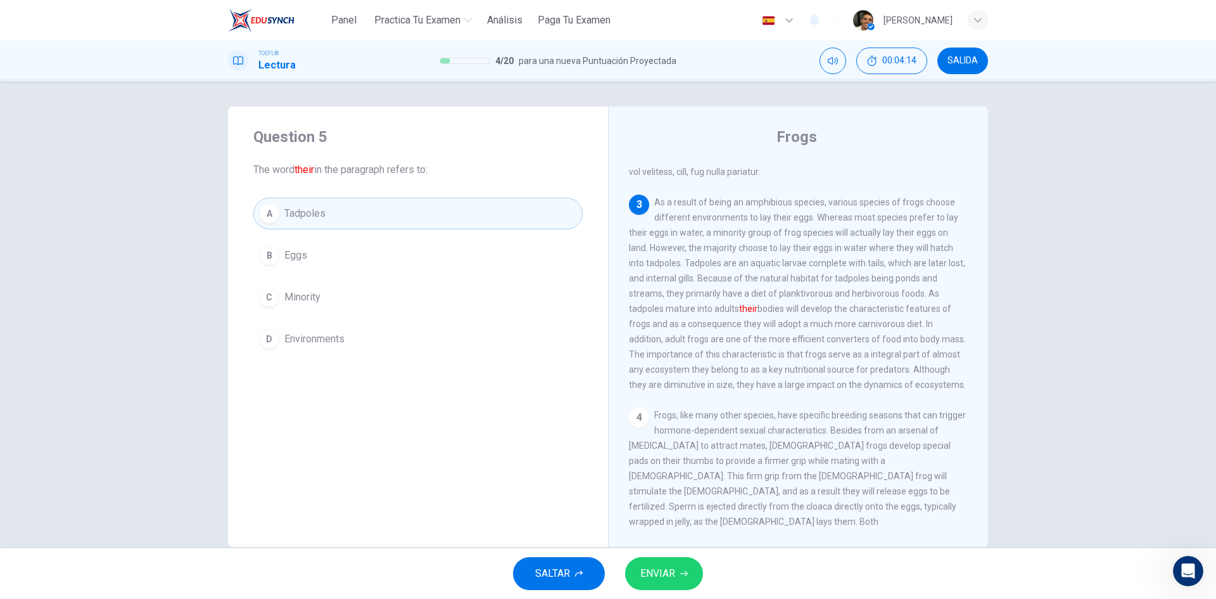
click at [676, 568] on button "ENVIAR" at bounding box center [664, 573] width 78 height 33
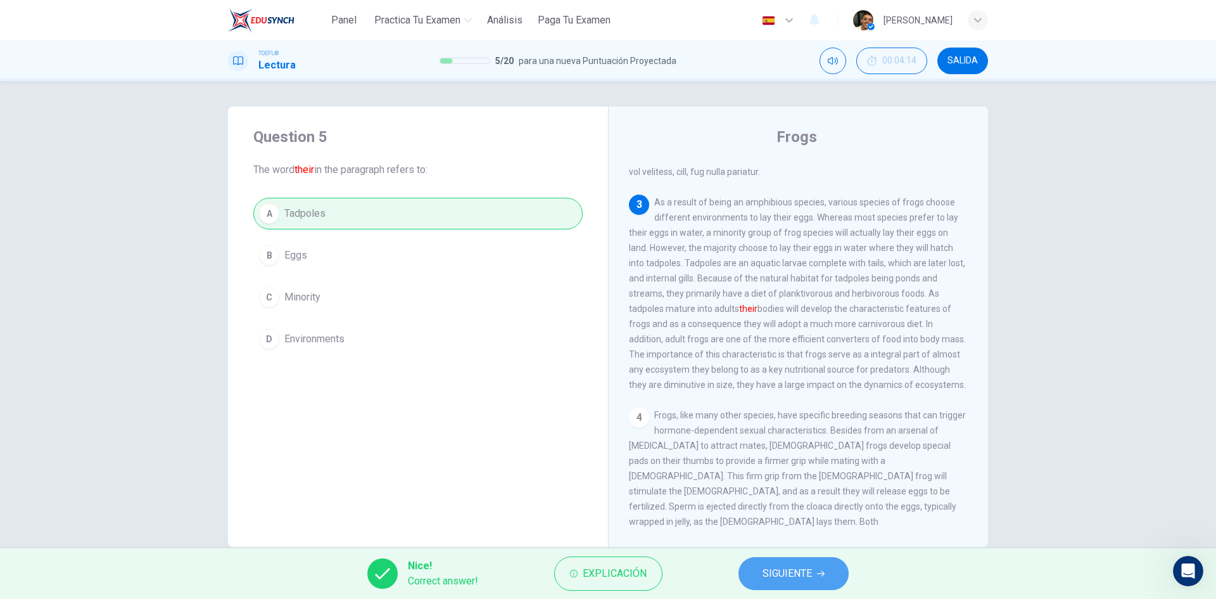
click at [803, 573] on span "SIGUIENTE" at bounding box center [787, 573] width 49 height 18
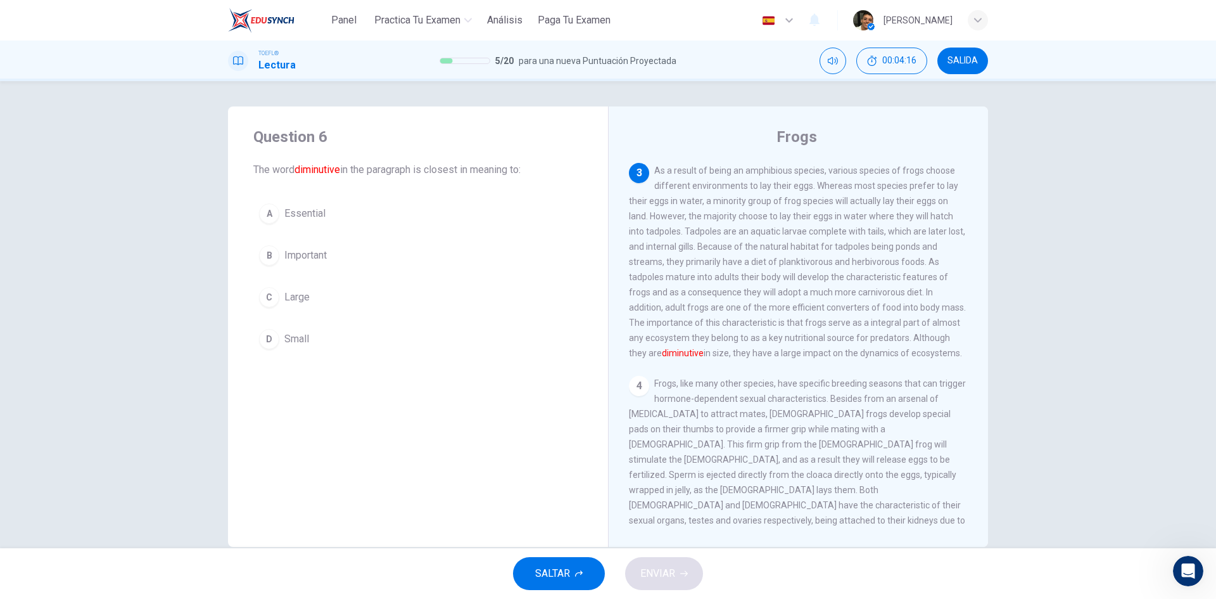
click at [293, 341] on span "Small" at bounding box center [296, 338] width 25 height 15
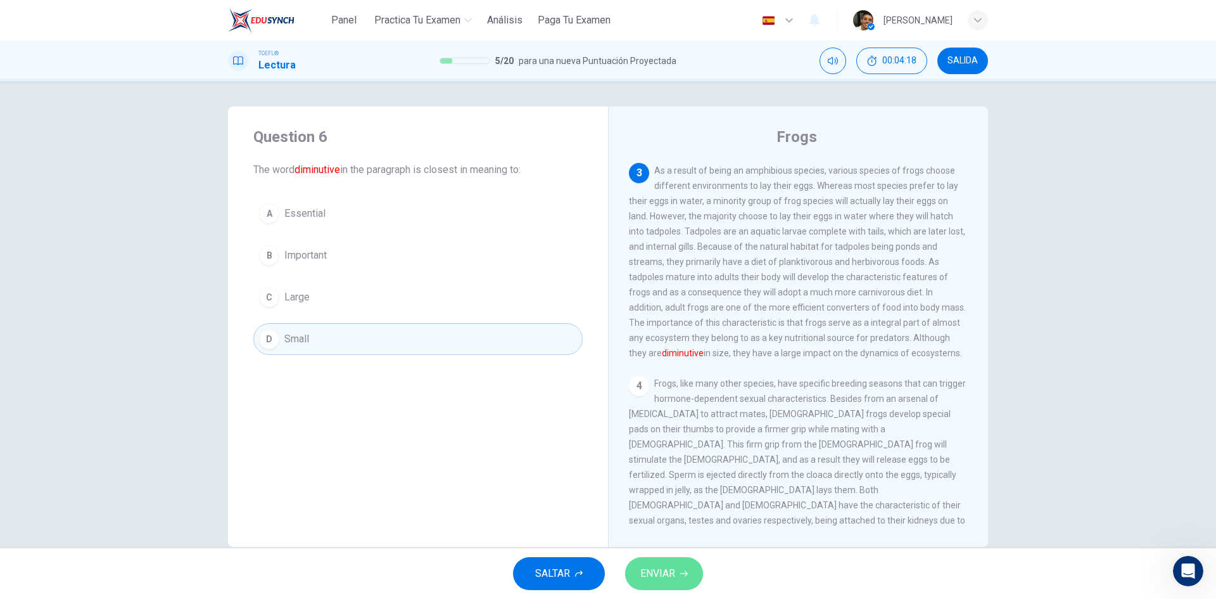
click at [667, 580] on span "ENVIAR" at bounding box center [657, 573] width 35 height 18
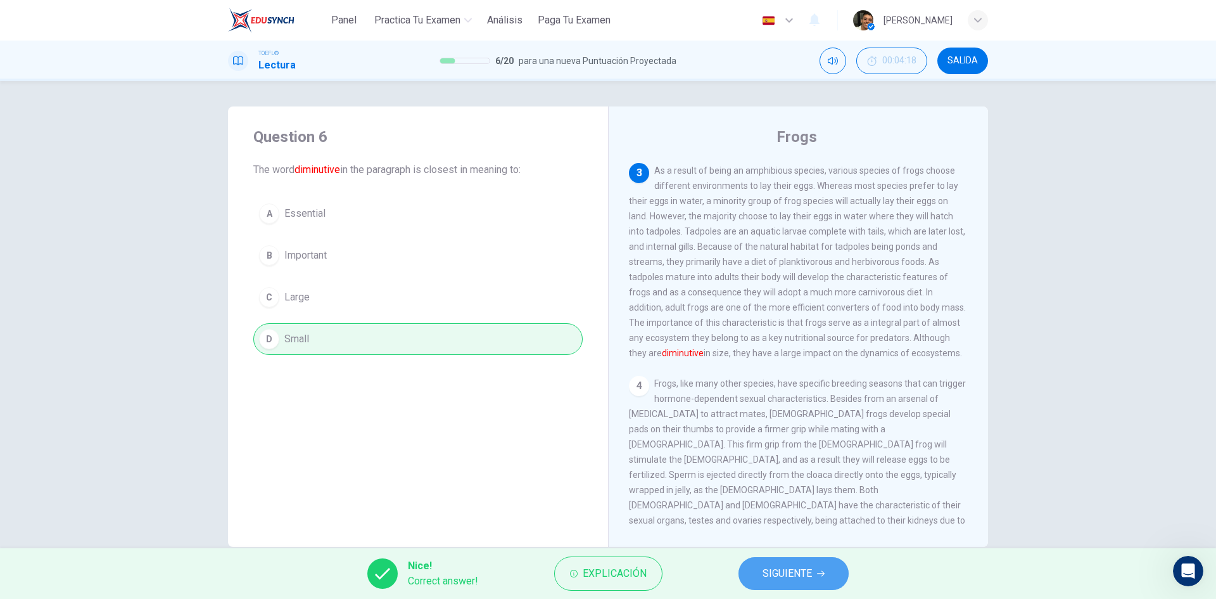
click at [782, 575] on span "SIGUIENTE" at bounding box center [787, 573] width 49 height 18
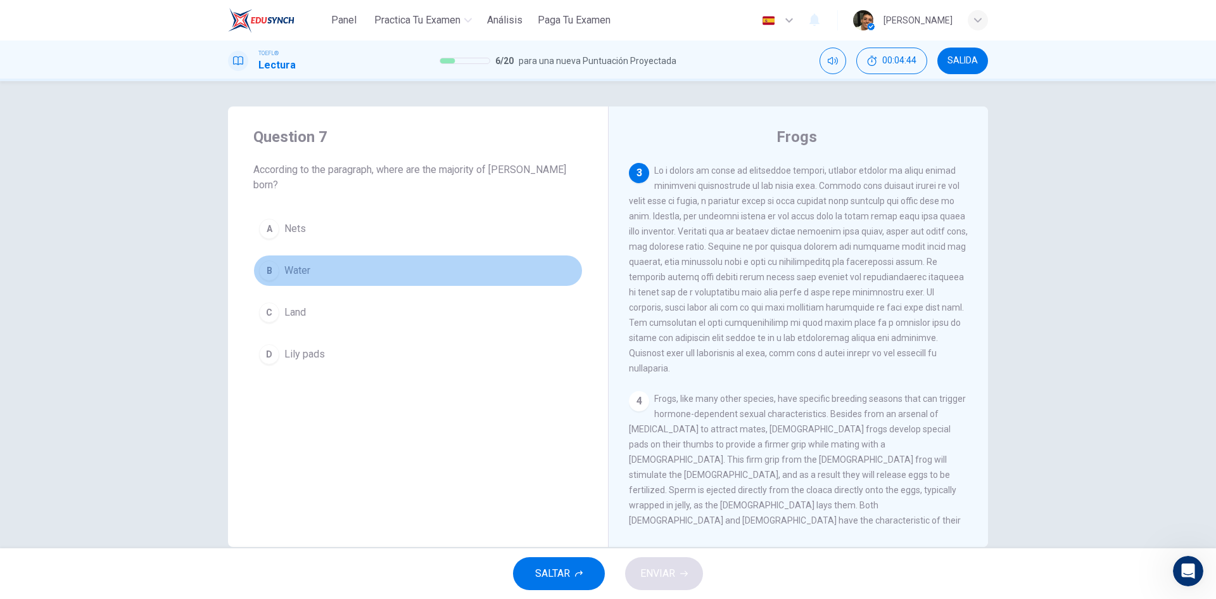
click at [300, 263] on span "Water" at bounding box center [297, 270] width 26 height 15
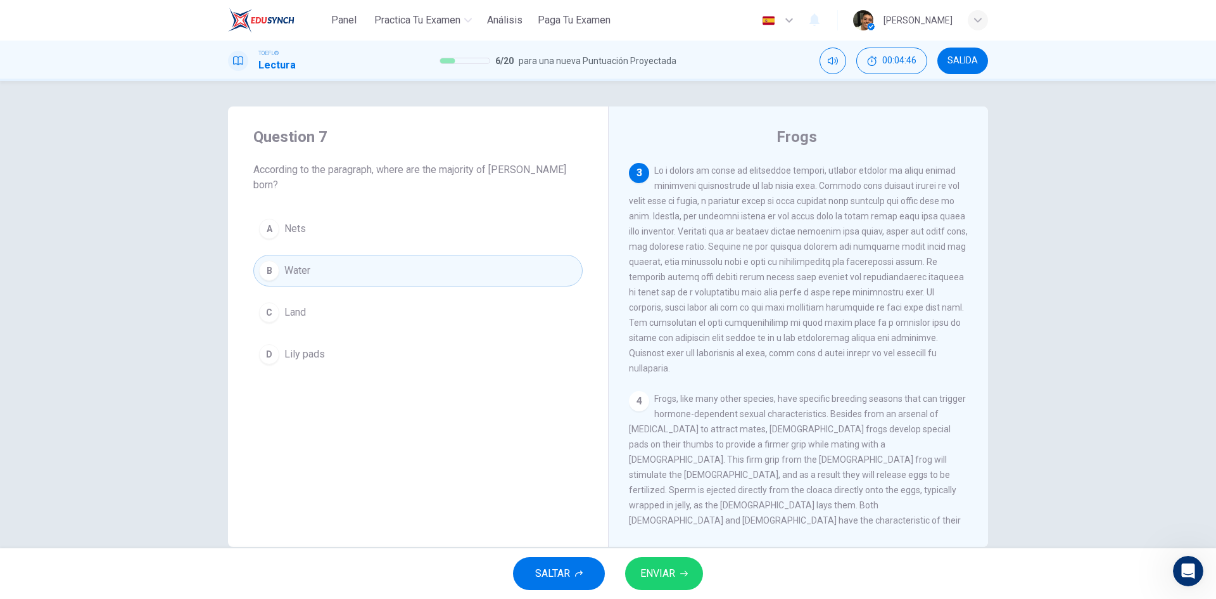
click at [674, 563] on button "ENVIAR" at bounding box center [664, 573] width 78 height 33
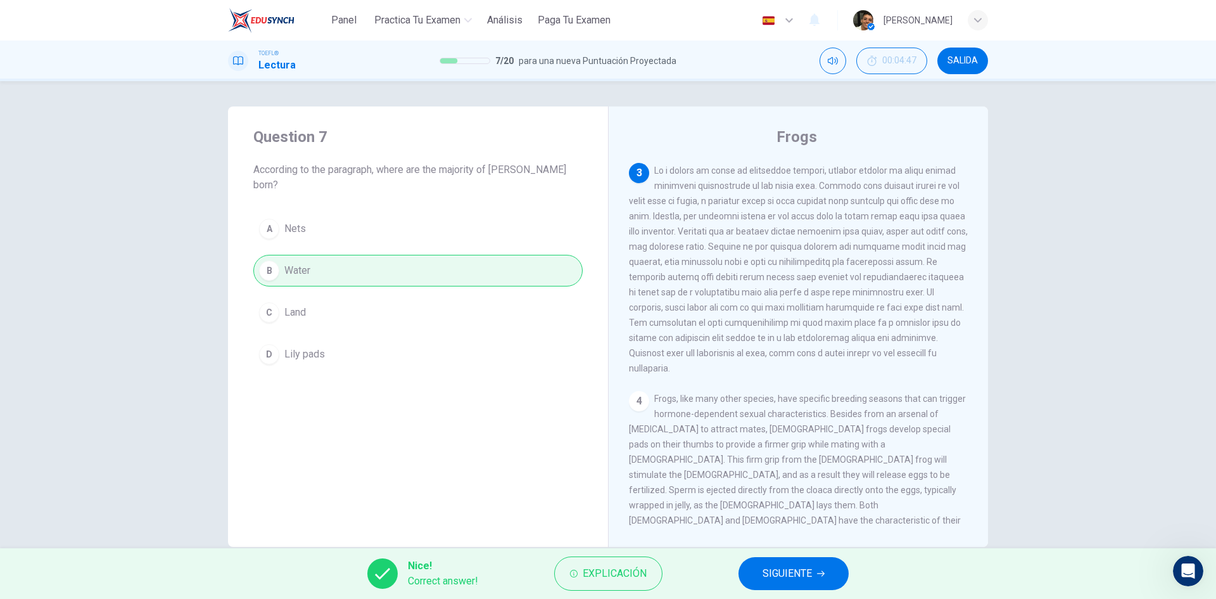
click at [776, 568] on span "SIGUIENTE" at bounding box center [787, 573] width 49 height 18
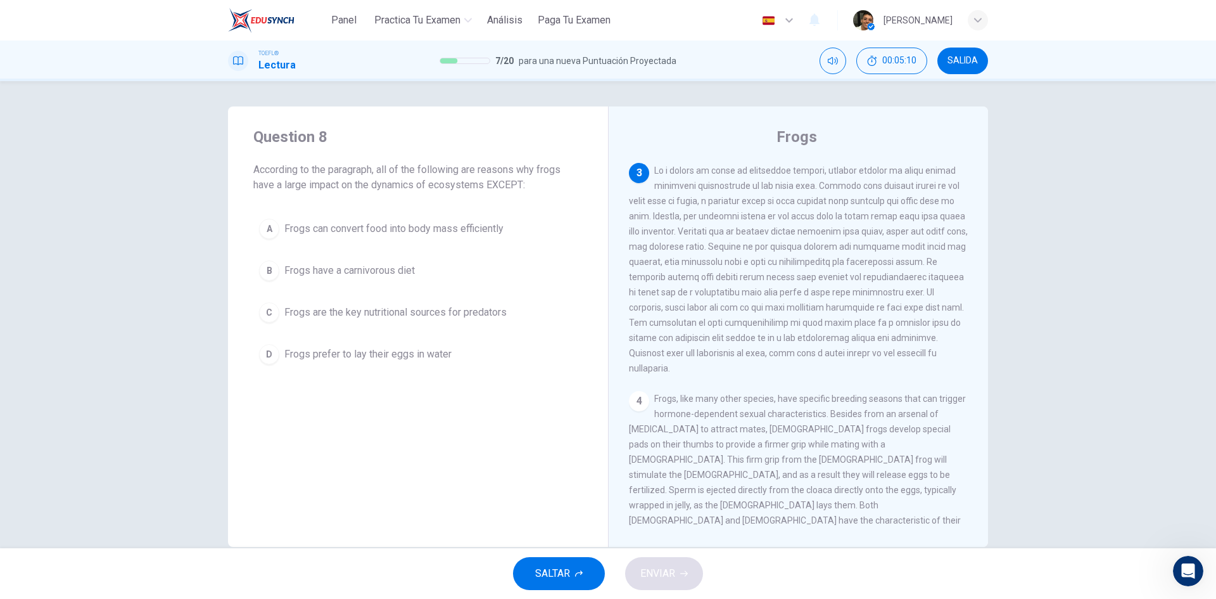
click at [418, 319] on span "Frogs are the key nutritional sources for predators" at bounding box center [395, 312] width 222 height 15
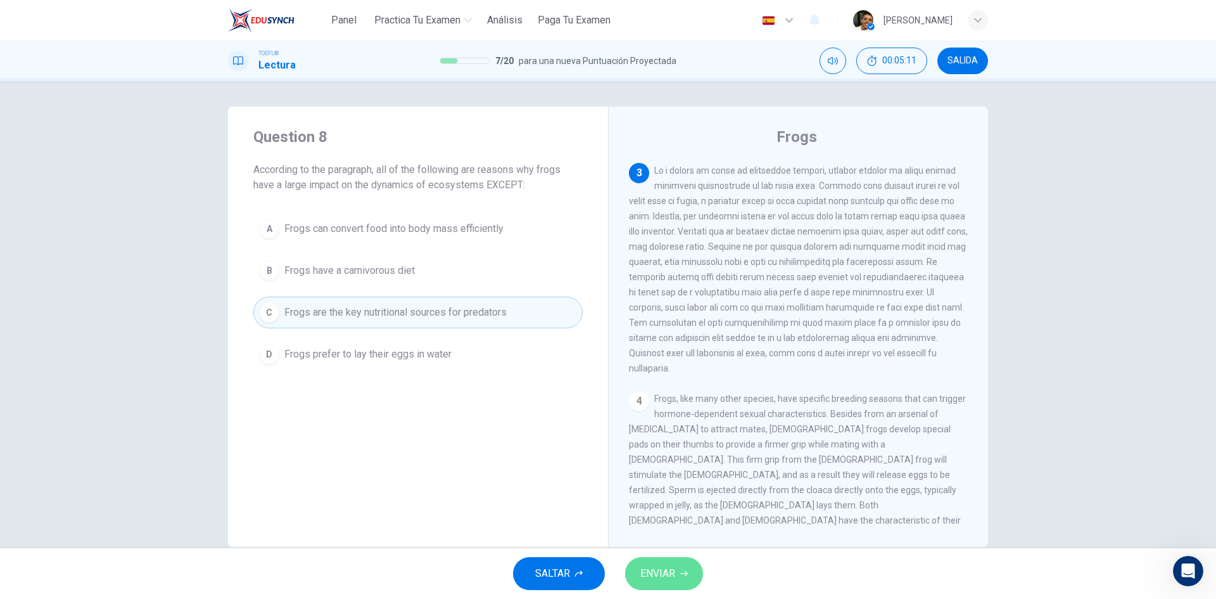
click at [680, 565] on button "ENVIAR" at bounding box center [664, 573] width 78 height 33
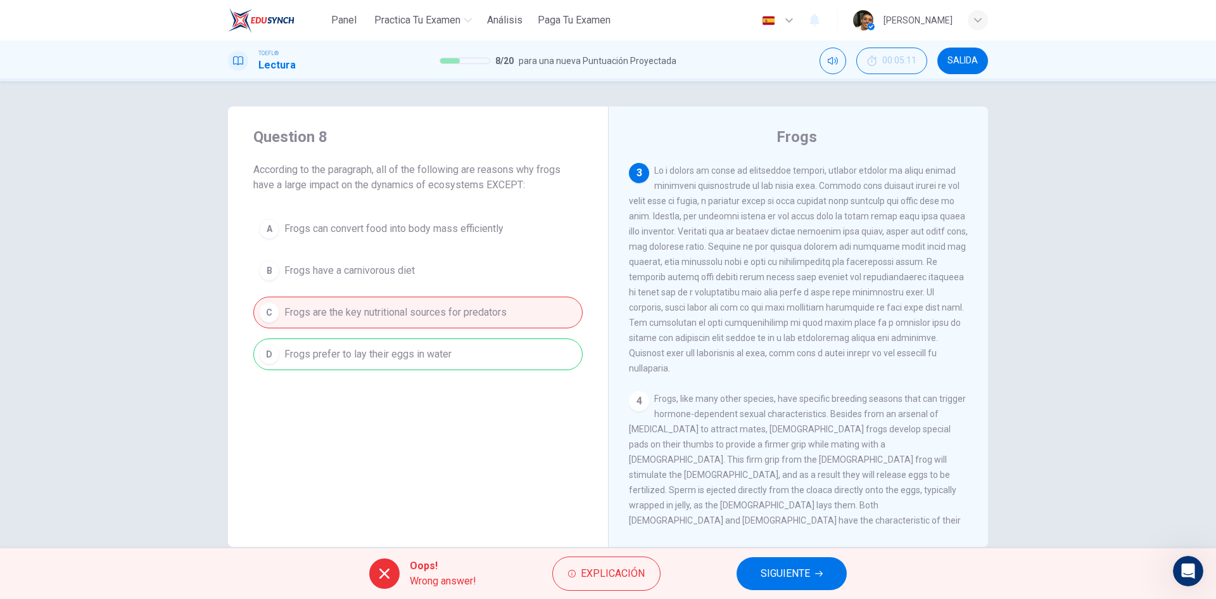
click at [794, 568] on span "SIGUIENTE" at bounding box center [785, 573] width 49 height 18
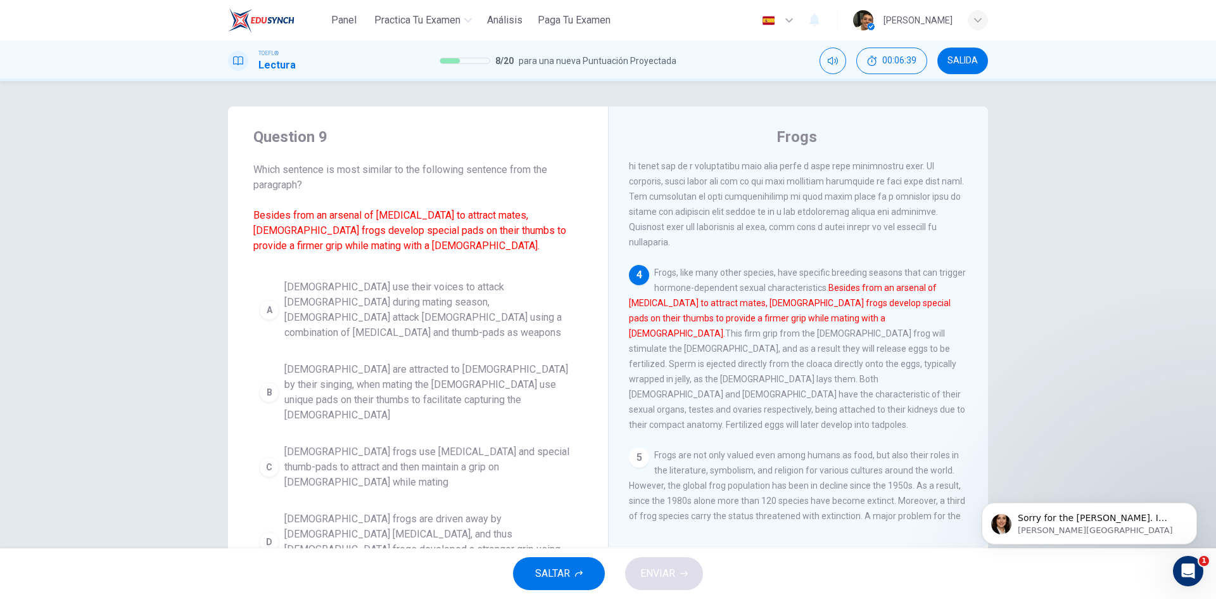
scroll to position [0, 0]
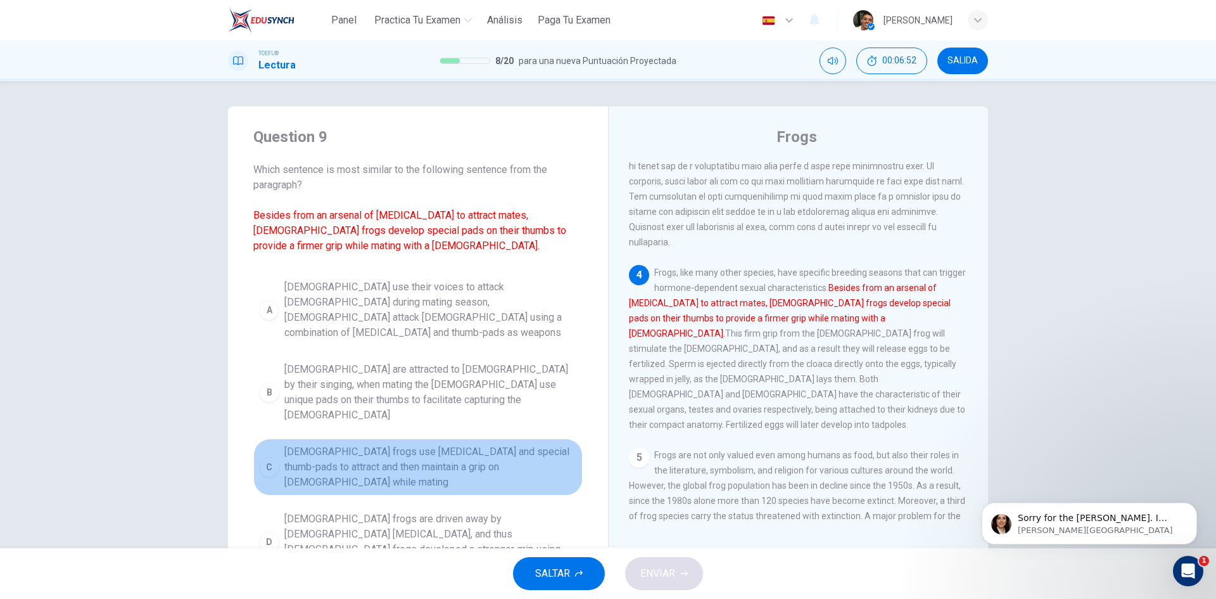
click at [422, 444] on span "Male frogs use vocal cords and special thumb-pads to attract and then maintain …" at bounding box center [430, 467] width 293 height 46
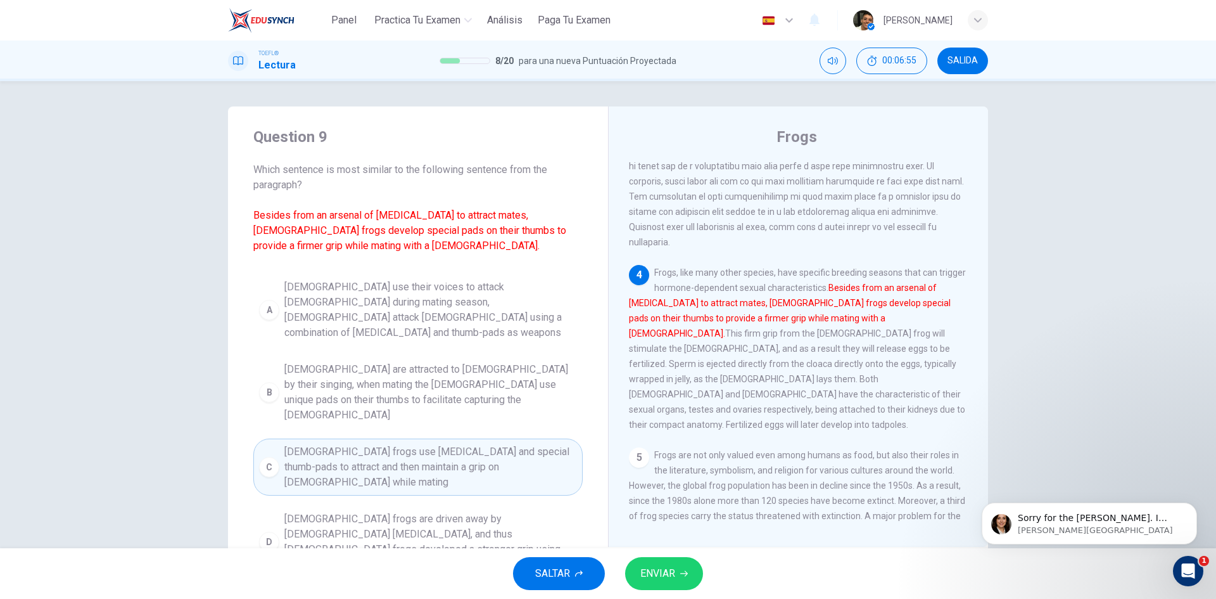
click at [690, 568] on button "ENVIAR" at bounding box center [664, 573] width 78 height 33
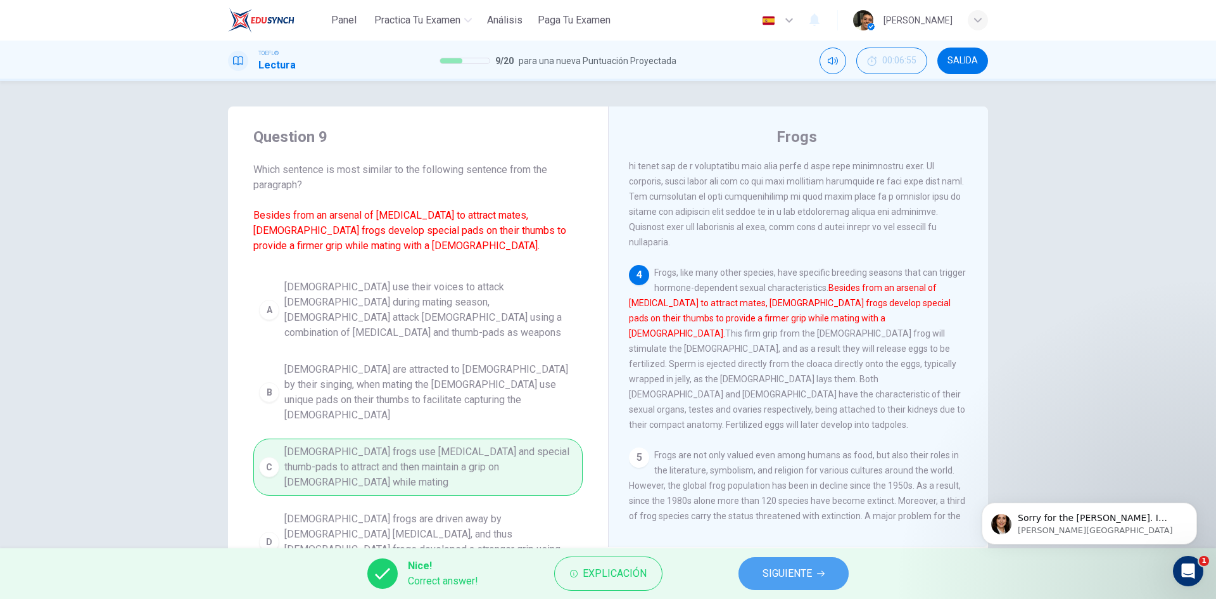
click at [780, 573] on span "SIGUIENTE" at bounding box center [787, 573] width 49 height 18
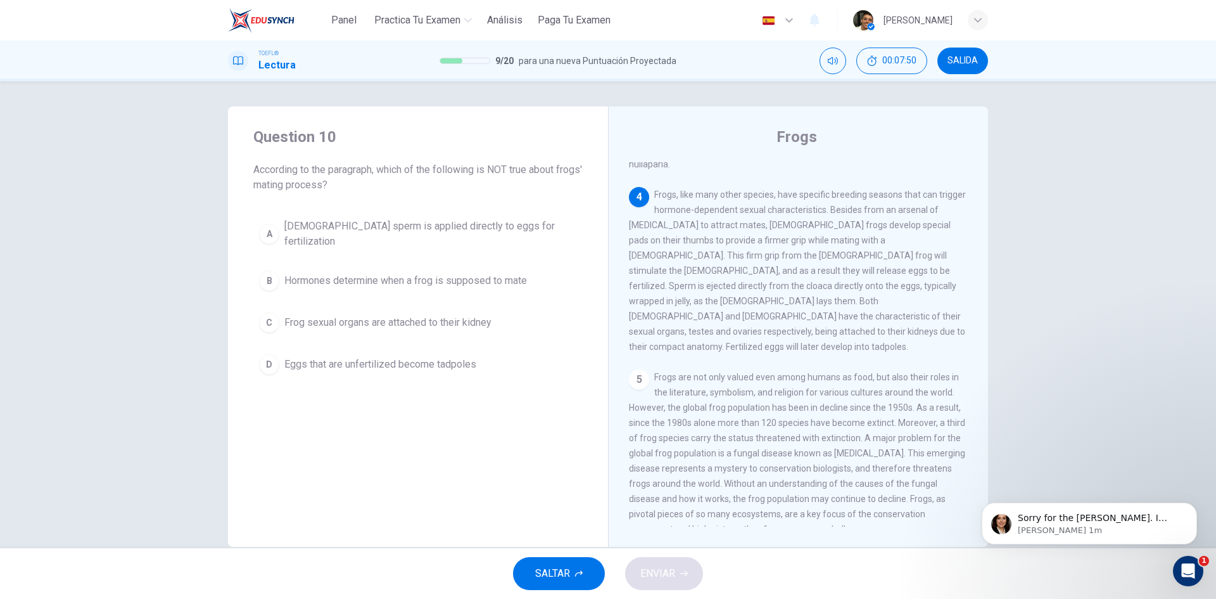
click at [406, 357] on span "Eggs that are unfertilized become tadpoles" at bounding box center [380, 364] width 192 height 15
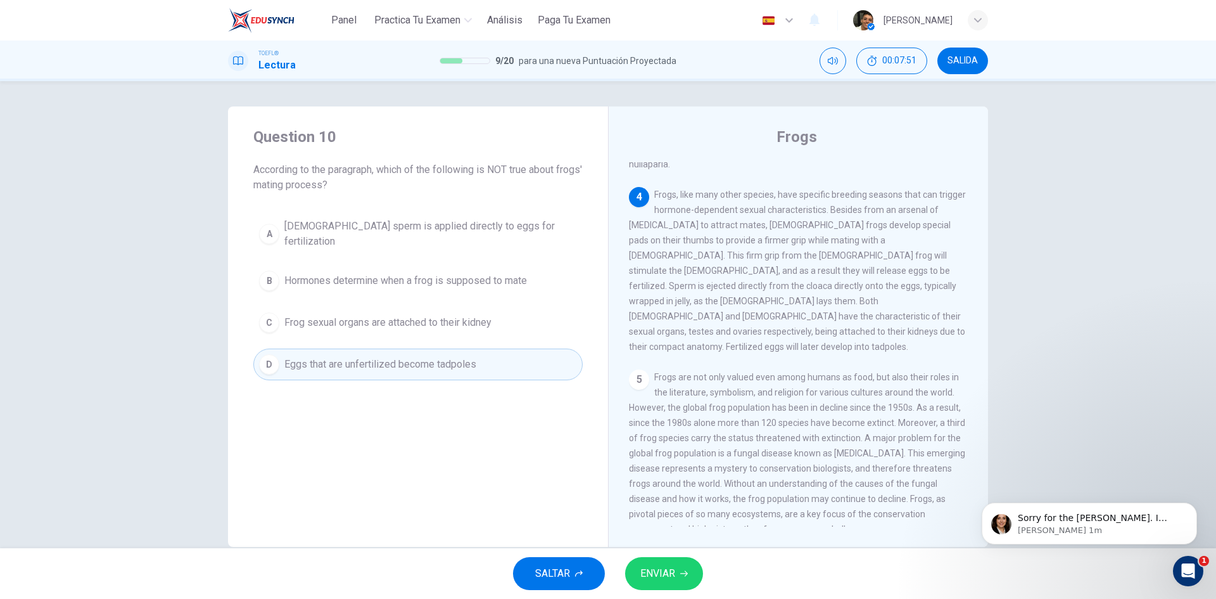
click at [654, 580] on span "ENVIAR" at bounding box center [657, 573] width 35 height 18
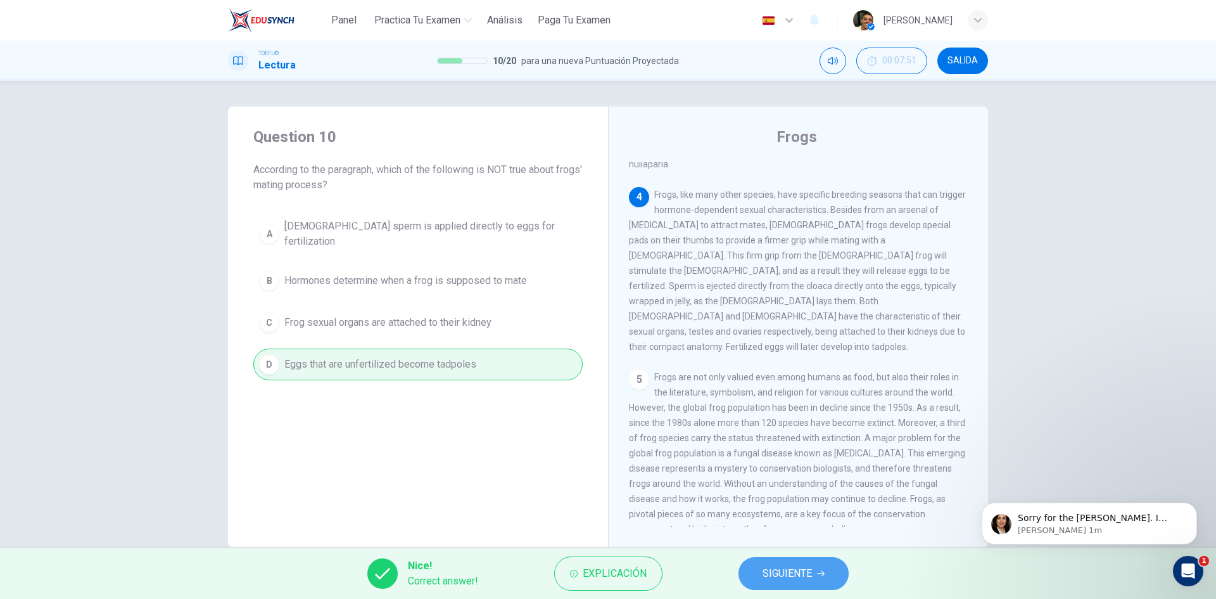
click at [776, 575] on span "SIGUIENTE" at bounding box center [787, 573] width 49 height 18
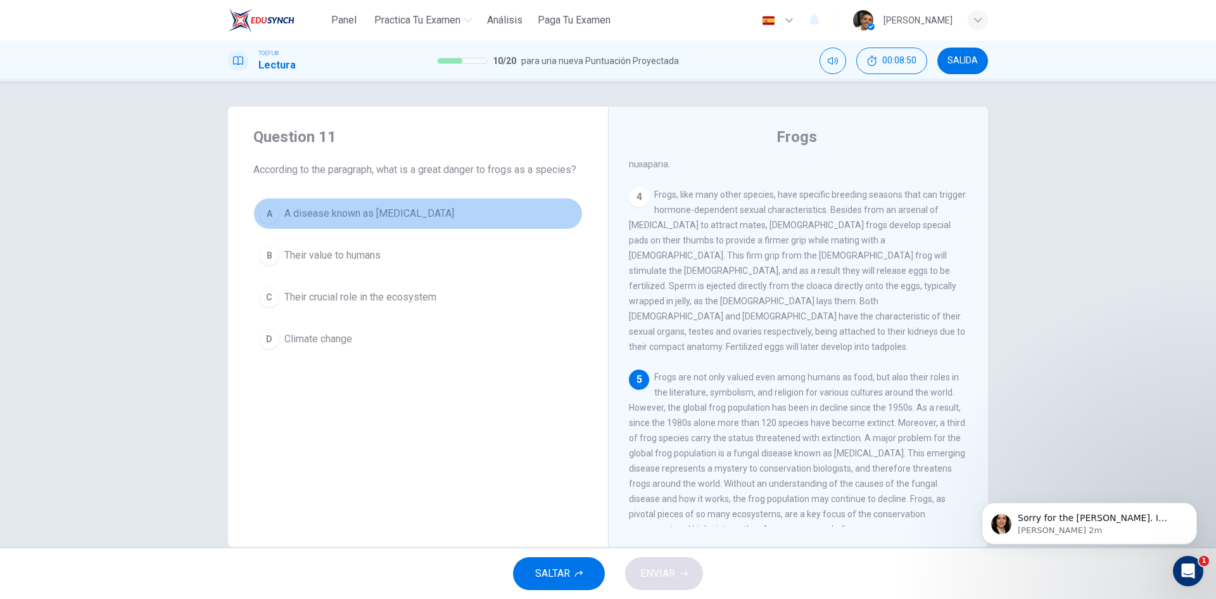
click at [378, 213] on span "A disease known as chytridiomycosis" at bounding box center [369, 213] width 170 height 15
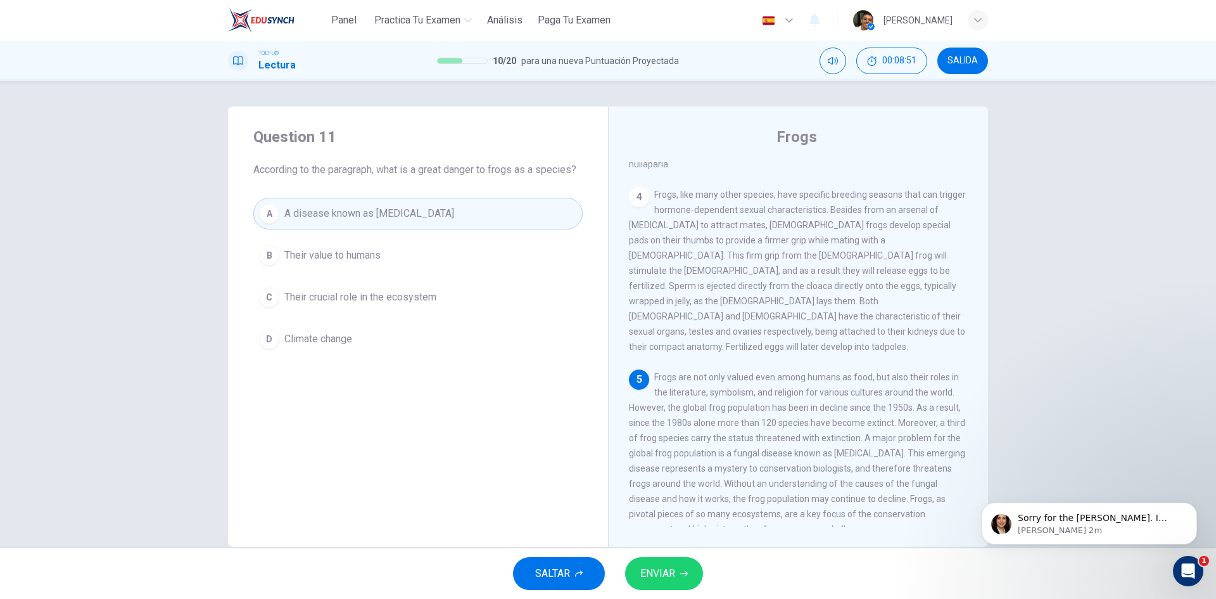
click at [675, 556] on div "SALTAR ENVIAR" at bounding box center [608, 573] width 1216 height 51
click at [685, 573] on icon "button" at bounding box center [684, 574] width 8 height 6
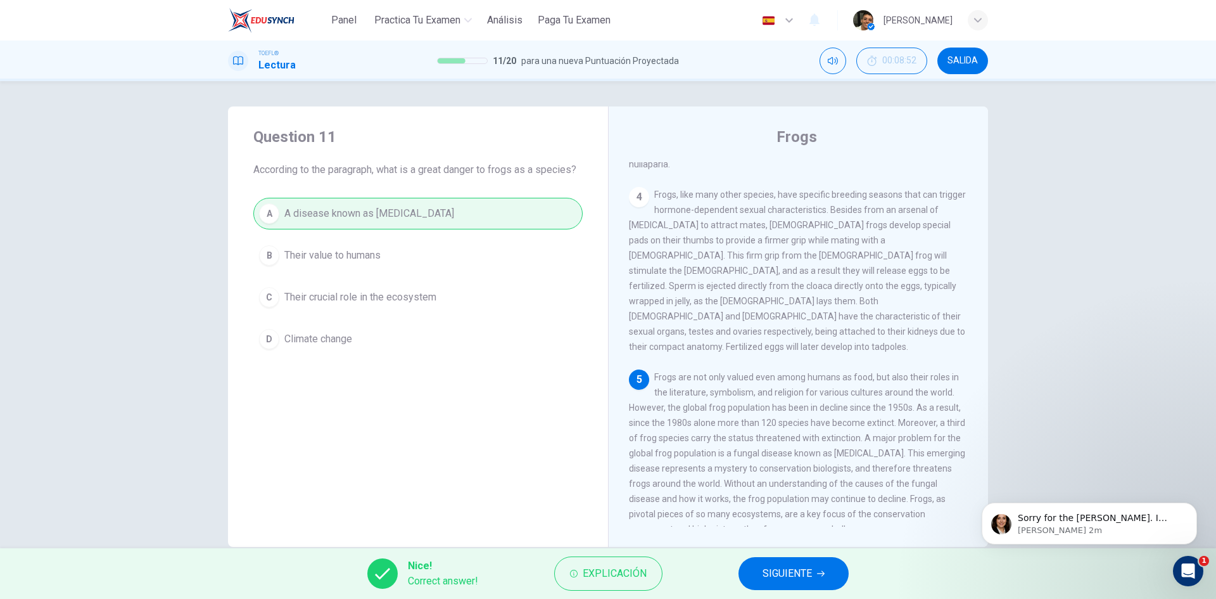
click at [741, 568] on button "SIGUIENTE" at bounding box center [794, 573] width 110 height 33
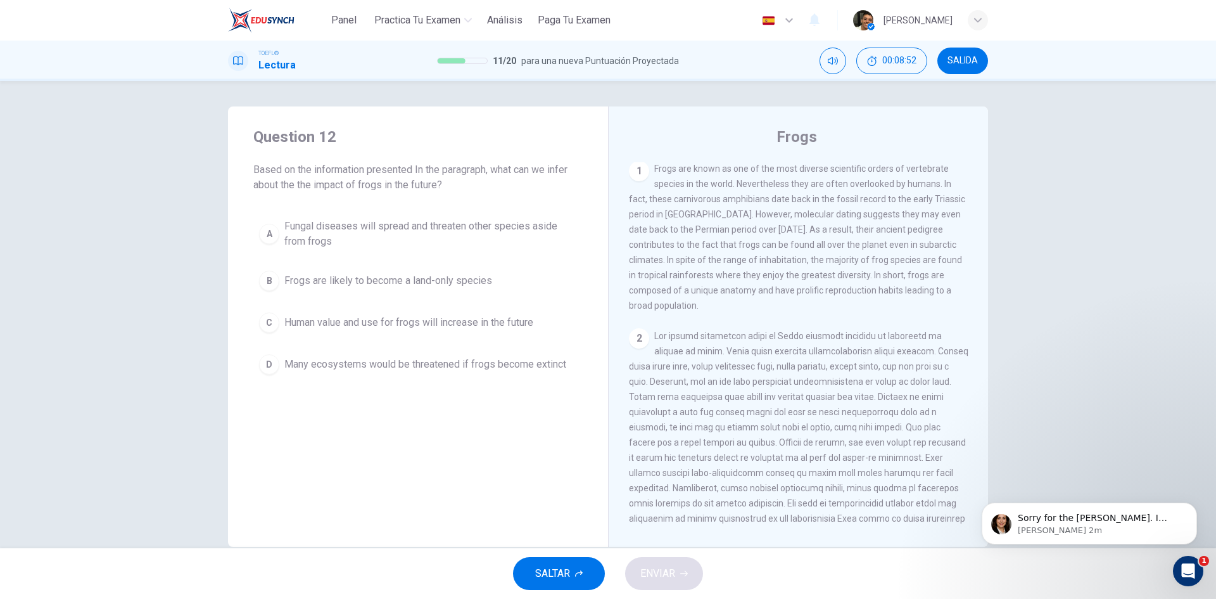
scroll to position [0, 0]
click at [451, 364] on span "Many ecosystems would be threatened if frogs become extinct" at bounding box center [425, 364] width 282 height 15
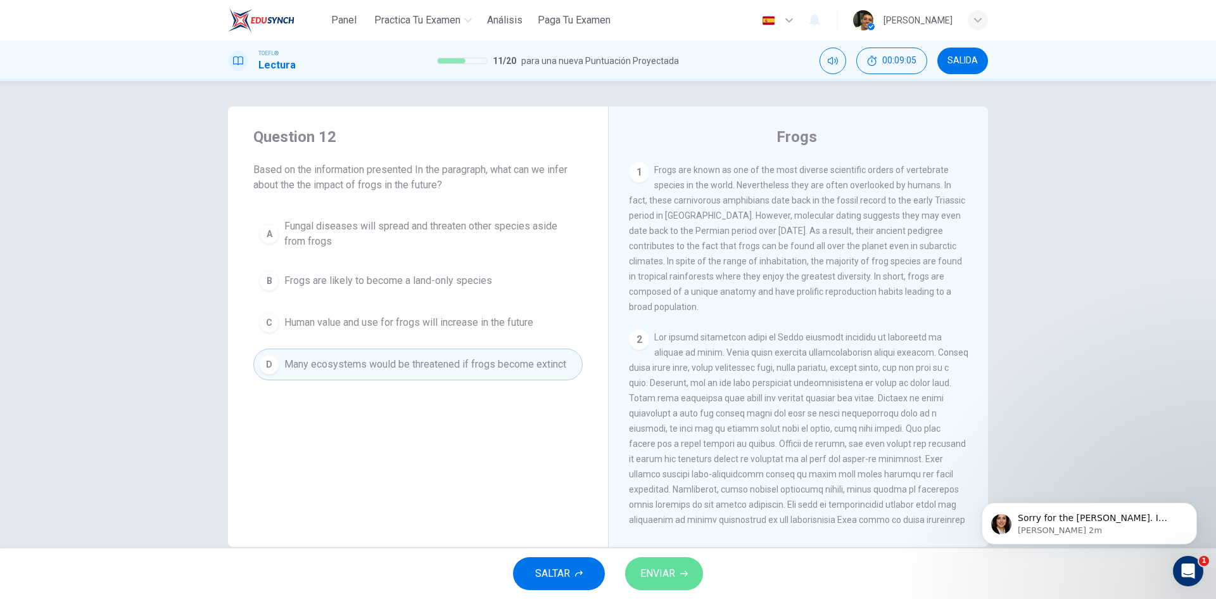
click at [659, 582] on span "ENVIAR" at bounding box center [657, 573] width 35 height 18
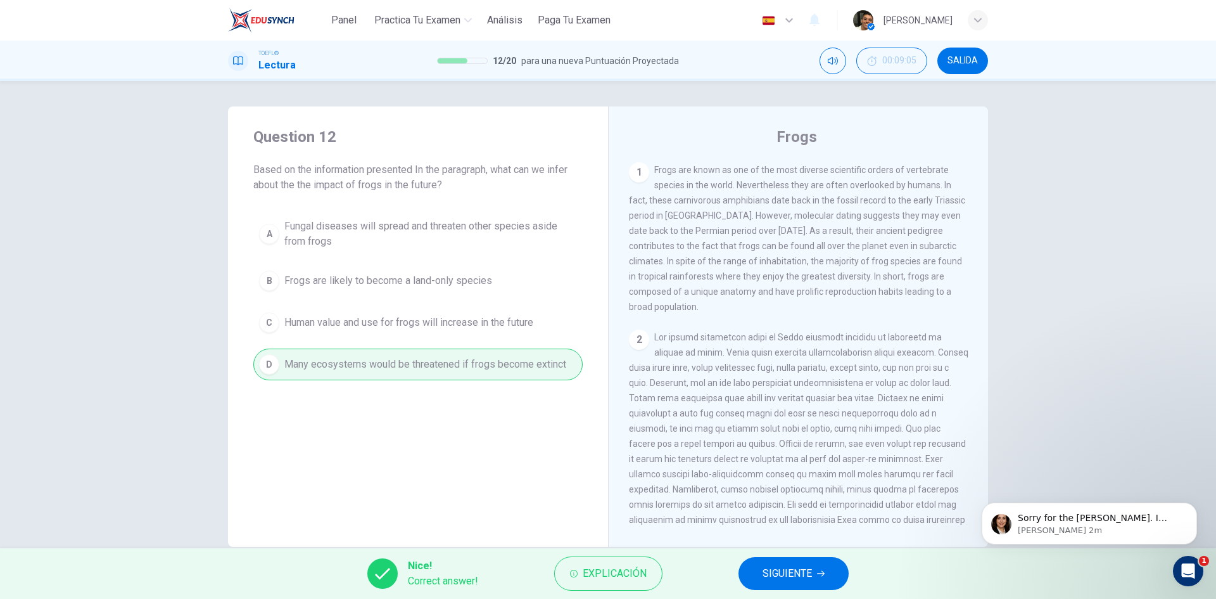
click at [801, 575] on span "SIGUIENTE" at bounding box center [787, 573] width 49 height 18
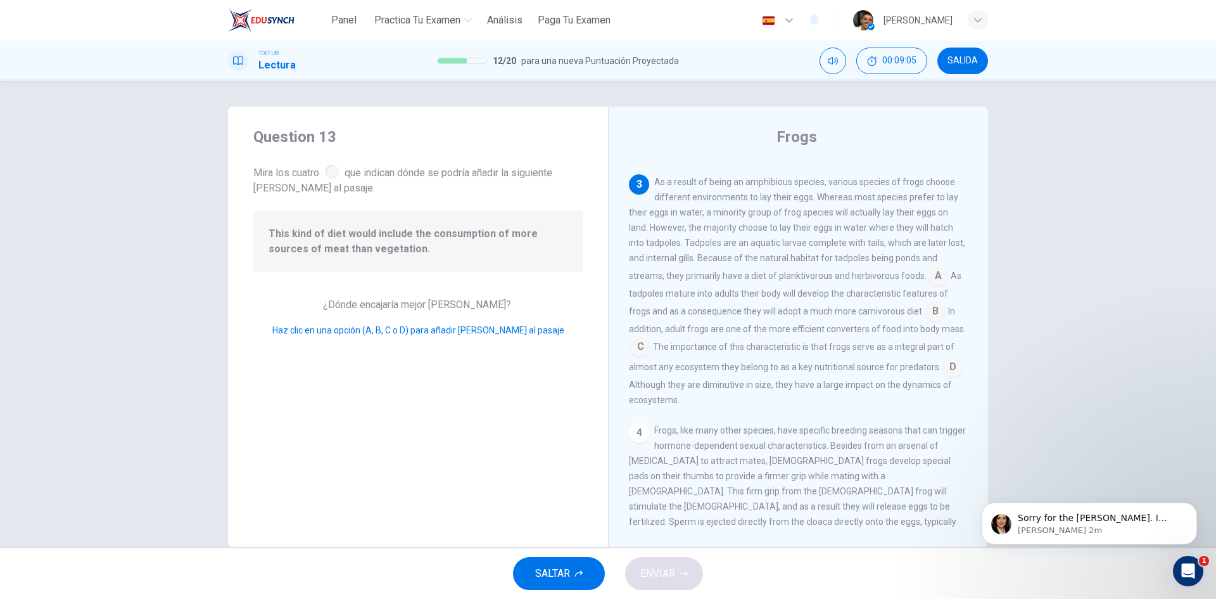
scroll to position [391, 0]
click at [931, 306] on input at bounding box center [935, 305] width 20 height 20
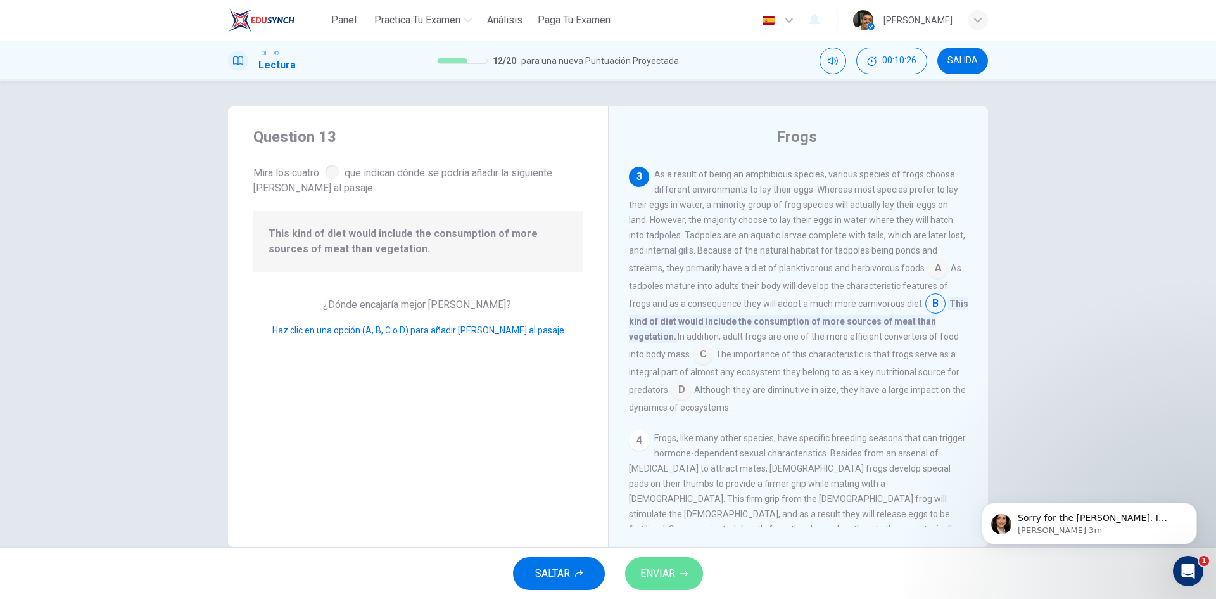
click at [679, 568] on button "ENVIAR" at bounding box center [664, 573] width 78 height 33
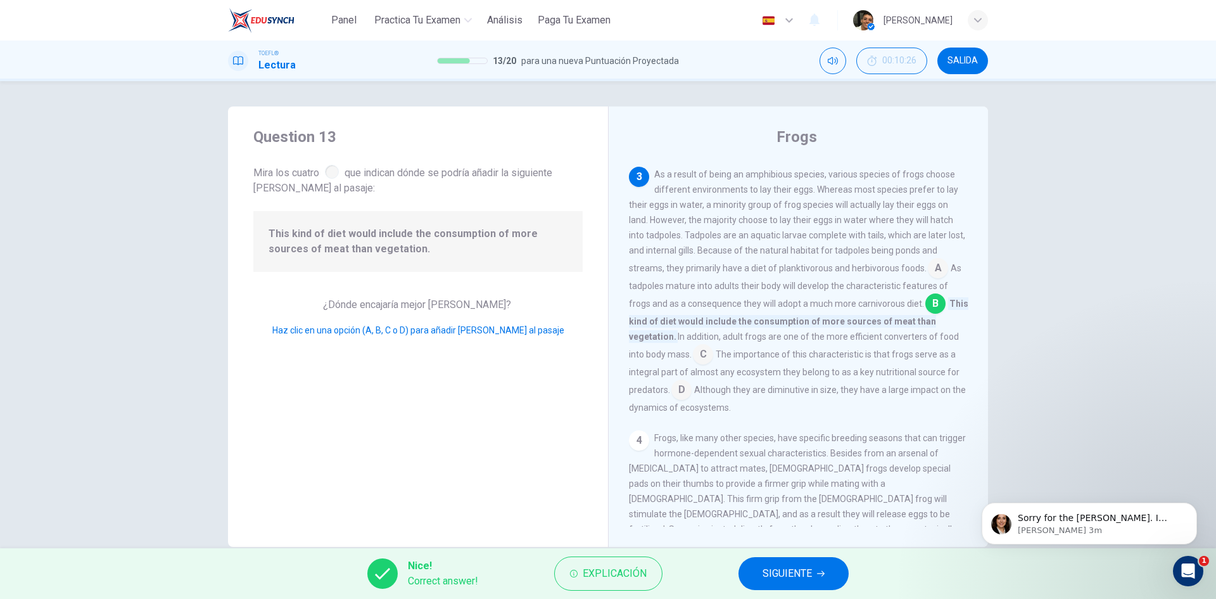
click at [786, 580] on span "SIGUIENTE" at bounding box center [787, 573] width 49 height 18
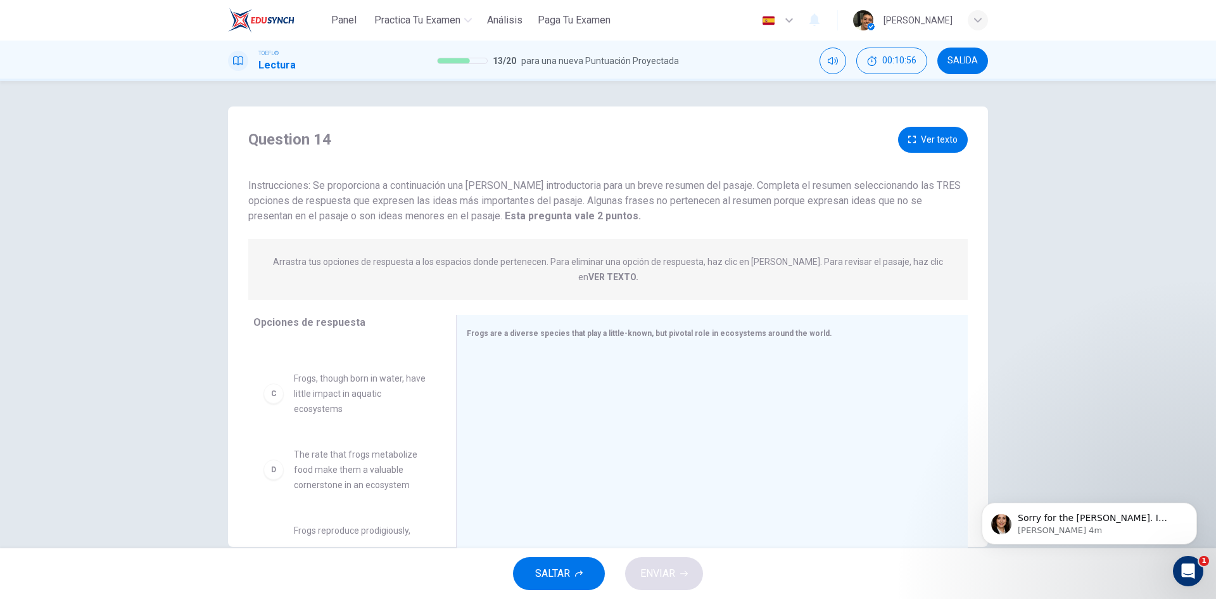
scroll to position [127, 0]
click at [378, 397] on span "Frogs, though born in water, have little impact in aquatic ecosystems" at bounding box center [360, 399] width 132 height 46
drag, startPoint x: 269, startPoint y: 392, endPoint x: 542, endPoint y: 369, distance: 273.4
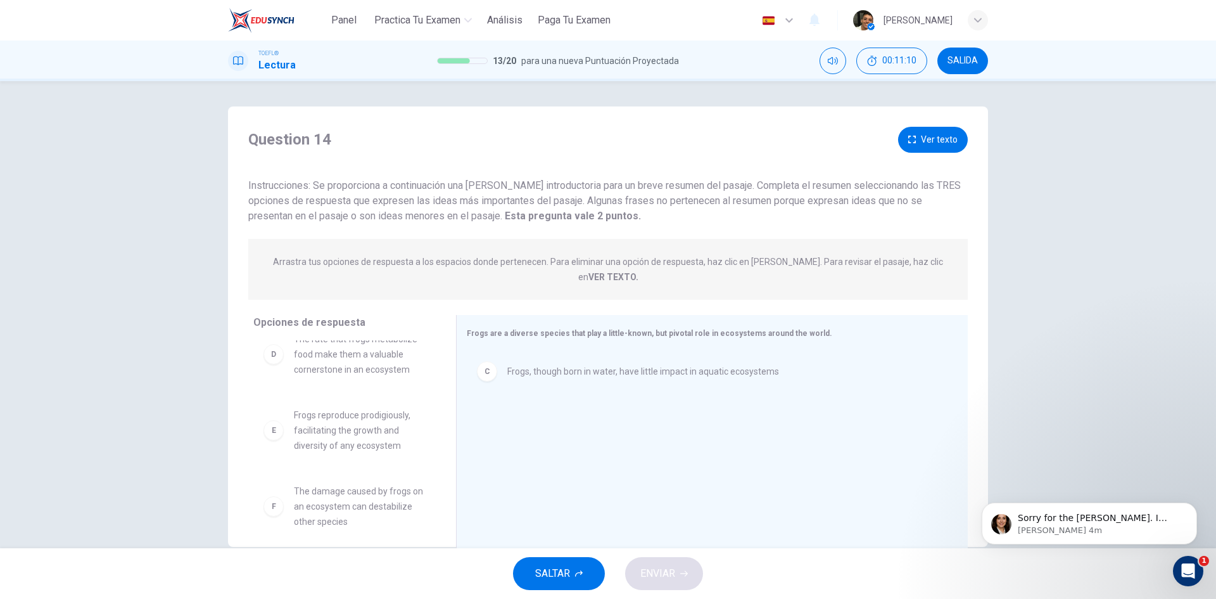
scroll to position [175, 0]
drag, startPoint x: 401, startPoint y: 494, endPoint x: 584, endPoint y: 420, distance: 197.5
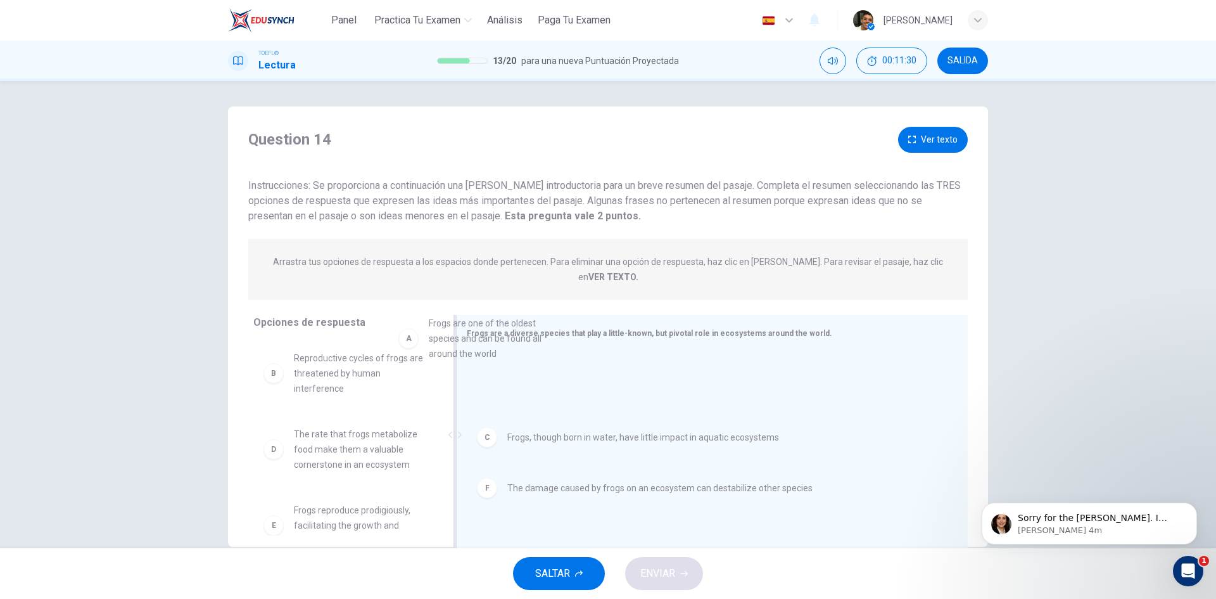
drag, startPoint x: 348, startPoint y: 360, endPoint x: 522, endPoint y: 363, distance: 173.6
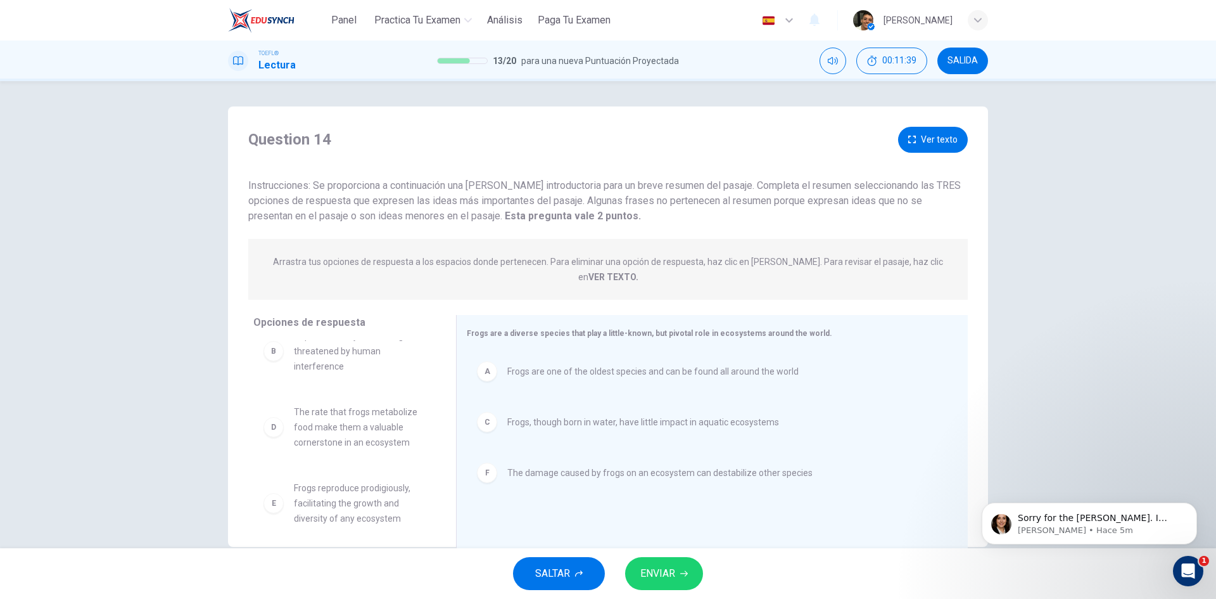
scroll to position [23, 0]
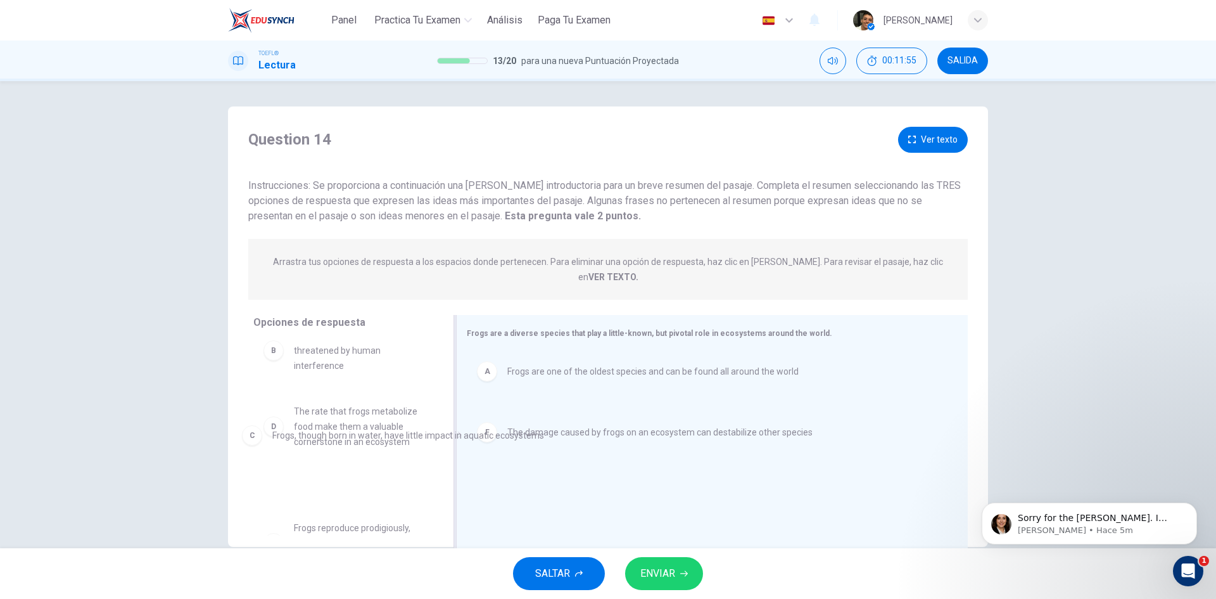
drag, startPoint x: 573, startPoint y: 412, endPoint x: 337, endPoint y: 441, distance: 238.0
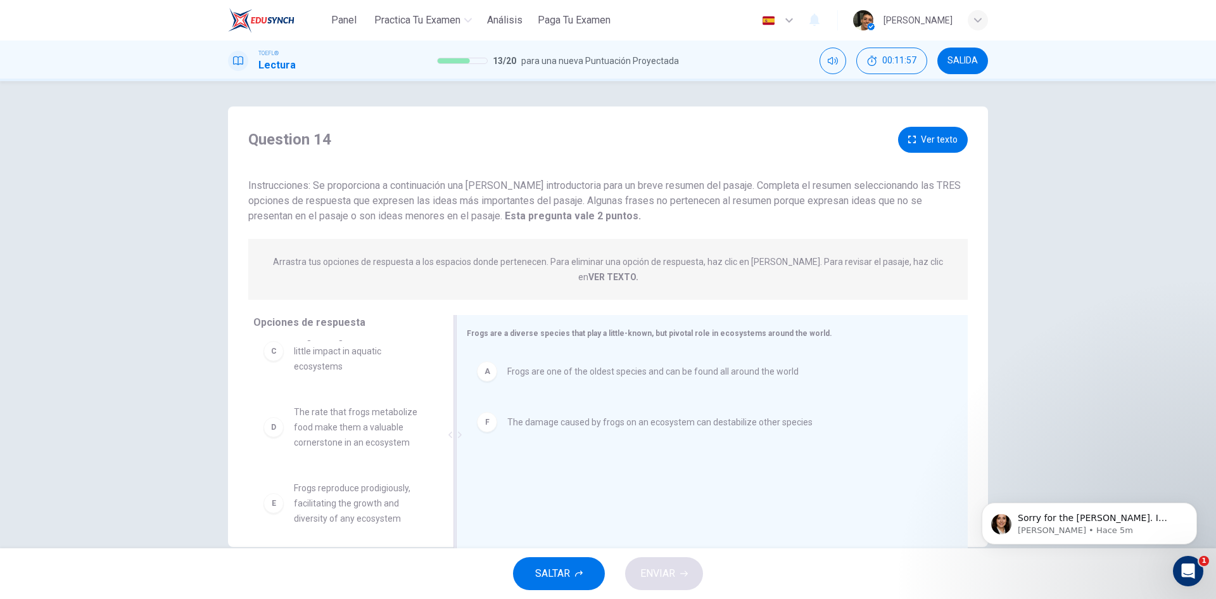
scroll to position [99, 0]
drag, startPoint x: 362, startPoint y: 490, endPoint x: 598, endPoint y: 471, distance: 237.0
click at [675, 568] on span "ENVIAR" at bounding box center [657, 573] width 35 height 18
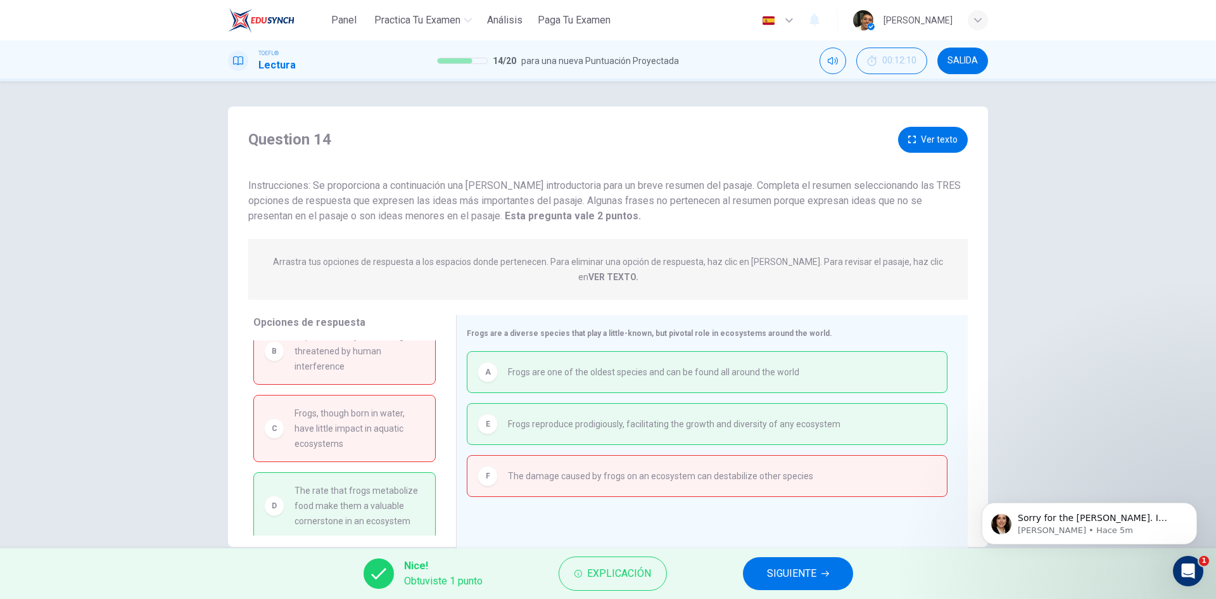
scroll to position [27, 0]
click at [769, 588] on button "SIGUIENTE" at bounding box center [798, 573] width 110 height 33
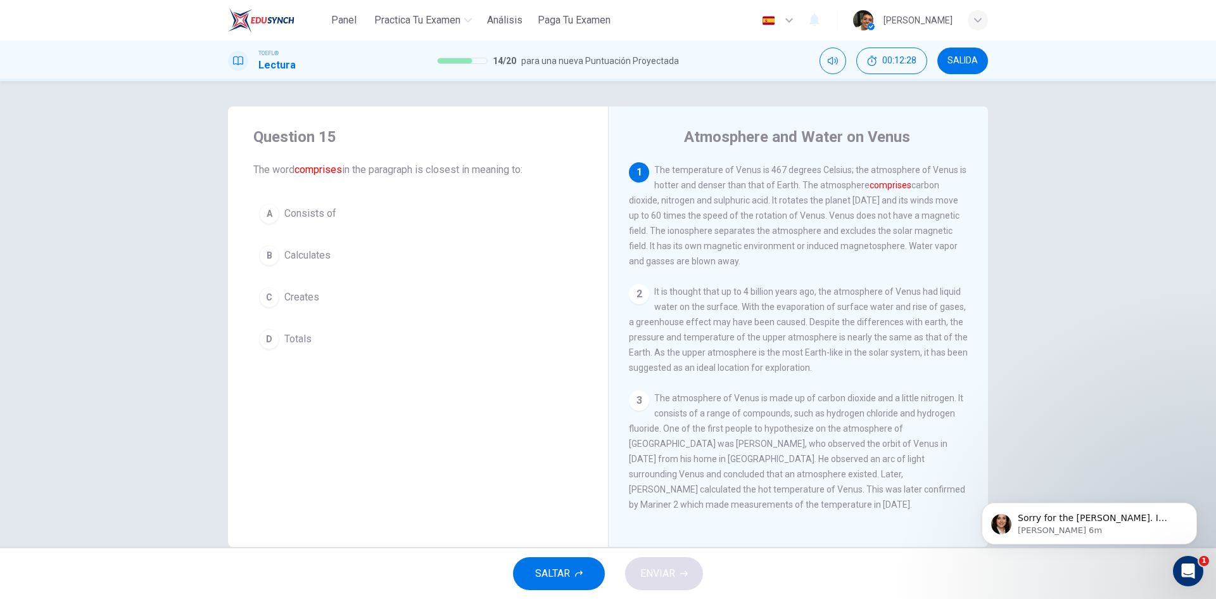
click at [284, 212] on span "Consists of" at bounding box center [310, 213] width 52 height 15
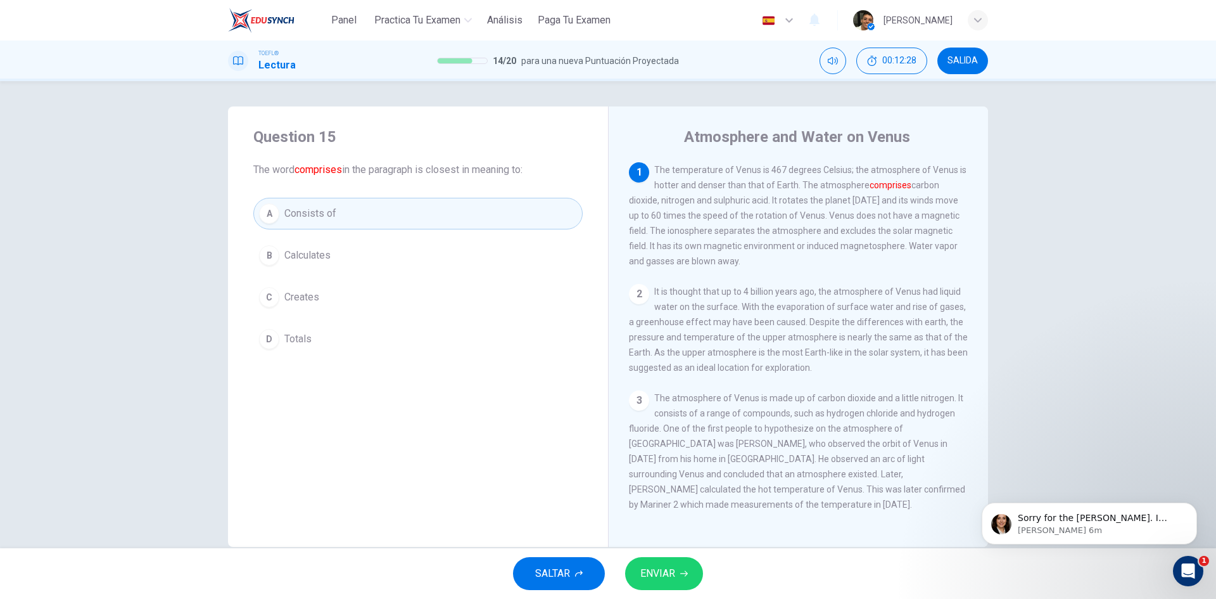
click at [659, 562] on button "ENVIAR" at bounding box center [664, 573] width 78 height 33
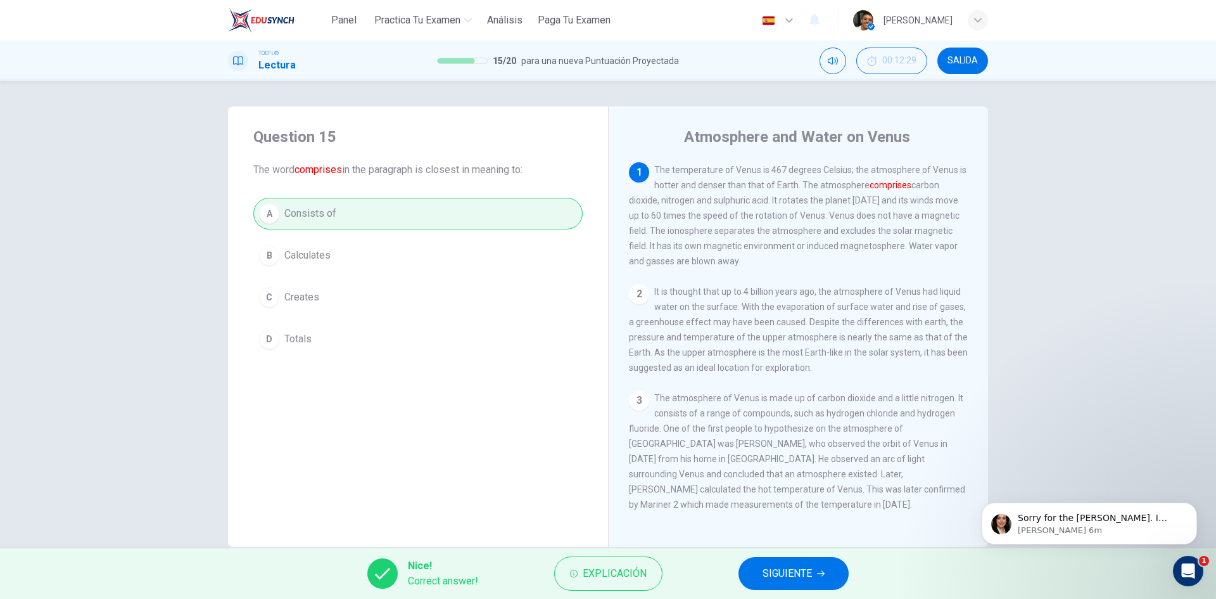
click at [795, 577] on span "SIGUIENTE" at bounding box center [787, 573] width 49 height 18
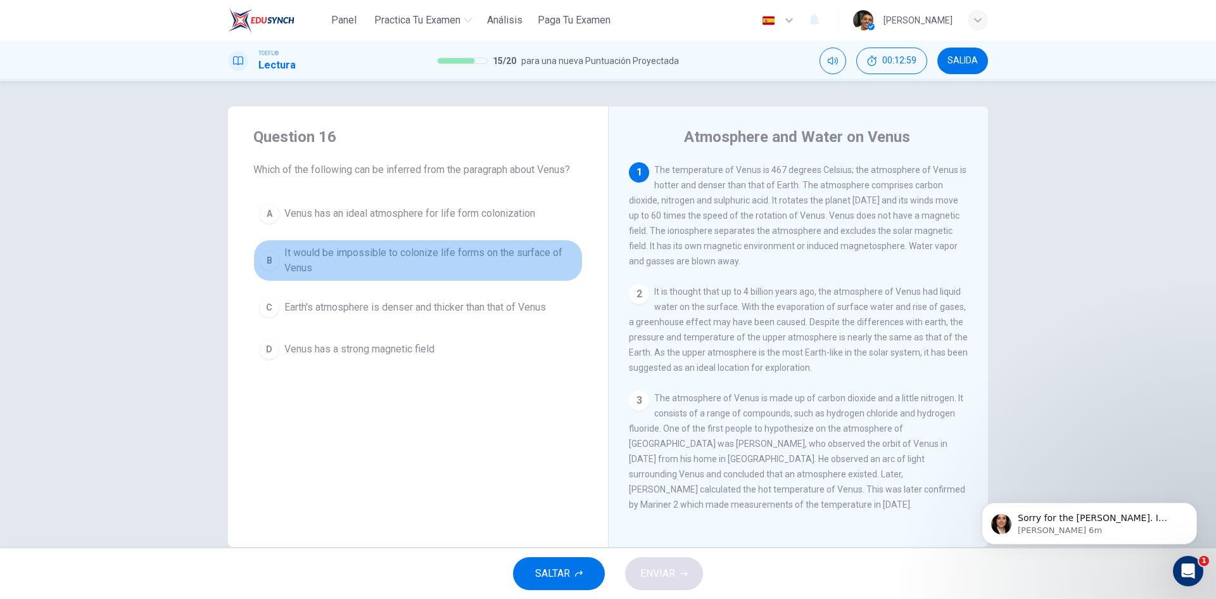
click at [346, 269] on span "It would be impossible to colonize life forms on the surface of Venus" at bounding box center [430, 260] width 293 height 30
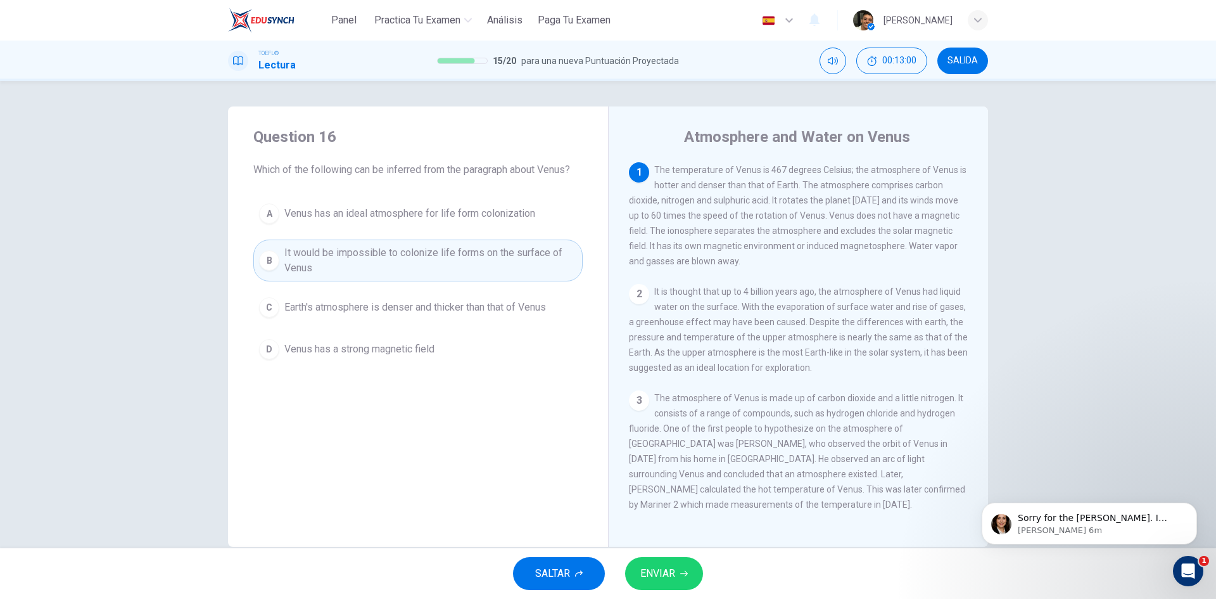
click at [677, 571] on button "ENVIAR" at bounding box center [664, 573] width 78 height 33
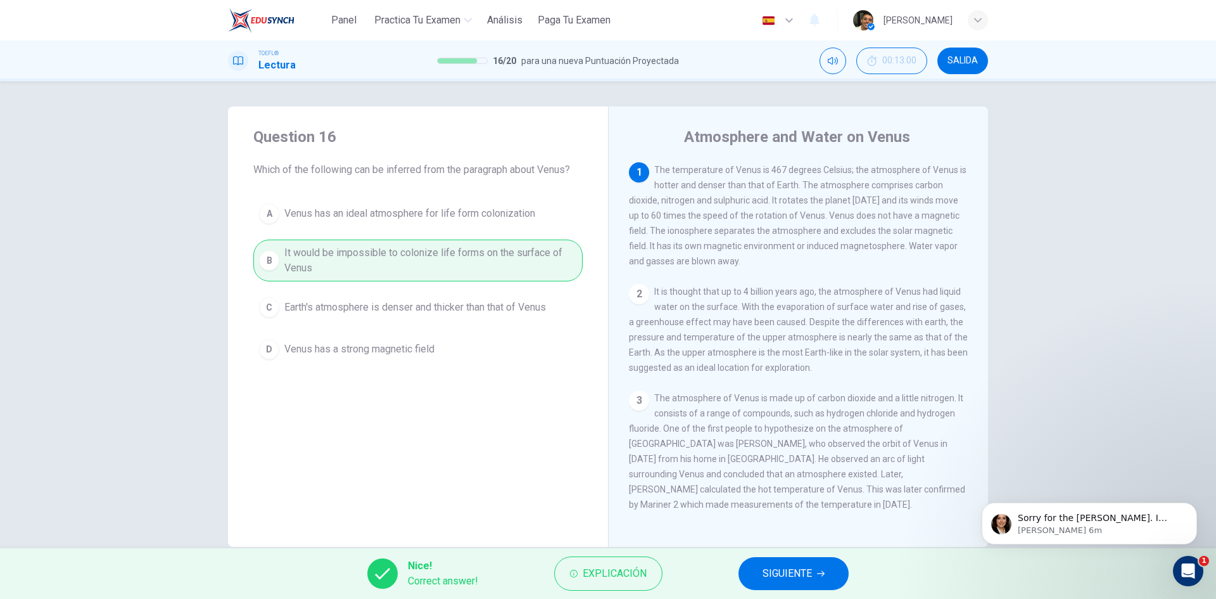
click at [741, 589] on div "Nice! Correct answer! Explicación SIGUIENTE" at bounding box center [608, 573] width 1216 height 51
click at [757, 565] on button "SIGUIENTE" at bounding box center [794, 573] width 110 height 33
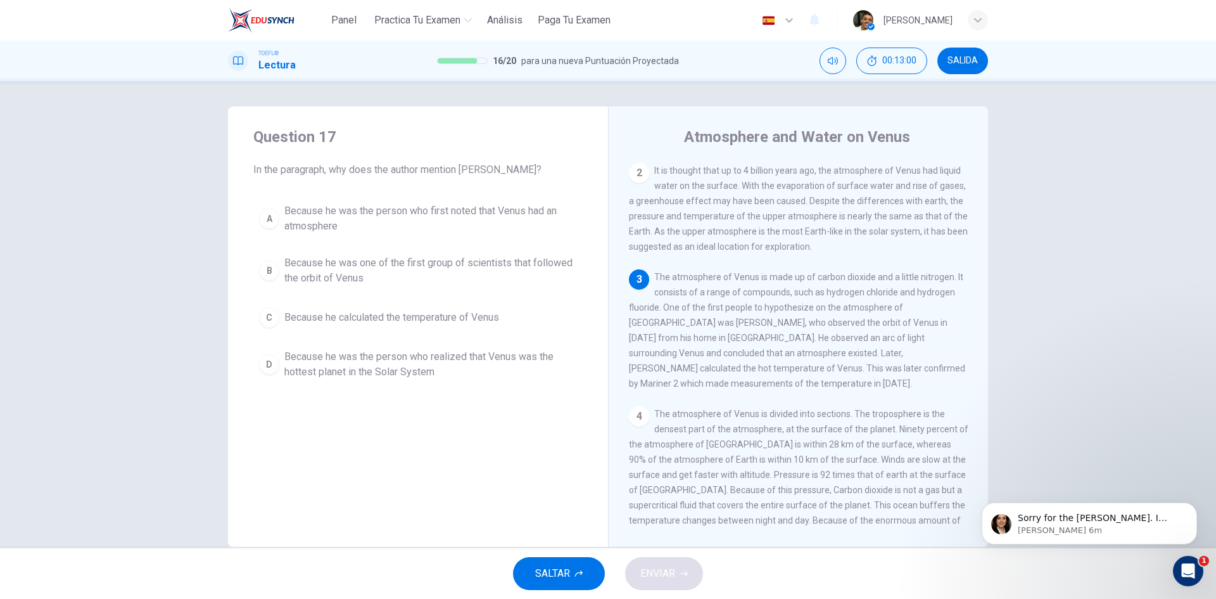
scroll to position [125, 0]
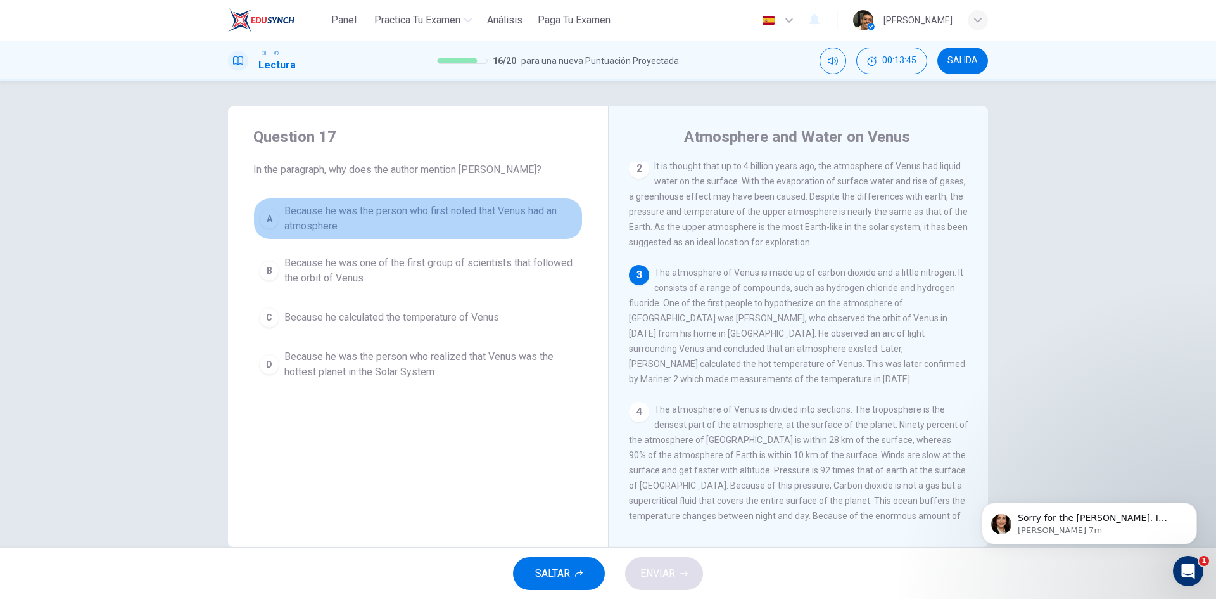
click at [443, 207] on span "Because he was the person who first noted that Venus had an atmosphere" at bounding box center [430, 218] width 293 height 30
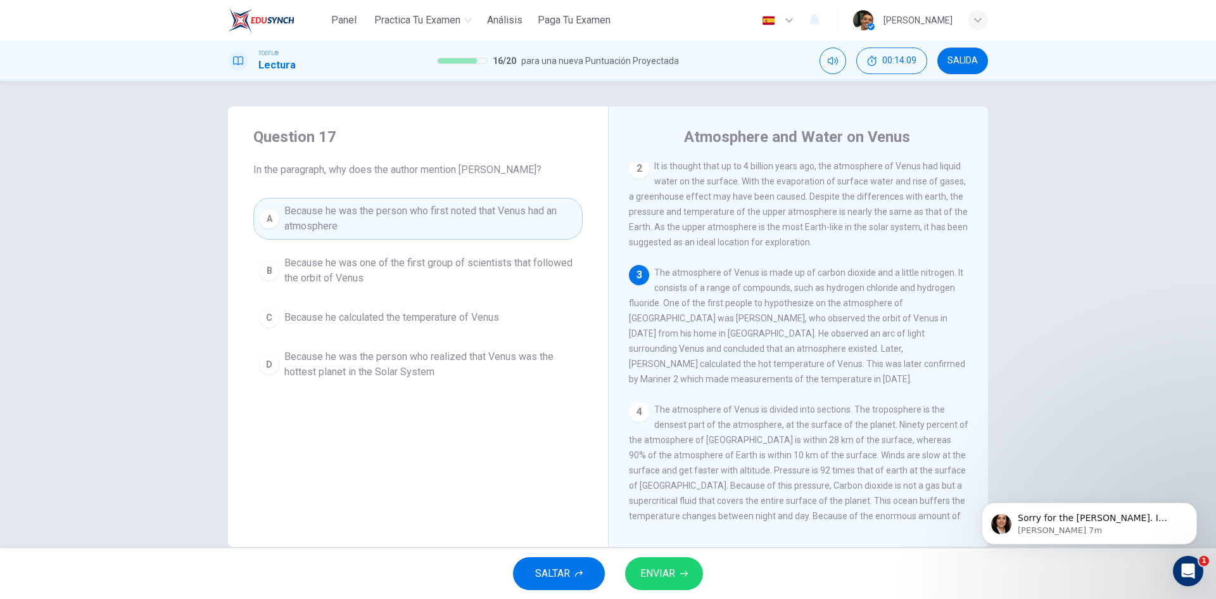
click at [683, 563] on button "ENVIAR" at bounding box center [664, 573] width 78 height 33
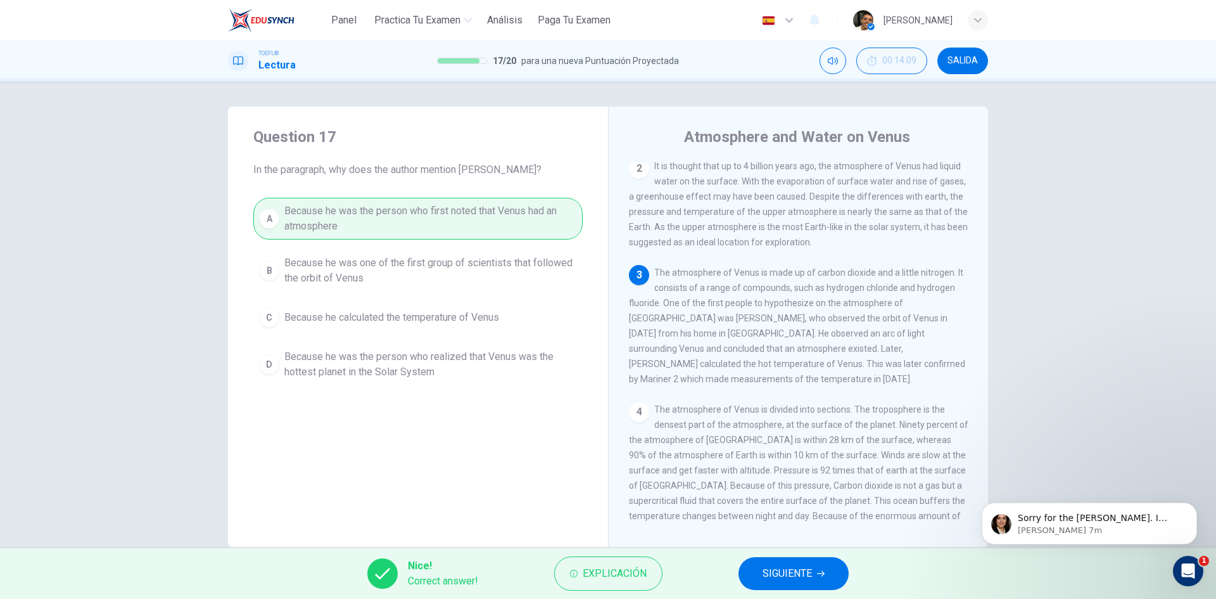
click at [755, 559] on button "SIGUIENTE" at bounding box center [794, 573] width 110 height 33
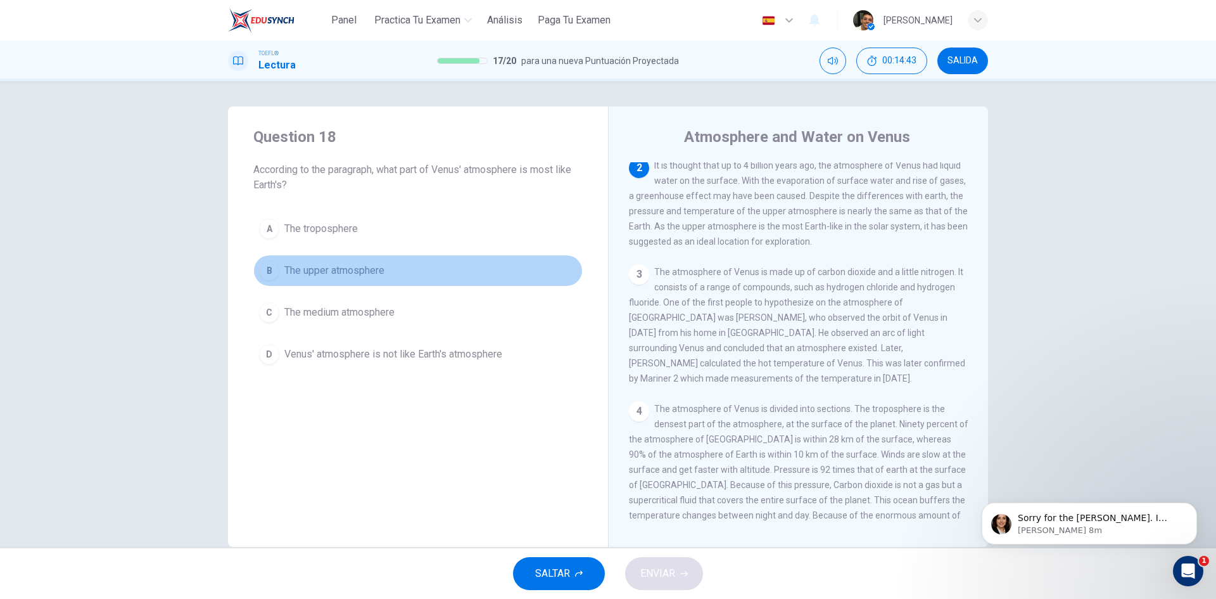
click at [334, 272] on span "The upper atmosphere" at bounding box center [334, 270] width 100 height 15
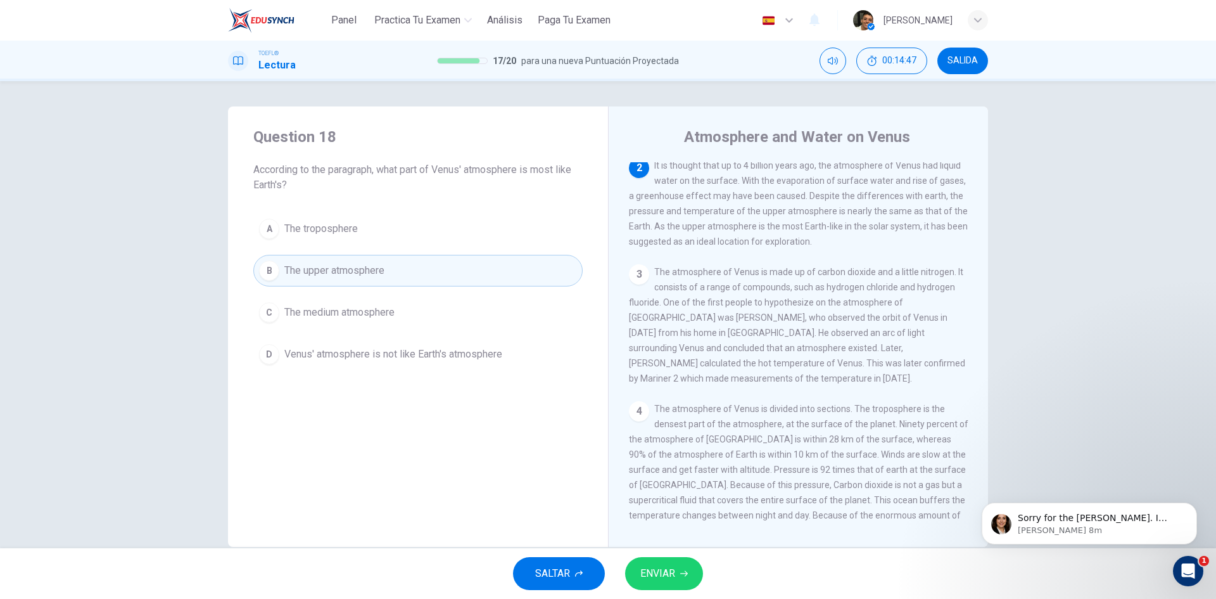
click at [670, 563] on button "ENVIAR" at bounding box center [664, 573] width 78 height 33
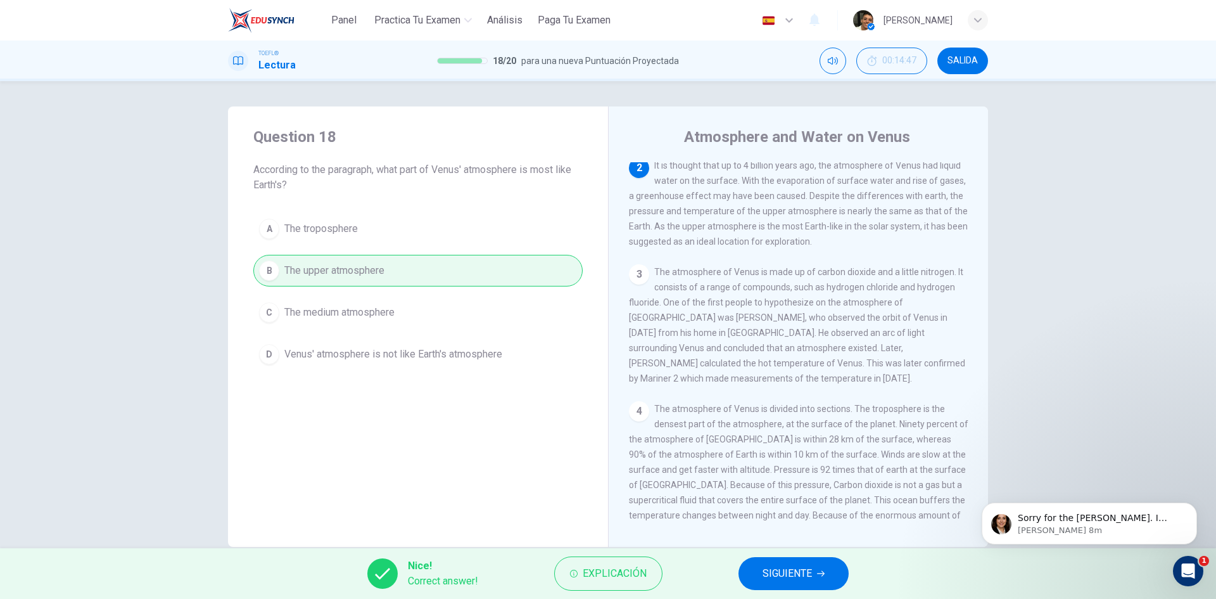
click at [743, 557] on div "Nice! Correct answer! Explicación SIGUIENTE" at bounding box center [608, 573] width 1216 height 51
click at [759, 568] on button "SIGUIENTE" at bounding box center [794, 573] width 110 height 33
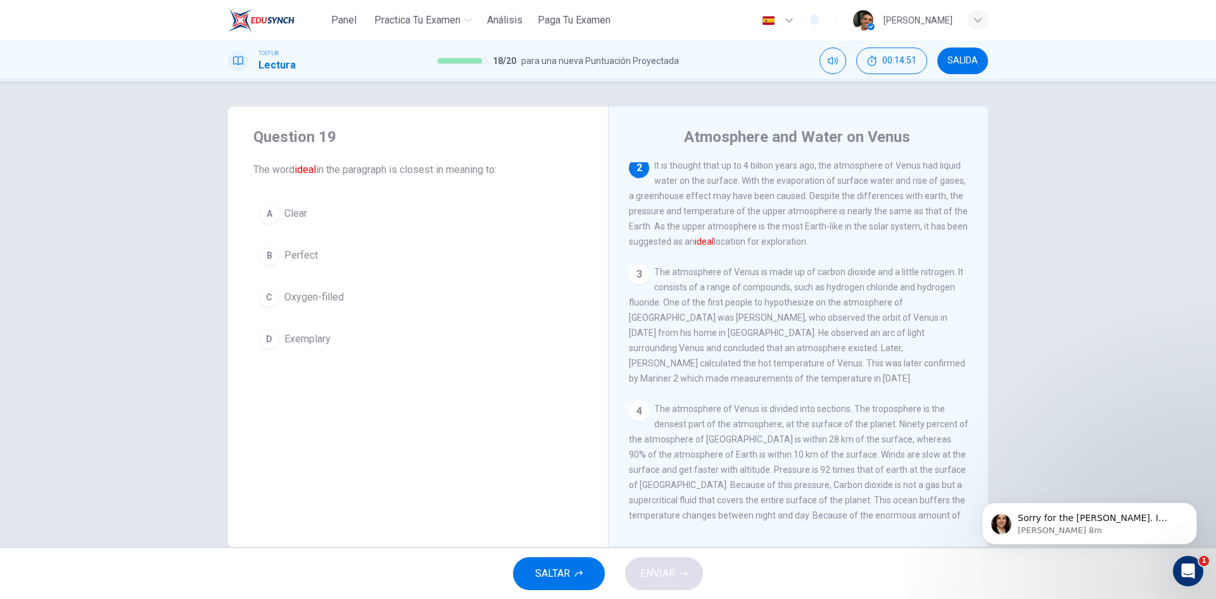
click at [293, 259] on span "Perfect" at bounding box center [301, 255] width 34 height 15
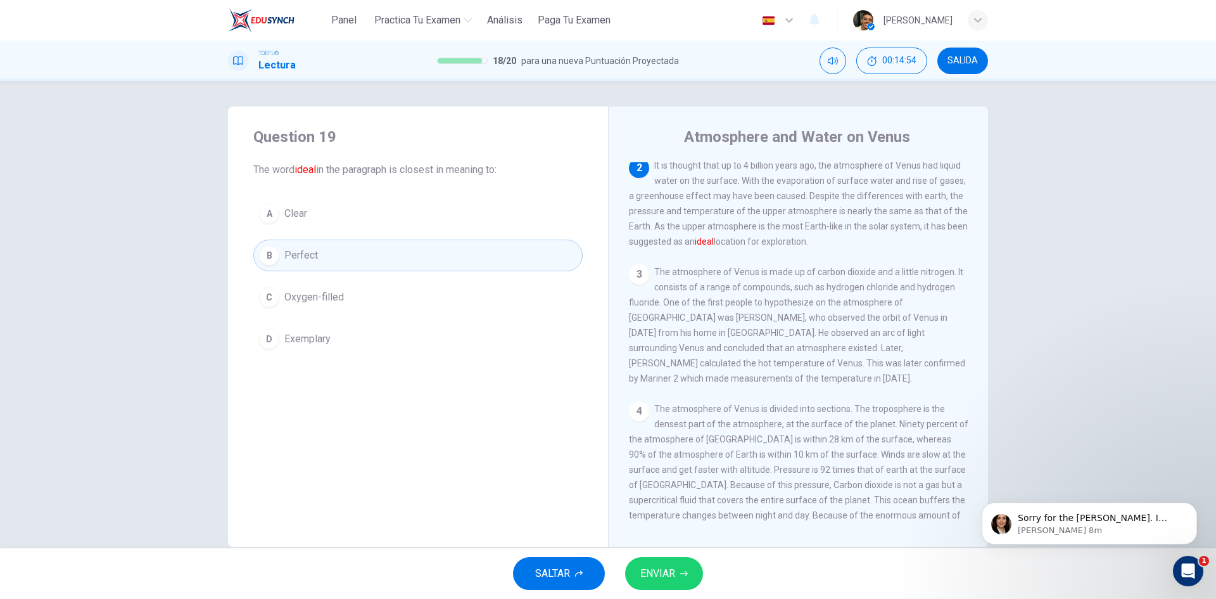
click at [659, 565] on span "ENVIAR" at bounding box center [657, 573] width 35 height 18
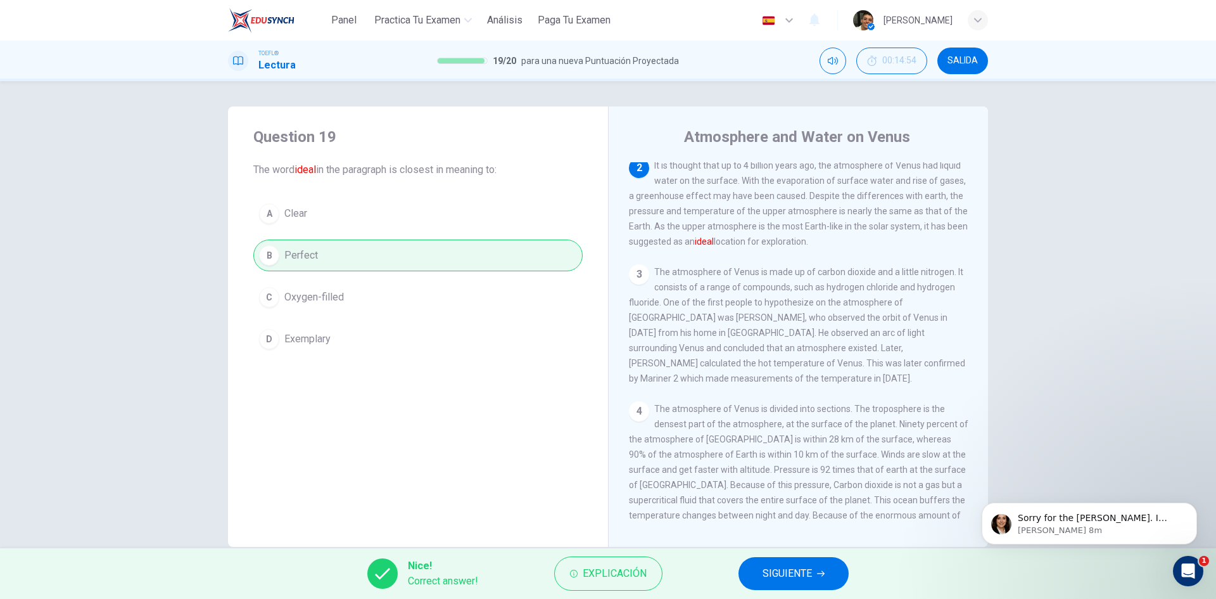
click at [770, 580] on span "SIGUIENTE" at bounding box center [787, 573] width 49 height 18
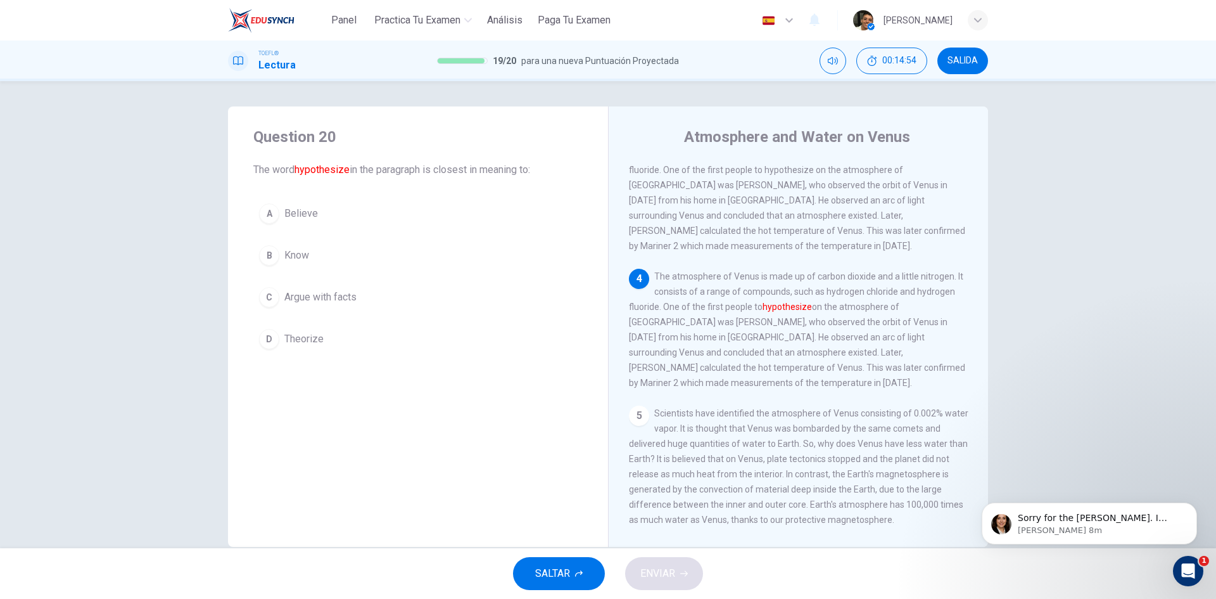
scroll to position [267, 0]
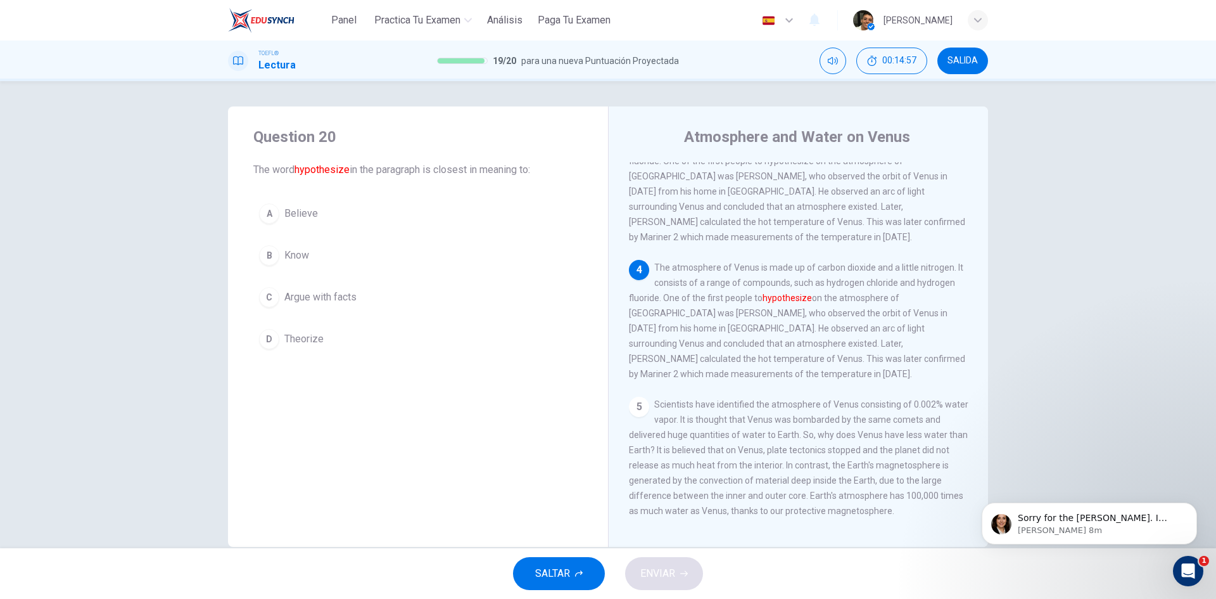
click at [318, 332] on span "Theorize" at bounding box center [303, 338] width 39 height 15
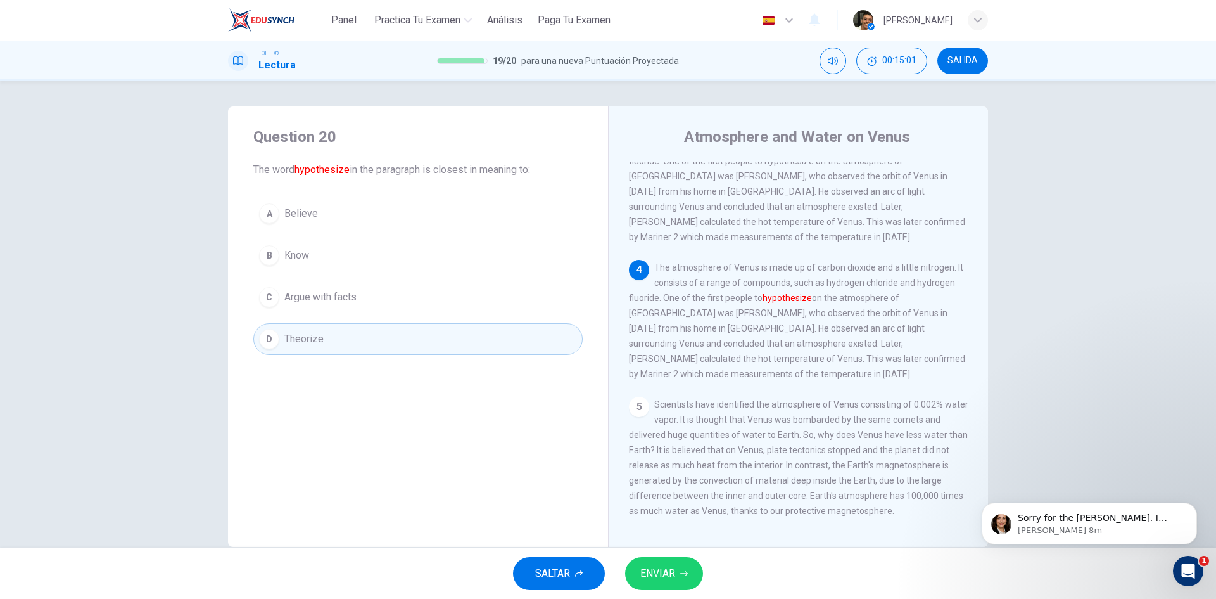
click at [661, 566] on span "ENVIAR" at bounding box center [657, 573] width 35 height 18
